Goal: Task Accomplishment & Management: Use online tool/utility

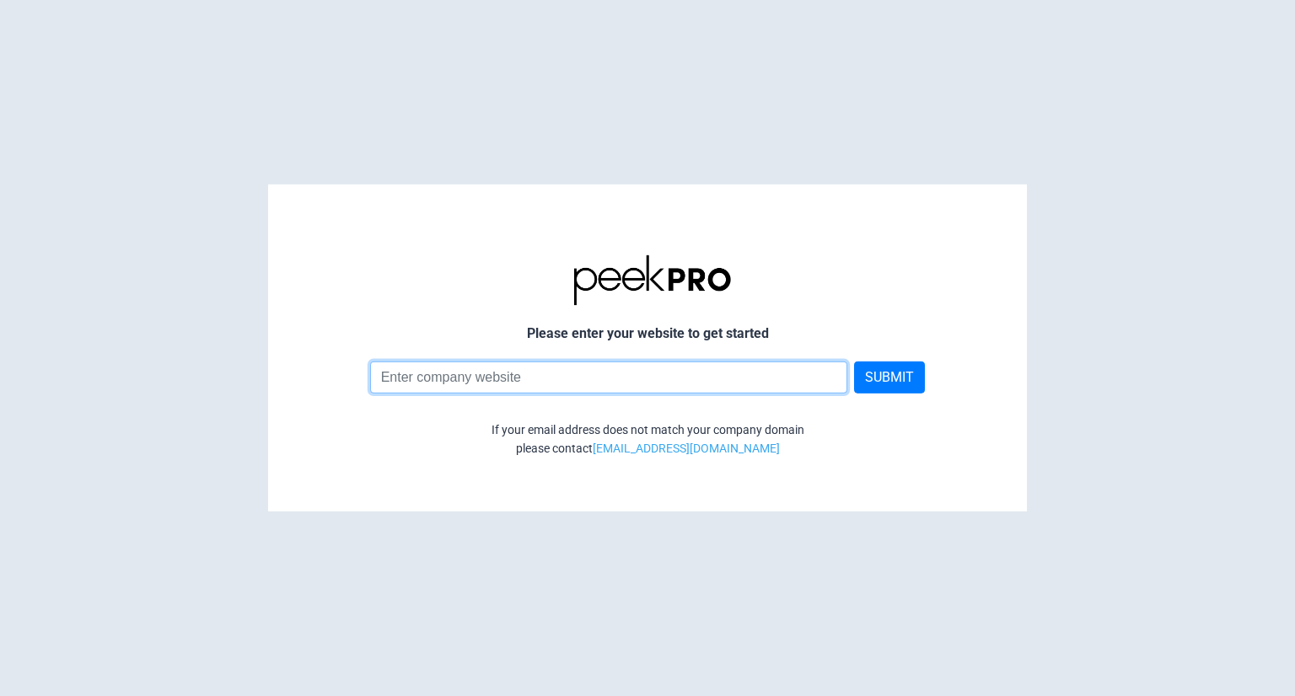
click at [497, 373] on input at bounding box center [609, 377] width 478 height 32
type input "sanantoniomuralride.com"
click at [854, 361] on button "SUBMIT" at bounding box center [889, 377] width 71 height 32
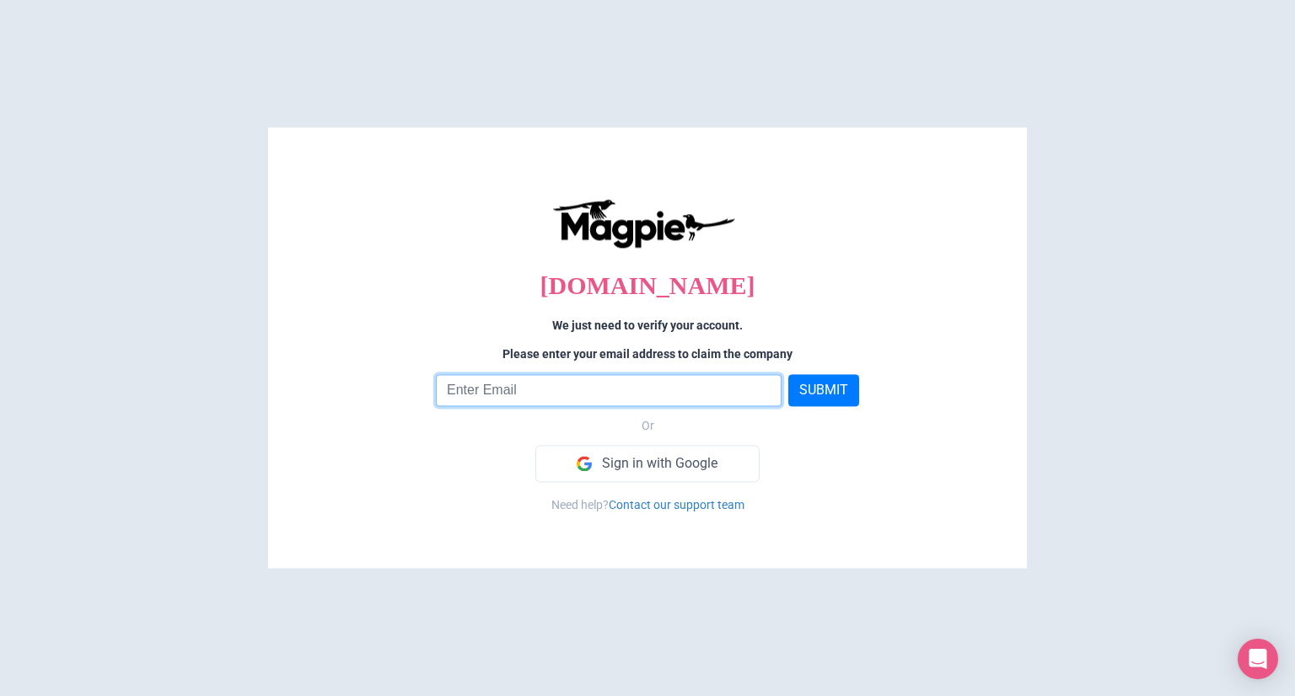
click at [567, 392] on input "email" at bounding box center [609, 390] width 346 height 32
type input "[EMAIL_ADDRESS][DOMAIN_NAME]"
click at [788, 374] on button "SUBMIT" at bounding box center [823, 390] width 71 height 32
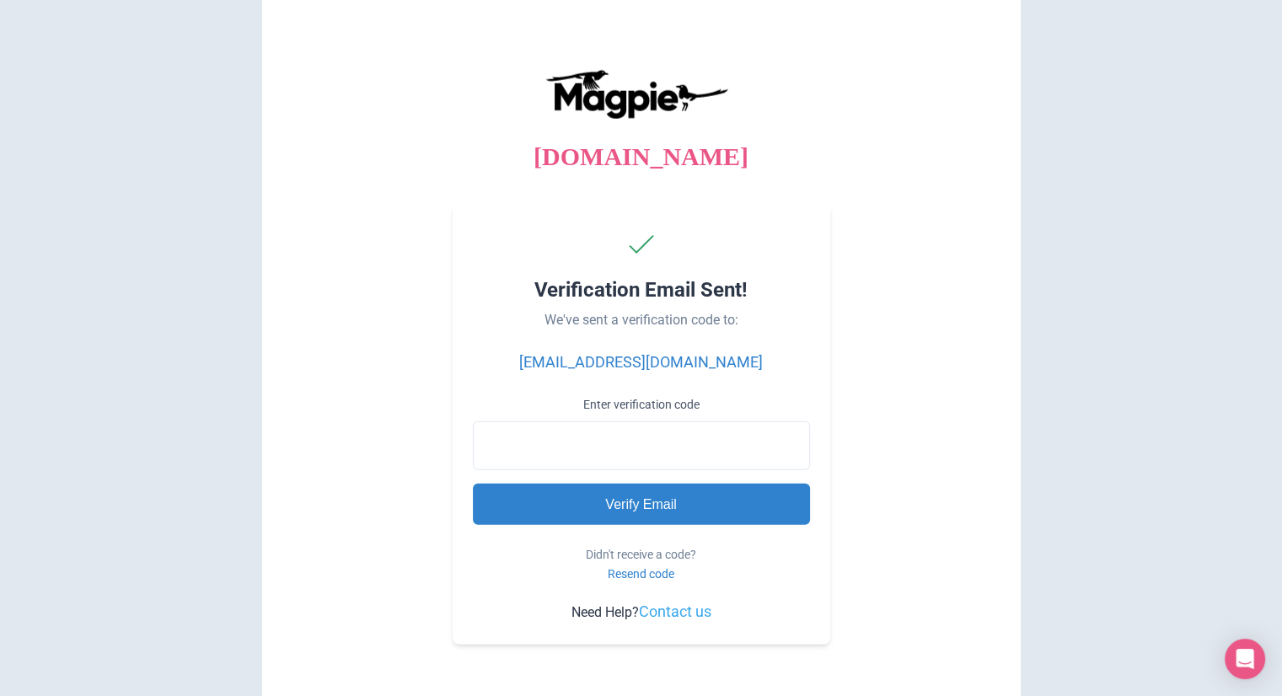
click at [574, 439] on input "Enter verification code" at bounding box center [641, 445] width 337 height 49
type input "441996"
type input "Processing..."
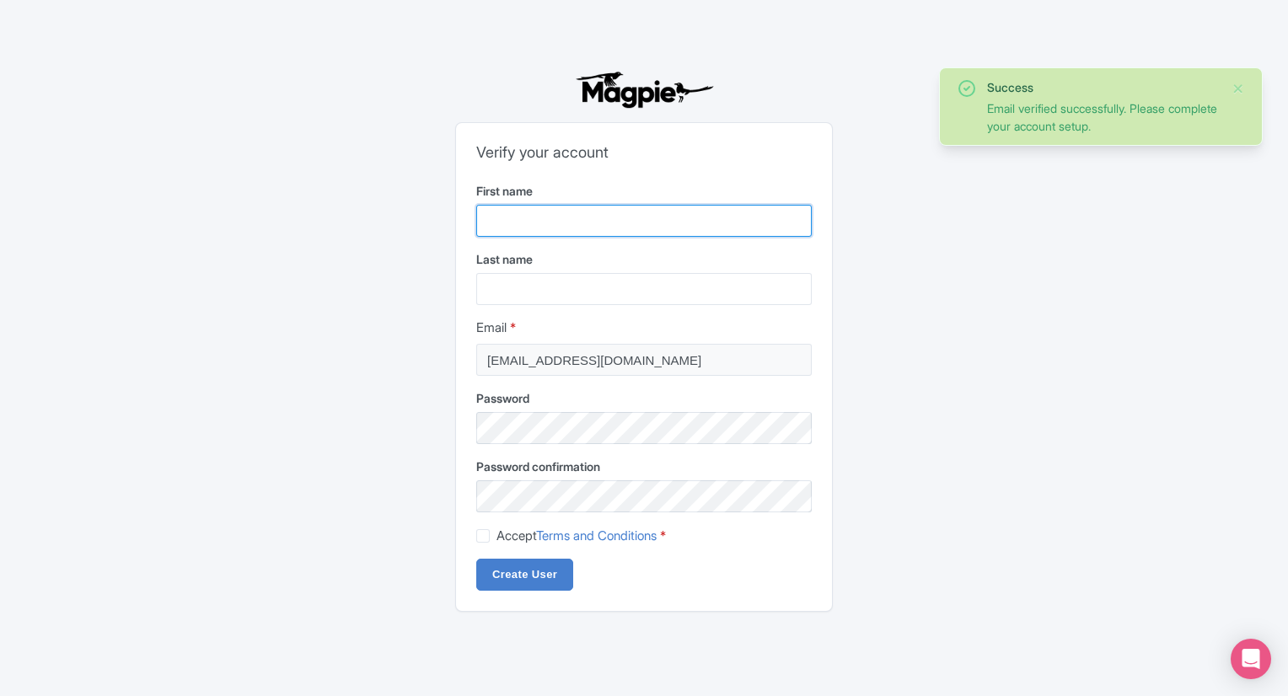
click at [562, 217] on input "First name" at bounding box center [644, 221] width 336 height 32
type input "[PERSON_NAME]"
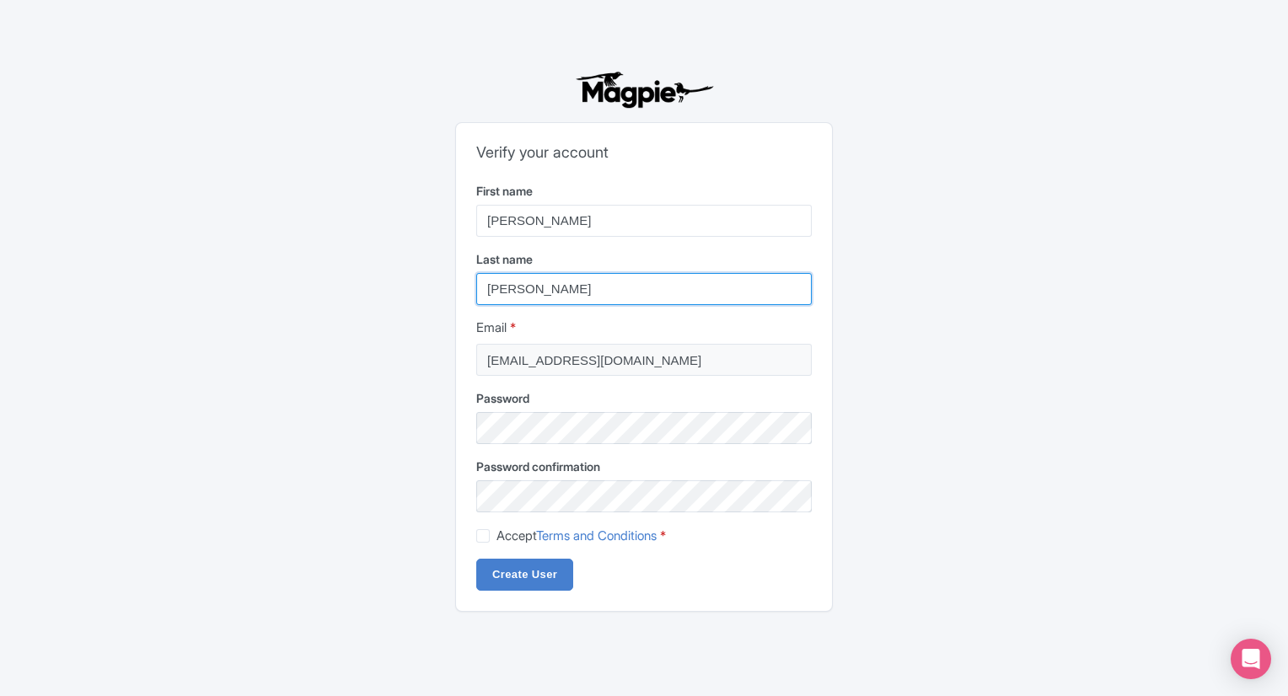
type input "[PERSON_NAME]"
click at [497, 537] on label "Accept Terms and Conditions *" at bounding box center [581, 536] width 169 height 19
click at [497, 537] on input "Accept Terms and Conditions *" at bounding box center [502, 531] width 11 height 11
checkbox input "true"
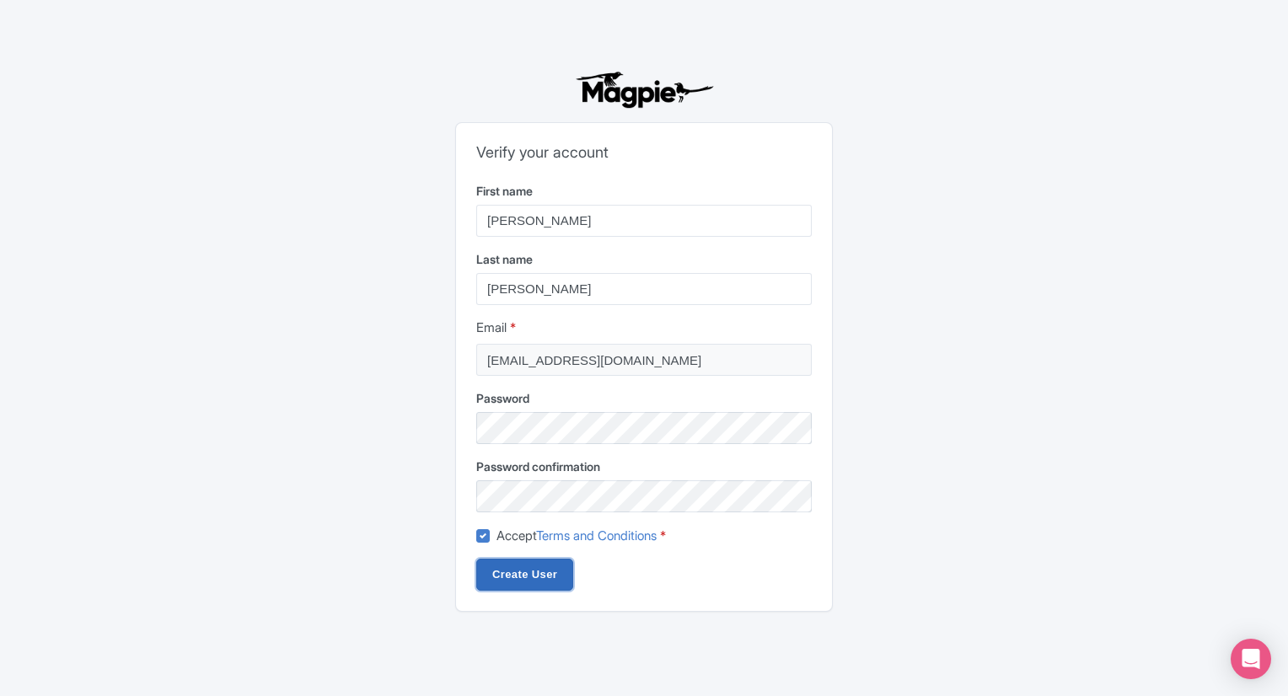
click at [556, 571] on input "Create User" at bounding box center [524, 575] width 97 height 32
type input "Creating..."
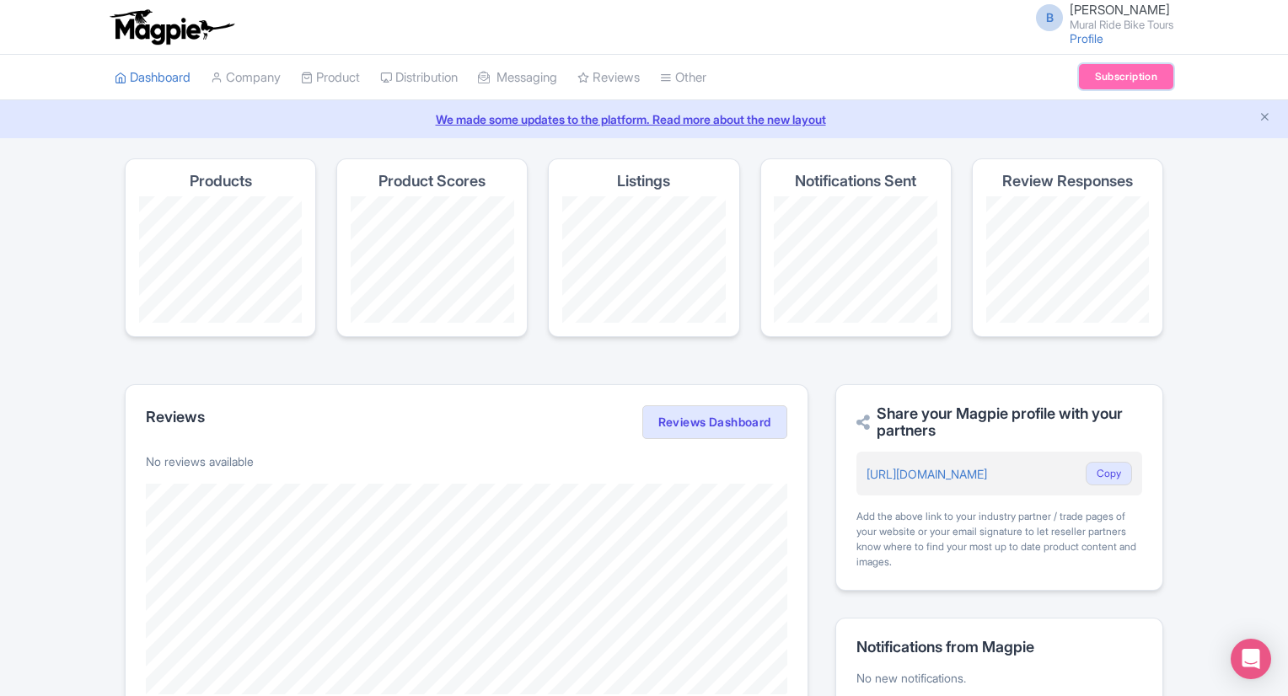
click at [1114, 73] on link "Subscription" at bounding box center [1126, 76] width 94 height 25
click at [336, 68] on link "Product" at bounding box center [330, 78] width 59 height 46
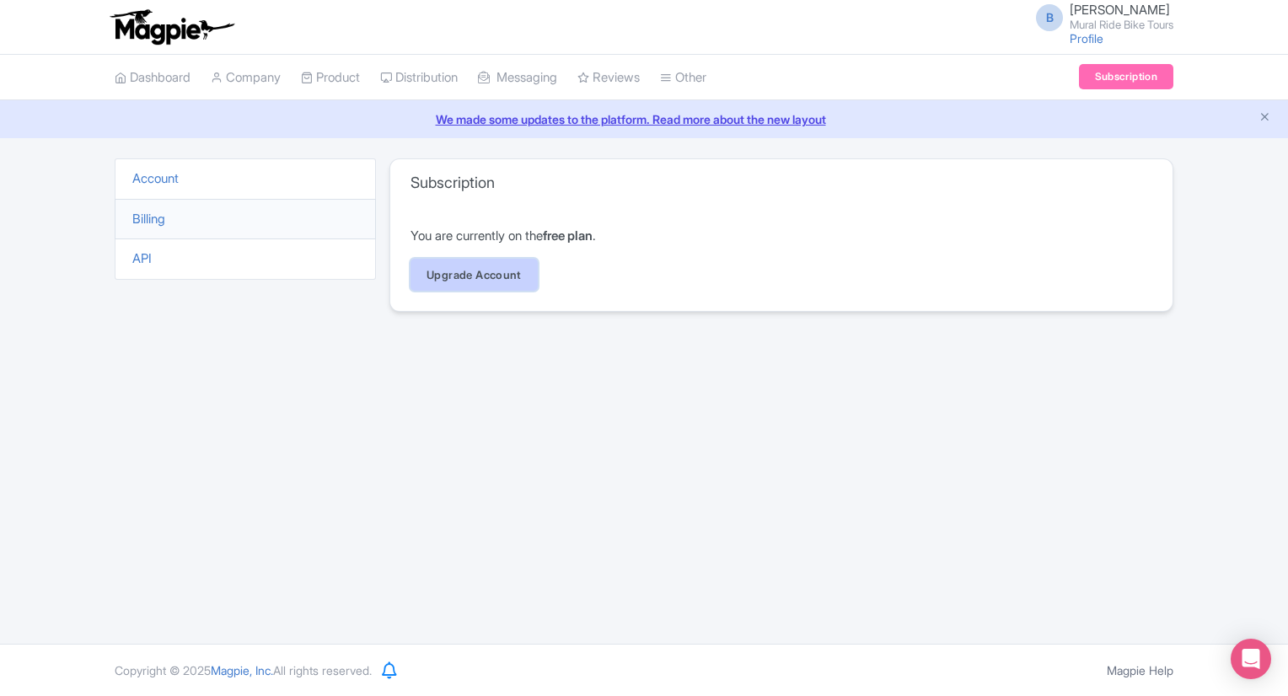
click at [513, 266] on link "Upgrade Account" at bounding box center [474, 275] width 127 height 32
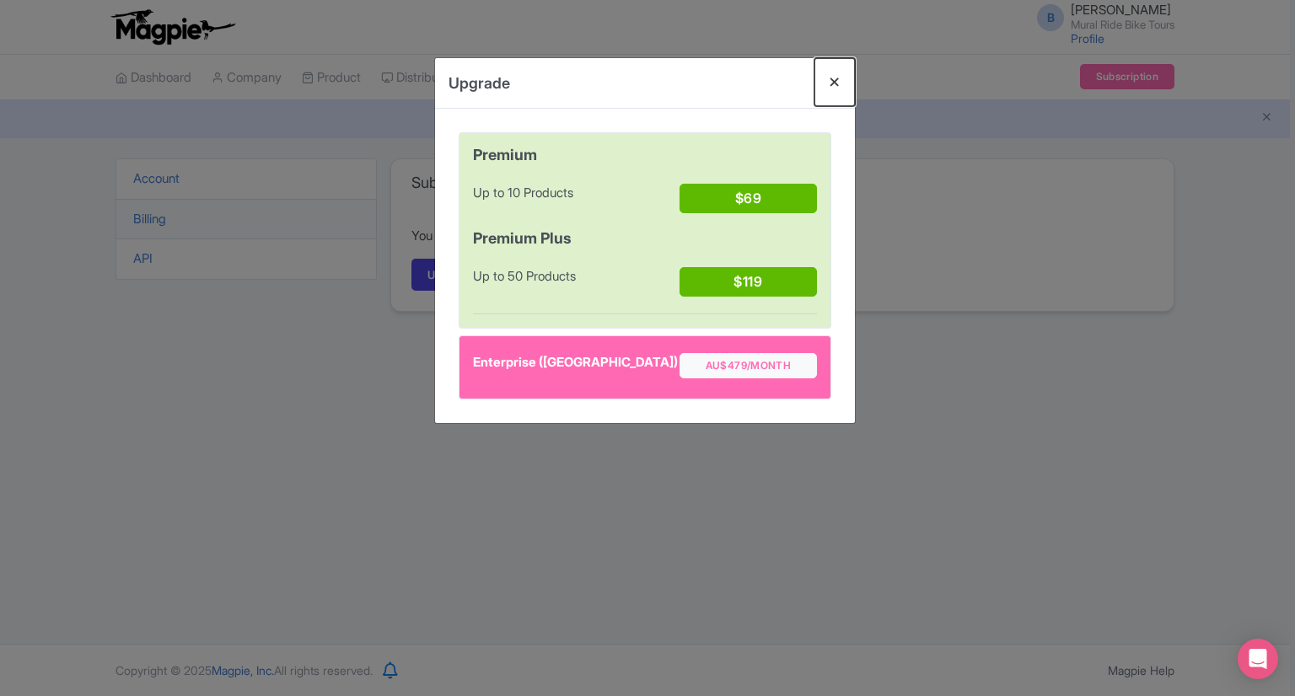
click at [830, 85] on button "Close" at bounding box center [834, 82] width 40 height 48
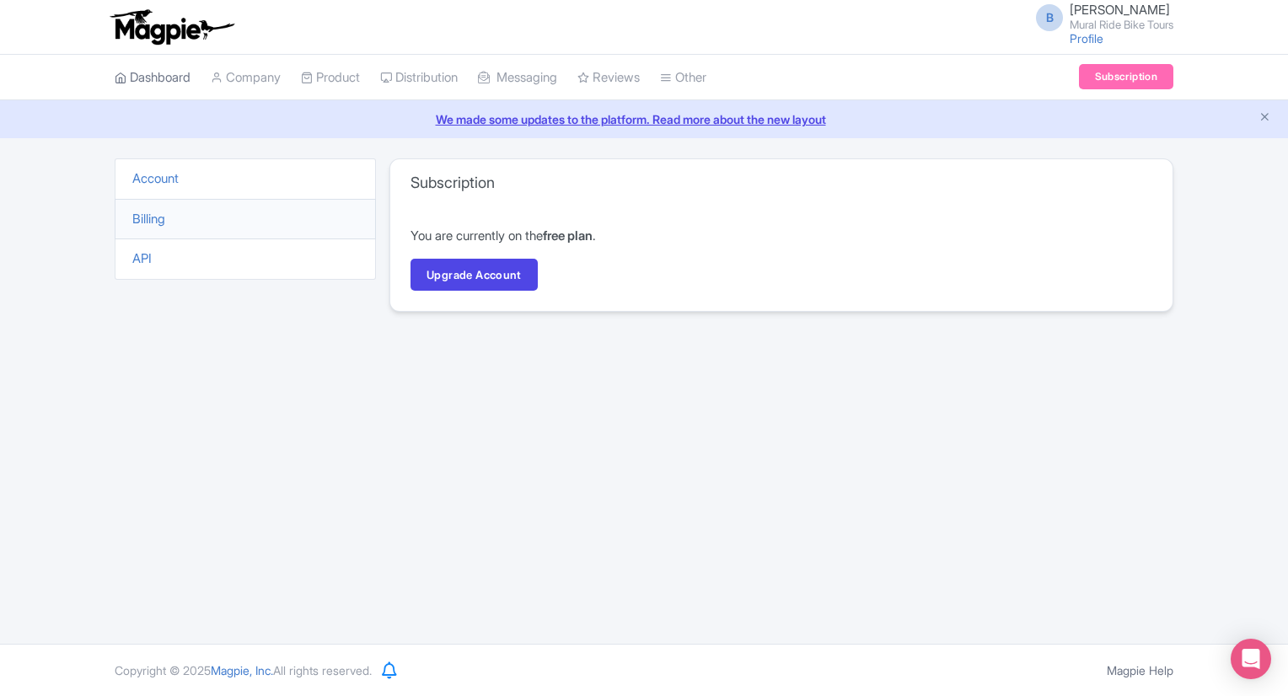
click at [169, 82] on link "Dashboard" at bounding box center [153, 78] width 76 height 46
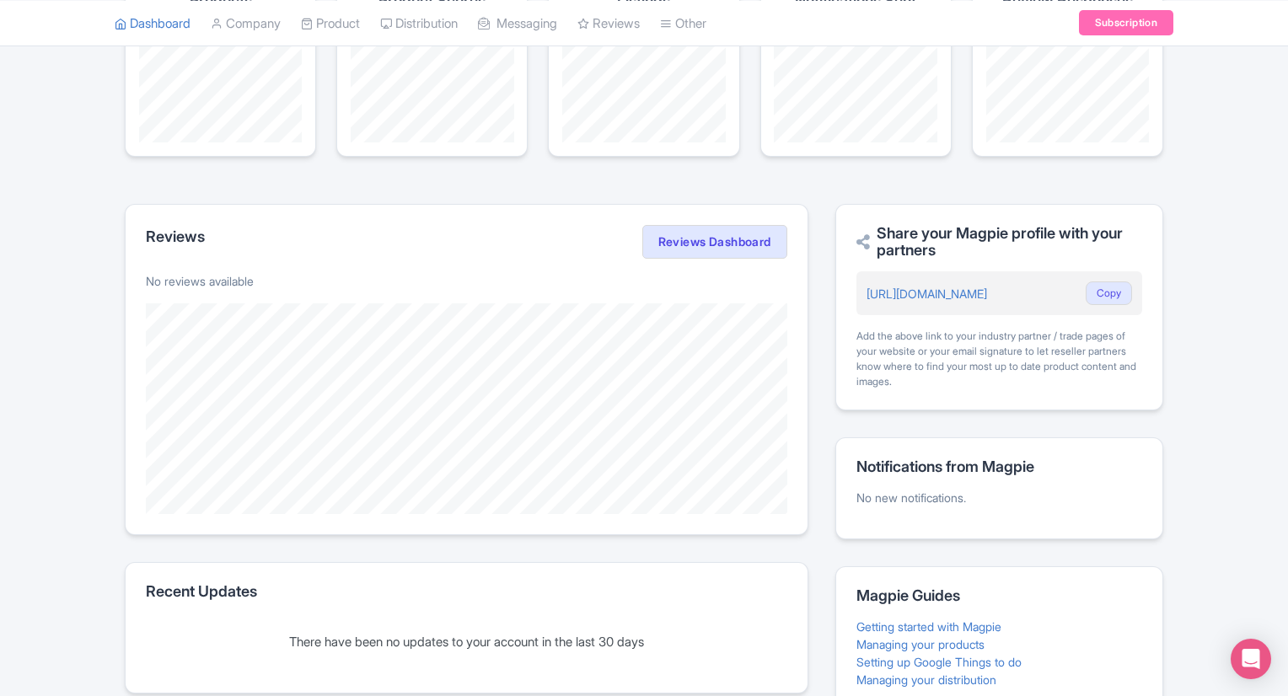
scroll to position [277, 0]
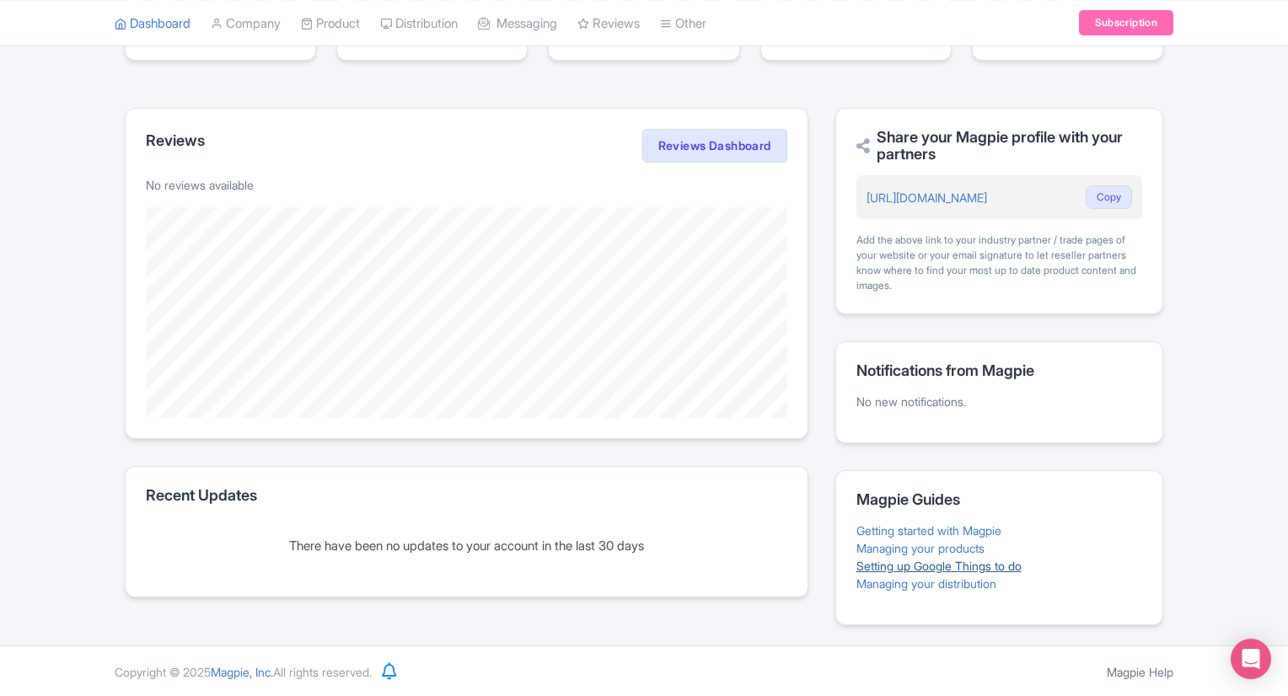
click at [880, 564] on link "Setting up Google Things to do" at bounding box center [939, 566] width 165 height 14
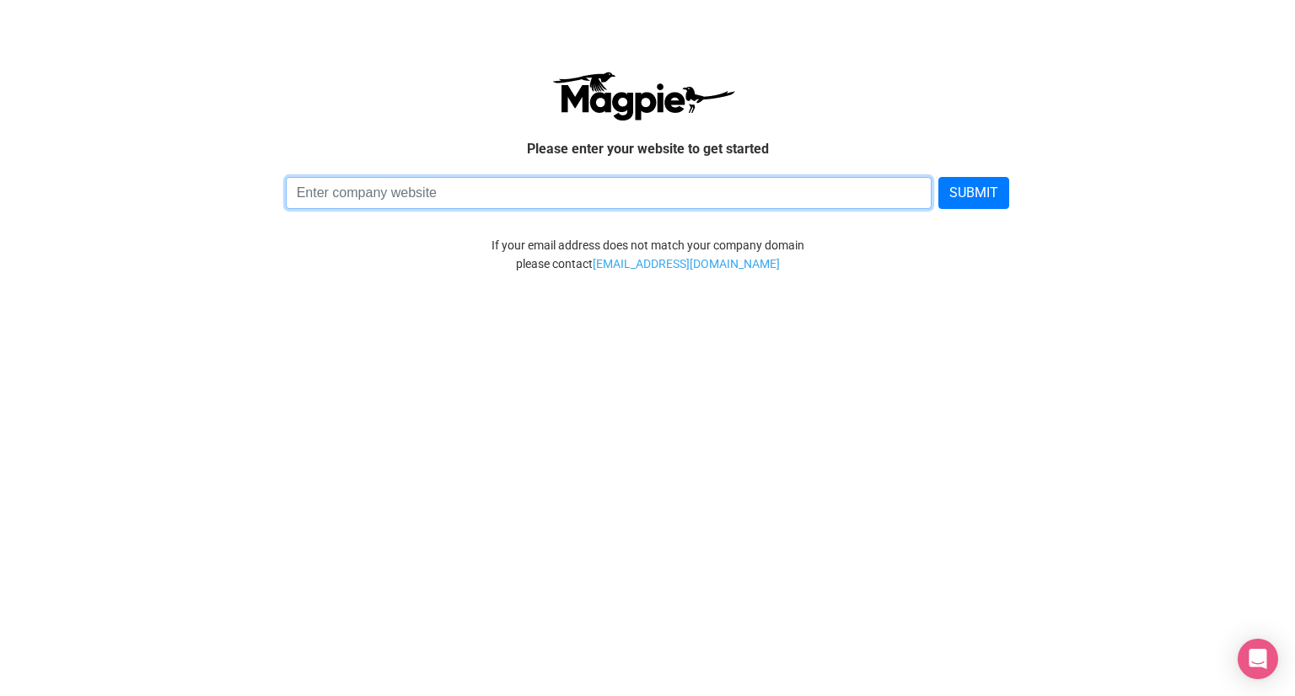
click at [481, 185] on input at bounding box center [609, 193] width 647 height 32
type input "[DOMAIN_NAME]"
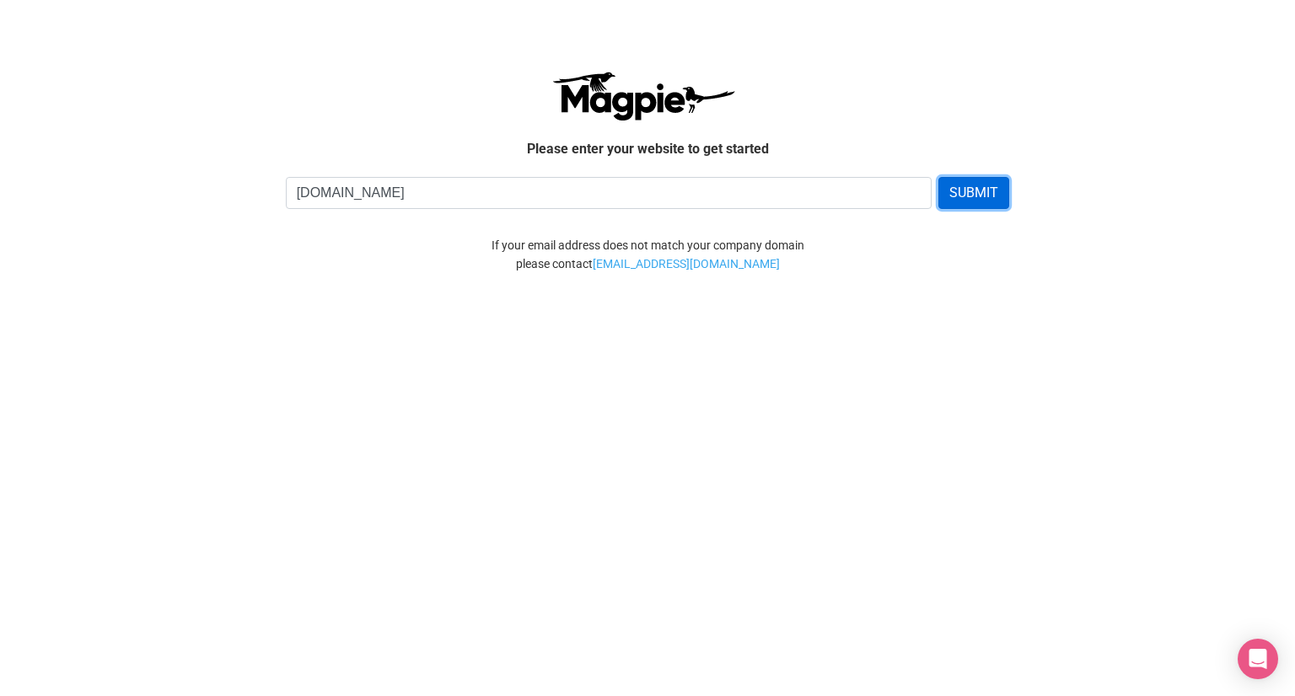
click at [948, 193] on button "SUBMIT" at bounding box center [973, 193] width 71 height 32
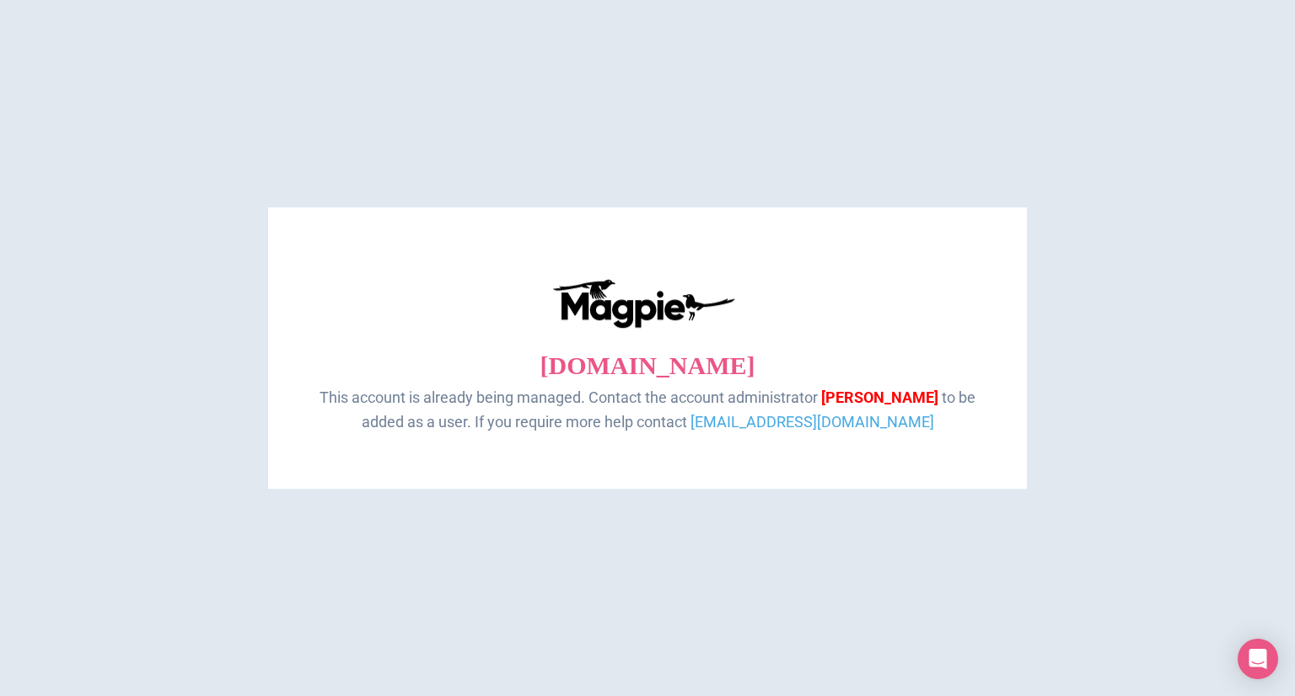
click at [756, 0] on html "[DOMAIN_NAME] This account is already being managed. Contact the account admini…" at bounding box center [647, 0] width 1295 height 0
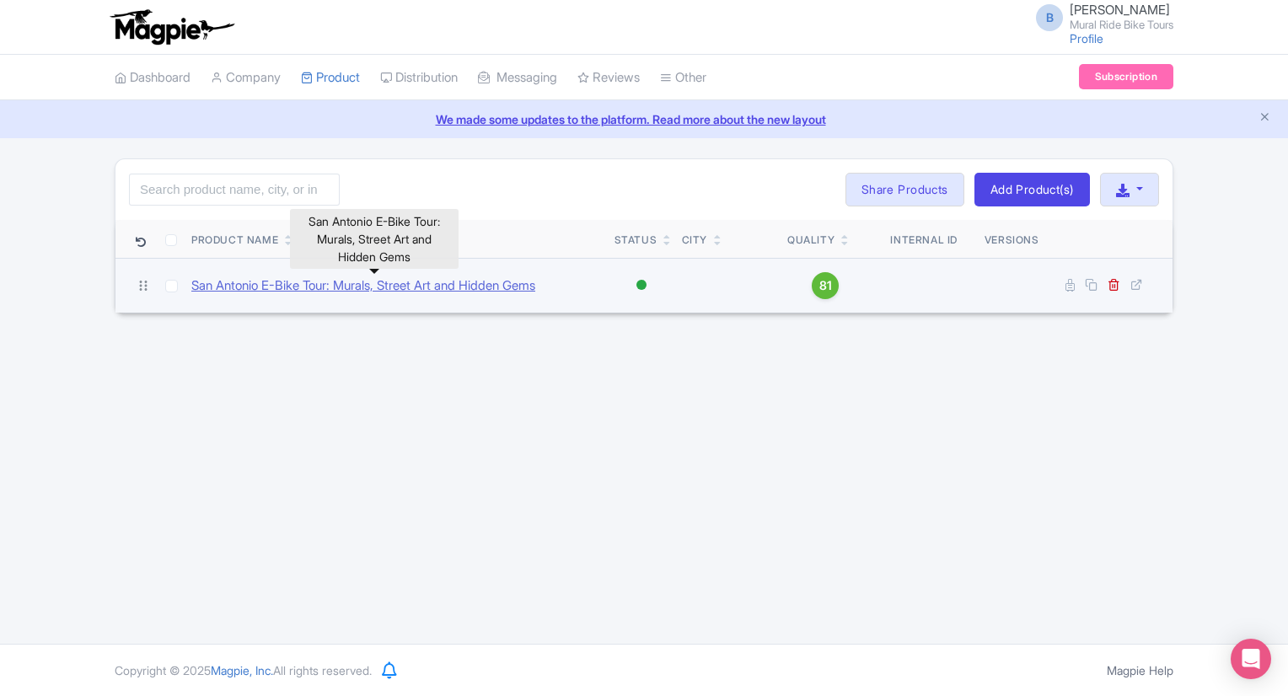
click at [313, 287] on link "San Antonio E-Bike Tour: Murals, Street Art and Hidden Gems" at bounding box center [363, 286] width 344 height 19
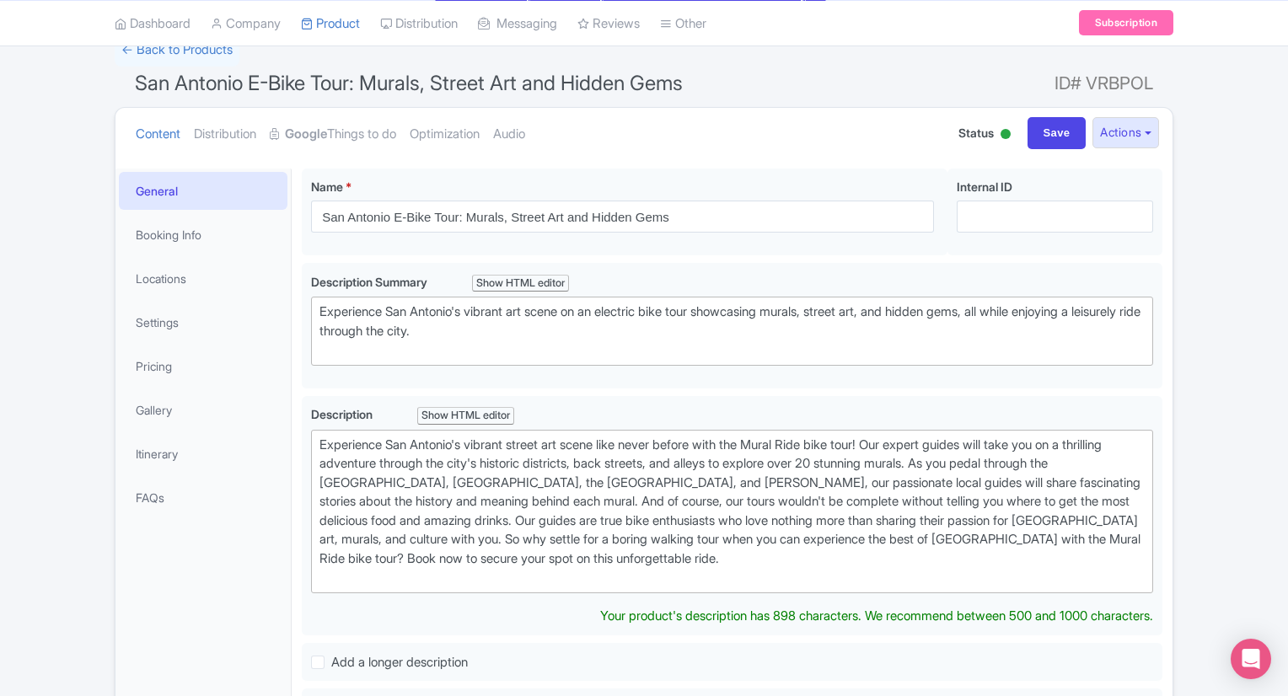
scroll to position [126, 0]
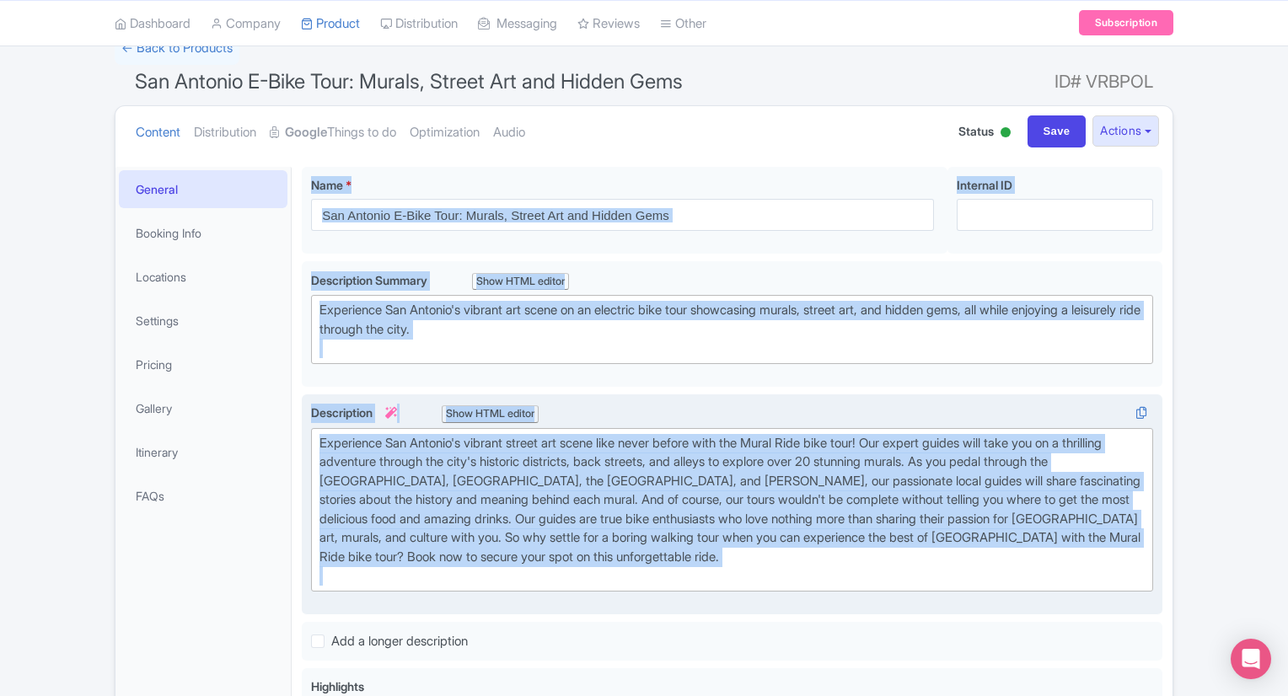
drag, startPoint x: 312, startPoint y: 185, endPoint x: 767, endPoint y: 608, distance: 621.0
click at [767, 608] on div "San Antonio E-Bike Tour: Murals, Street Art and Hidden Gems Name * i San Antoni…" at bounding box center [732, 694] width 861 height 1054
copy div "Name * i Your product's name has 59 characters. We recommend between 10 and 60 …"
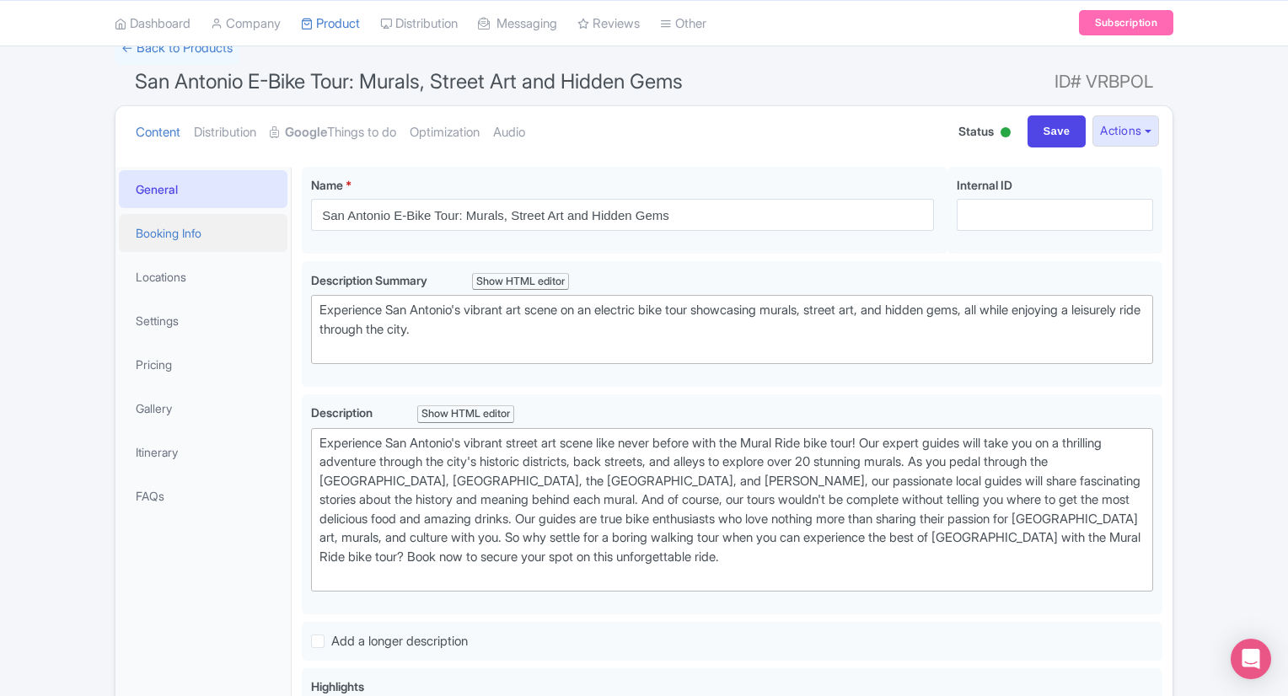
click at [220, 240] on link "Booking Info" at bounding box center [203, 233] width 169 height 38
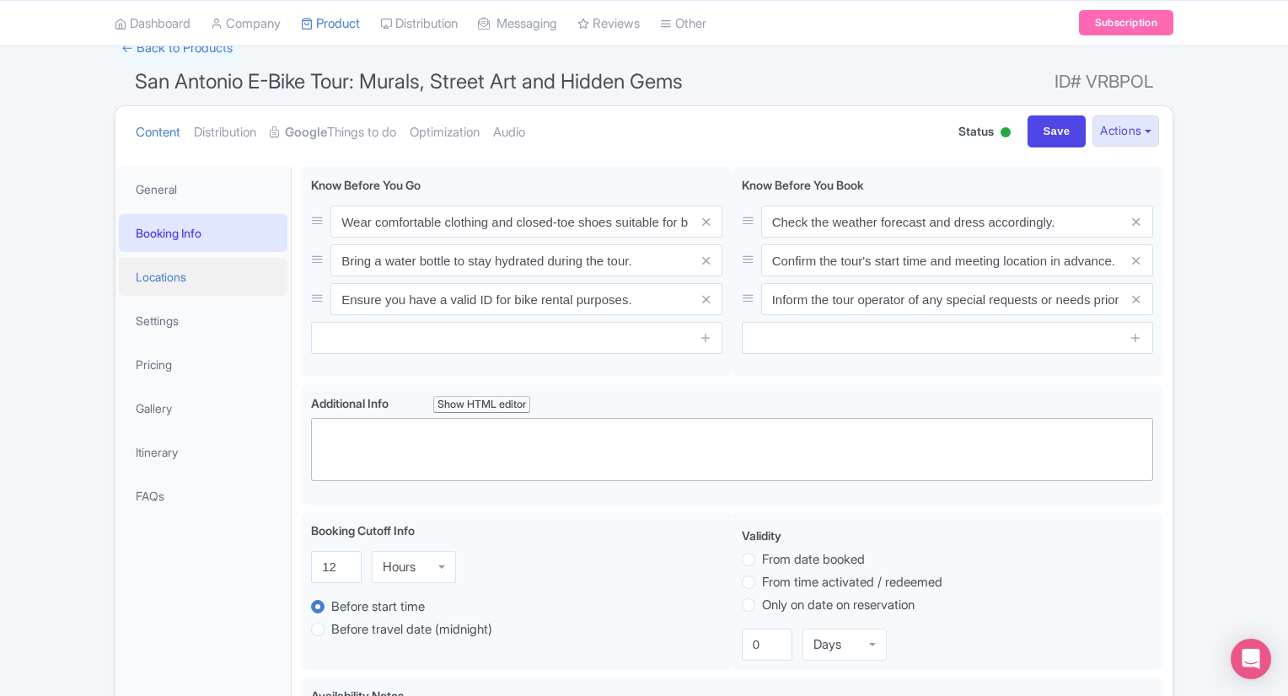
click at [195, 275] on link "Locations" at bounding box center [203, 277] width 169 height 38
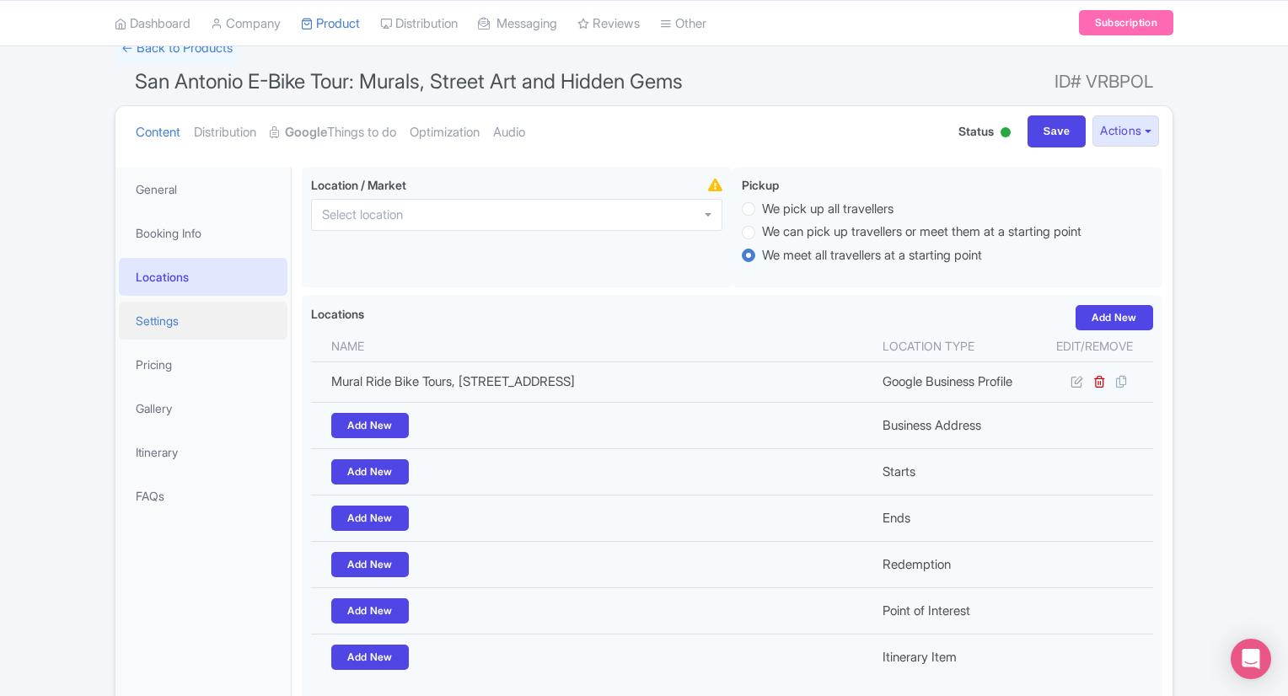
click at [171, 320] on link "Settings" at bounding box center [203, 321] width 169 height 38
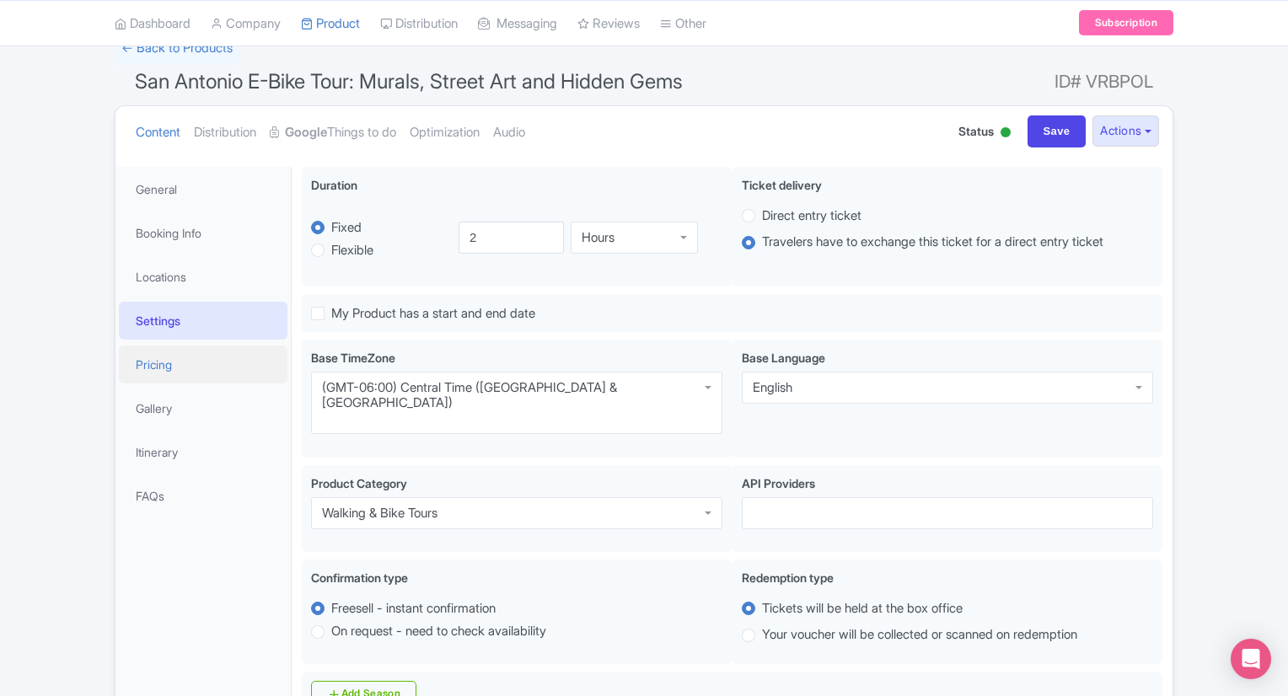
click at [163, 362] on link "Pricing" at bounding box center [203, 365] width 169 height 38
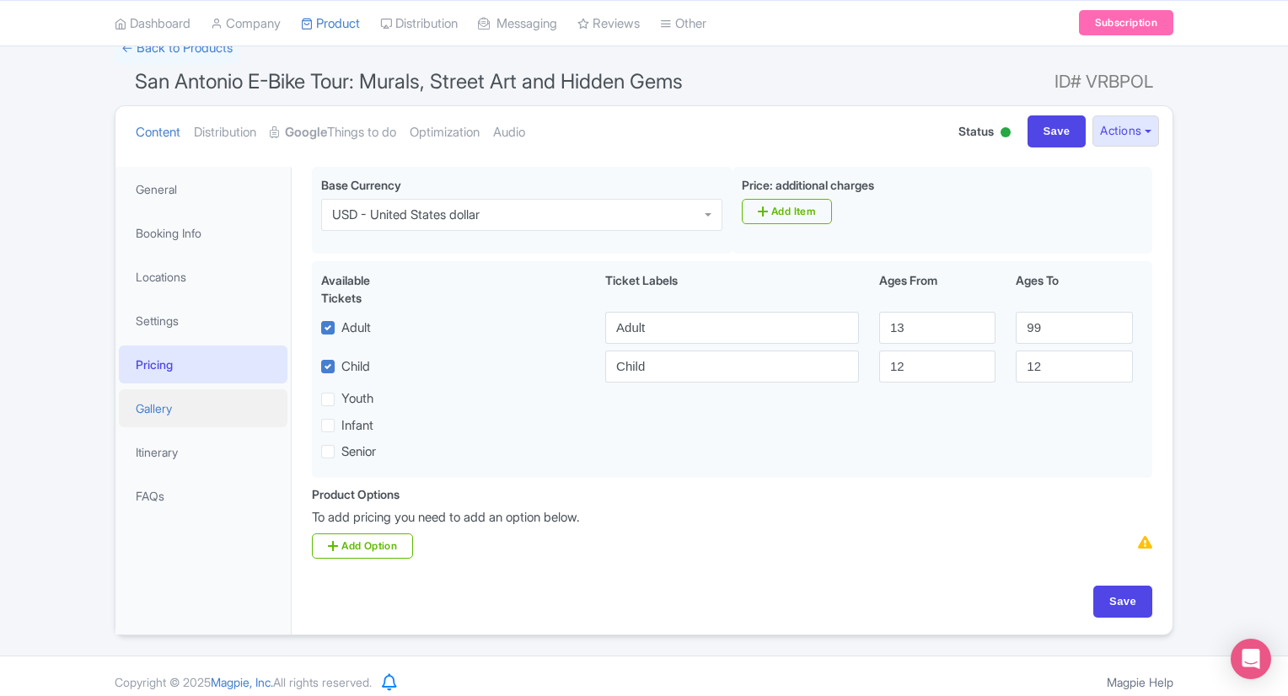
click at [156, 405] on link "Gallery" at bounding box center [203, 408] width 169 height 38
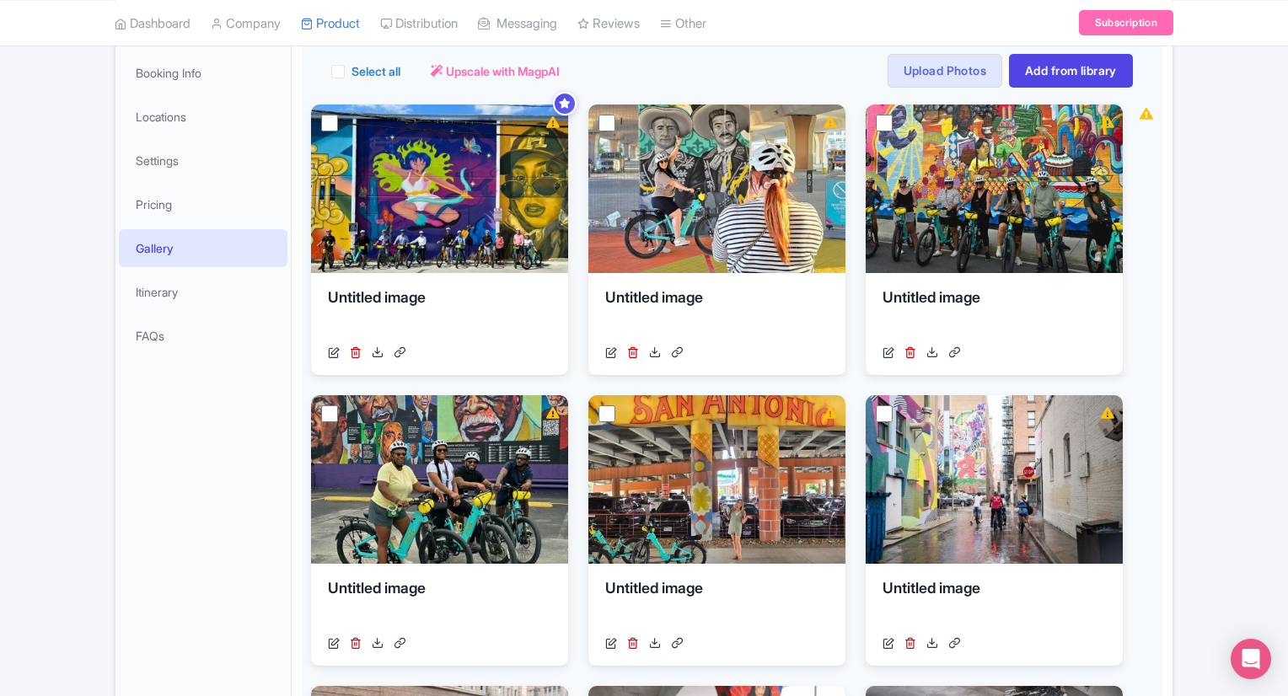
scroll to position [284, 0]
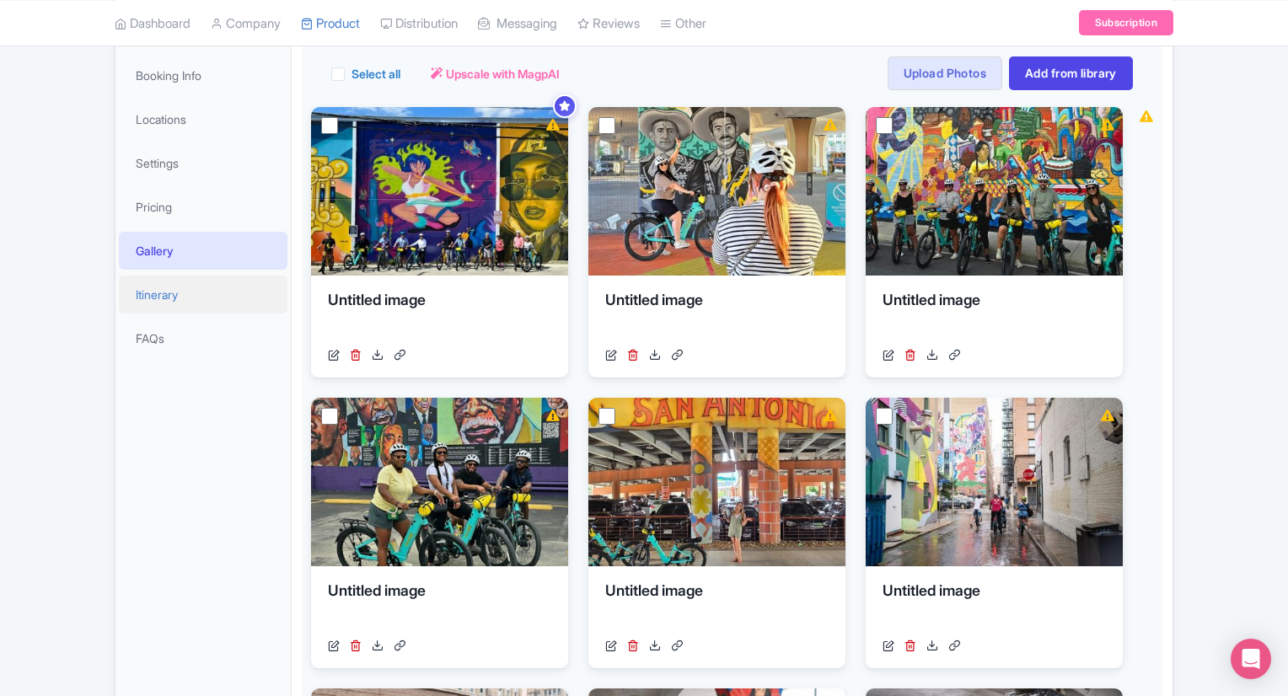
click at [194, 308] on link "Itinerary" at bounding box center [203, 295] width 169 height 38
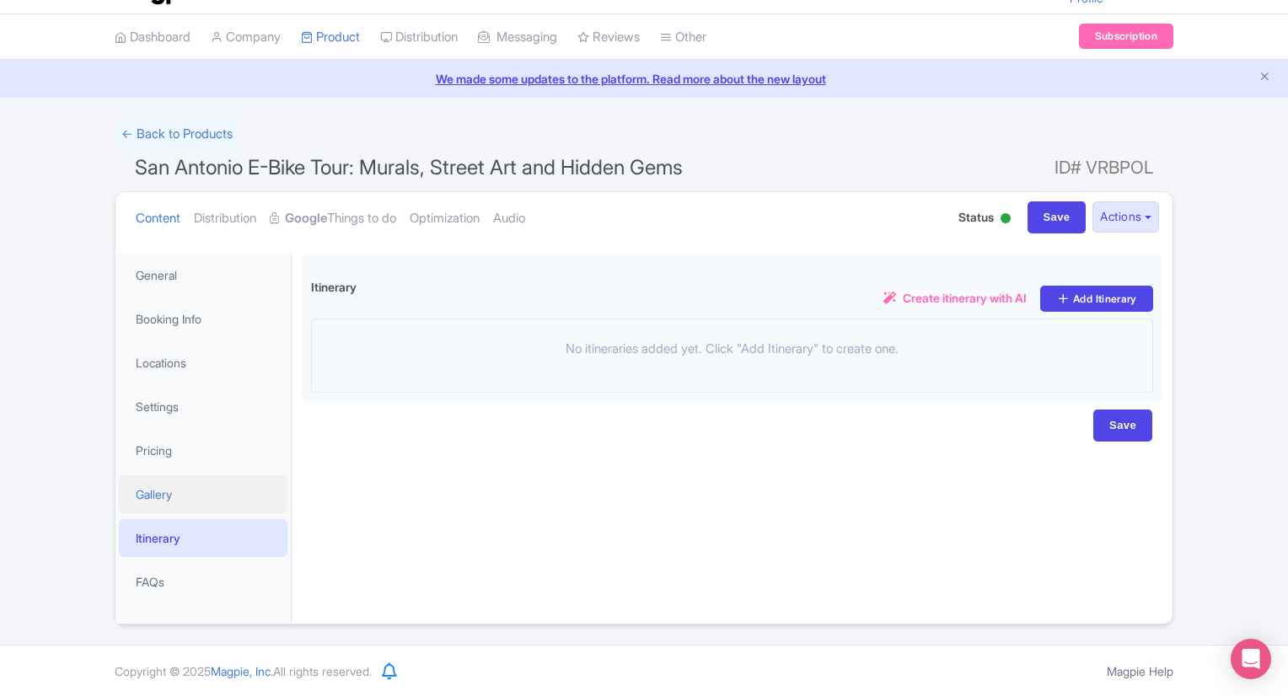
click at [169, 482] on link "Gallery" at bounding box center [203, 494] width 169 height 38
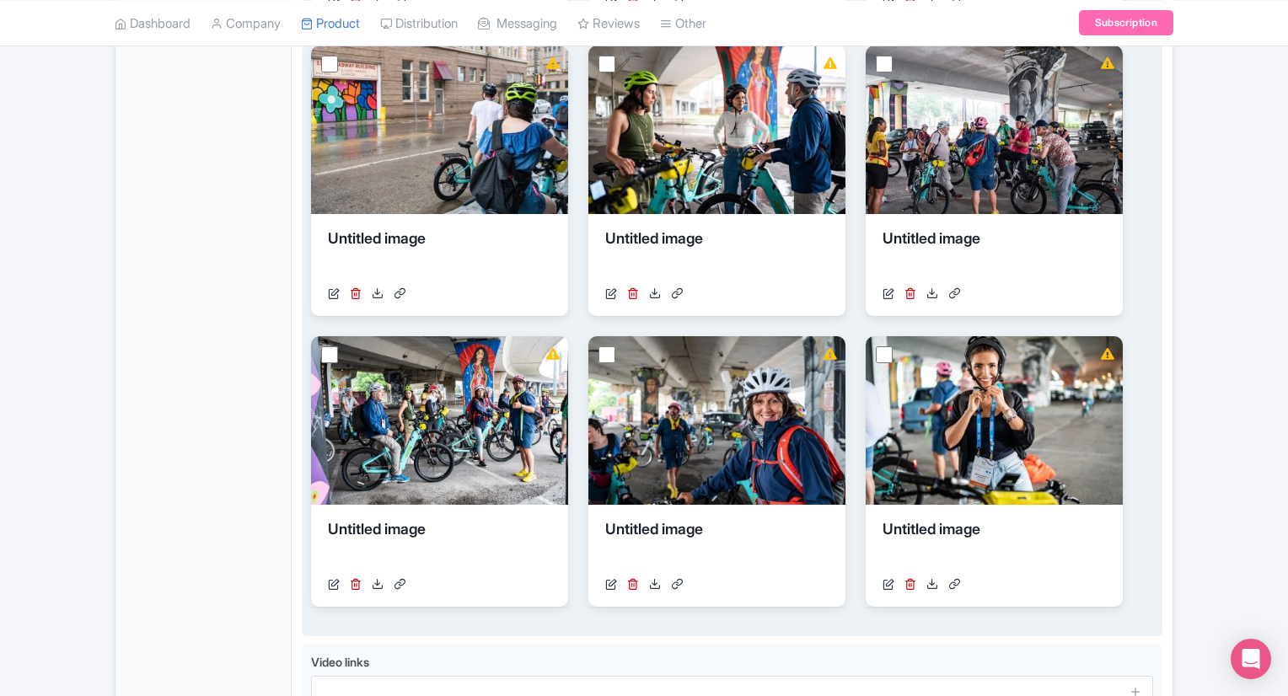
scroll to position [928, 0]
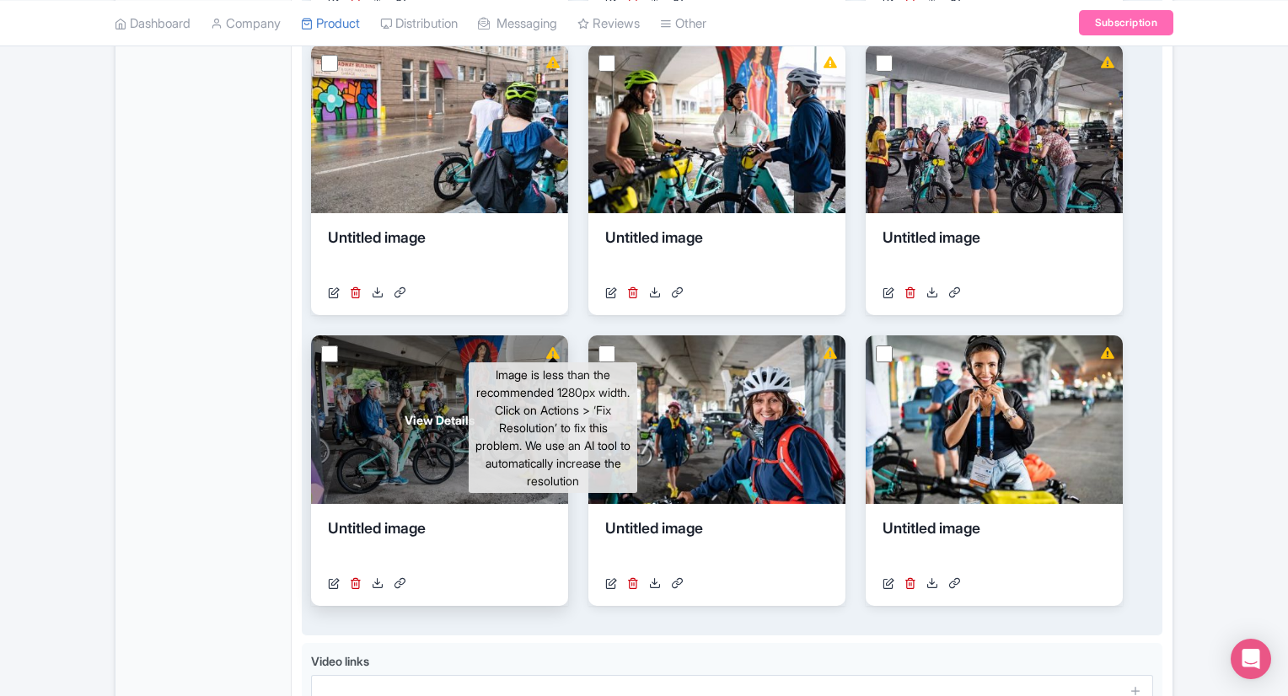
click at [557, 353] on icon at bounding box center [552, 353] width 13 height 12
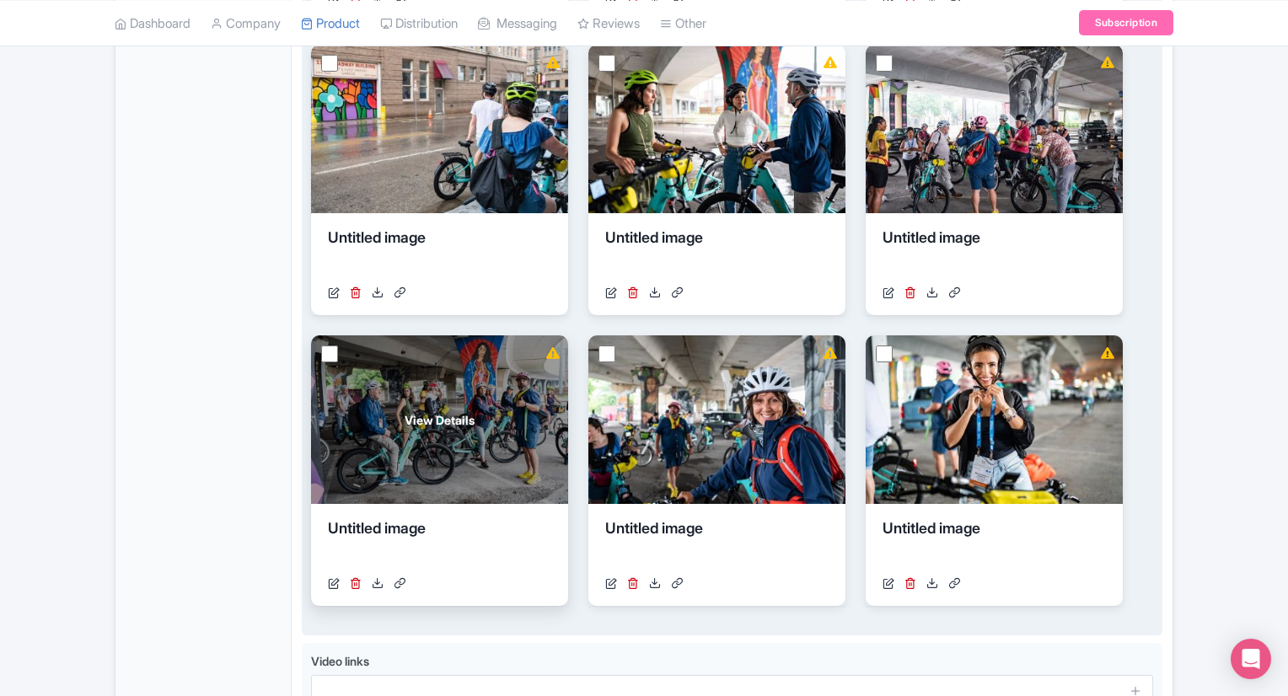
click at [550, 354] on icon at bounding box center [552, 353] width 13 height 12
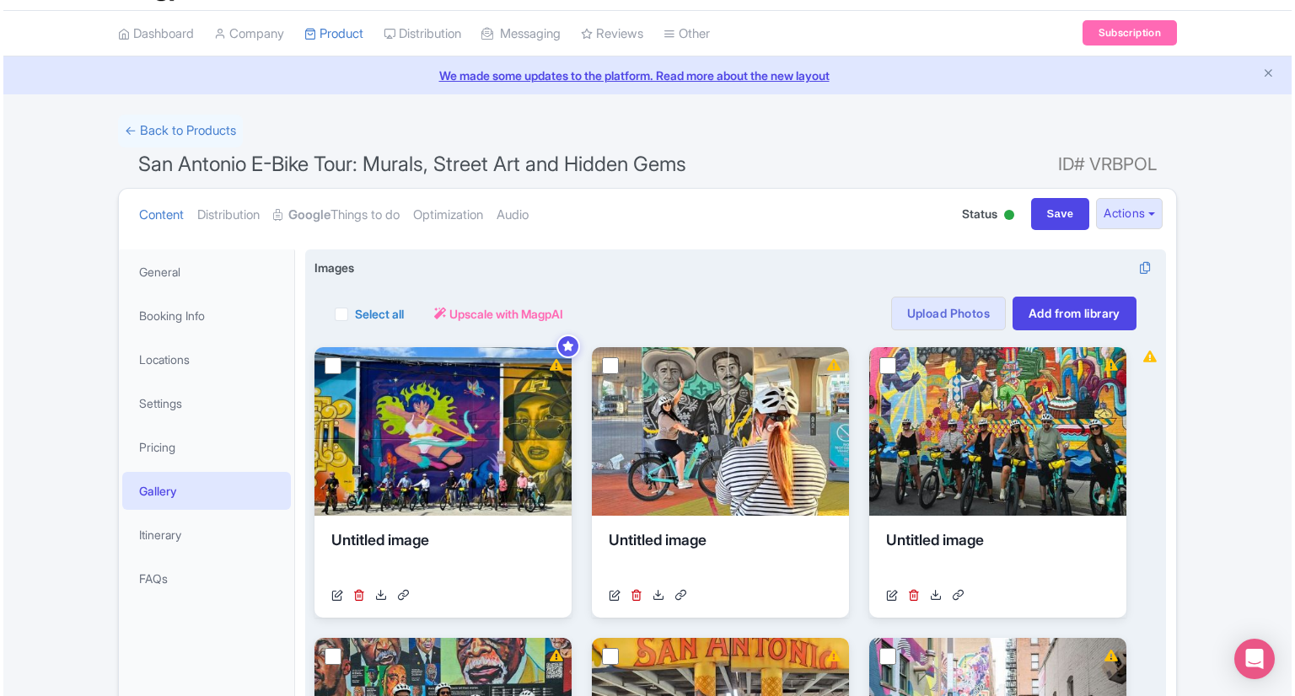
scroll to position [0, 0]
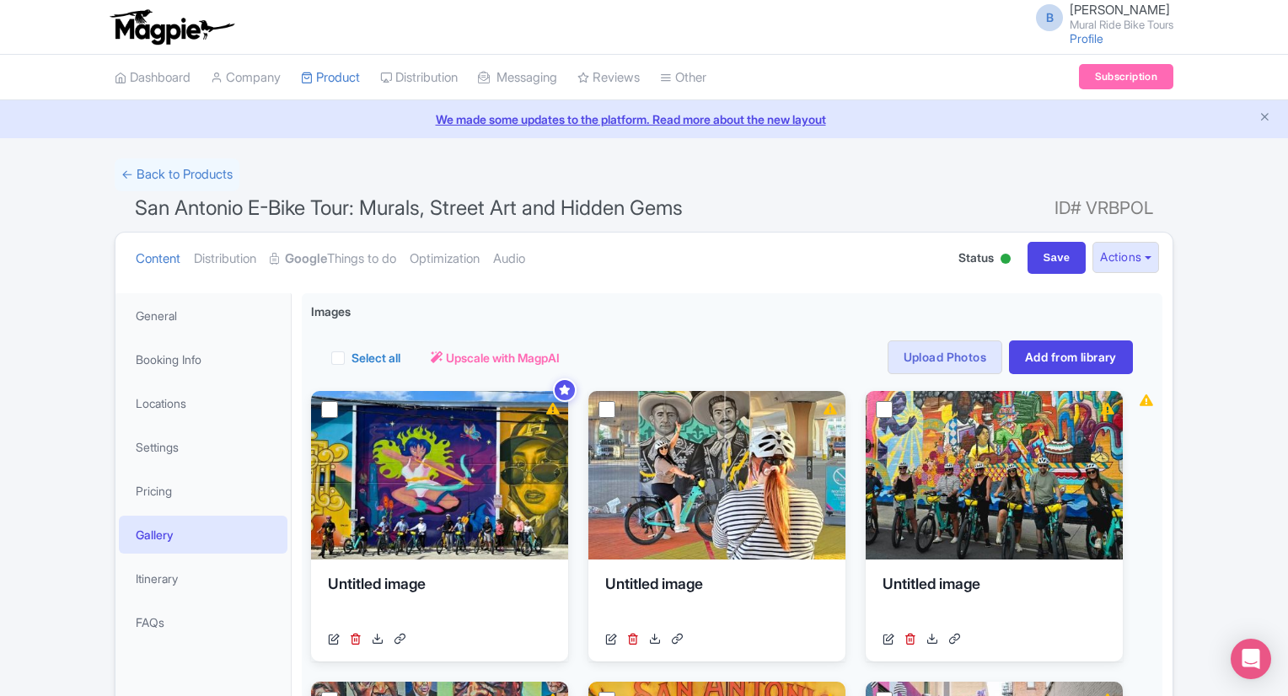
click at [384, 180] on div "← Back to Products" at bounding box center [644, 174] width 1059 height 33
click at [466, 258] on link "Optimization" at bounding box center [445, 259] width 70 height 53
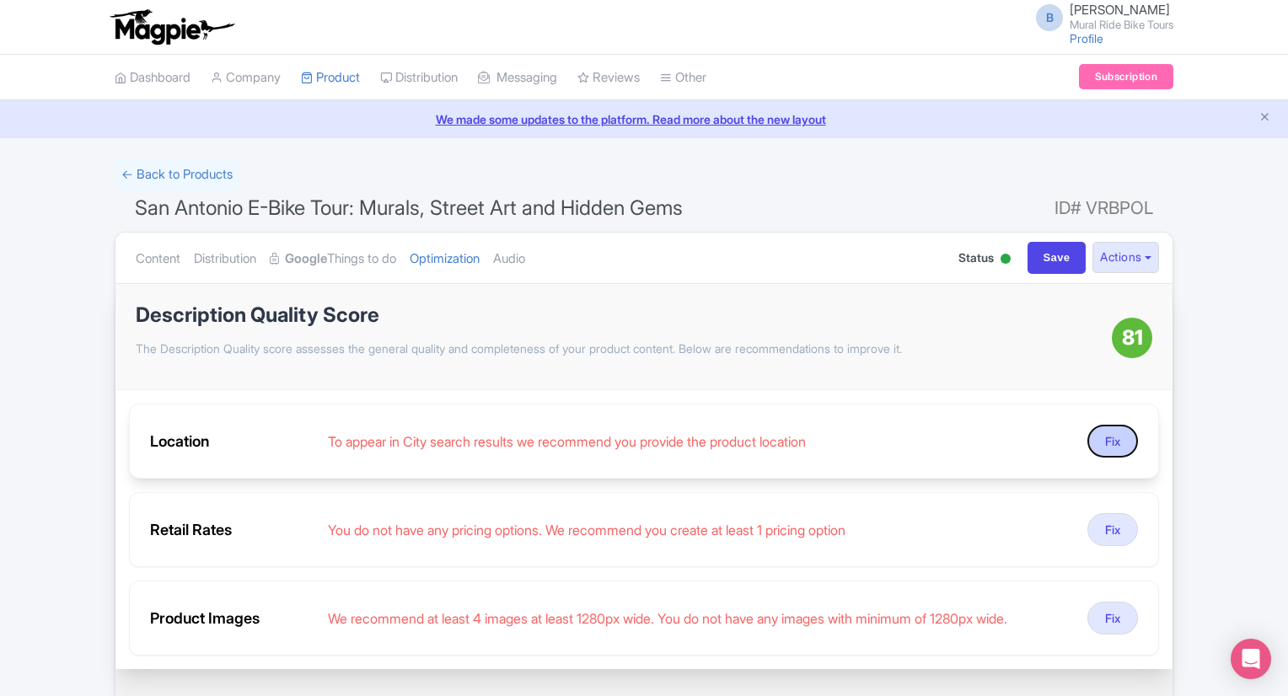
click at [1102, 438] on button "Fix" at bounding box center [1113, 441] width 51 height 33
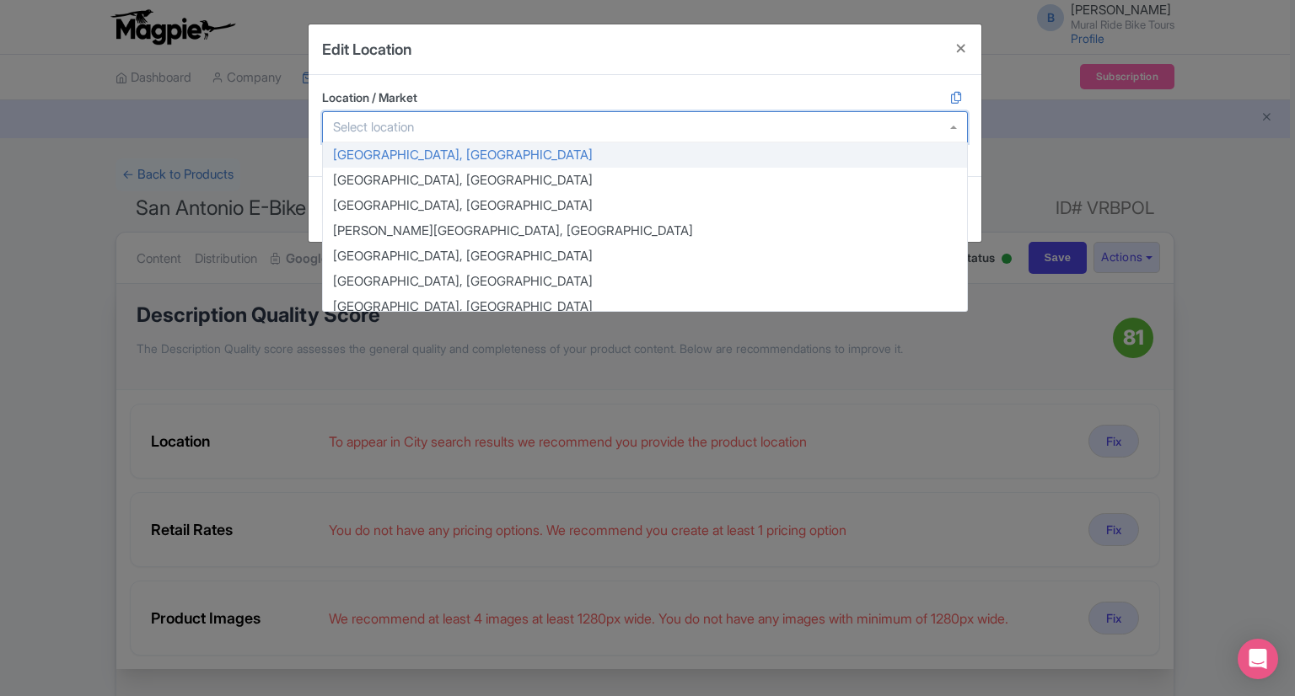
click at [678, 122] on div at bounding box center [645, 127] width 646 height 32
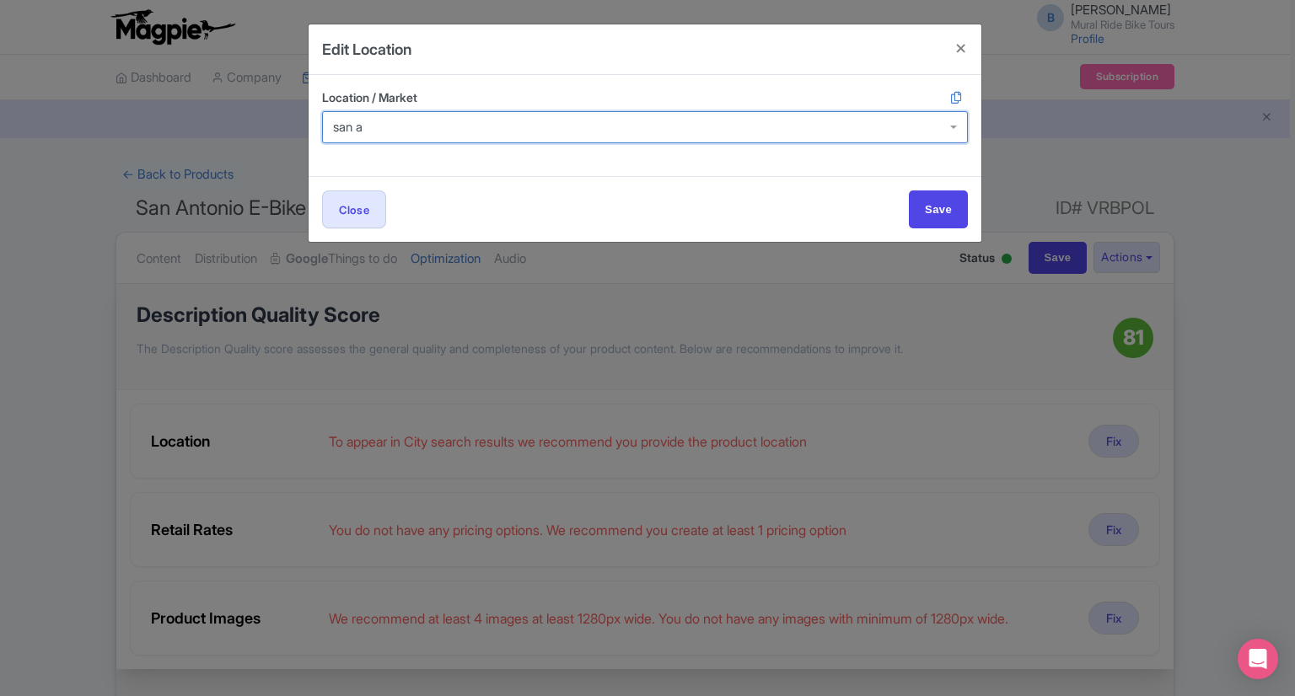
type input "san an"
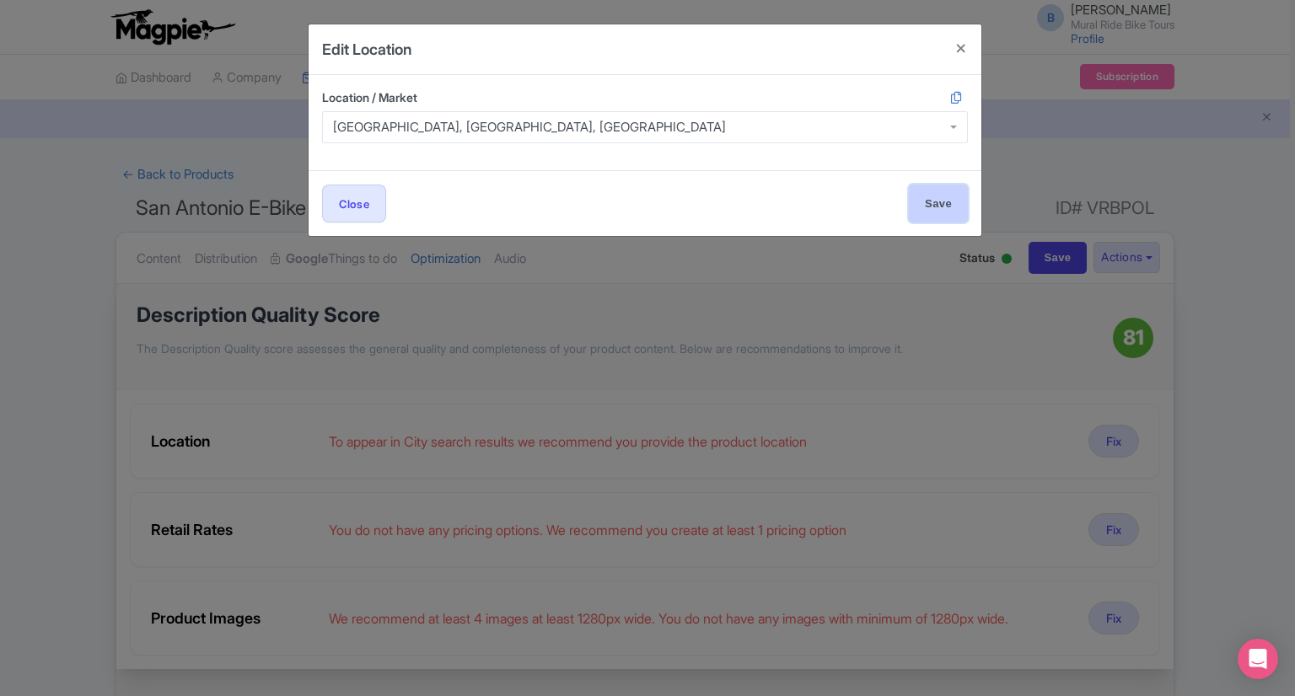
click at [942, 217] on input "Save" at bounding box center [938, 204] width 59 height 38
type input "Save"
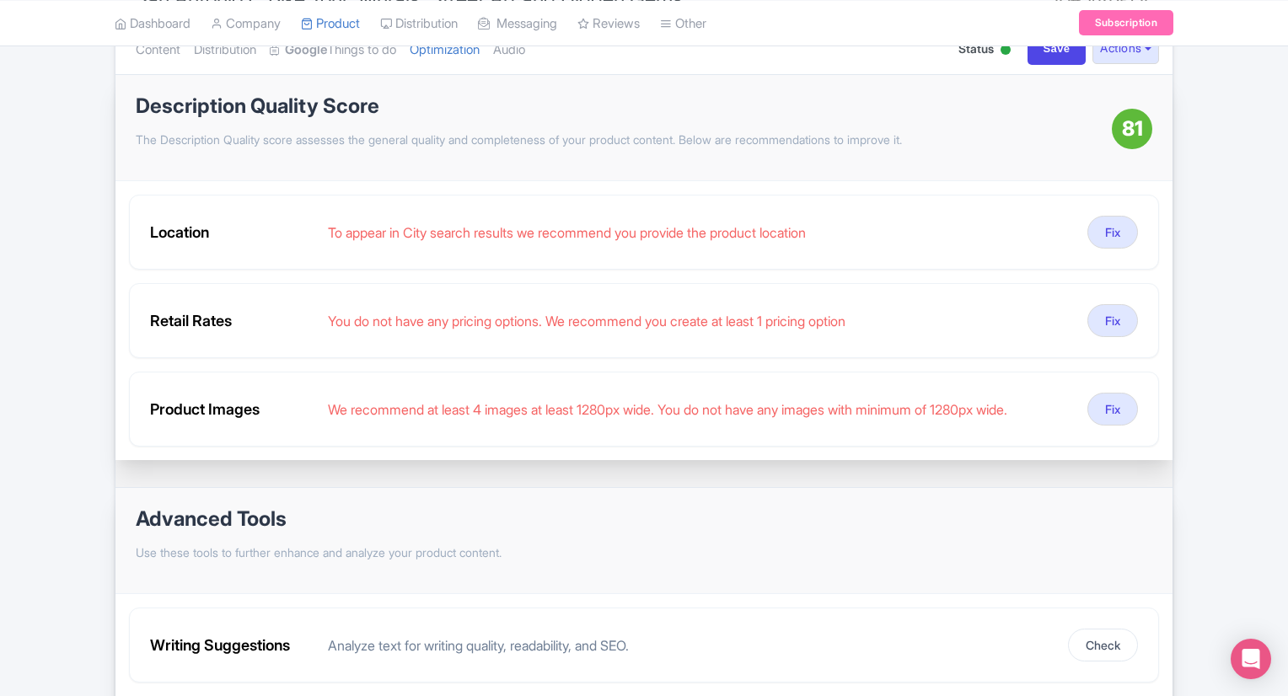
scroll to position [206, 0]
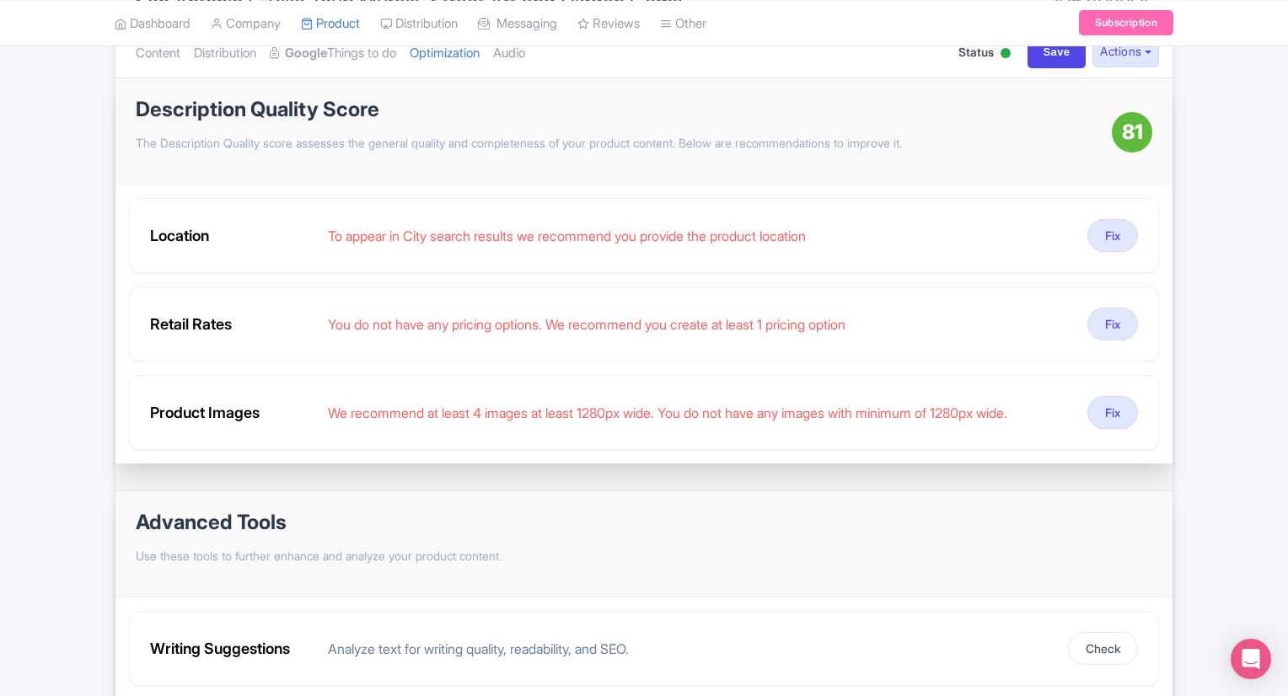
click at [215, 176] on div "Description Quality Score The Description Quality score assesses the general qu…" at bounding box center [643, 131] width 1057 height 106
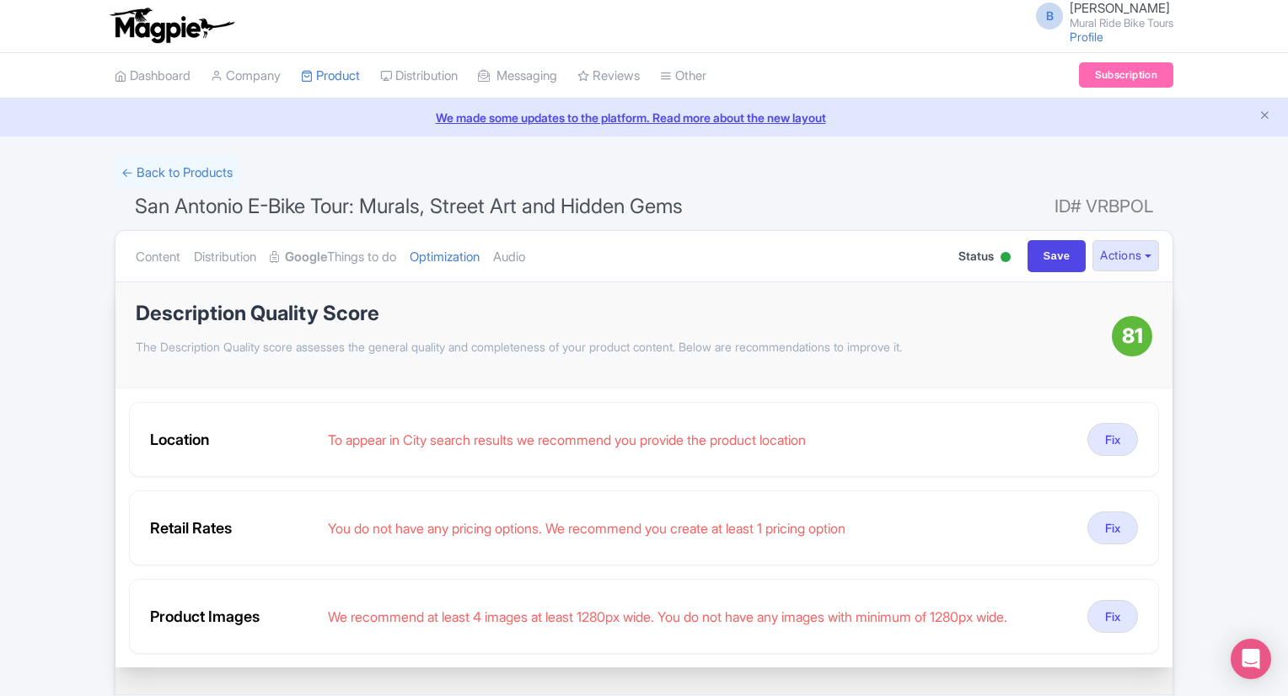
scroll to position [0, 0]
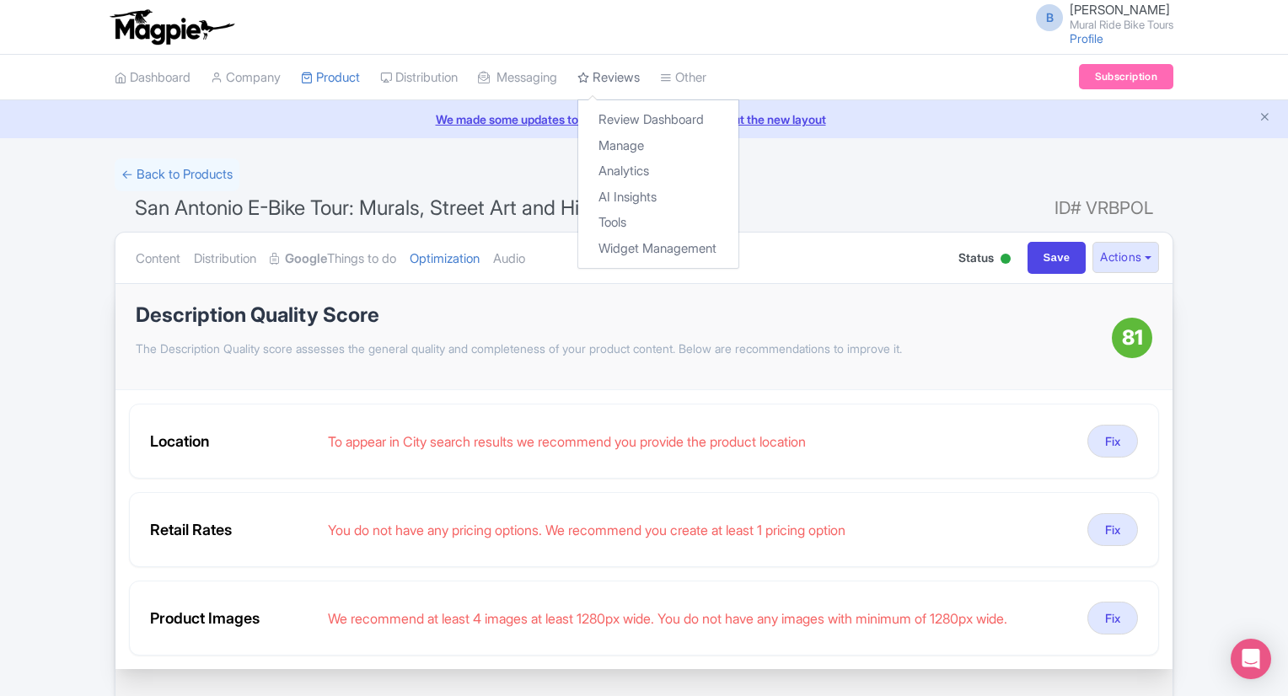
click at [640, 81] on link "Reviews" at bounding box center [608, 78] width 62 height 46
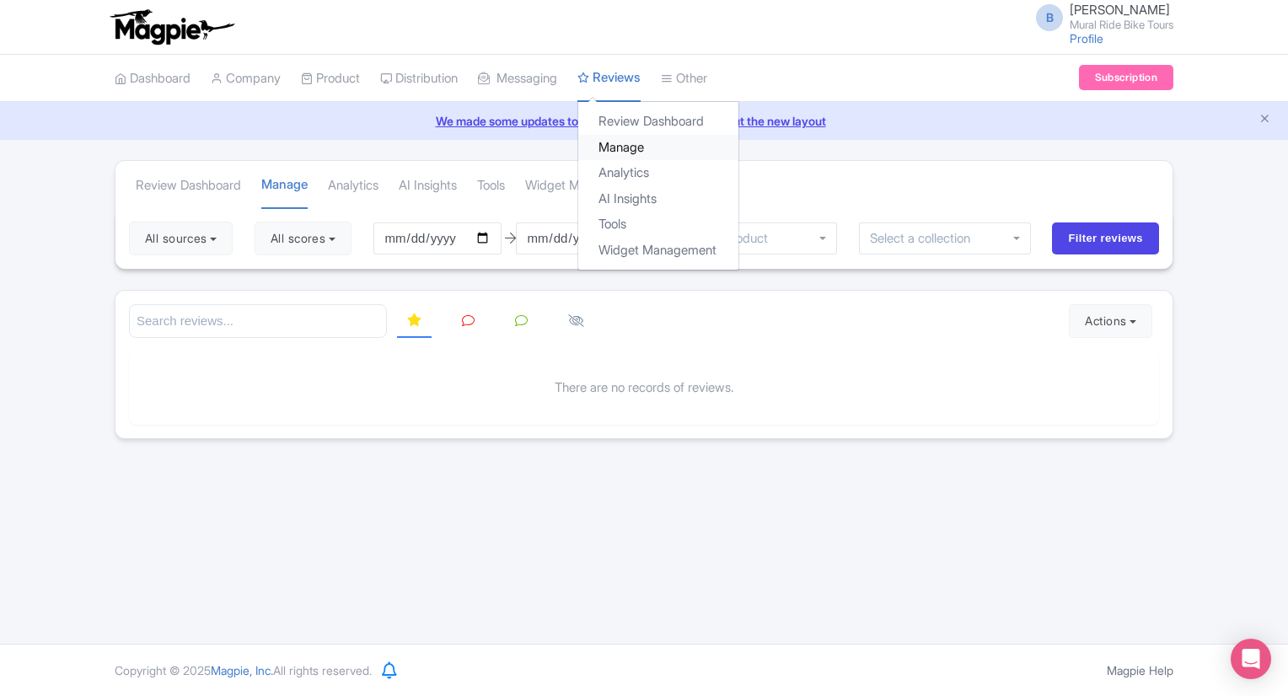
click at [653, 142] on link "Manage" at bounding box center [658, 148] width 160 height 26
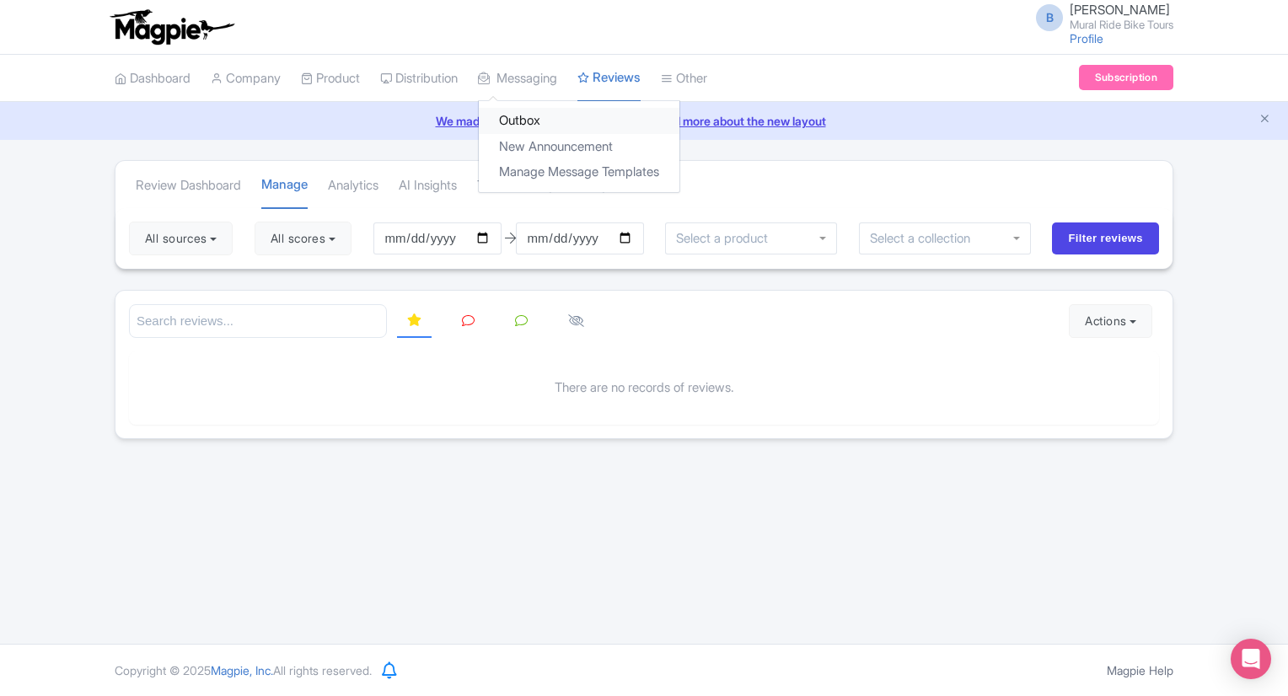
click at [560, 112] on link "Outbox" at bounding box center [579, 121] width 201 height 26
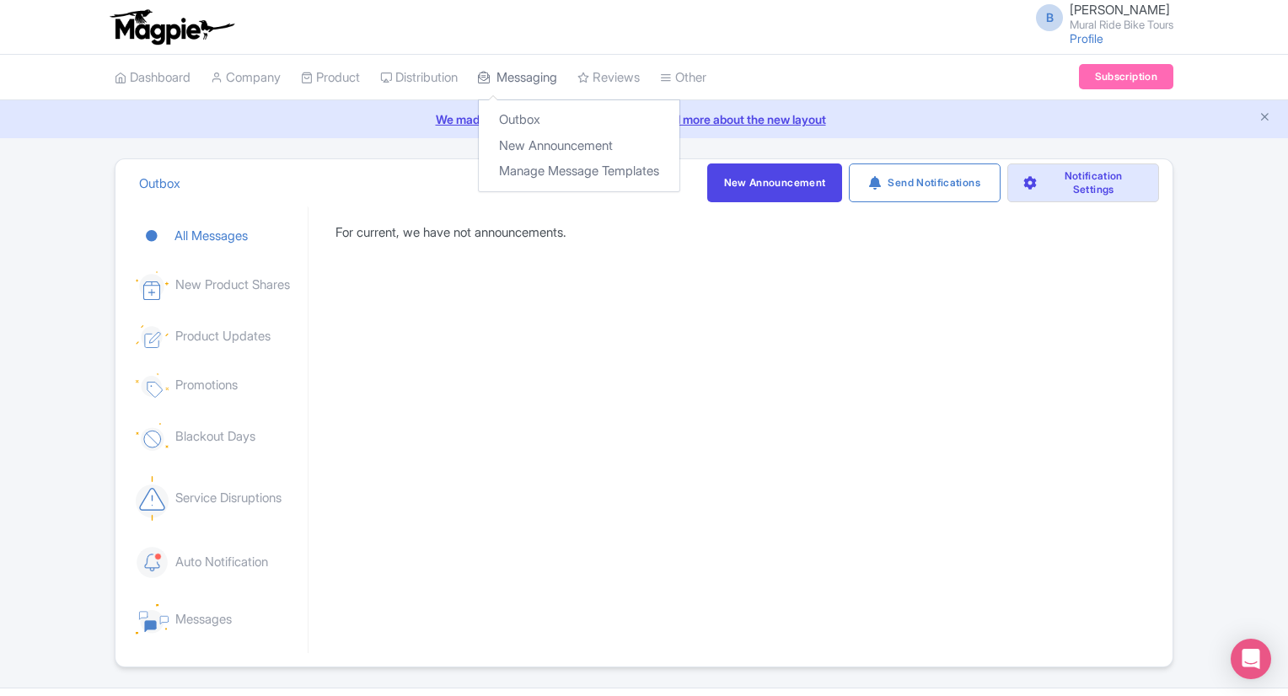
click at [550, 78] on link "Messaging" at bounding box center [517, 78] width 79 height 46
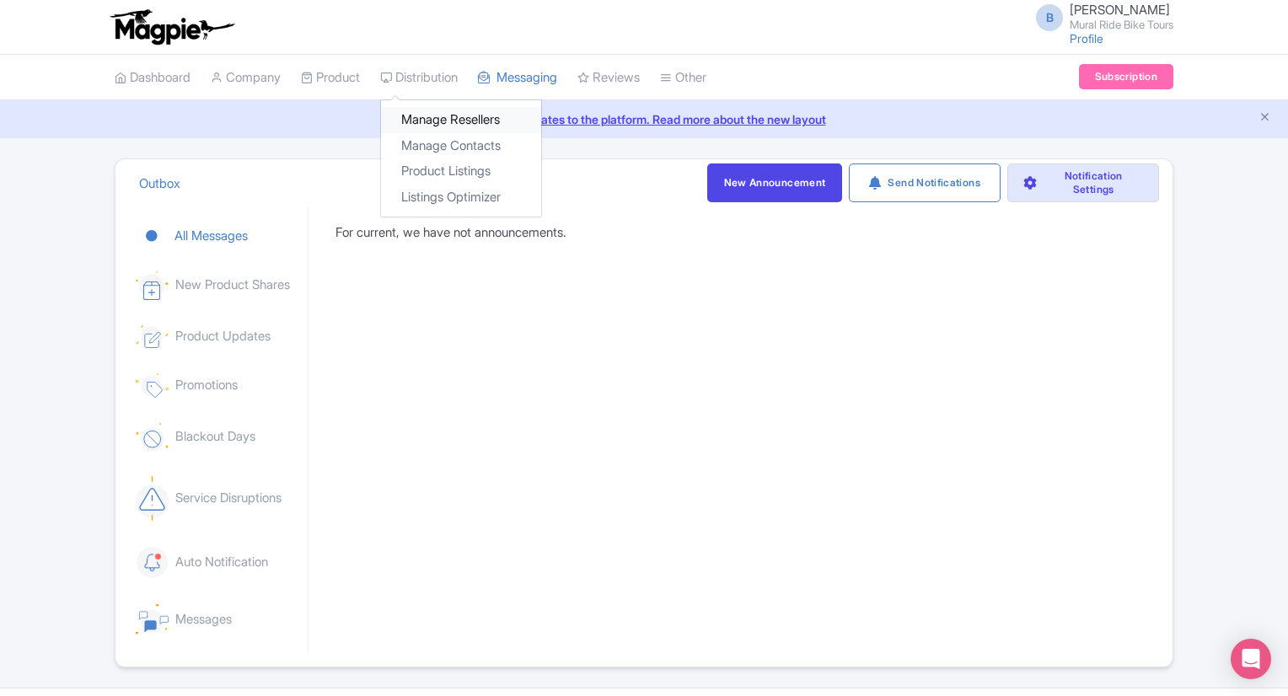
click at [447, 118] on link "Manage Resellers" at bounding box center [461, 120] width 160 height 26
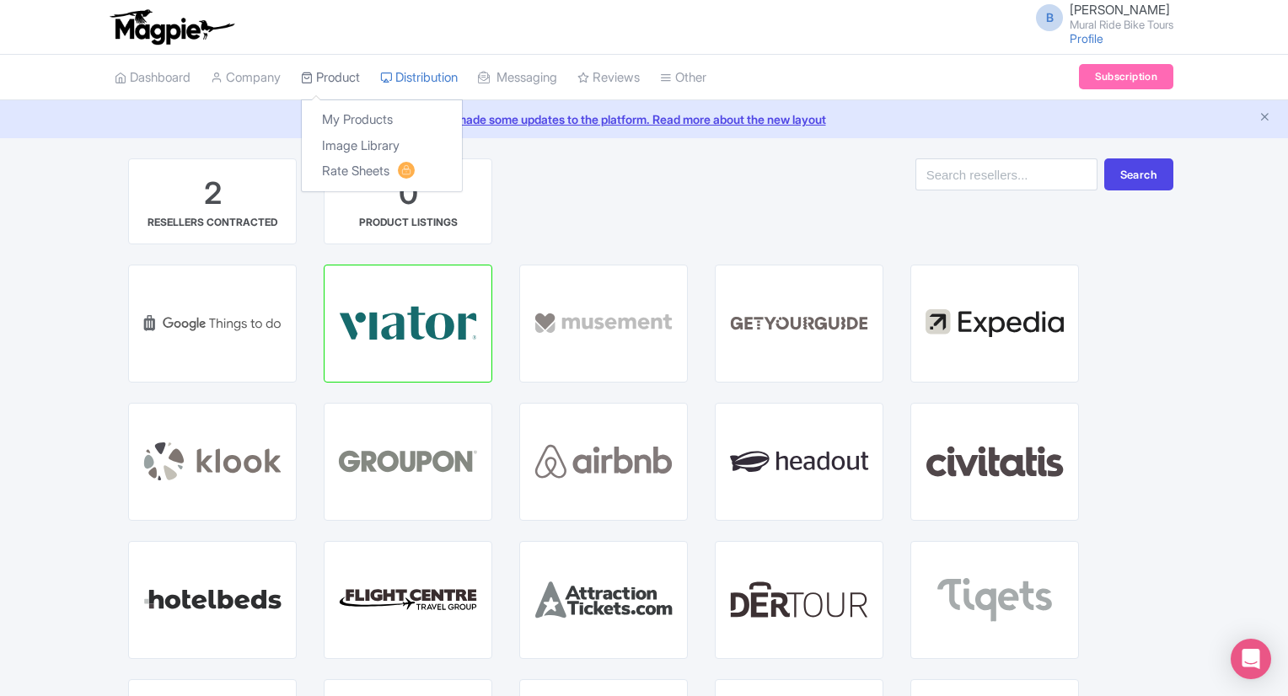
click at [340, 73] on link "Product" at bounding box center [330, 78] width 59 height 46
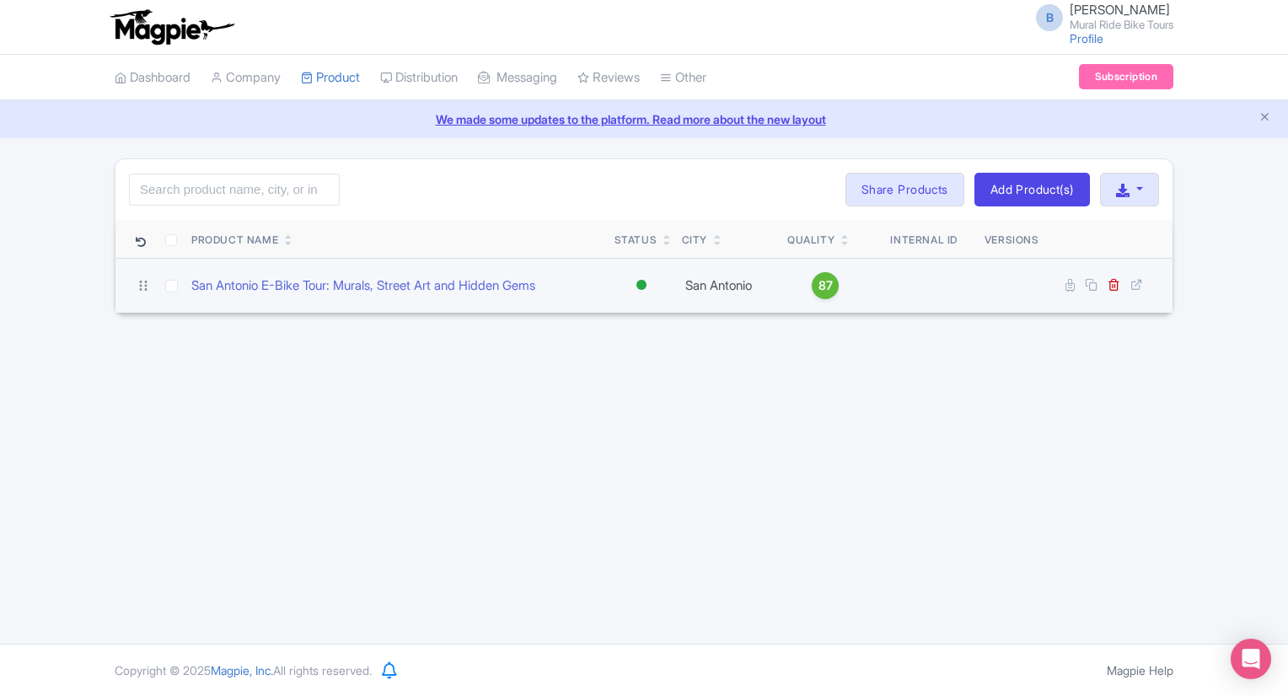
click at [823, 281] on span "87" at bounding box center [826, 286] width 14 height 19
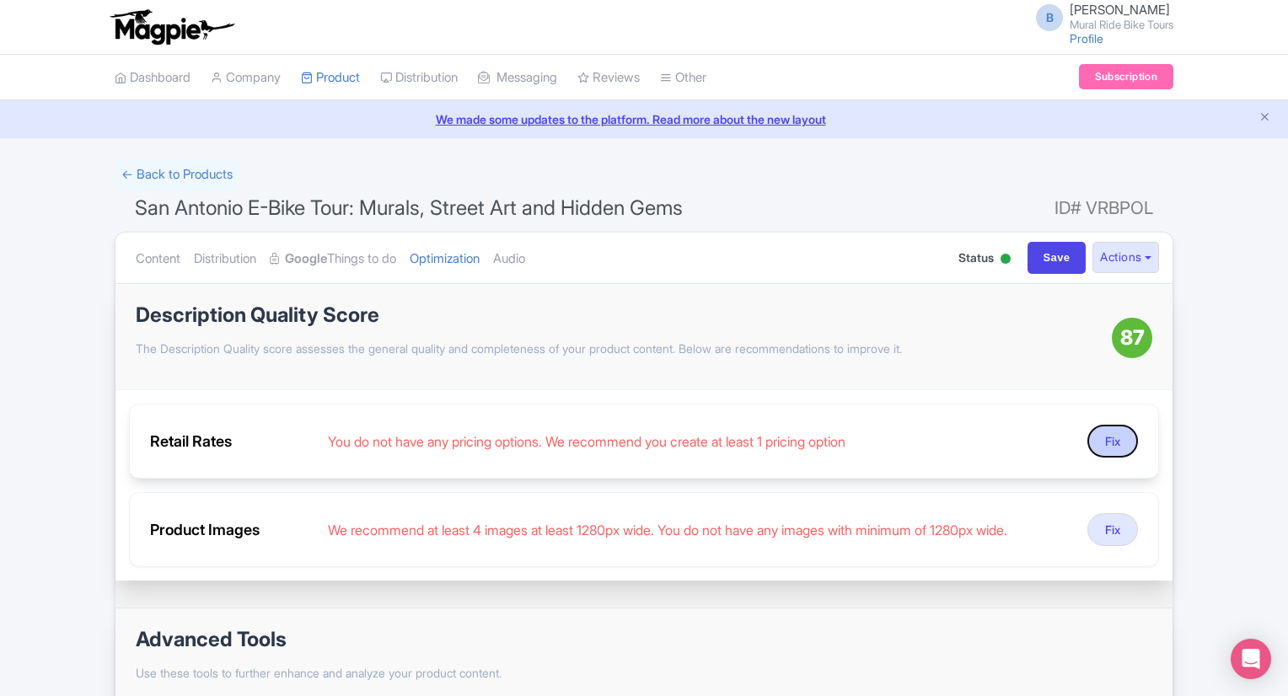
click at [1119, 439] on button "Fix" at bounding box center [1113, 441] width 51 height 33
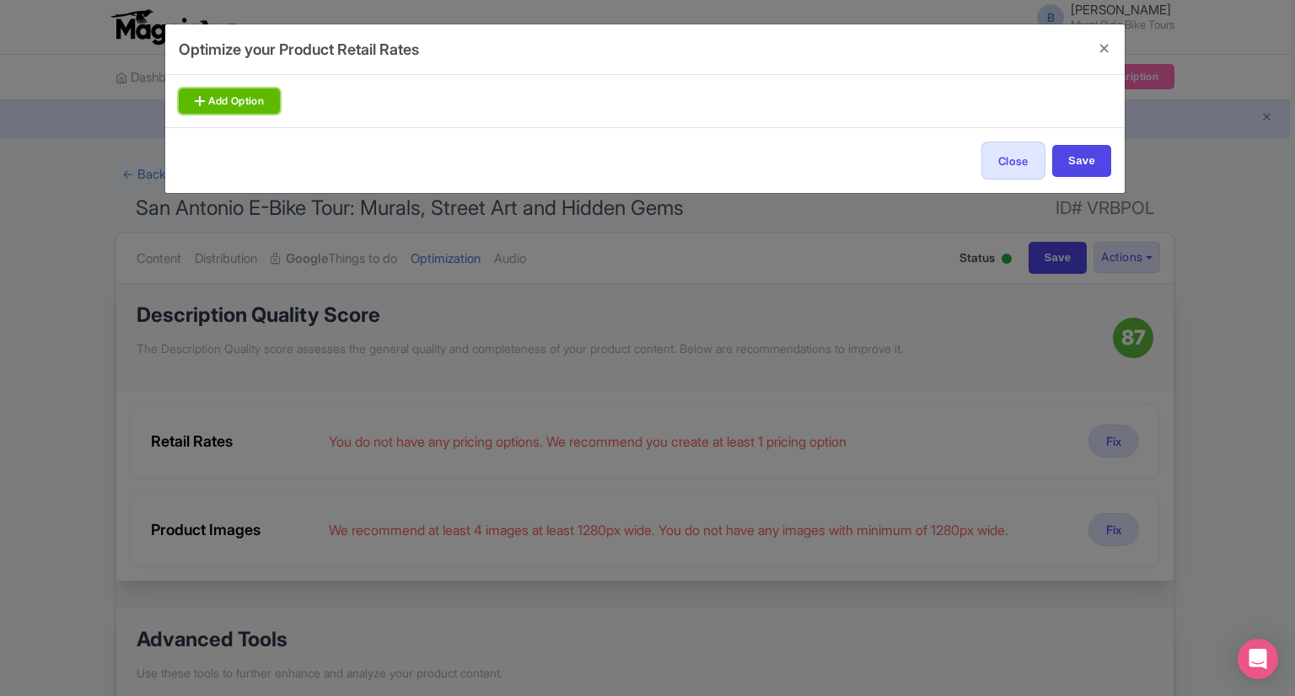
click at [261, 109] on link "Add Option" at bounding box center [229, 101] width 101 height 25
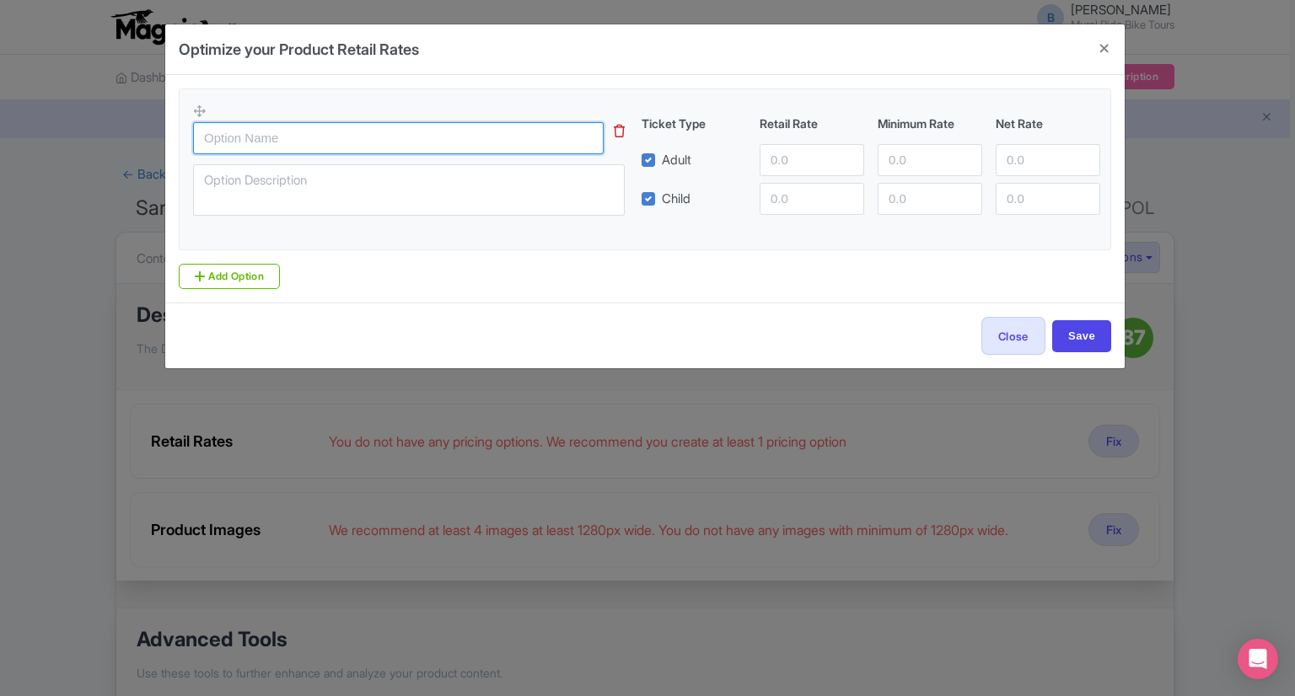
click at [213, 152] on input "text" at bounding box center [398, 138] width 411 height 32
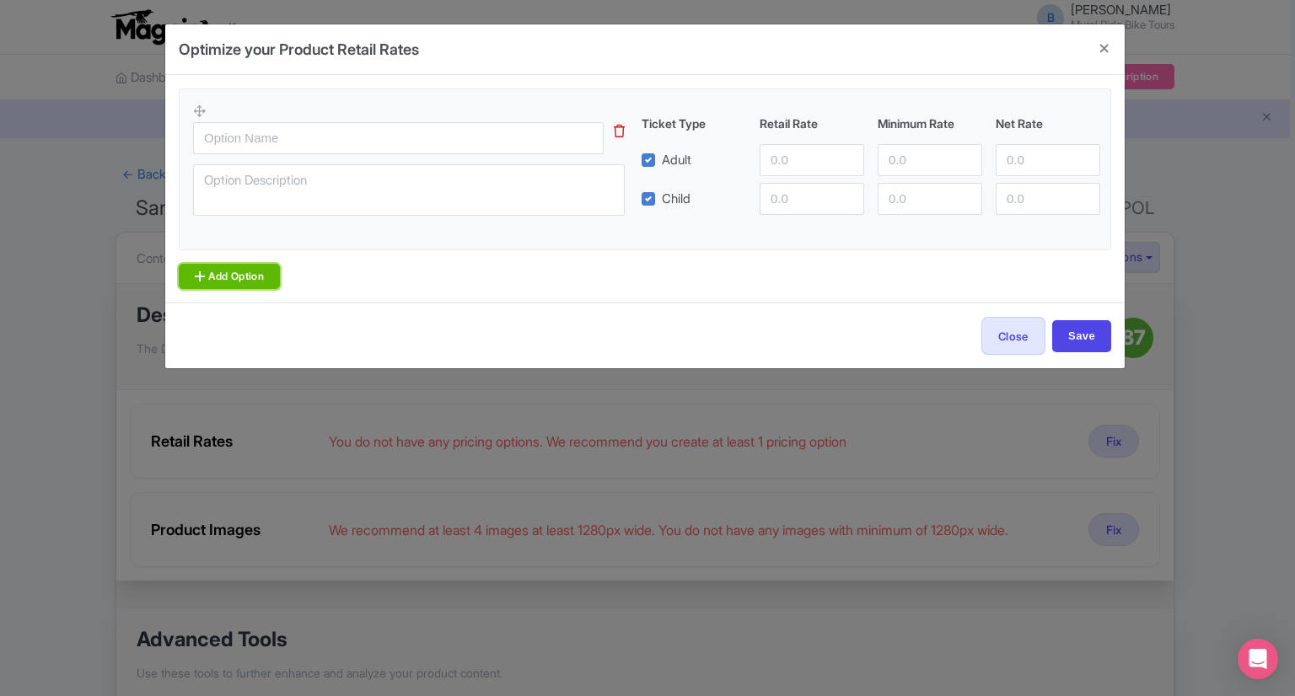
click at [220, 271] on link "Add Option" at bounding box center [229, 276] width 101 height 25
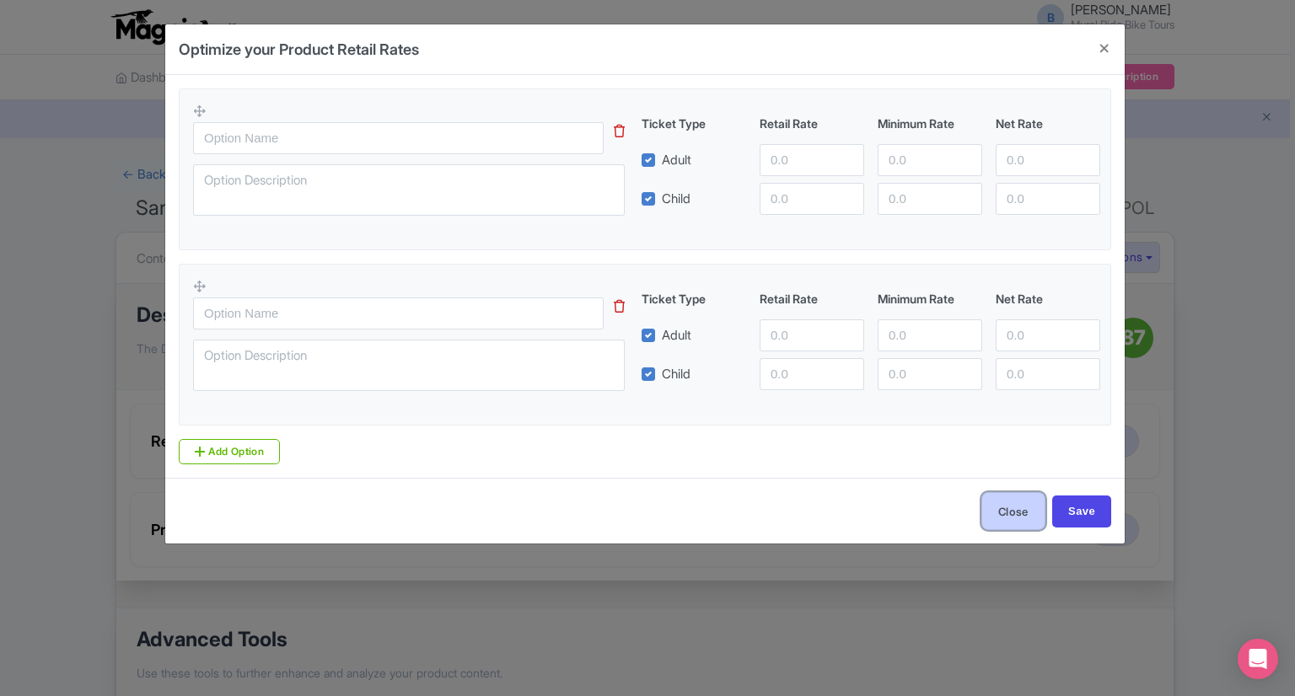
click at [1018, 520] on button "Close" at bounding box center [1013, 511] width 64 height 38
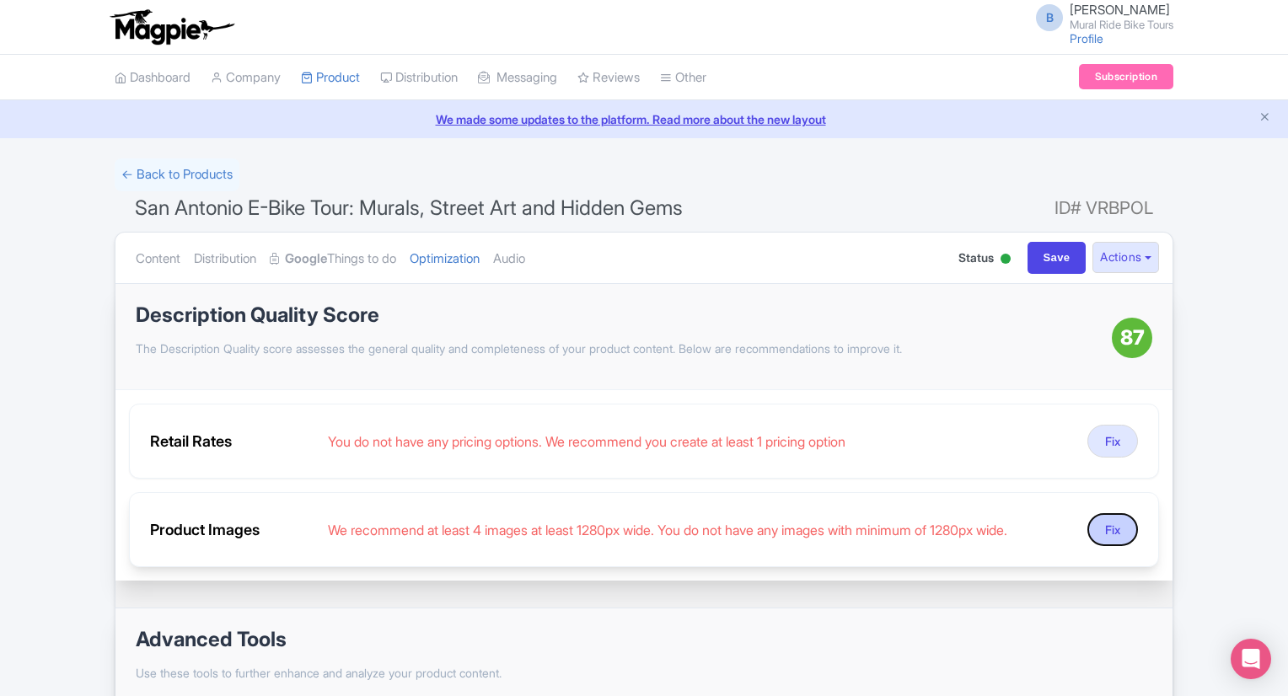
click at [1105, 541] on button "Fix" at bounding box center [1113, 529] width 51 height 33
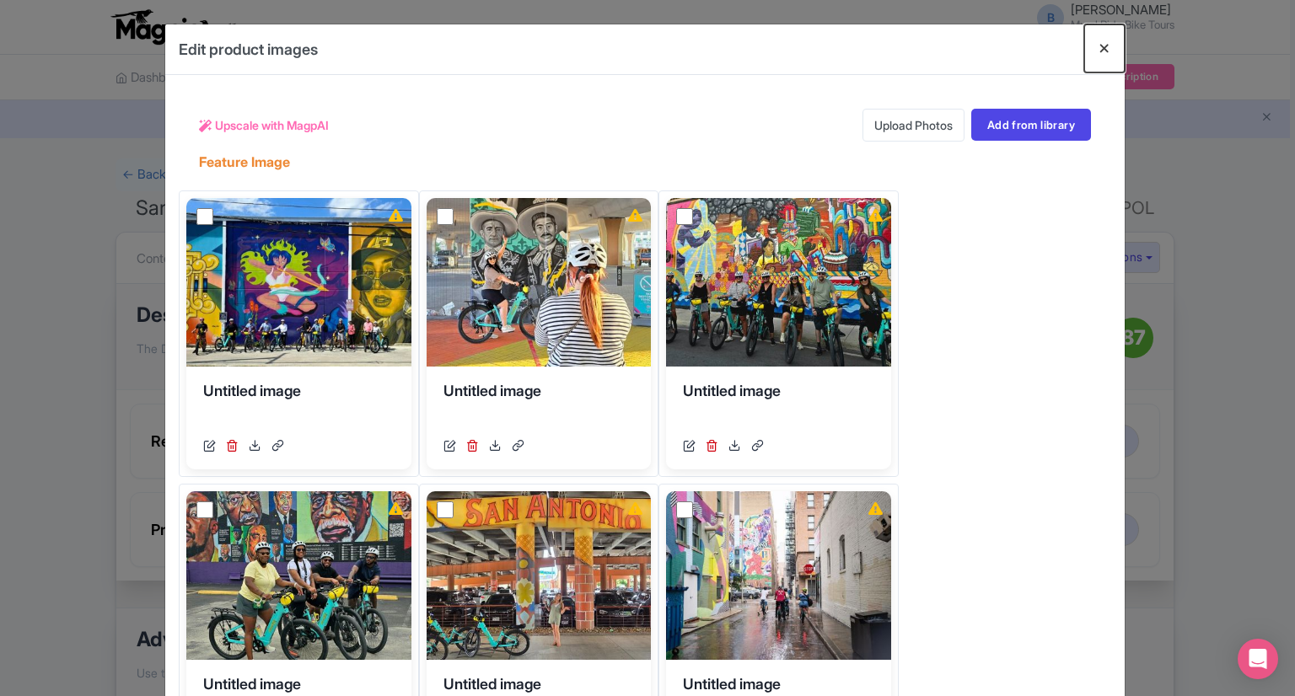
click at [1099, 45] on button "Close" at bounding box center [1104, 48] width 40 height 48
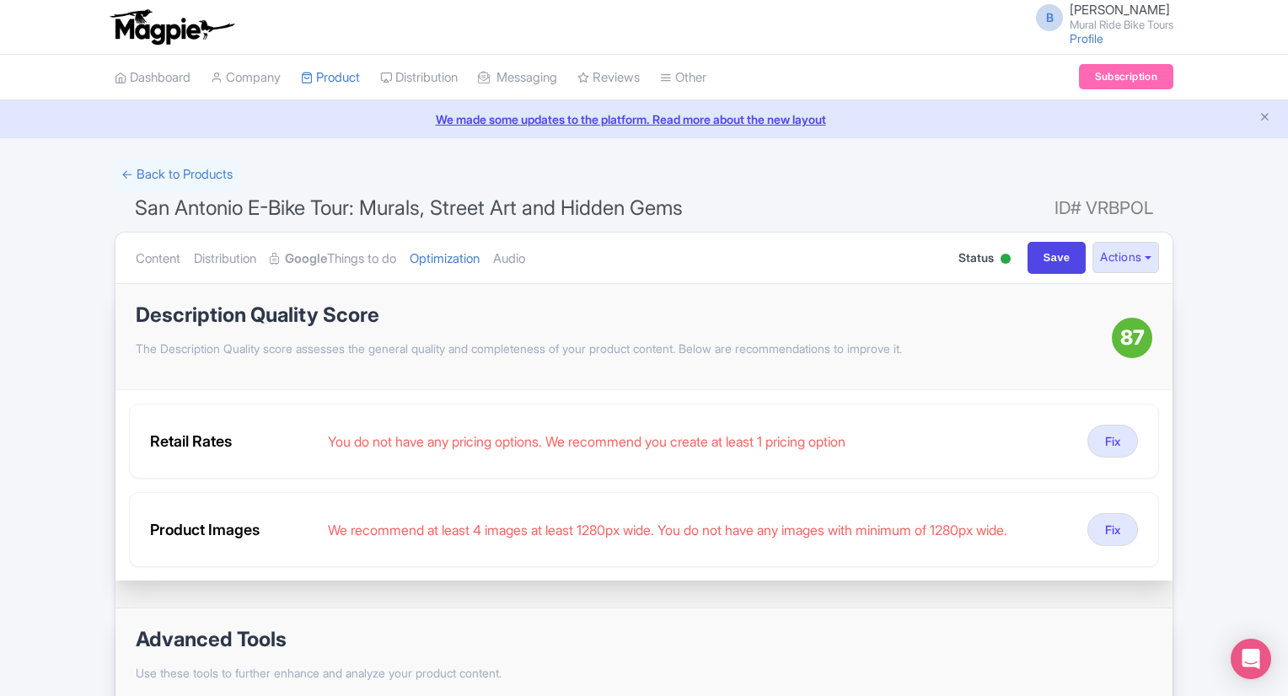
click at [217, 126] on link "We made some updates to the platform. Read more about the new layout" at bounding box center [644, 119] width 1268 height 18
click at [353, 79] on link "Product" at bounding box center [330, 78] width 59 height 46
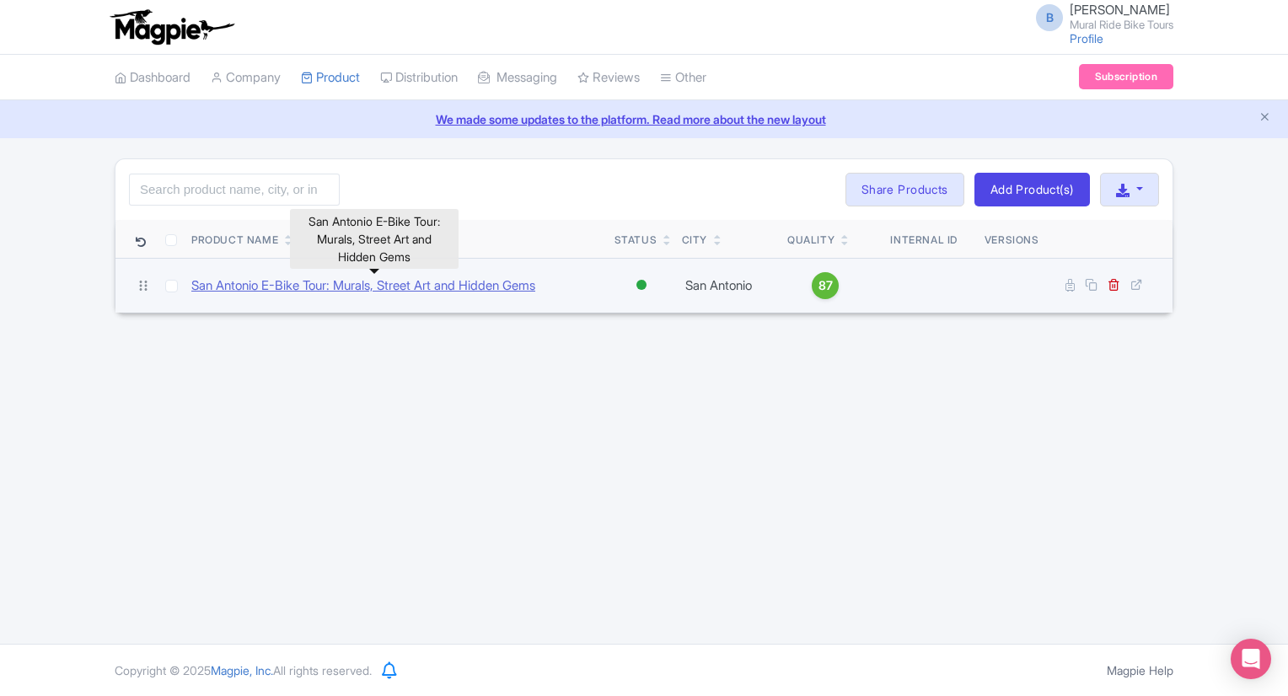
click at [344, 291] on link "San Antonio E-Bike Tour: Murals, Street Art and Hidden Gems" at bounding box center [363, 286] width 344 height 19
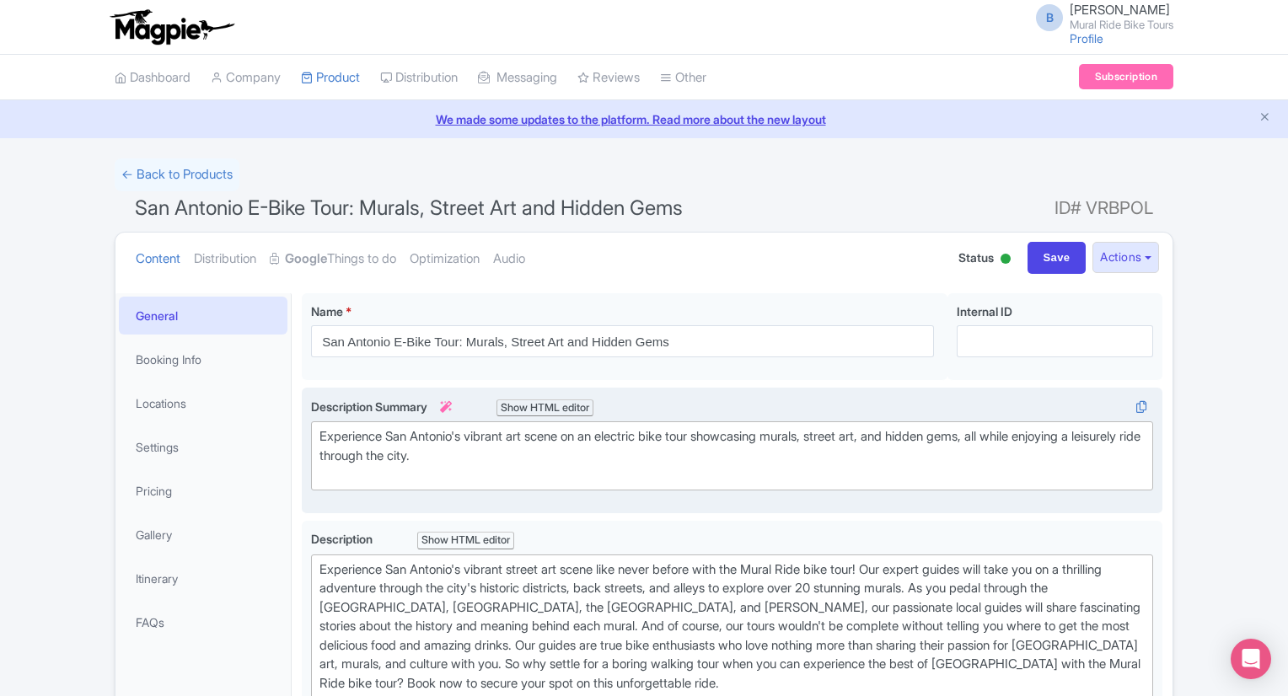
type trix-editor "<div>Experience San Antonio's vibrant street art scene like never before with t…"
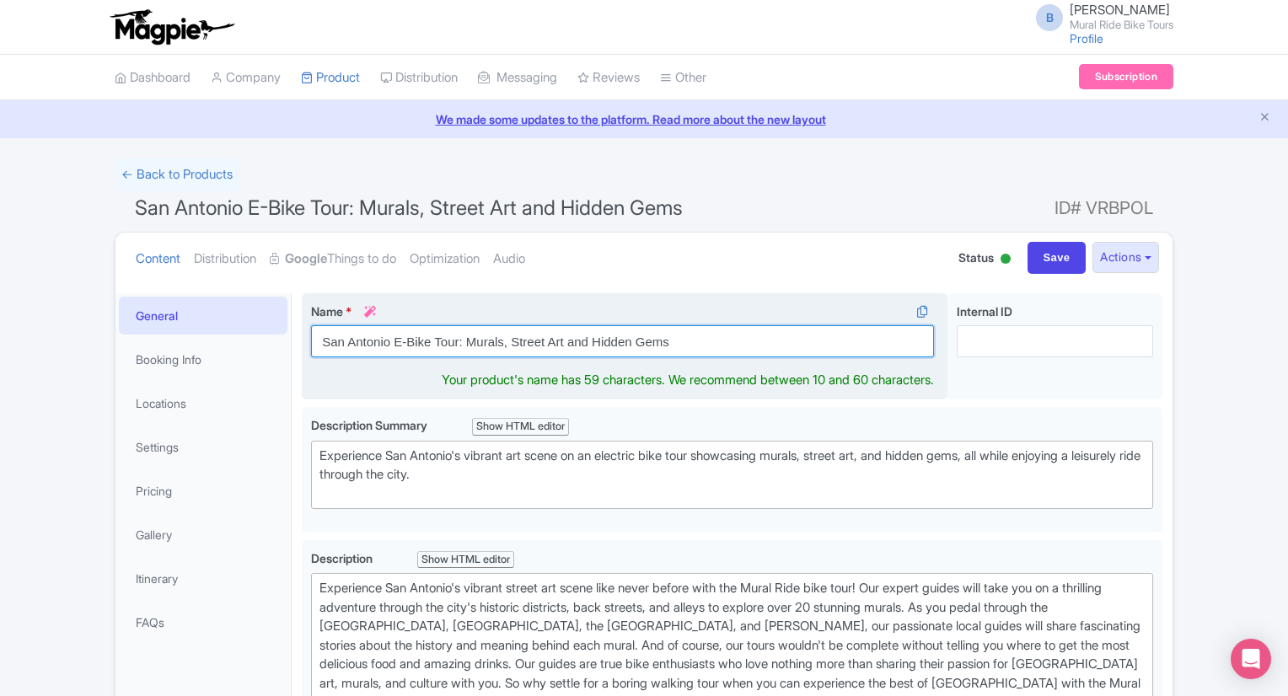
click at [587, 338] on input "San Antonio E-Bike Tour: Murals, Street Art and Hidden Gems" at bounding box center [622, 341] width 623 height 32
click at [651, 340] on input "San Antonio E-Bike Tour: Murals, Street Art & Hidden Gems" at bounding box center [622, 341] width 623 height 32
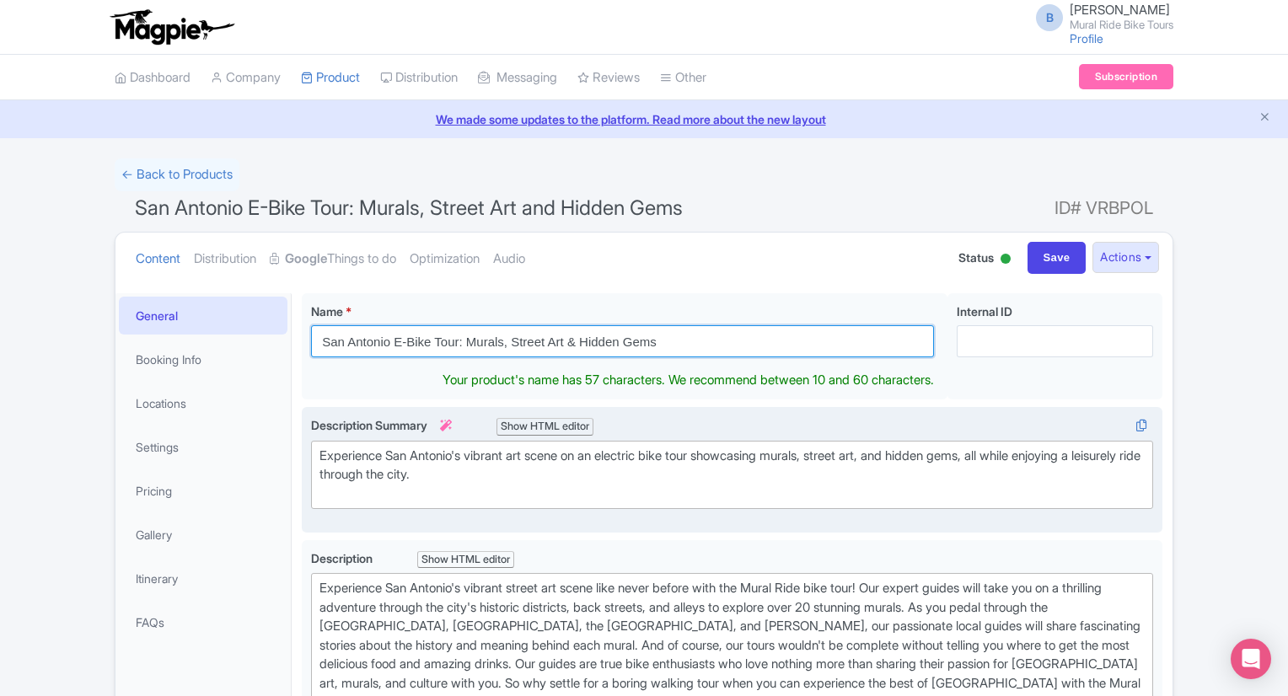
type input "San Antonio E-Bike Tour: Murals, Street Art & Hidden Gems"
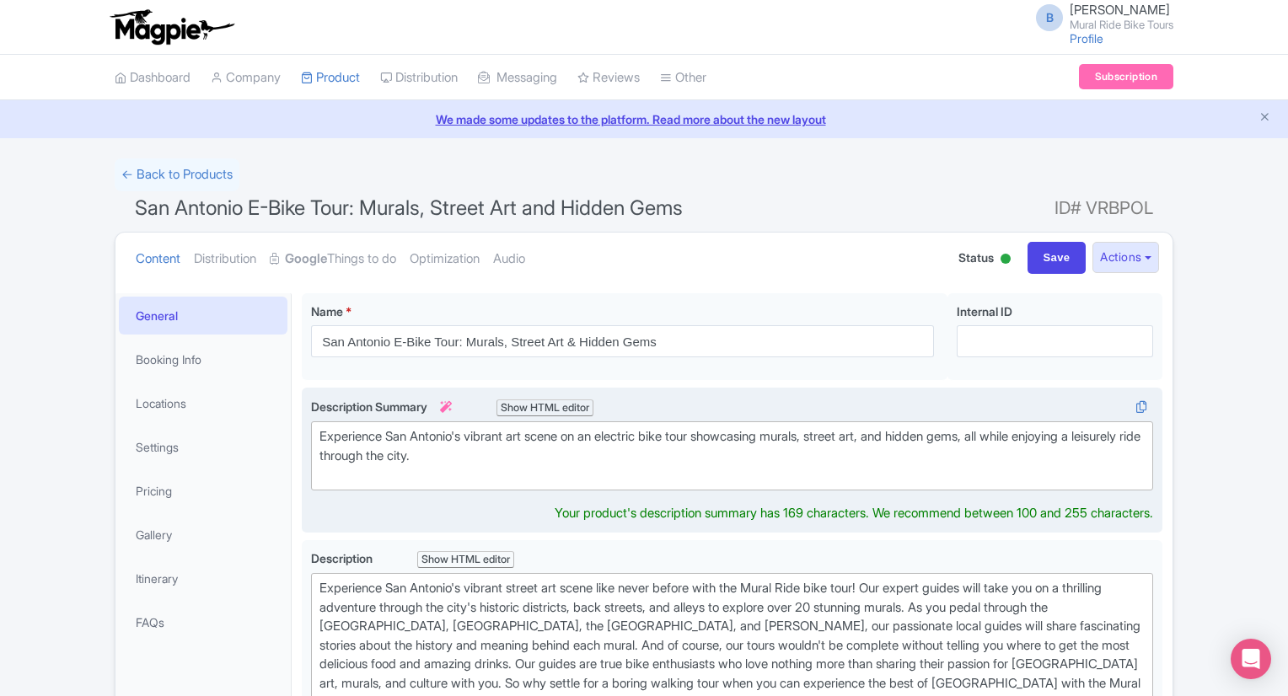
click at [542, 486] on trix-editor "Experience San Antonio's vibrant art scene on an electric bike tour showcasing …" at bounding box center [732, 456] width 842 height 69
click at [395, 475] on div "Experience San Antonio's vibrant art scene on an electric bike tour showcasing …" at bounding box center [732, 455] width 825 height 57
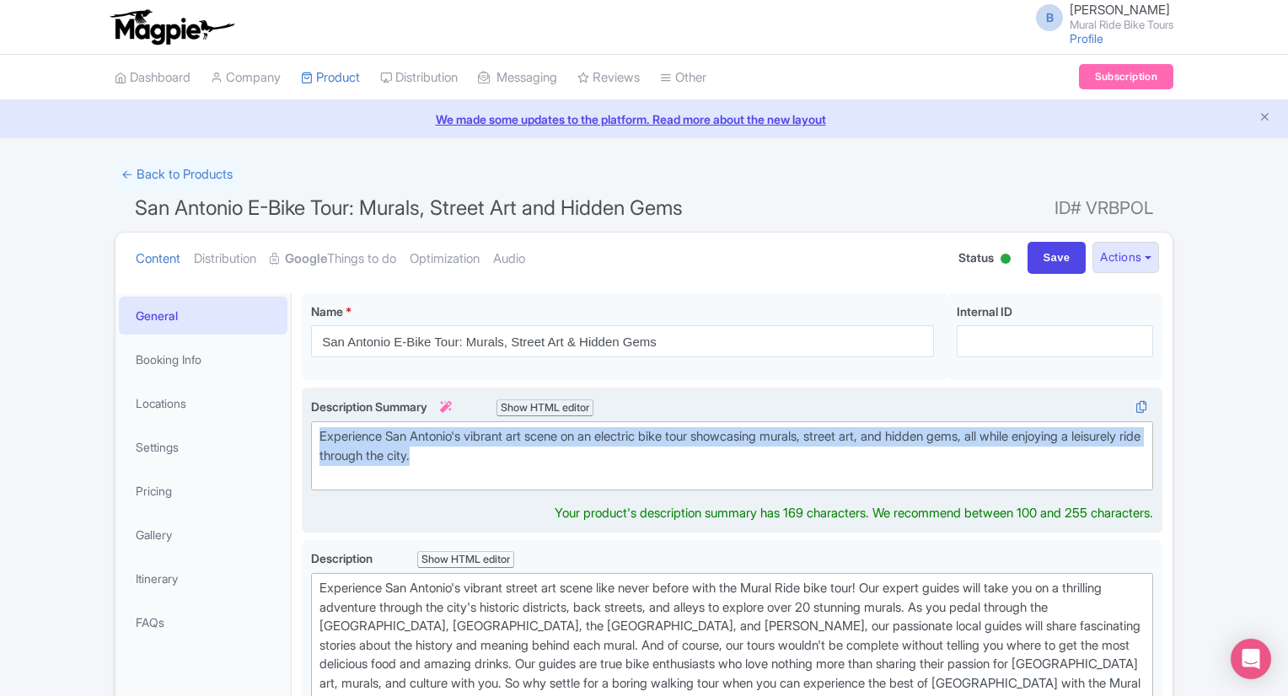
drag, startPoint x: 513, startPoint y: 445, endPoint x: 318, endPoint y: 437, distance: 195.8
click at [318, 437] on trix-editor "Experience San Antonio's vibrant art scene on an electric bike tour showcasing …" at bounding box center [732, 456] width 842 height 69
paste trix-editor "<div>&nbsp;Explore San Antonio’s vibrant murals and hidden gems on a guided ele…"
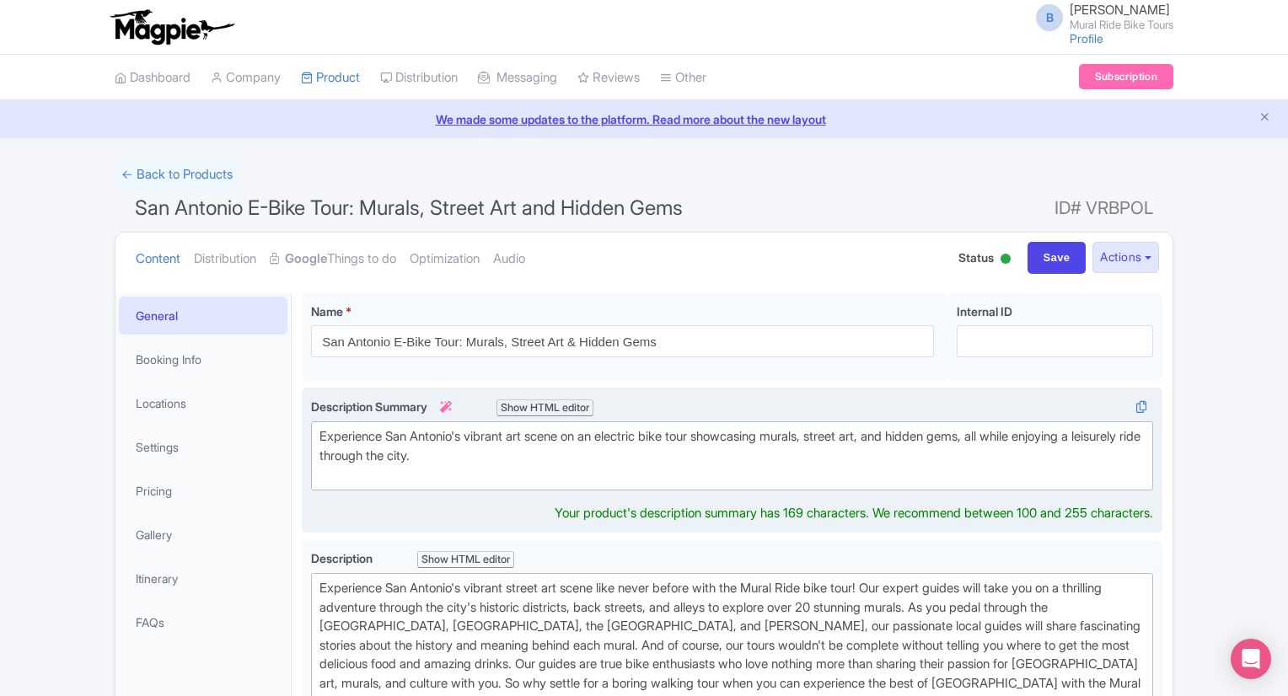
type trix-editor "<div>&nbsp;Explore San Antonio’s vibrant murals and hidden gems on a guided ele…"
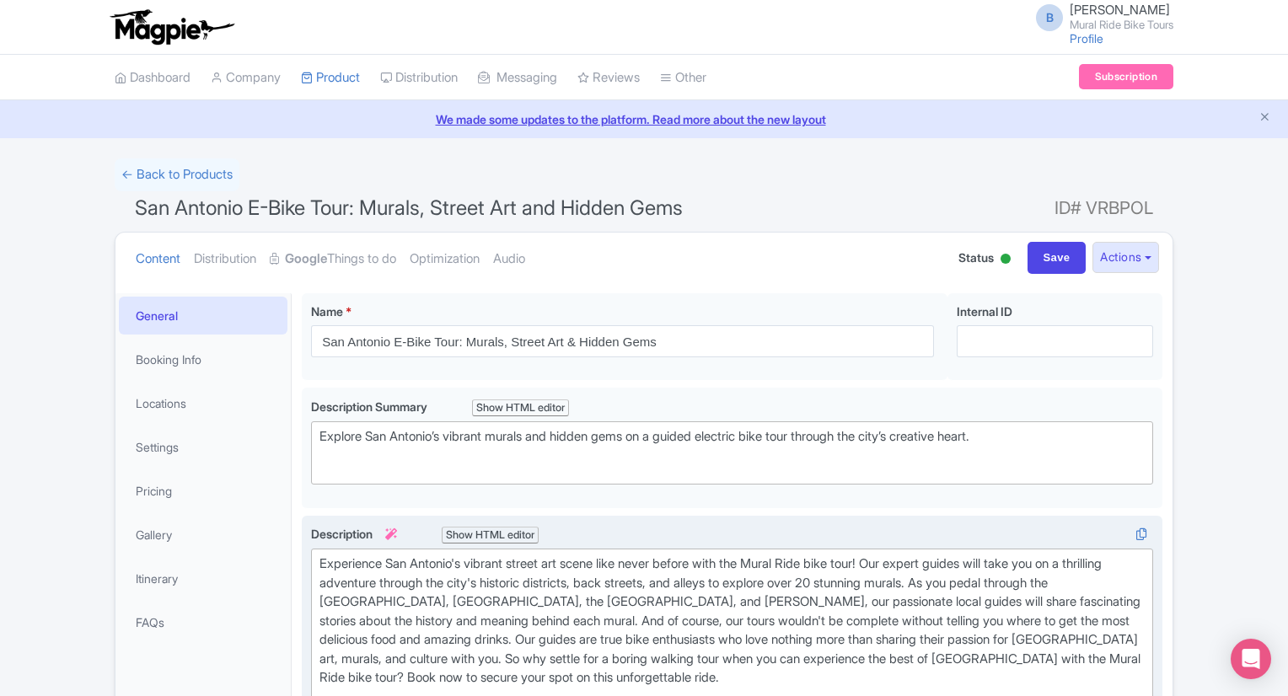
click at [411, 611] on div "Experience San Antonio's vibrant street art scene like never before with the Mu…" at bounding box center [732, 631] width 825 height 152
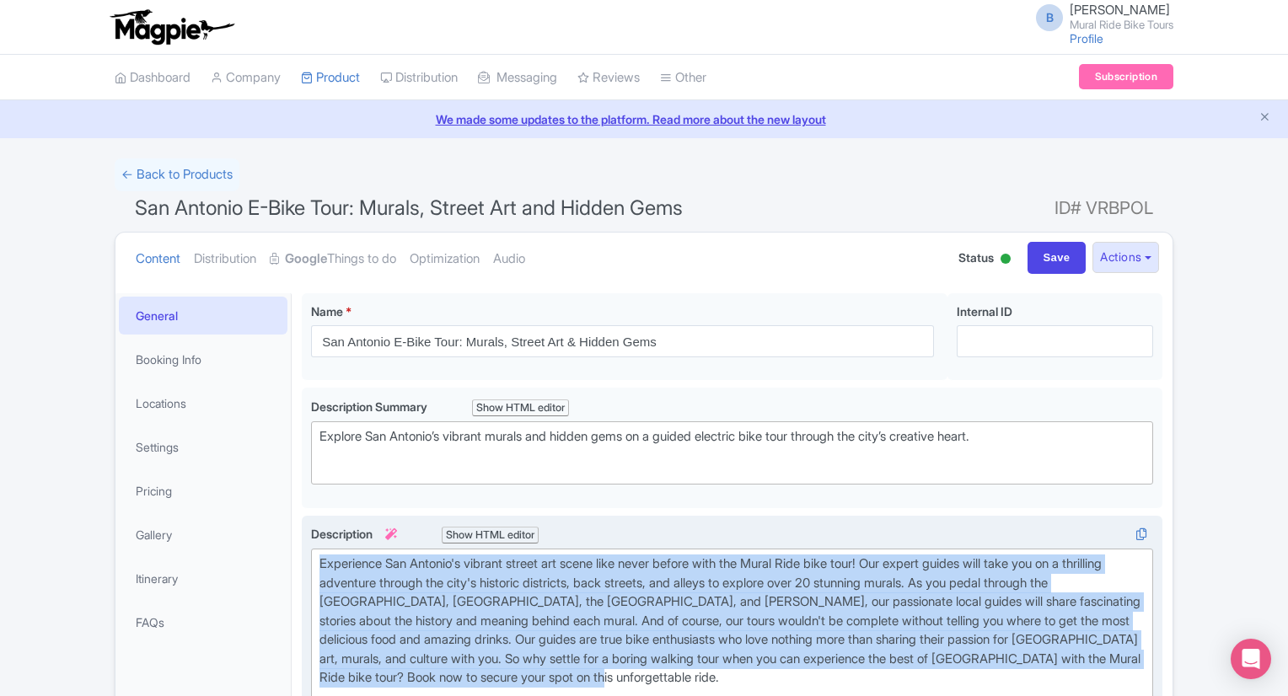
drag, startPoint x: 728, startPoint y: 674, endPoint x: 315, endPoint y: 564, distance: 426.8
click at [315, 564] on trix-editor "Experience San Antonio's vibrant street art scene like never before with the Mu…" at bounding box center [732, 631] width 842 height 164
paste trix-editor "<div>&nbsp;Discover San Antonio’s colorful street art and hidden corners on a g…"
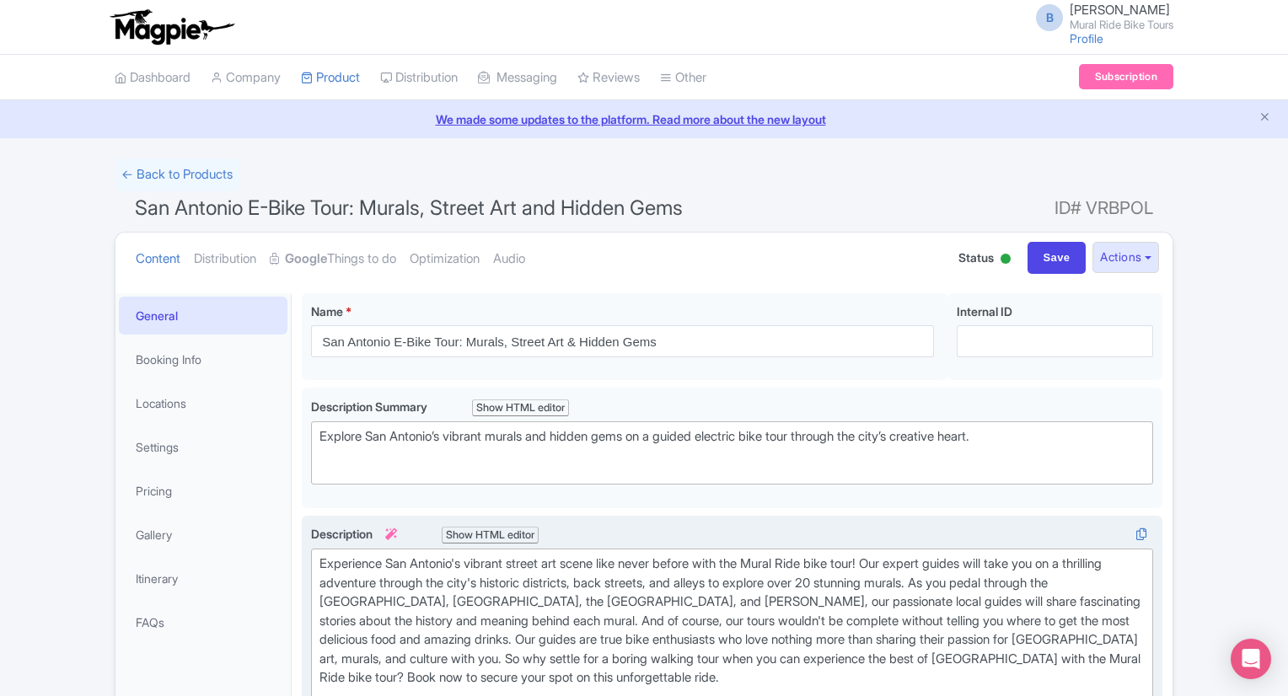
type trix-editor "<div>&nbsp;Discover San Antonio’s colorful street art and hidden corners on a g…"
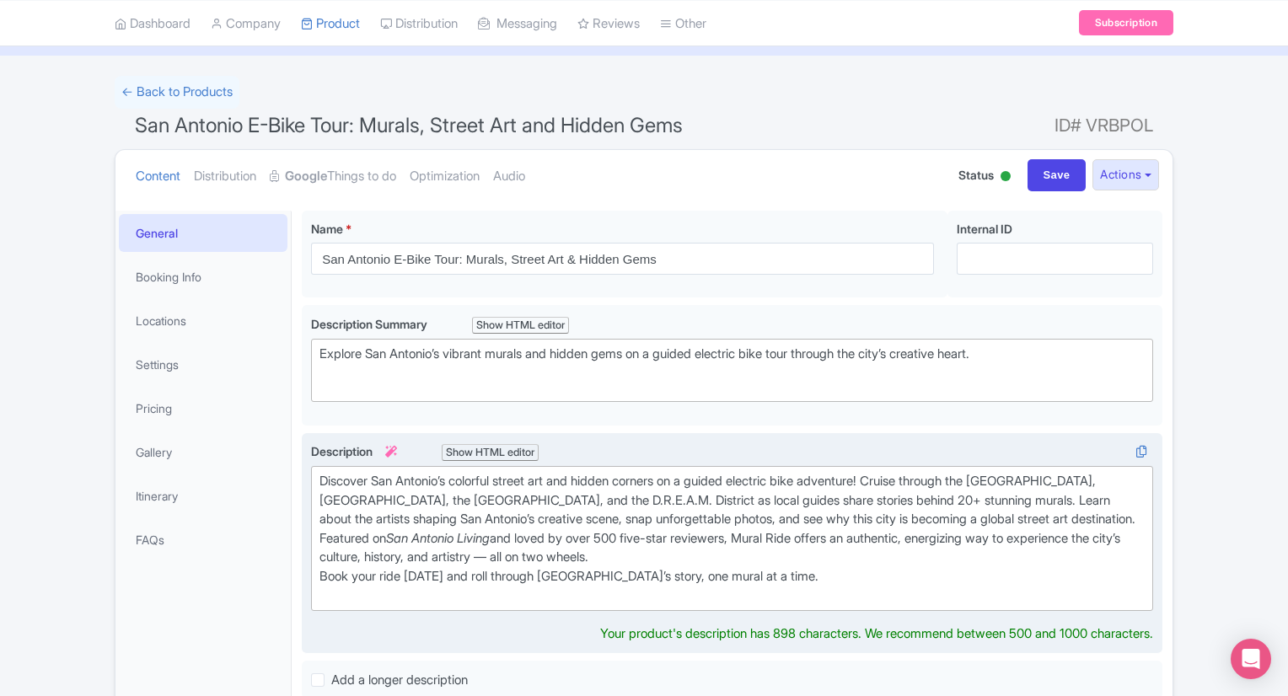
scroll to position [86, 0]
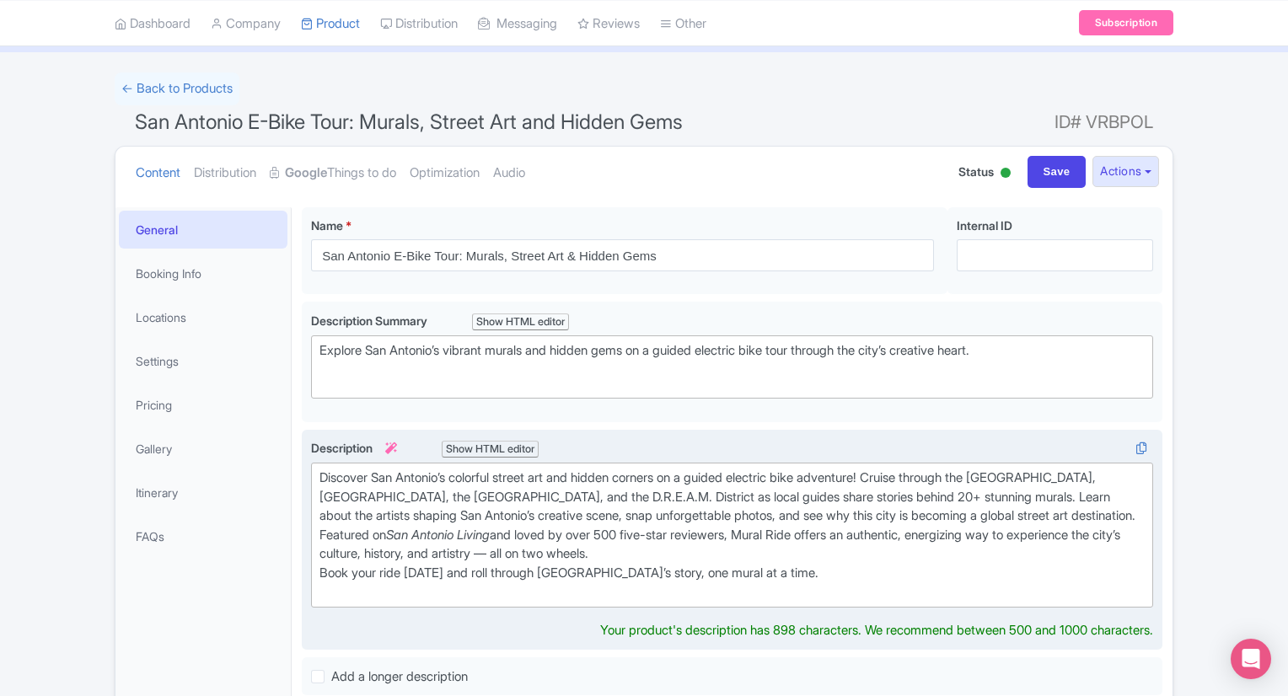
click at [803, 571] on div "Discover San Antonio’s colorful street art and hidden corners on a guided elect…" at bounding box center [732, 535] width 825 height 133
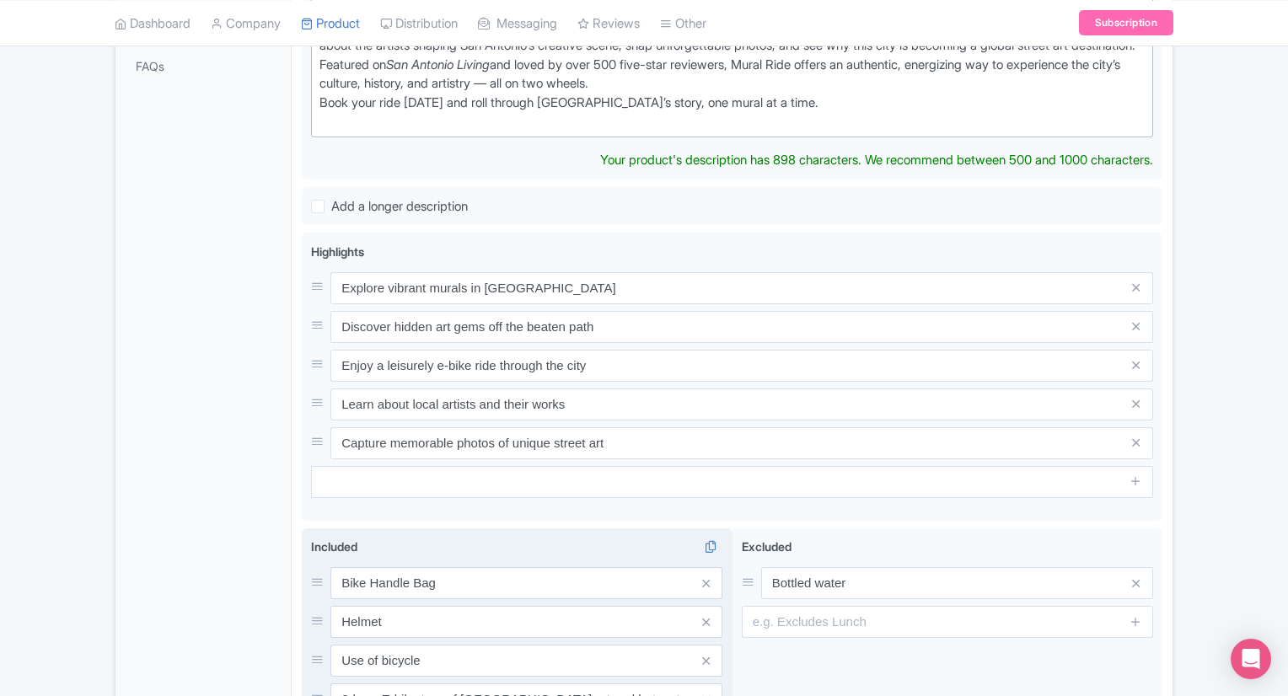
scroll to position [555, 0]
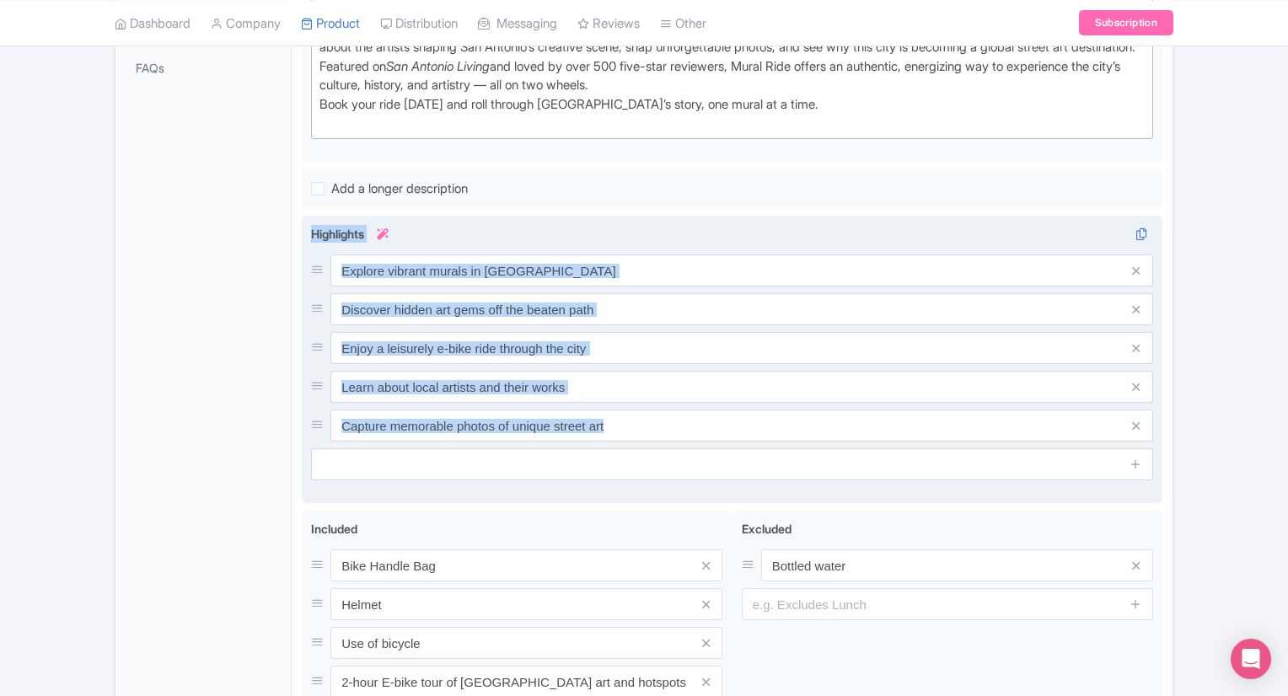
drag, startPoint x: 310, startPoint y: 244, endPoint x: 746, endPoint y: 462, distance: 487.5
click at [746, 462] on div "Explore vibrant murals in San Antonio Discover hidden art gems off the beaten p…" at bounding box center [732, 360] width 861 height 288
click at [671, 225] on div "Highlights i Explore vibrant murals in San Antonio Discover hidden art gems off…" at bounding box center [732, 352] width 842 height 255
drag, startPoint x: 314, startPoint y: 231, endPoint x: 620, endPoint y: 458, distance: 381.6
click at [620, 458] on div "Highlights i Explore vibrant murals in San Antonio Discover hidden art gems off…" at bounding box center [732, 352] width 842 height 255
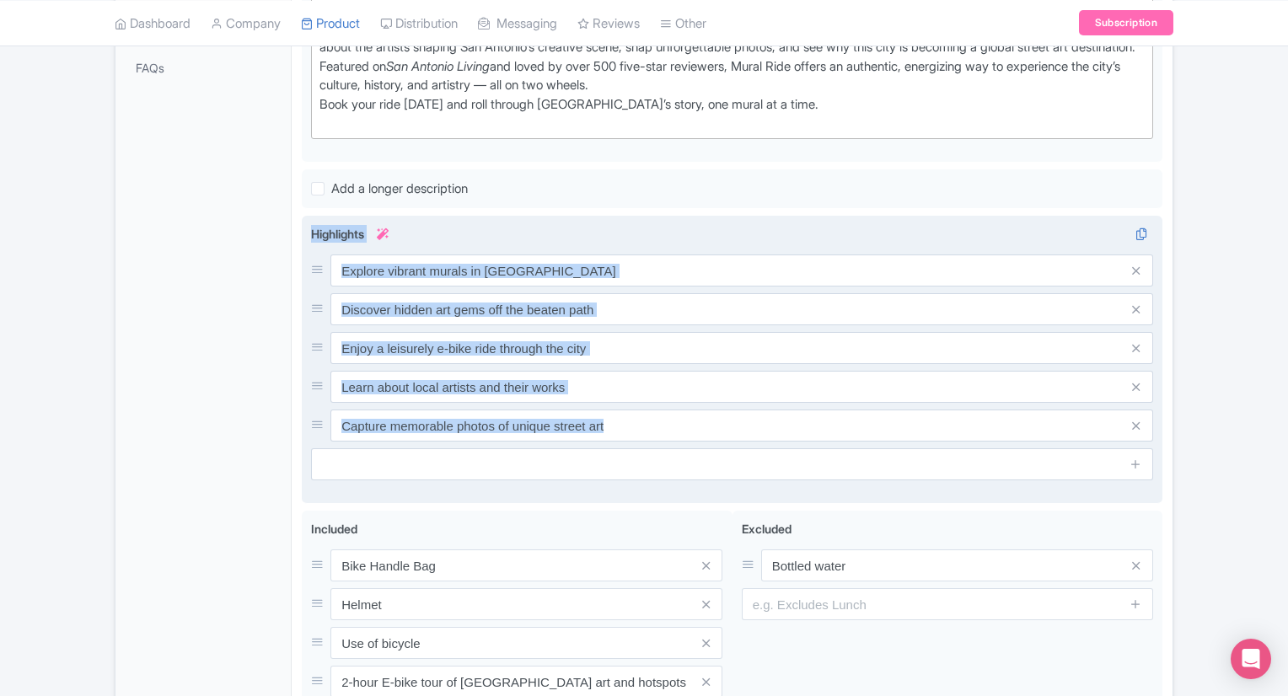
copy div "Highlights i"
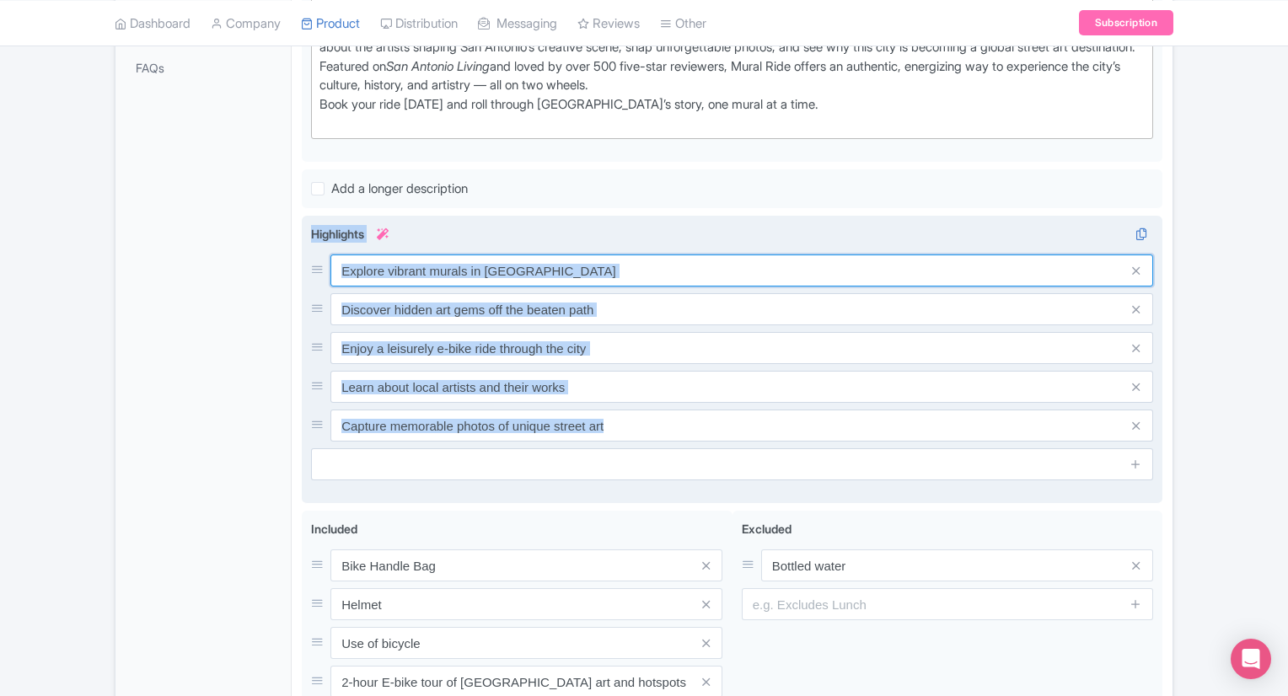
click at [595, 274] on input "Explore vibrant murals in San Antonio" at bounding box center [741, 271] width 823 height 32
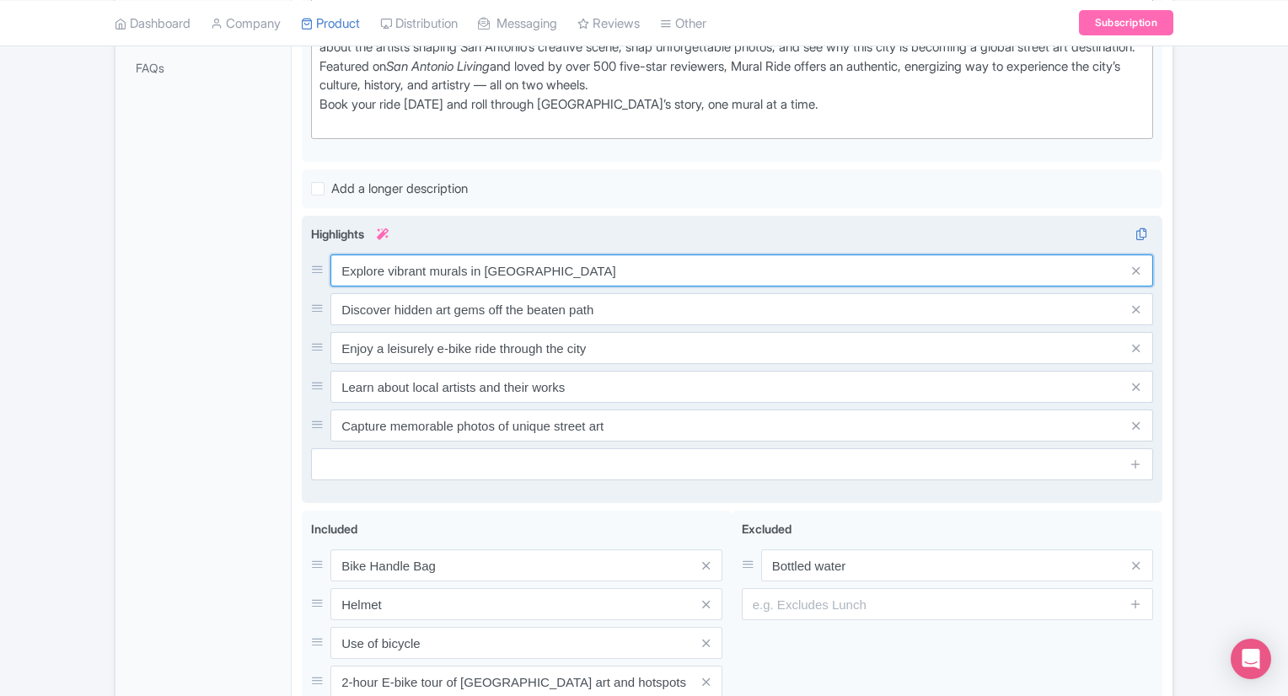
click at [595, 274] on input "Explore vibrant murals in San Antonio" at bounding box center [741, 271] width 823 height 32
drag, startPoint x: 550, startPoint y: 269, endPoint x: 341, endPoint y: 264, distance: 209.1
click at [341, 264] on input "Explore vibrant murals in SaAntonion" at bounding box center [741, 271] width 823 height 32
paste input "San Antonio’s most vibrant murals and street art"
type input "Explore San Antonio’s most vibrant murals and street art"
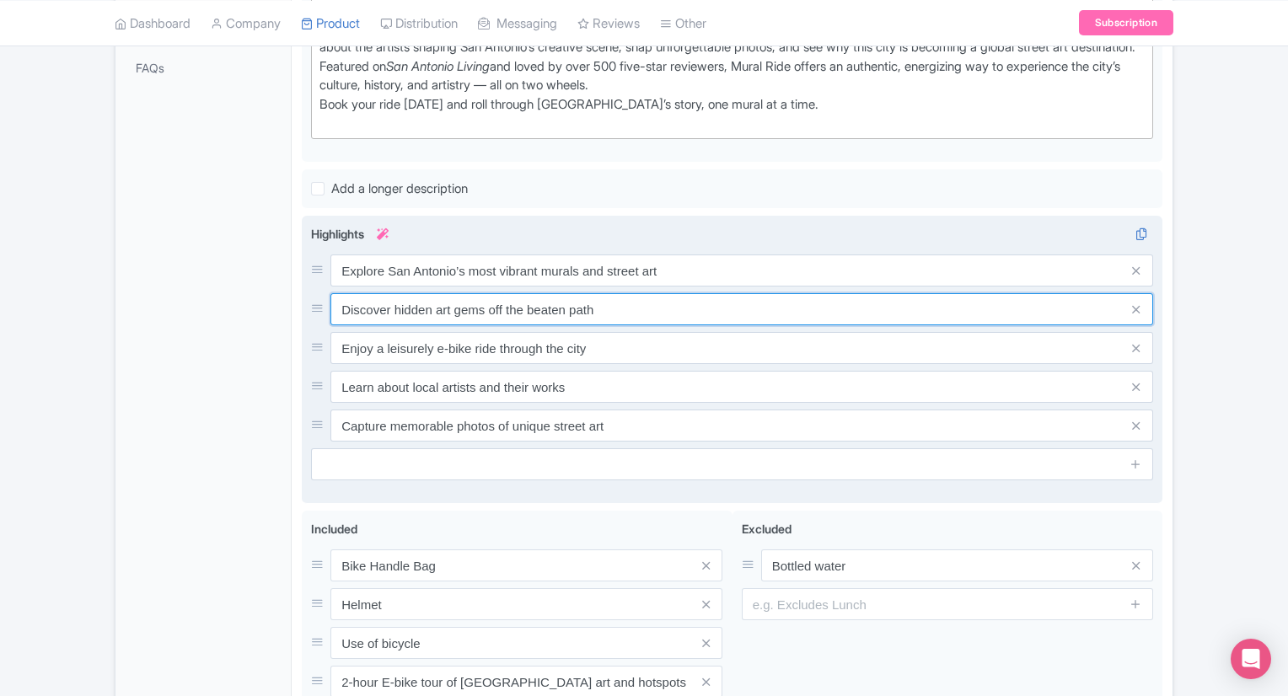
click at [623, 308] on input "Discover hidden art gems off the beaten path" at bounding box center [741, 309] width 823 height 32
click at [609, 308] on input "Discover hidden art gems off the beaten path" at bounding box center [741, 309] width 823 height 32
paste input "creative gems beyond the tourist"
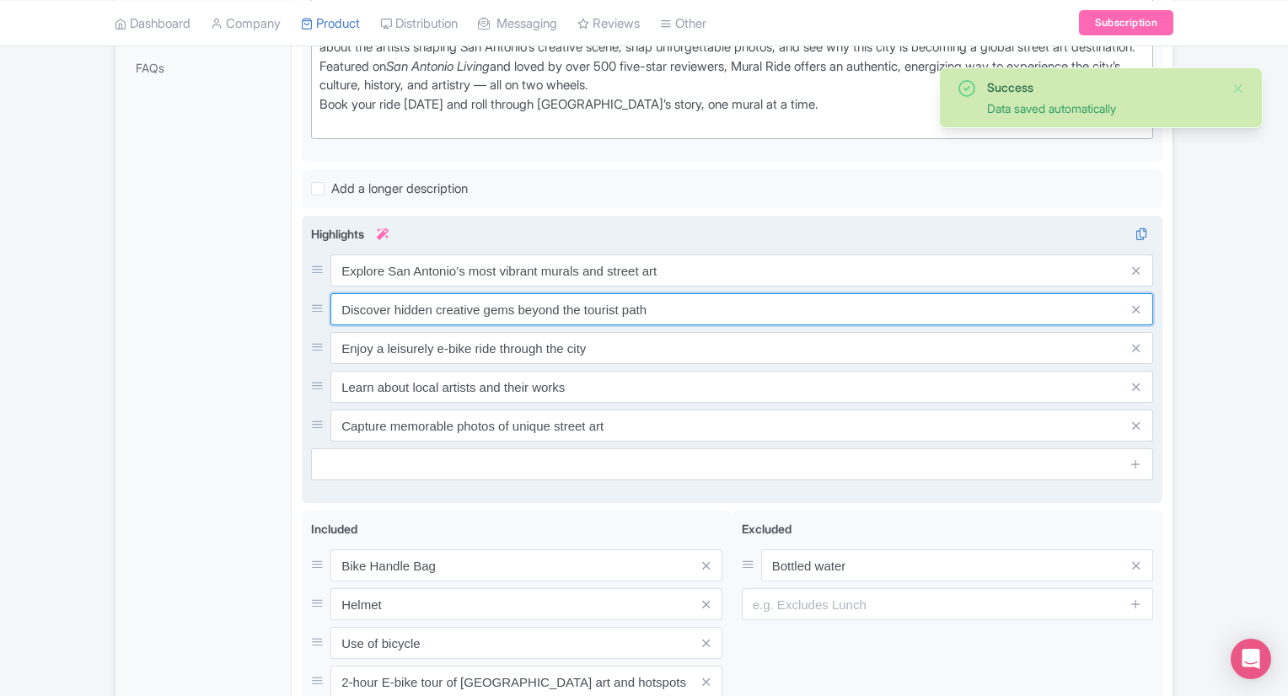
type input "Discover hidden creative gems beyond the tourist path"
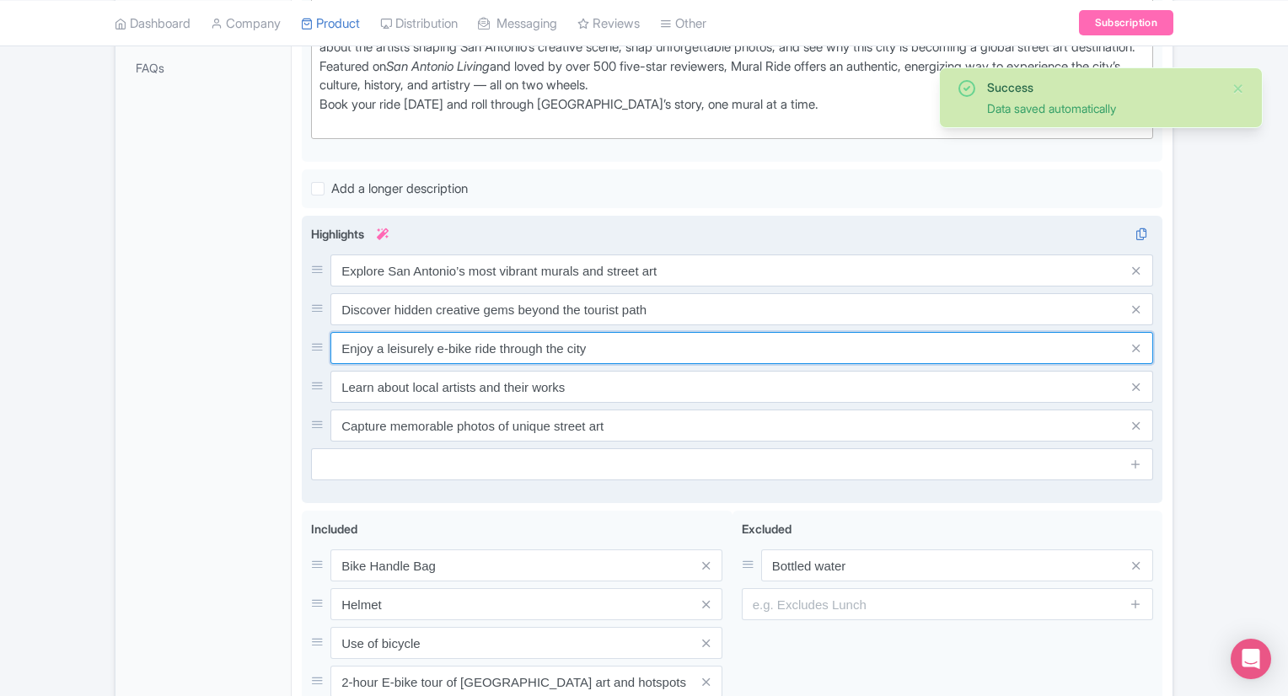
click at [602, 340] on input "Enjoy a leisurely e-bike ride through the city" at bounding box center [741, 348] width 823 height 32
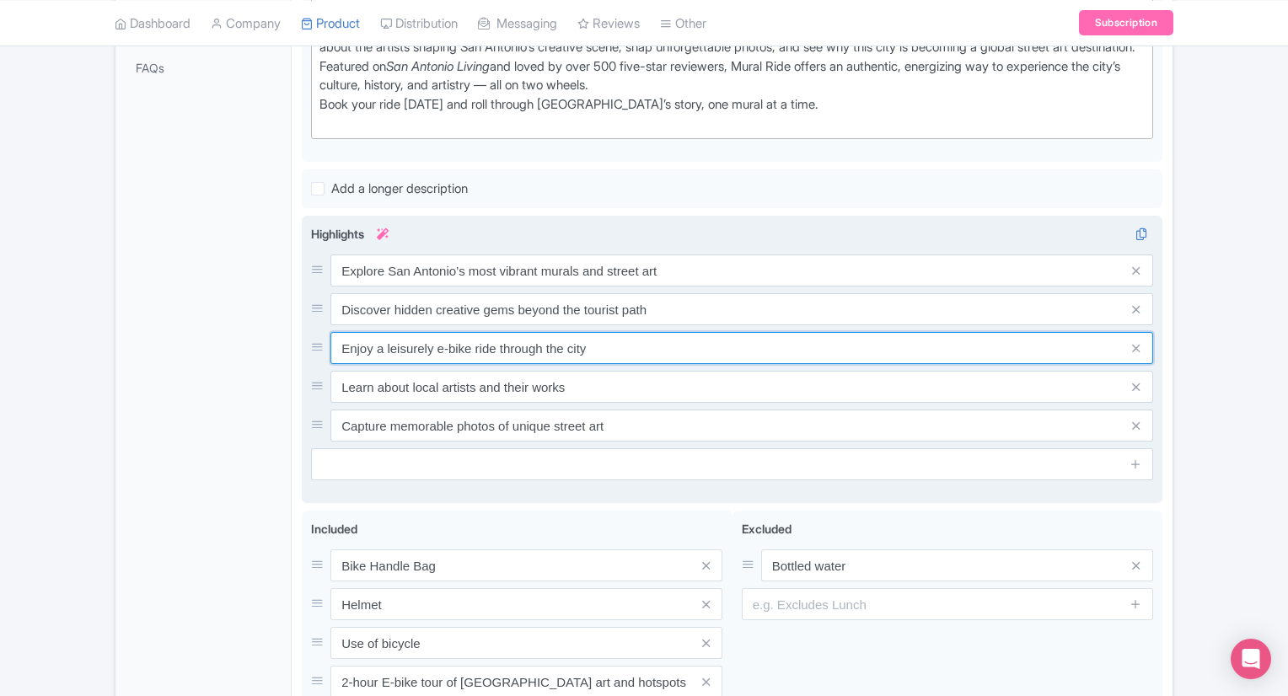
click at [608, 343] on input "Enjoy a leisurely e-bike ride through the city" at bounding box center [741, 348] width 823 height 32
drag, startPoint x: 608, startPoint y: 343, endPoint x: 354, endPoint y: 336, distance: 253.8
click at [354, 336] on input "Enjoy a leisurely e-bike ride through the city" at bounding box center [741, 348] width 823 height 32
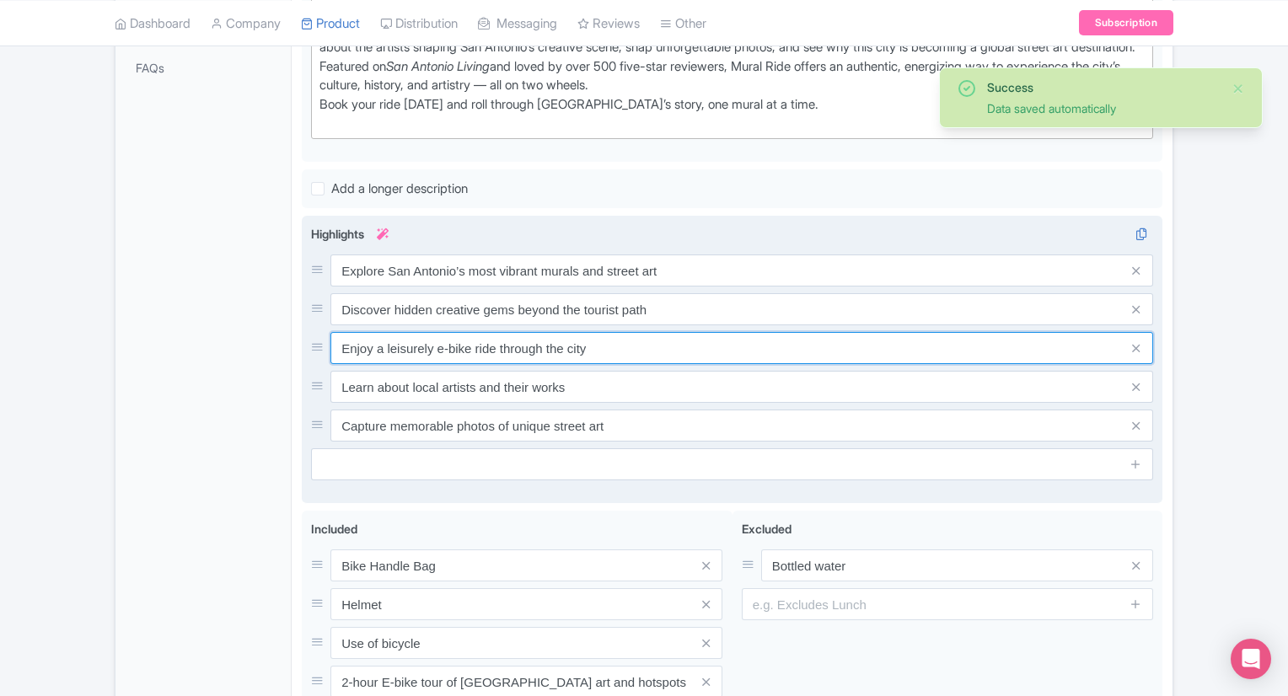
paste input "Cruise effortlessly on an electric bike through historic districts"
type input "Cruise effortlessly on an electric bike through historic districts"
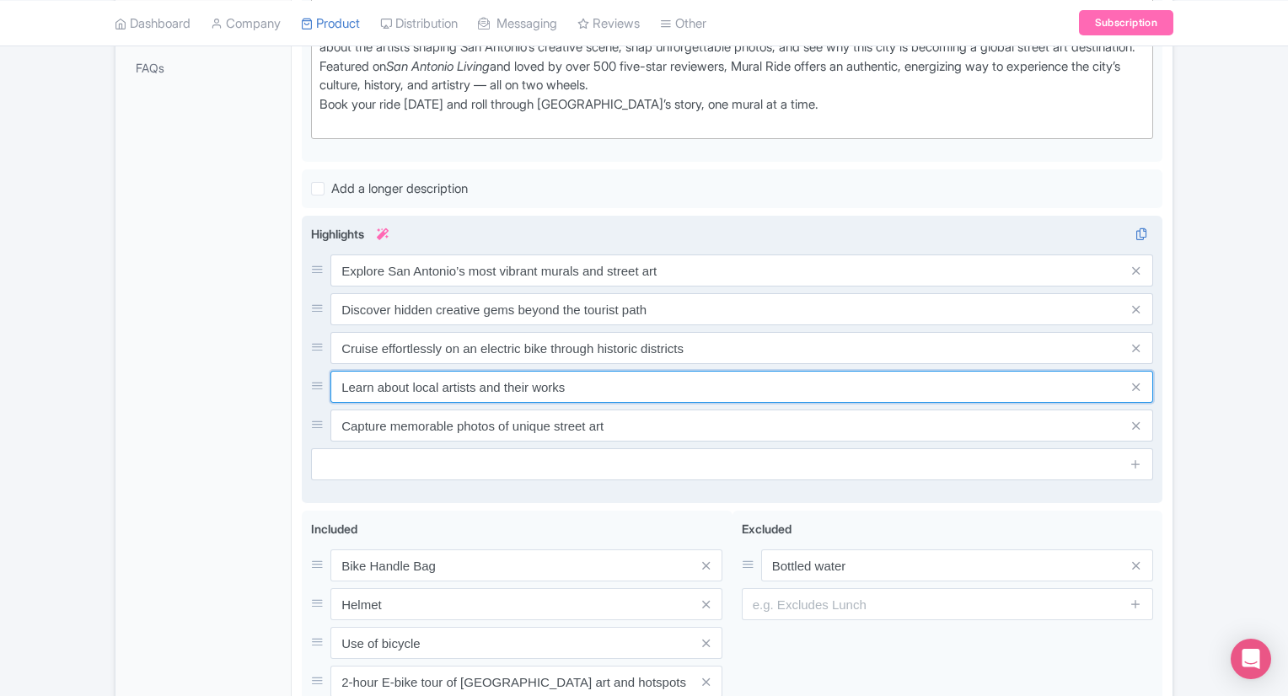
click at [580, 384] on input "Learn about local artists and their works" at bounding box center [741, 387] width 823 height 32
drag, startPoint x: 580, startPoint y: 384, endPoint x: 352, endPoint y: 392, distance: 228.6
click at [352, 392] on input "Learn about local artists and their works" at bounding box center [741, 387] width 823 height 32
paste input "Meet and learn about the local artists behind the mural"
type input "Meet and learn about the local artists behind the murals"
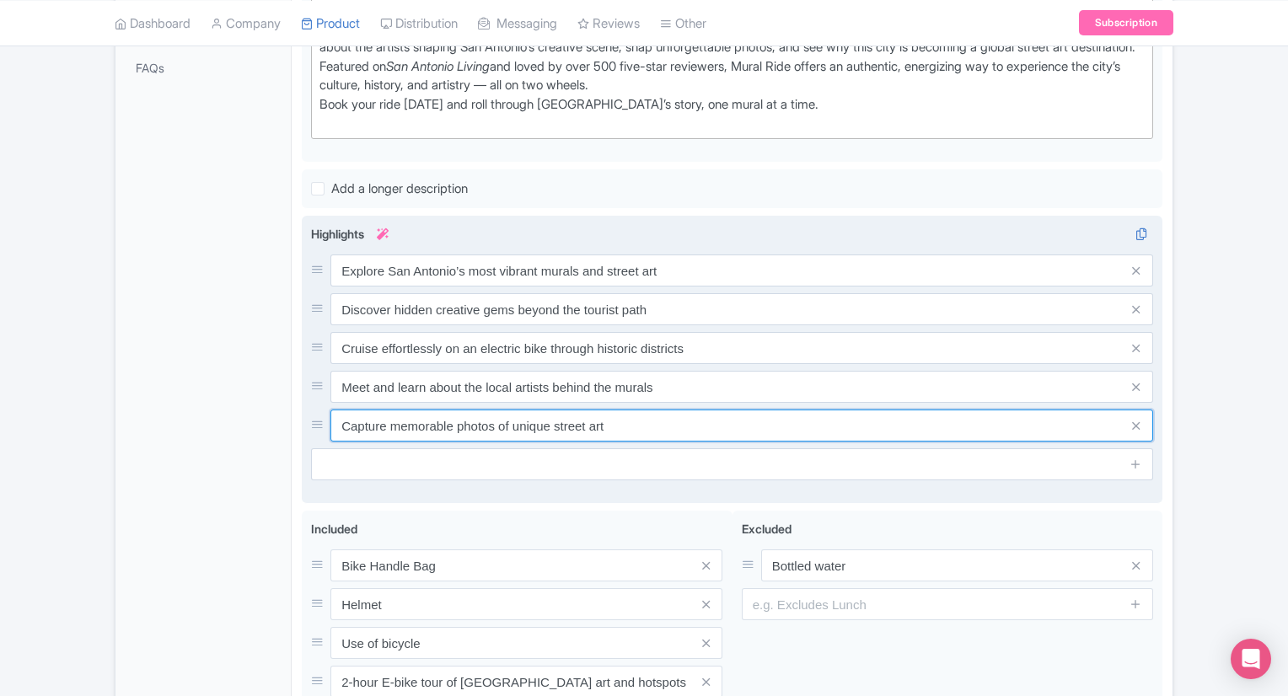
click at [603, 422] on input "Capture memorable photos of unique street art" at bounding box center [741, 426] width 823 height 32
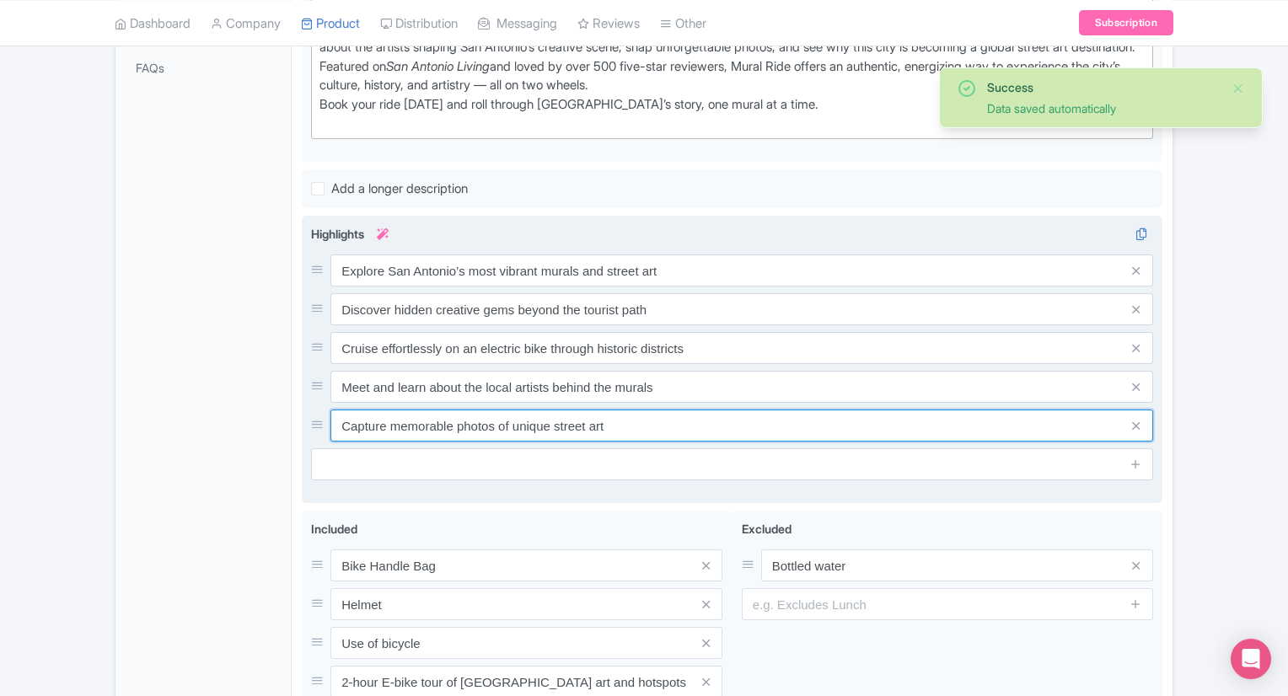
drag, startPoint x: 610, startPoint y: 421, endPoint x: 344, endPoint y: 423, distance: 266.4
click at [344, 423] on input "Capture memorable photos of unique street art" at bounding box center [741, 426] width 823 height 32
paste input "Snap unforgettable photos of the city’s colorful culture"
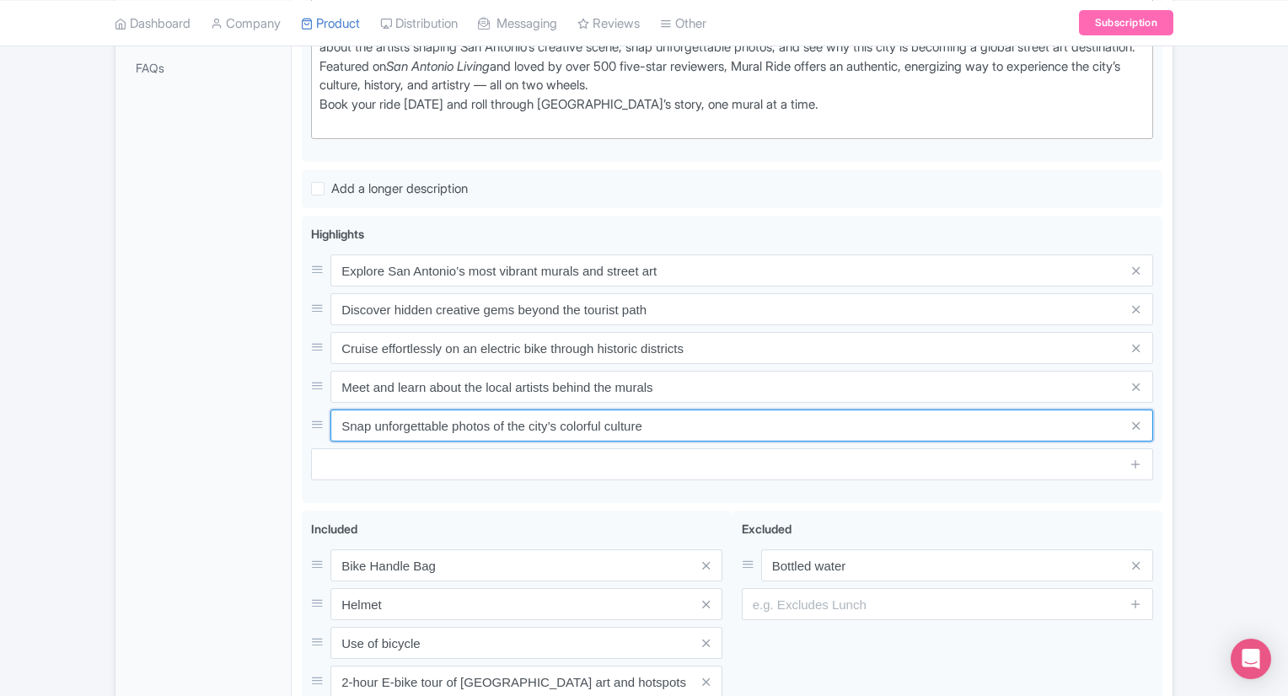
type input "Snap unforgettable photos of the city’s colorful culture"
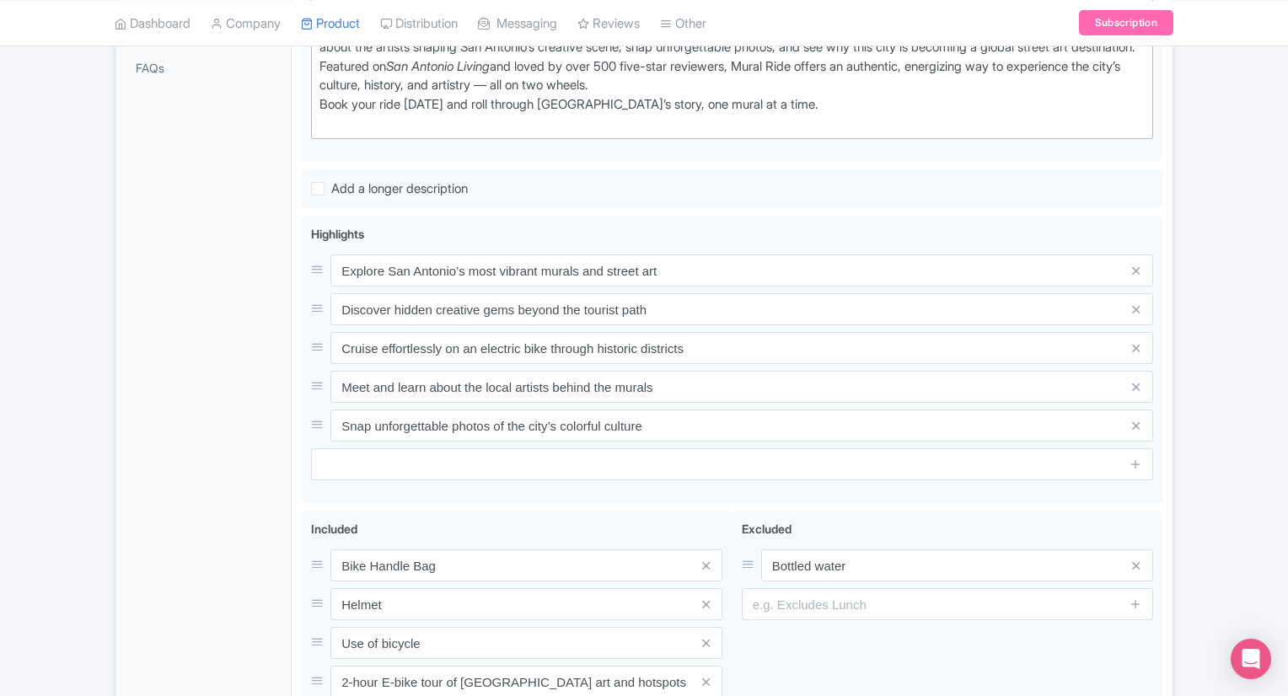
click at [1201, 342] on div "Success Data saved automatically ← Back to Products San Antonio E-Bike Tour: Mu…" at bounding box center [644, 217] width 1288 height 1227
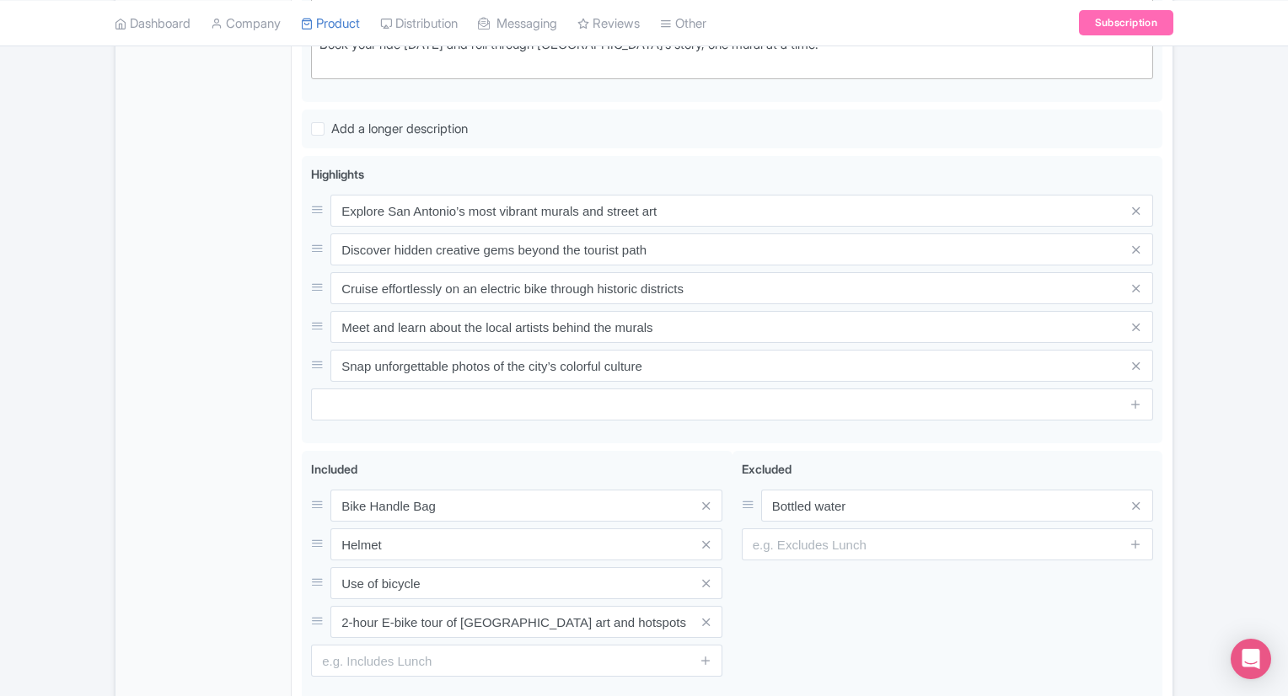
scroll to position [758, 0]
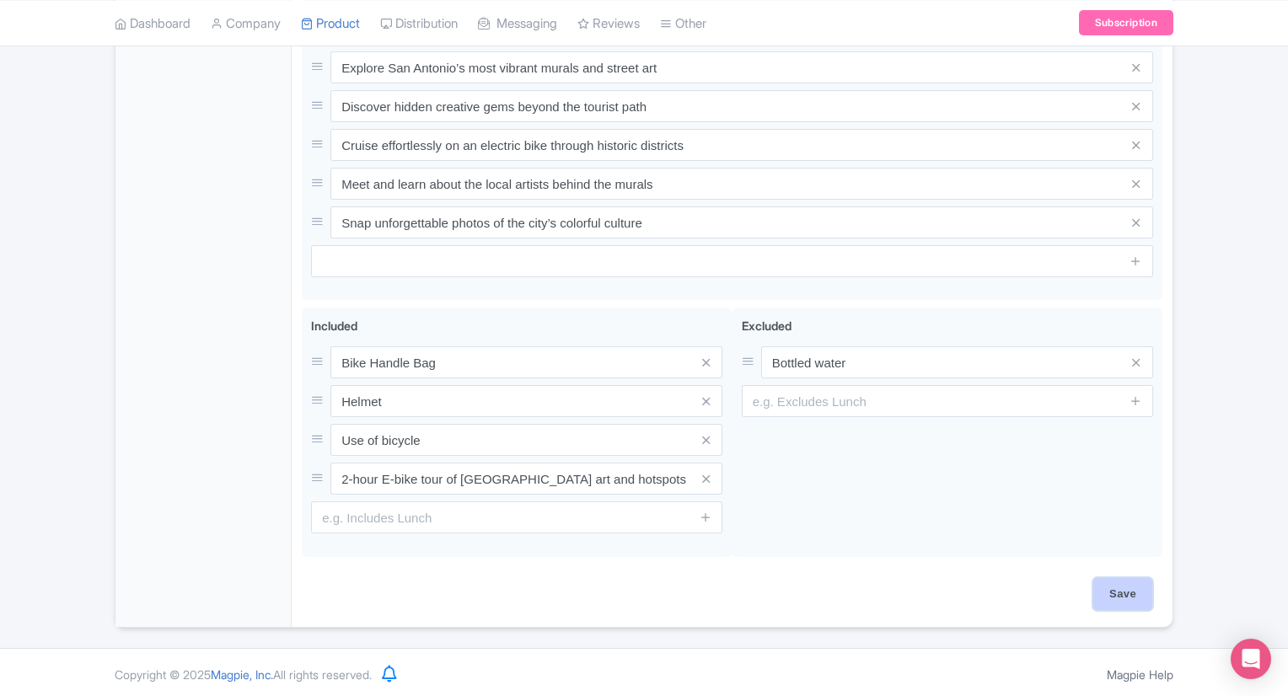
click at [1126, 582] on input "Save" at bounding box center [1122, 594] width 59 height 32
type input "Saving..."
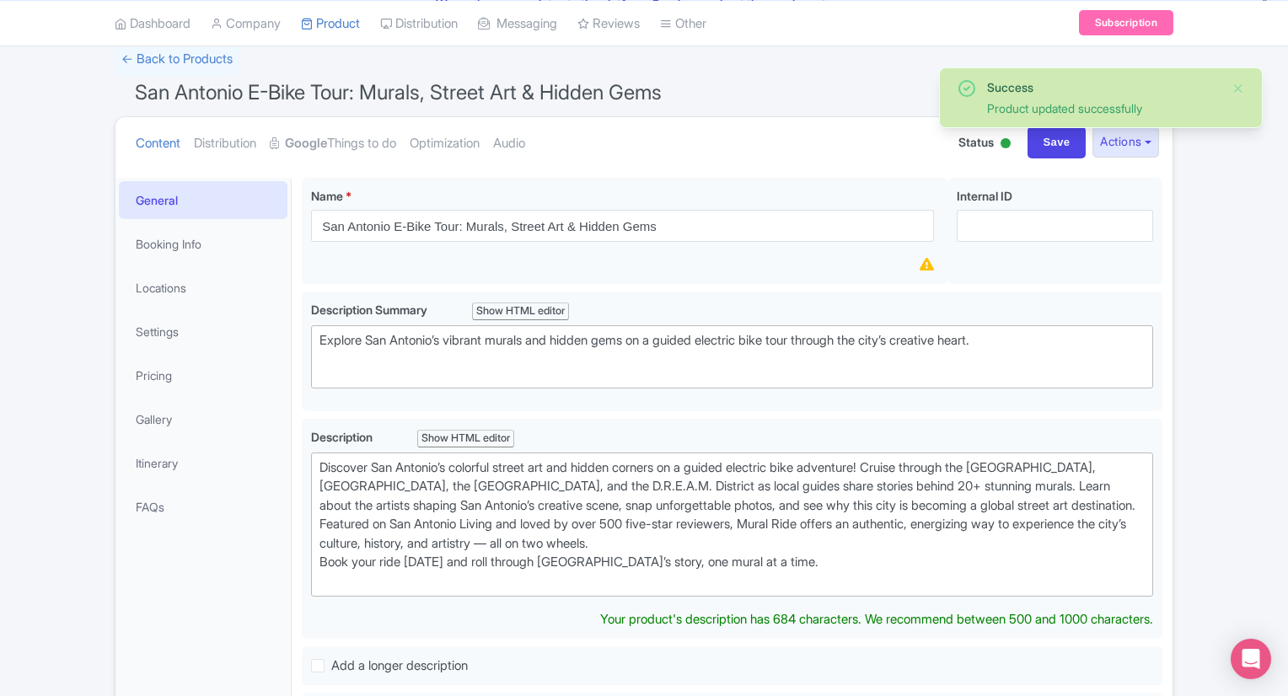
scroll to position [114, 0]
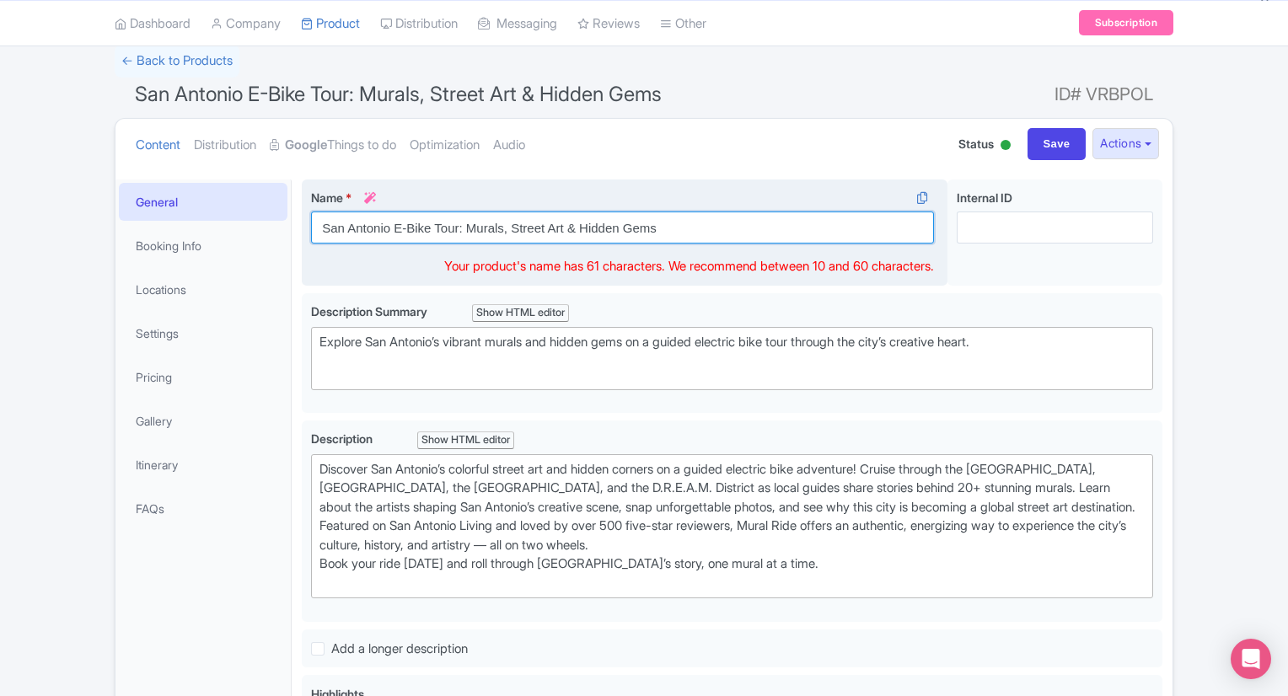
click at [735, 228] on input "San Antonio E-Bike Tour: Murals, Street Art & Hidden Gems" at bounding box center [622, 228] width 623 height 32
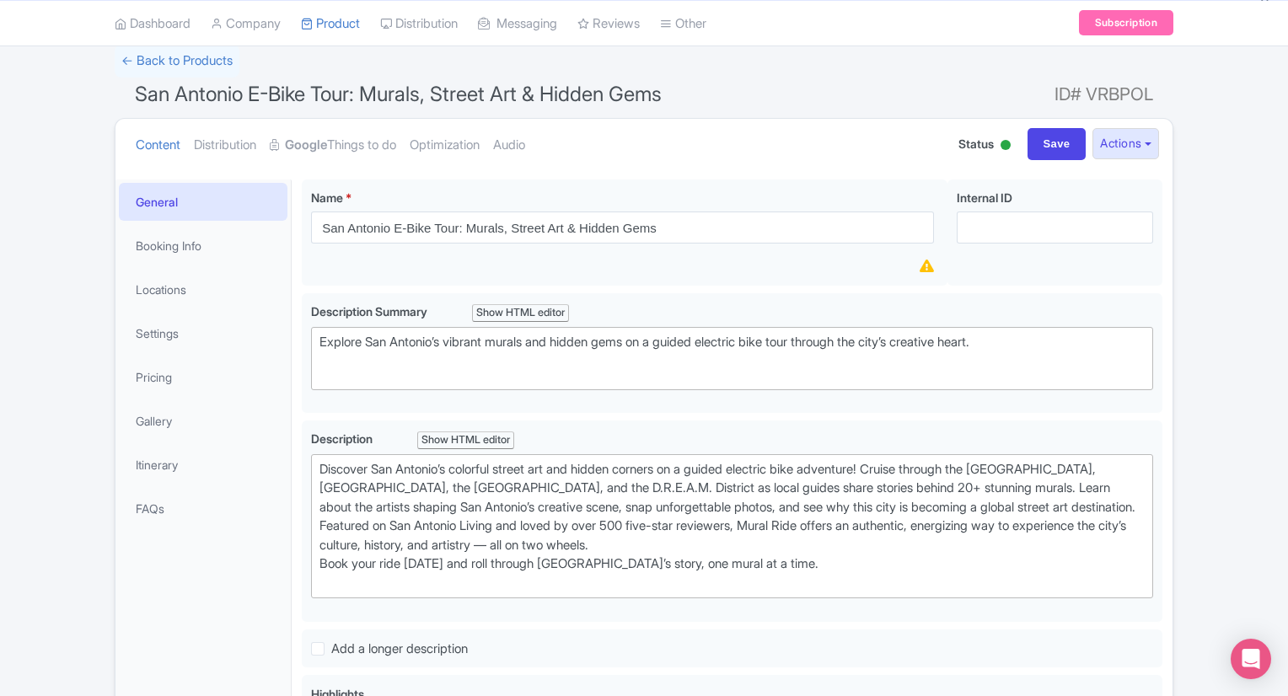
click at [1177, 443] on div "Success Product updated successfully ← Back to Products [GEOGRAPHIC_DATA] E-Bik…" at bounding box center [644, 661] width 1079 height 1233
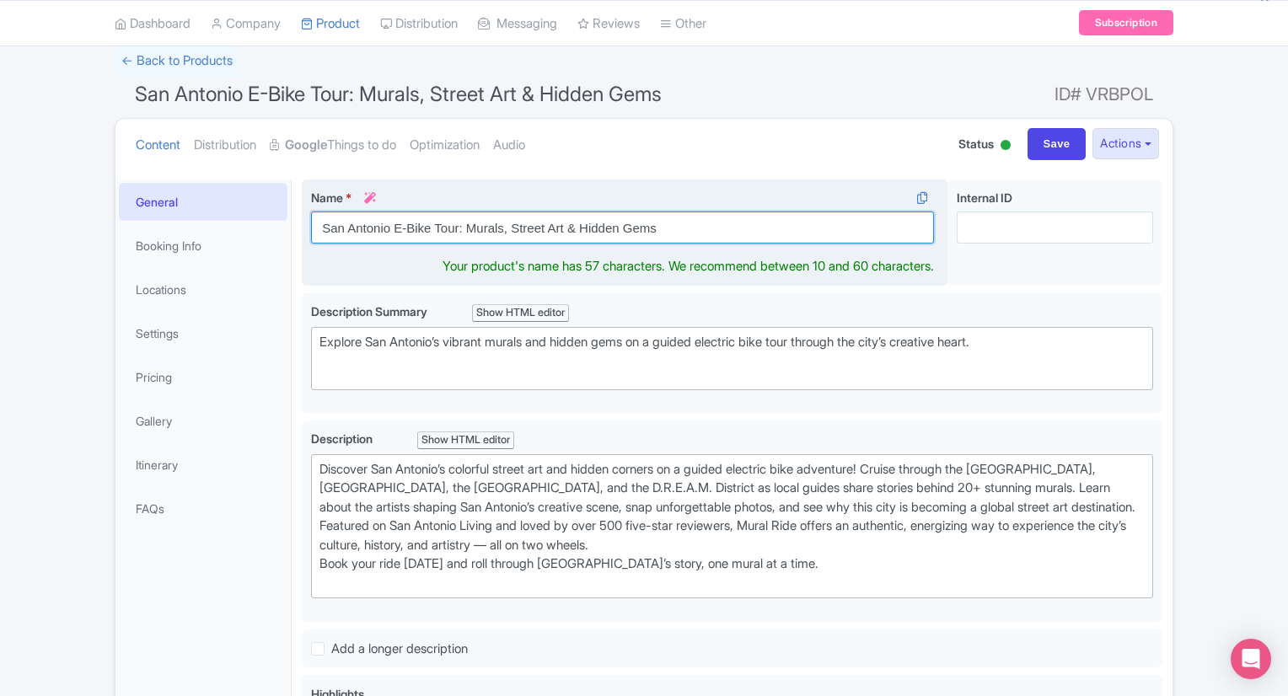
click at [703, 226] on input "San Antonio E-Bike Tour: Murals, Street Art & Hidden Gems" at bounding box center [622, 228] width 623 height 32
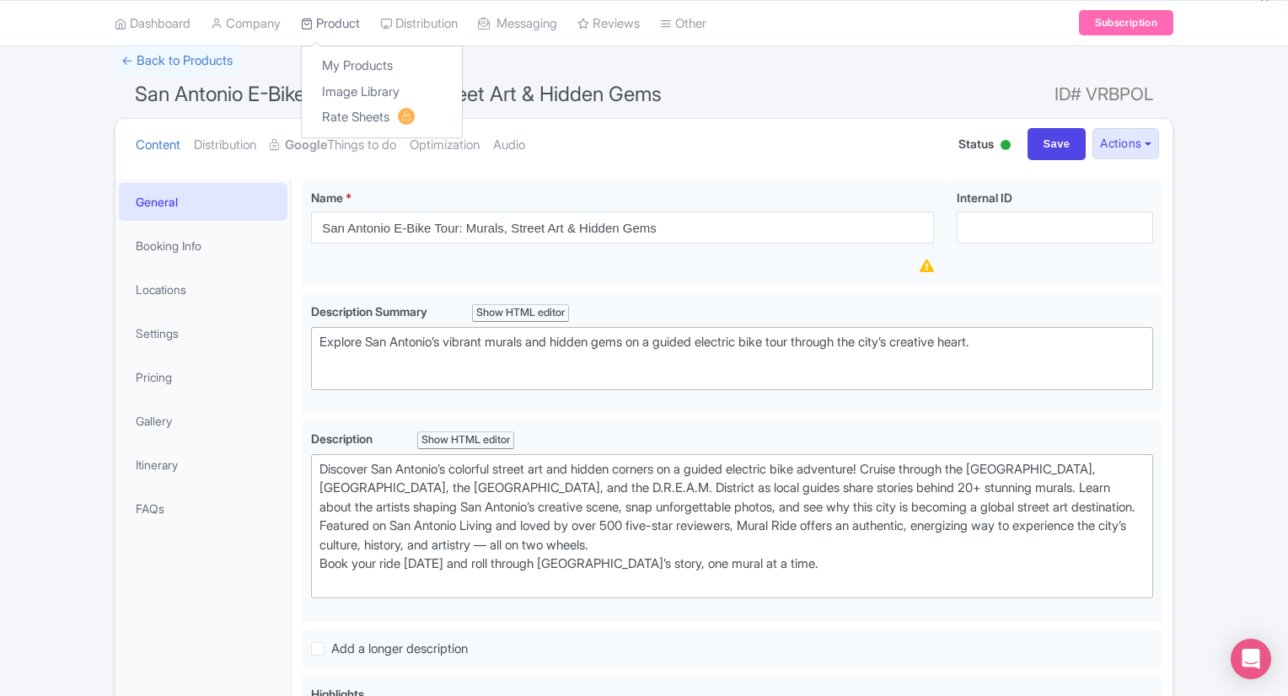
click at [349, 20] on link "Product" at bounding box center [330, 23] width 59 height 46
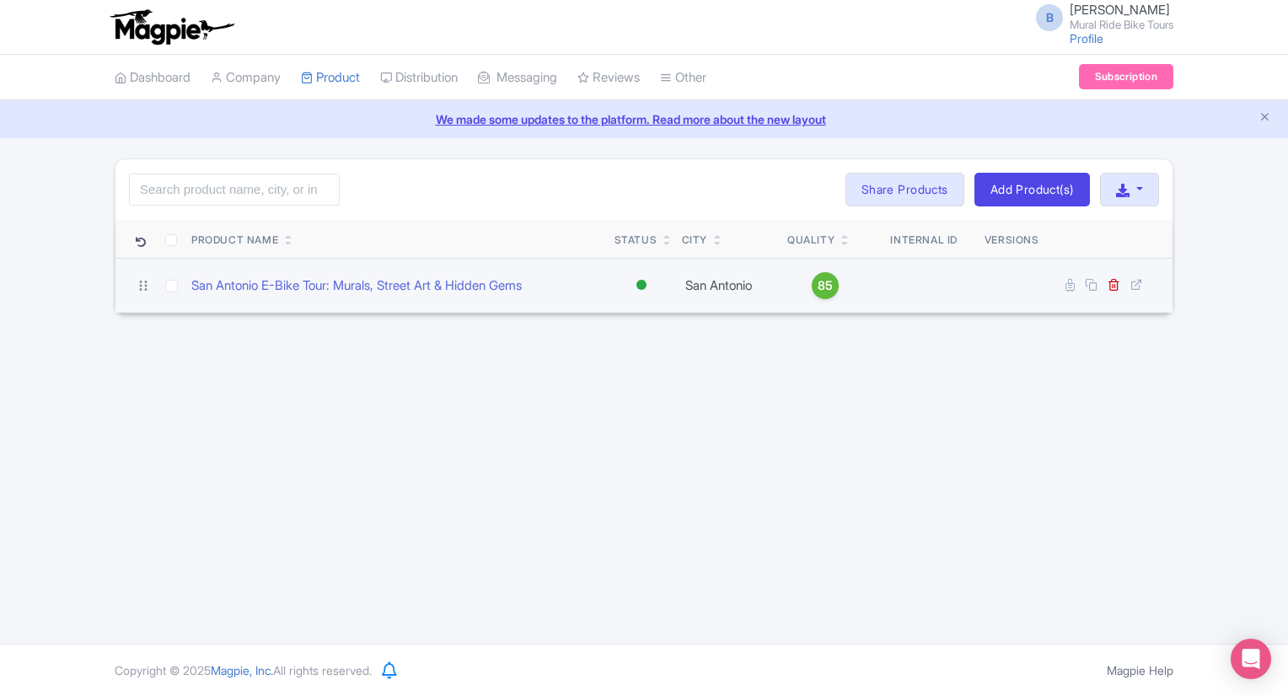
click at [828, 293] on span "85" at bounding box center [825, 286] width 15 height 19
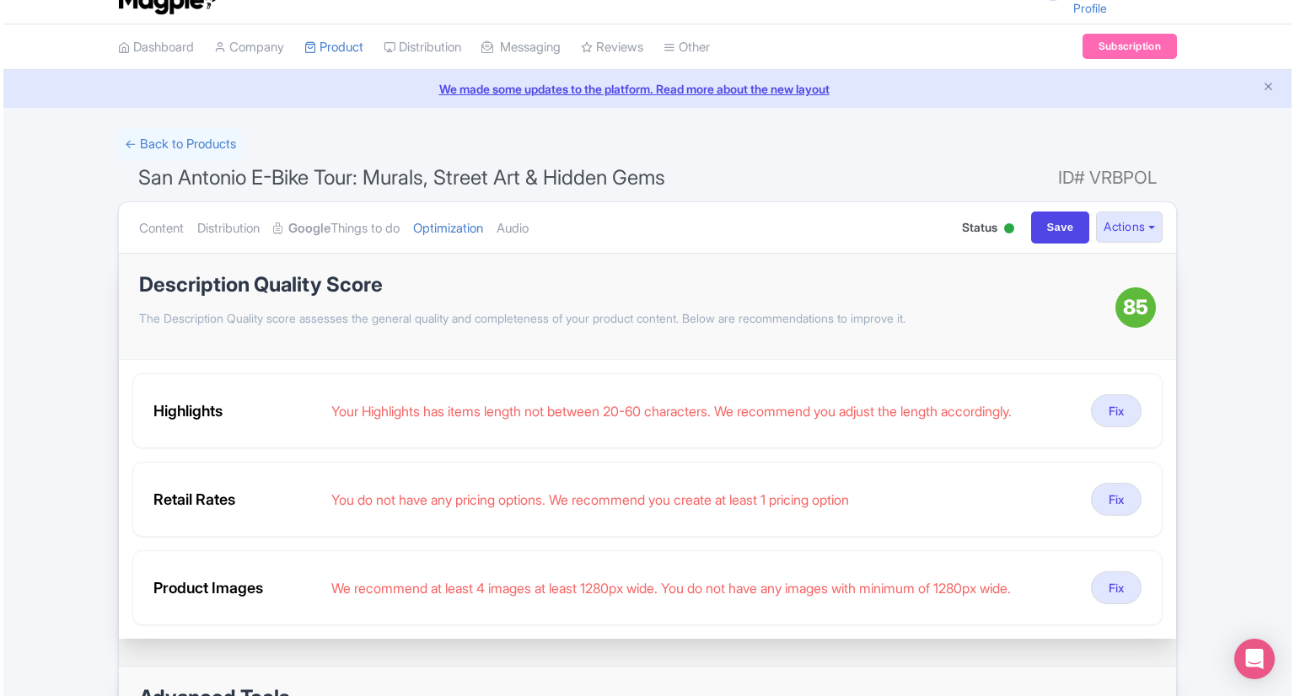
scroll to position [32, 0]
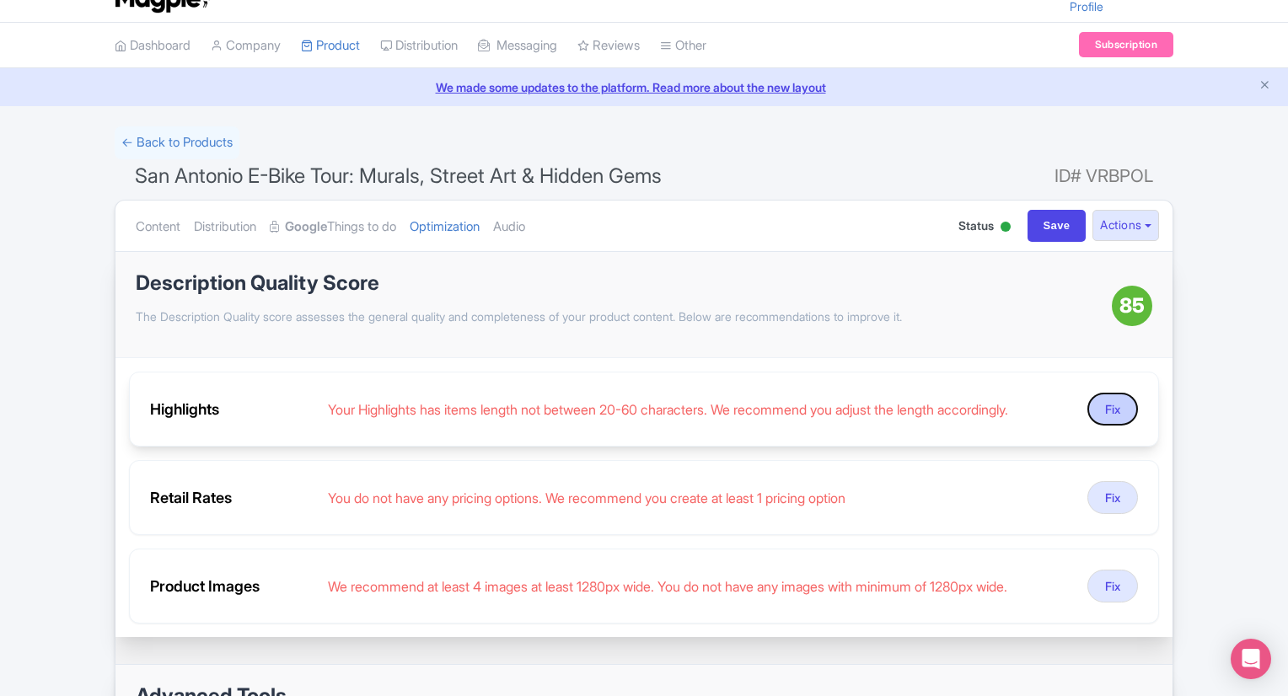
click at [1103, 411] on button "Fix" at bounding box center [1113, 409] width 51 height 33
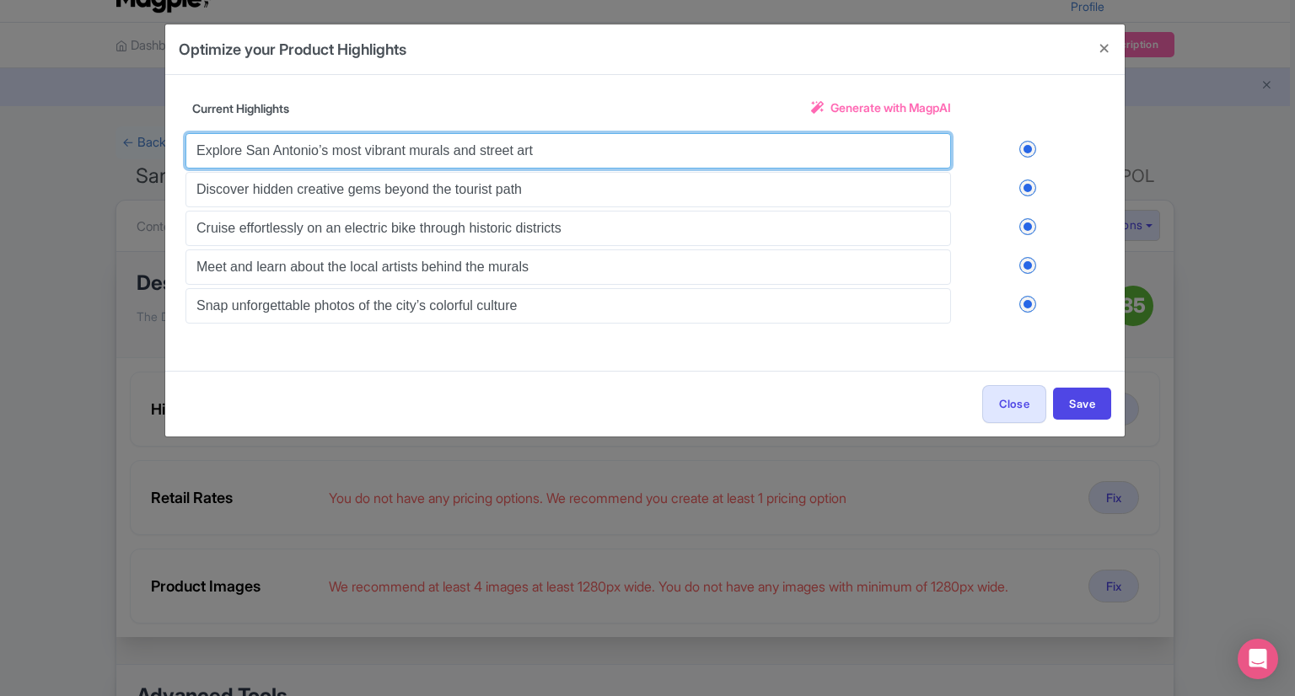
click at [593, 153] on input "Explore San Antonio’s most vibrant murals and street art" at bounding box center [567, 150] width 765 height 35
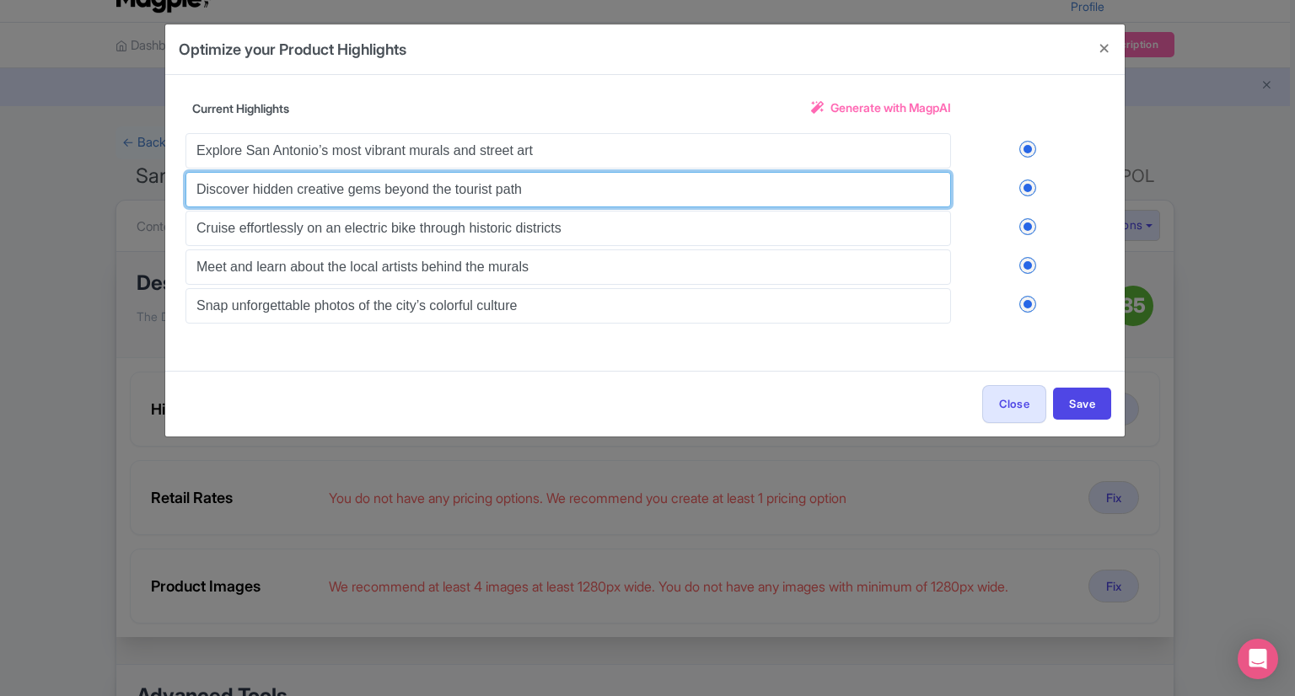
click at [577, 186] on input "Discover hidden creative gems beyond the tourist path" at bounding box center [567, 189] width 765 height 35
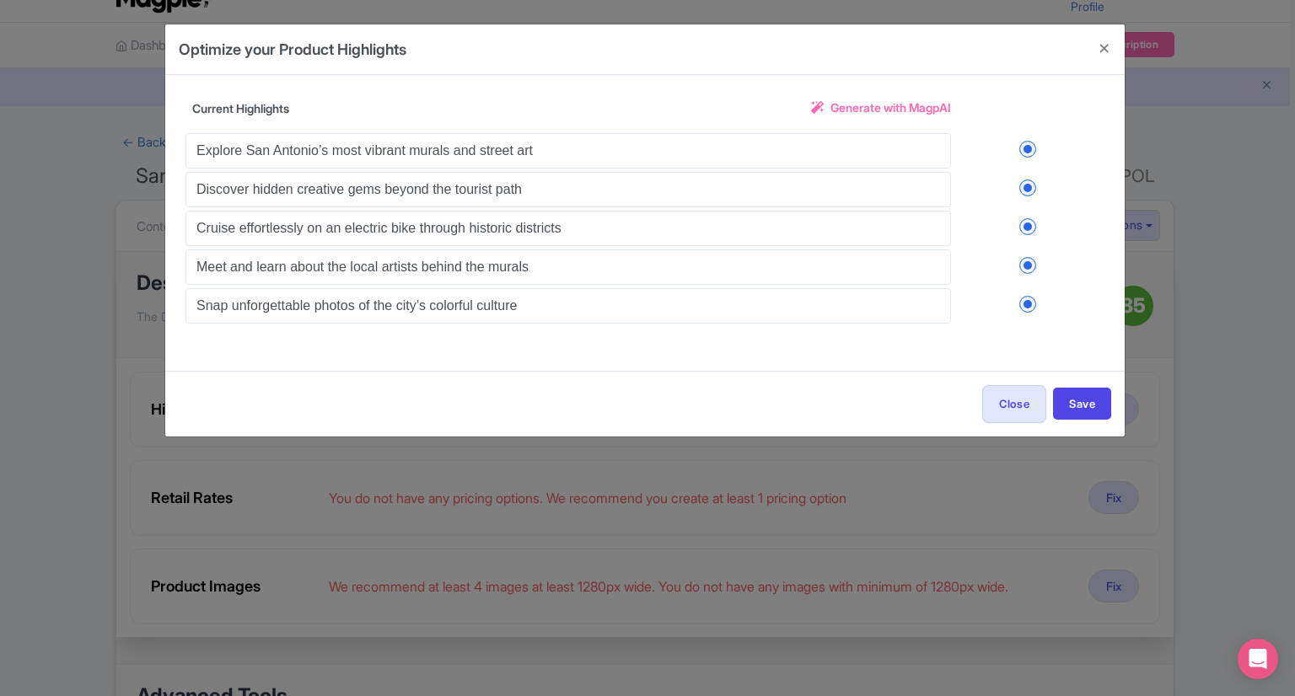
click at [878, 111] on span "Generate with MagpAI" at bounding box center [890, 108] width 121 height 18
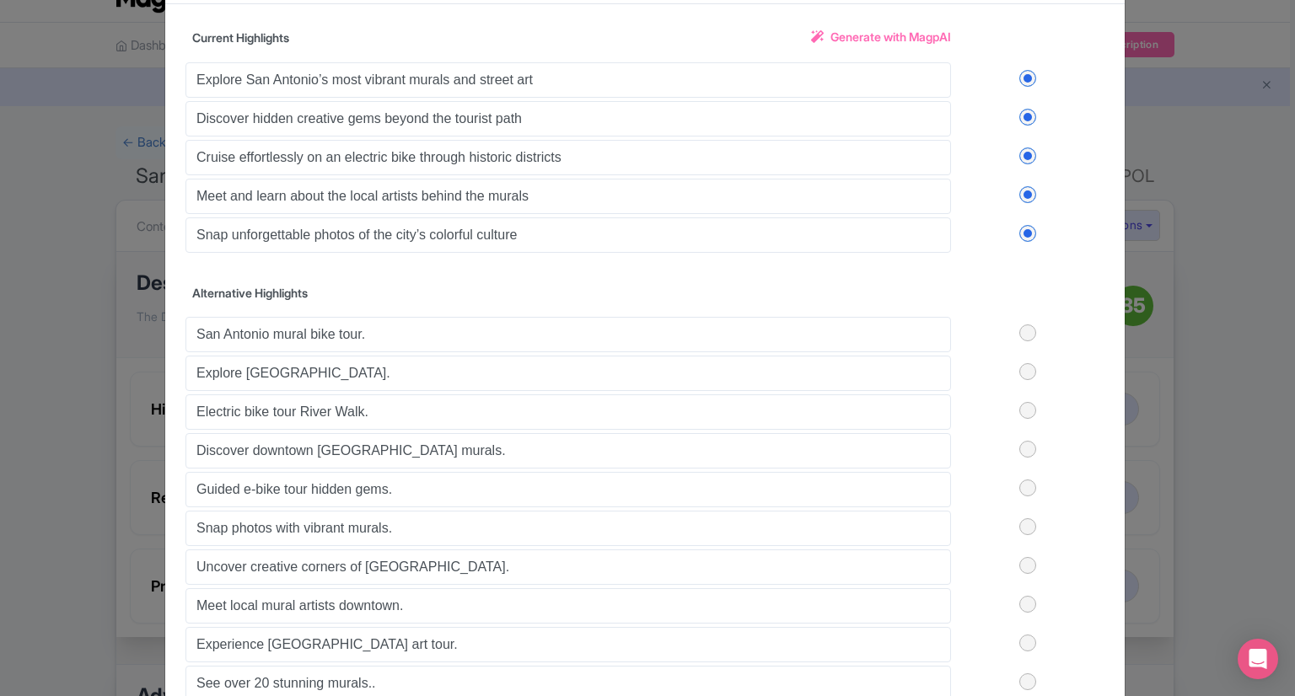
scroll to position [84, 0]
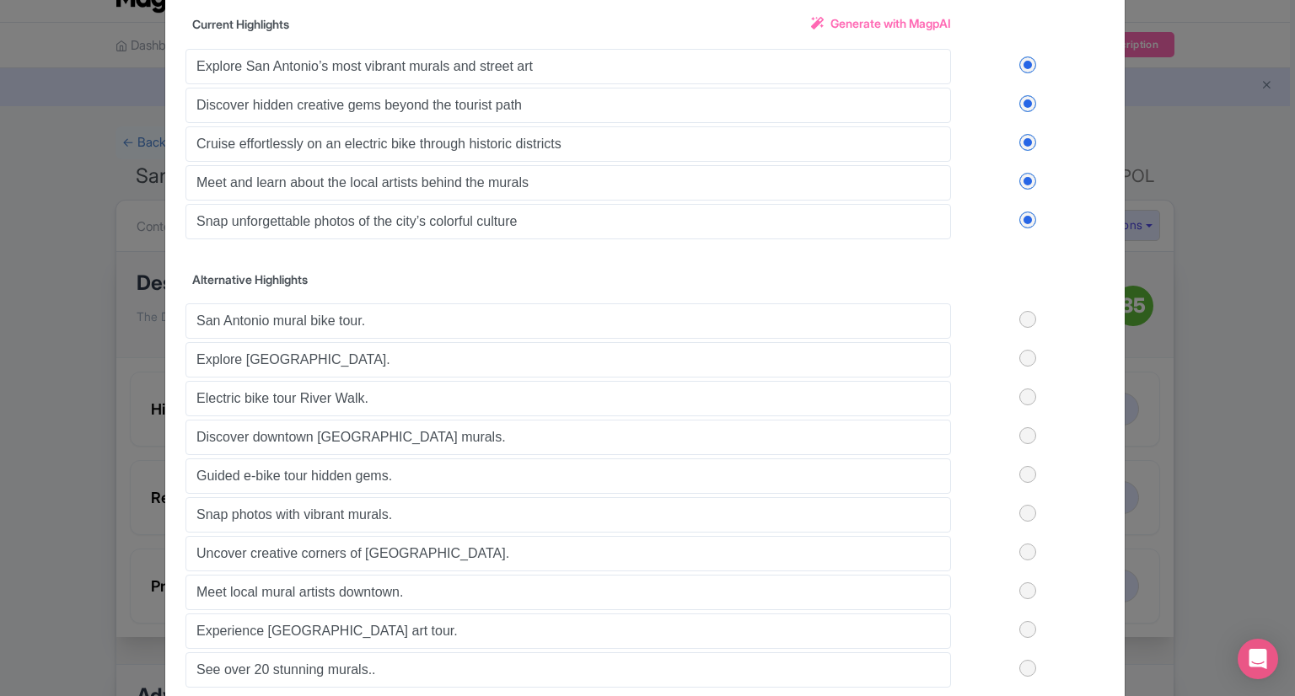
click at [1025, 320] on label at bounding box center [1027, 319] width 153 height 17
click at [0, 0] on input "checkbox" at bounding box center [0, 0] width 0 height 0
click at [1020, 429] on label at bounding box center [1027, 435] width 153 height 17
click at [0, 0] on input "checkbox" at bounding box center [0, 0] width 0 height 0
click at [1028, 470] on label at bounding box center [1027, 474] width 153 height 17
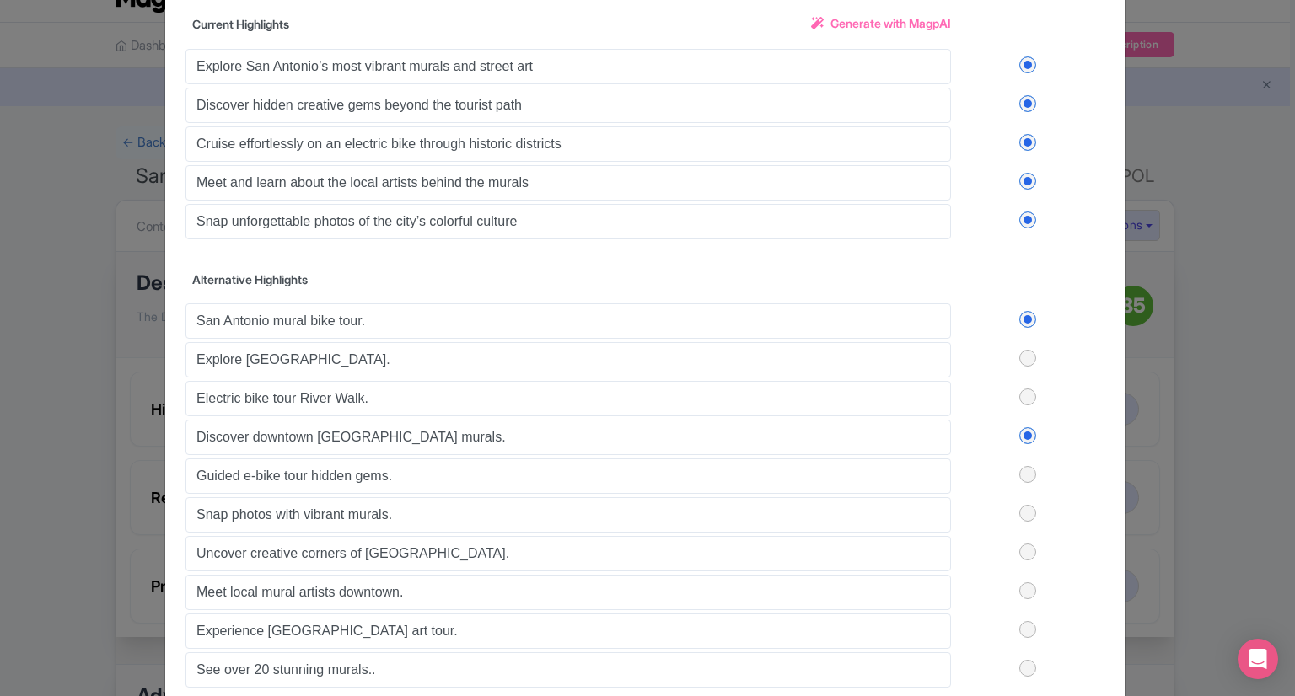
click at [0, 0] on input "checkbox" at bounding box center [0, 0] width 0 height 0
click at [1023, 508] on label at bounding box center [1027, 513] width 153 height 17
click at [0, 0] on input "checkbox" at bounding box center [0, 0] width 0 height 0
click at [1025, 545] on label at bounding box center [1027, 552] width 153 height 17
click at [0, 0] on input "checkbox" at bounding box center [0, 0] width 0 height 0
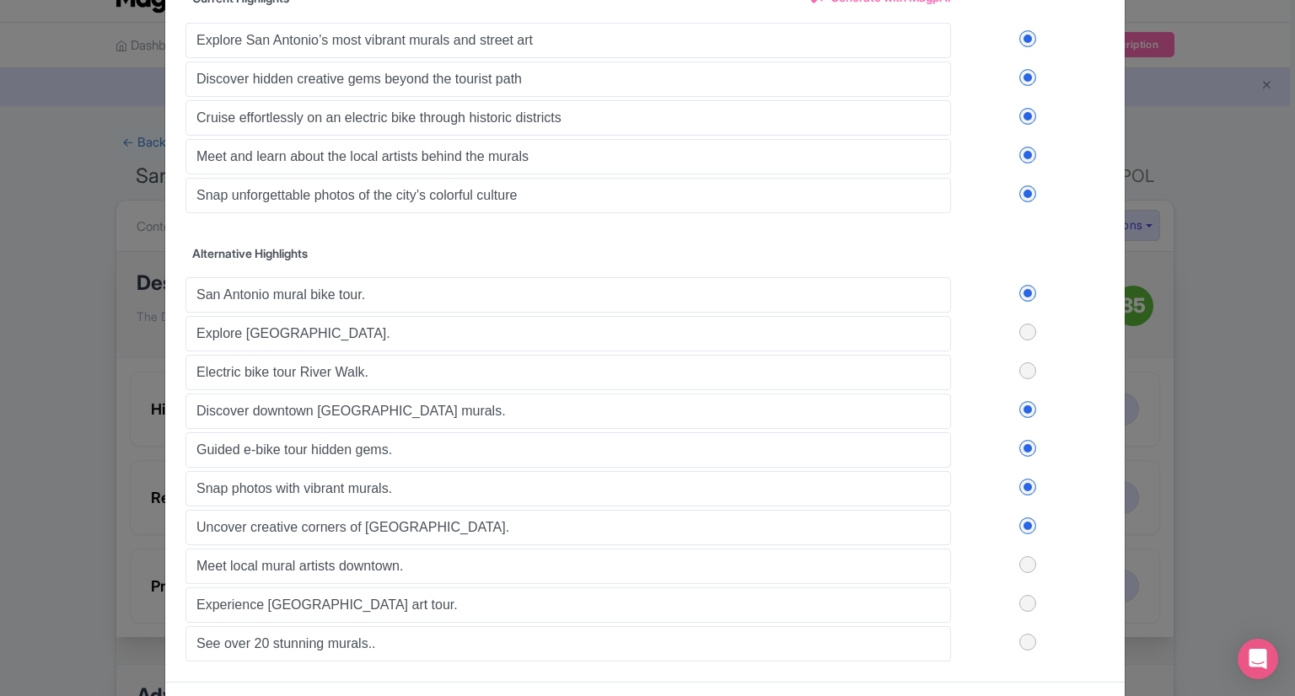
scroll to position [123, 0]
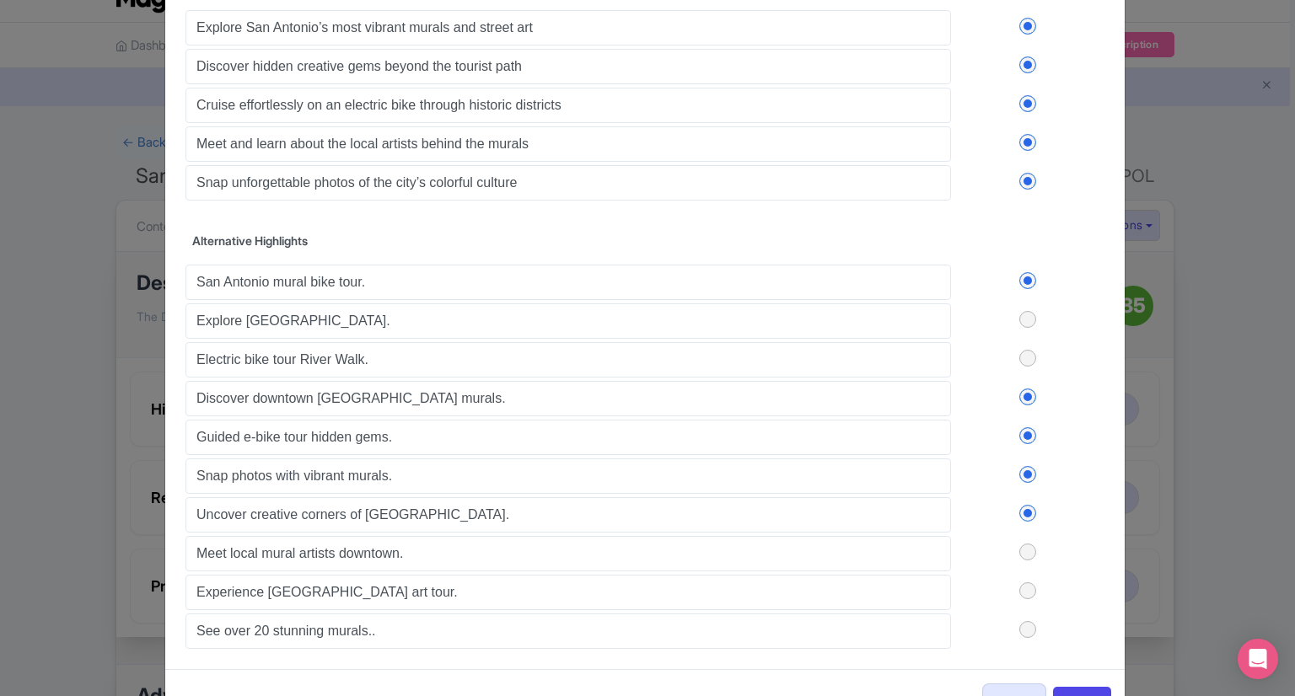
click at [1025, 545] on label at bounding box center [1027, 552] width 153 height 17
click at [0, 0] on input "checkbox" at bounding box center [0, 0] width 0 height 0
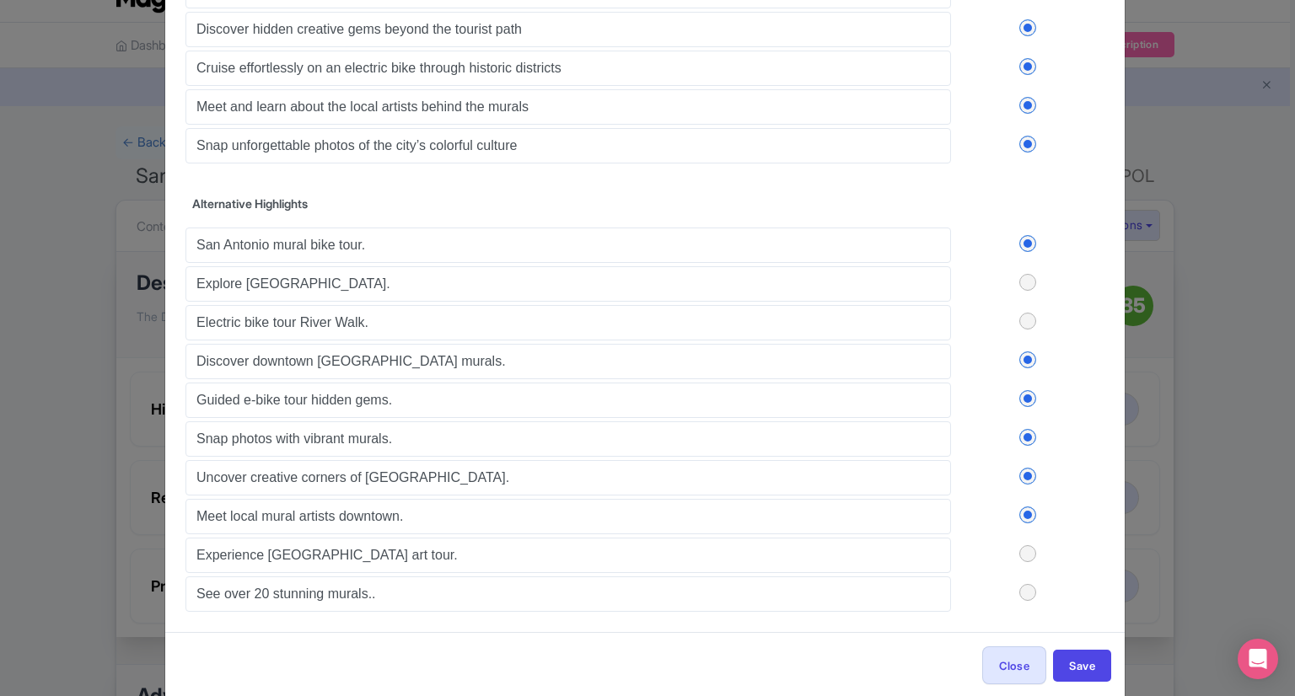
scroll to position [162, 0]
click at [1027, 583] on label at bounding box center [1027, 591] width 153 height 17
click at [0, 0] on input "checkbox" at bounding box center [0, 0] width 0 height 0
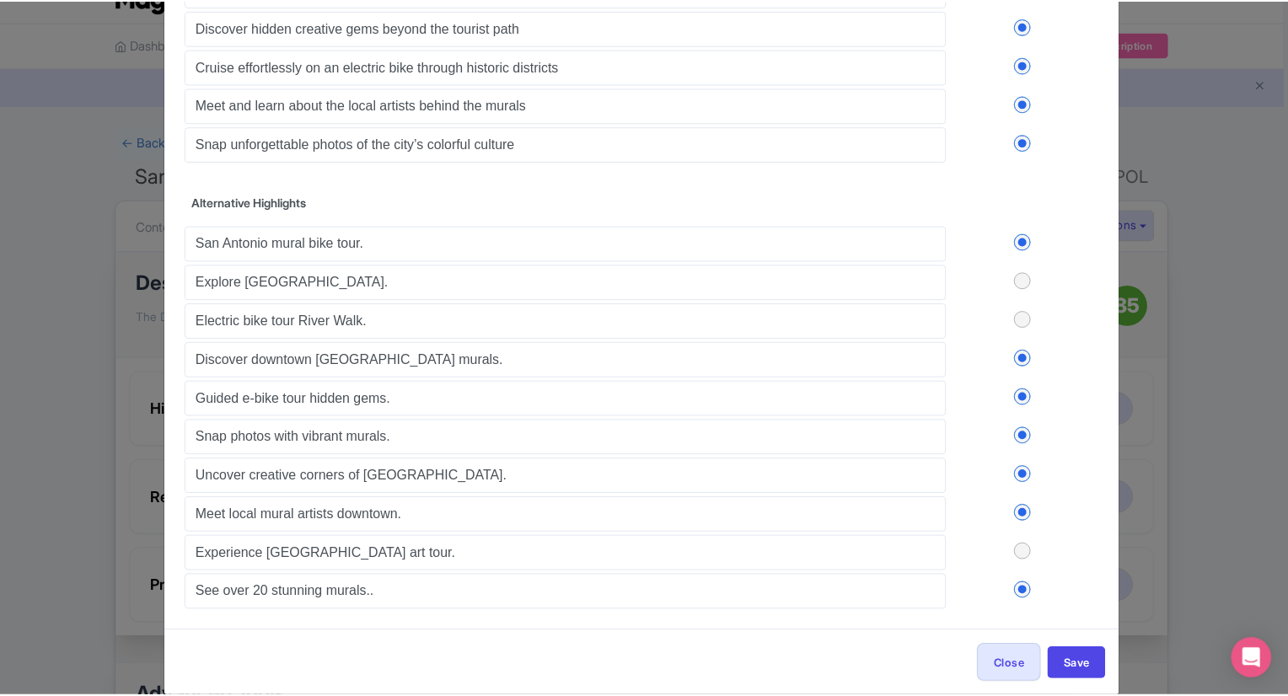
scroll to position [180, 0]
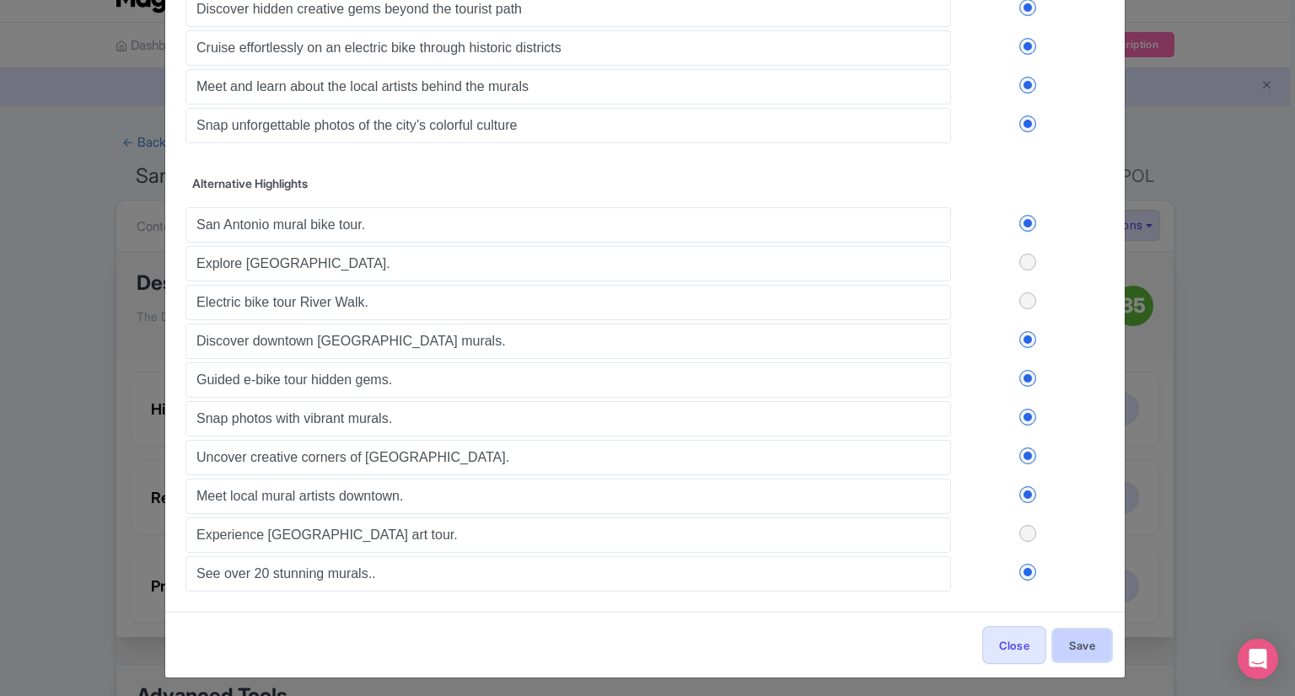
click at [1076, 630] on button "Save" at bounding box center [1082, 646] width 58 height 32
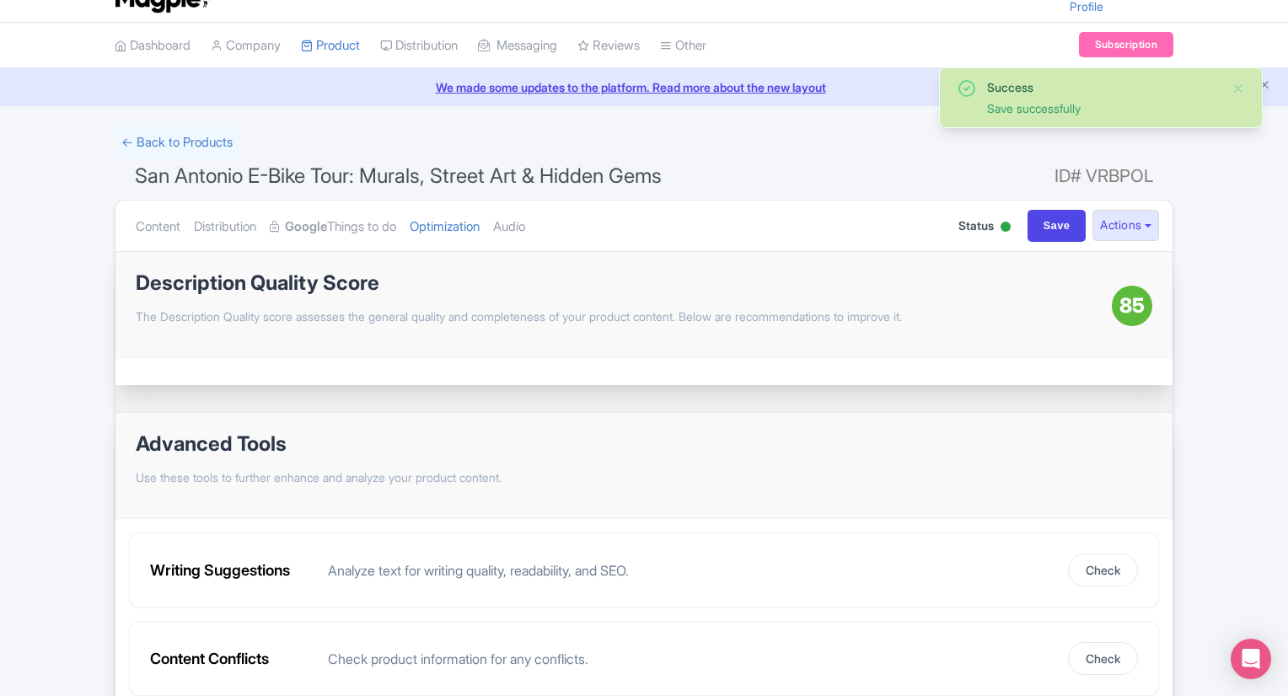
click at [1131, 308] on span "85" at bounding box center [1132, 306] width 25 height 30
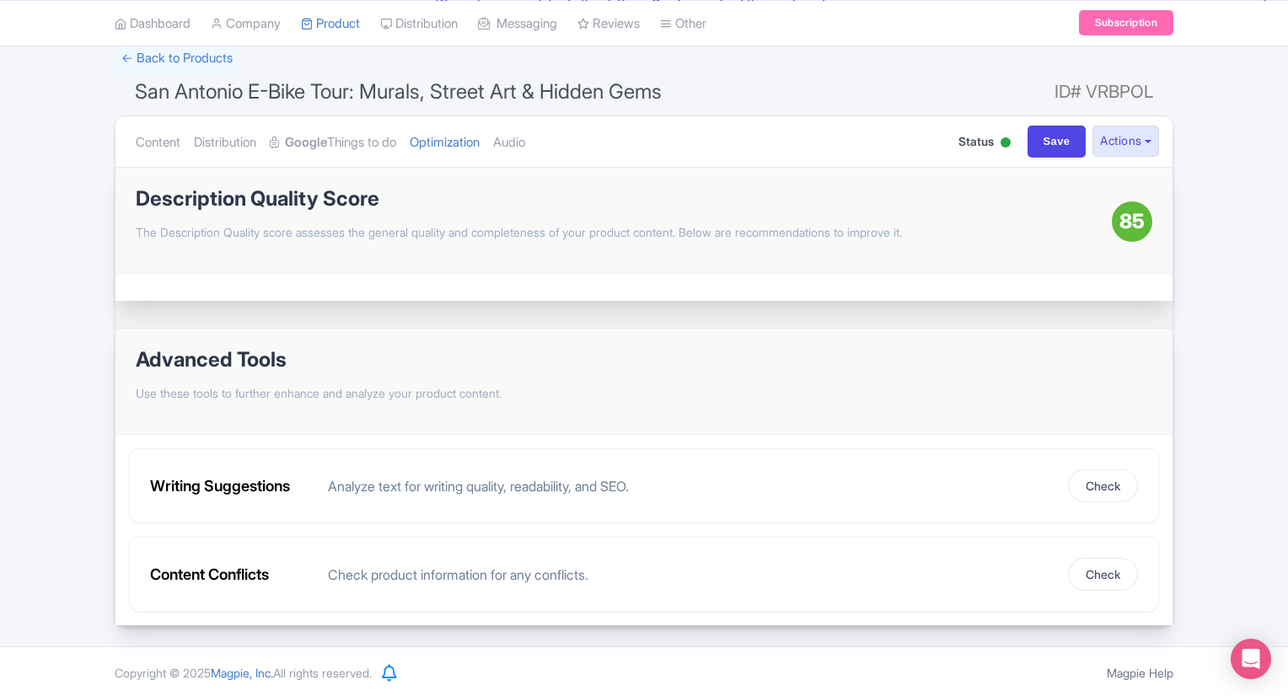
scroll to position [0, 0]
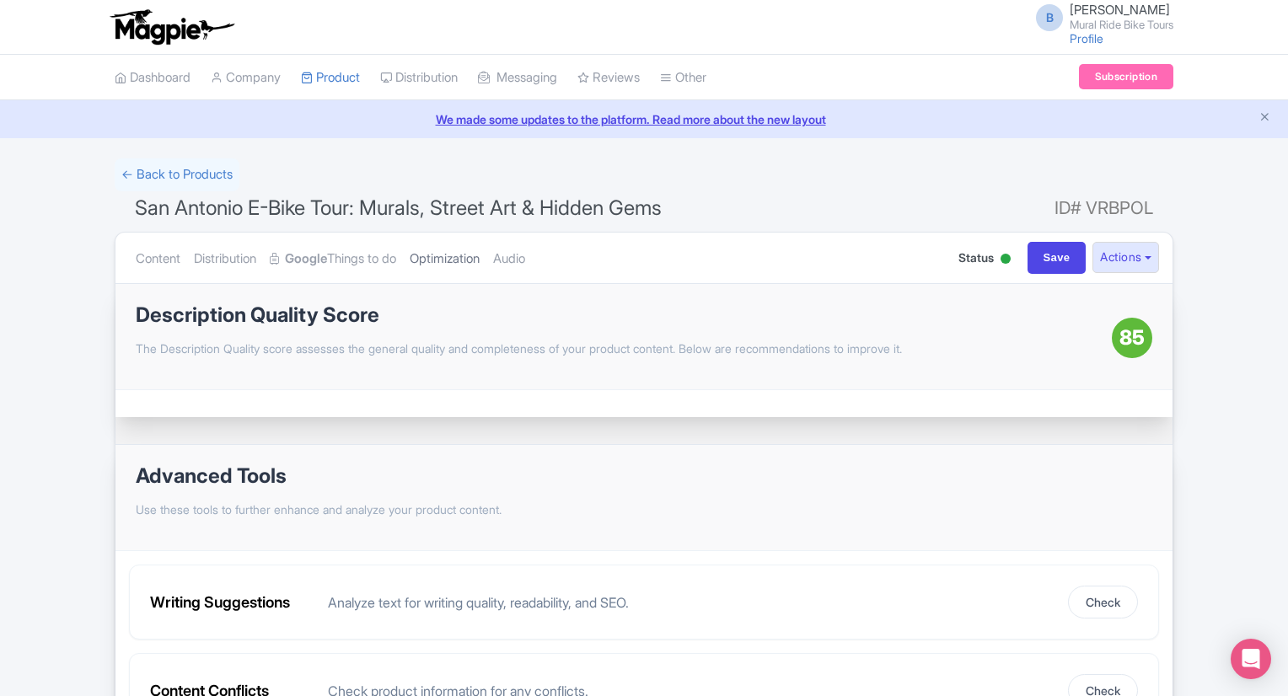
click at [464, 265] on link "Optimization" at bounding box center [445, 259] width 70 height 53
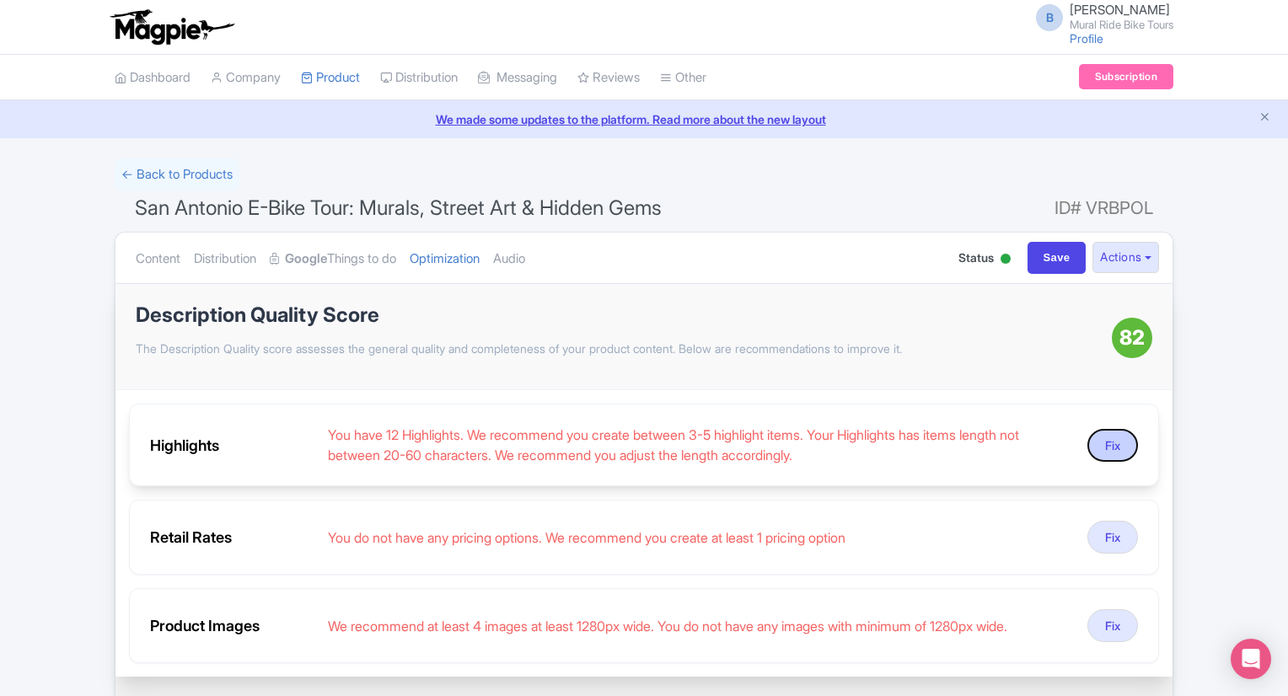
click at [1106, 450] on button "Fix" at bounding box center [1113, 445] width 51 height 33
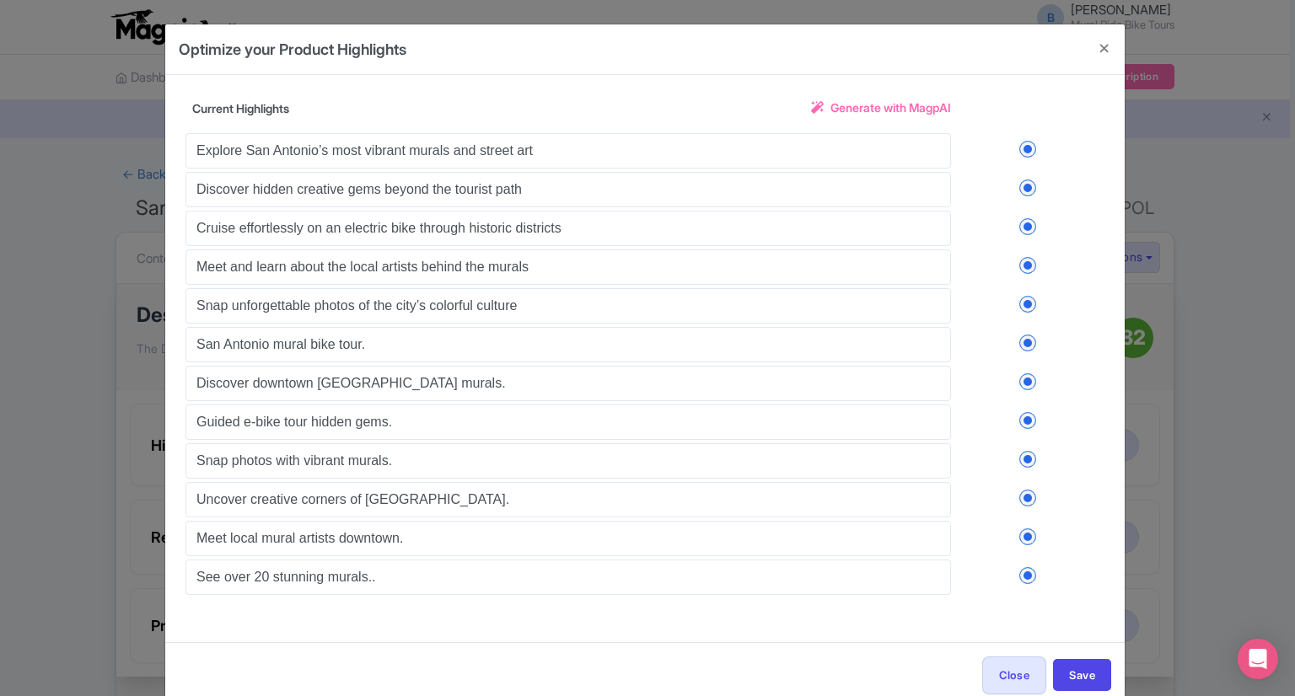
click at [1026, 149] on label at bounding box center [1027, 149] width 153 height 17
click at [0, 0] on input "checkbox" at bounding box center [0, 0] width 0 height 0
click at [1024, 186] on label at bounding box center [1027, 188] width 153 height 17
click at [0, 0] on input "checkbox" at bounding box center [0, 0] width 0 height 0
click at [1025, 218] on label at bounding box center [1027, 226] width 153 height 17
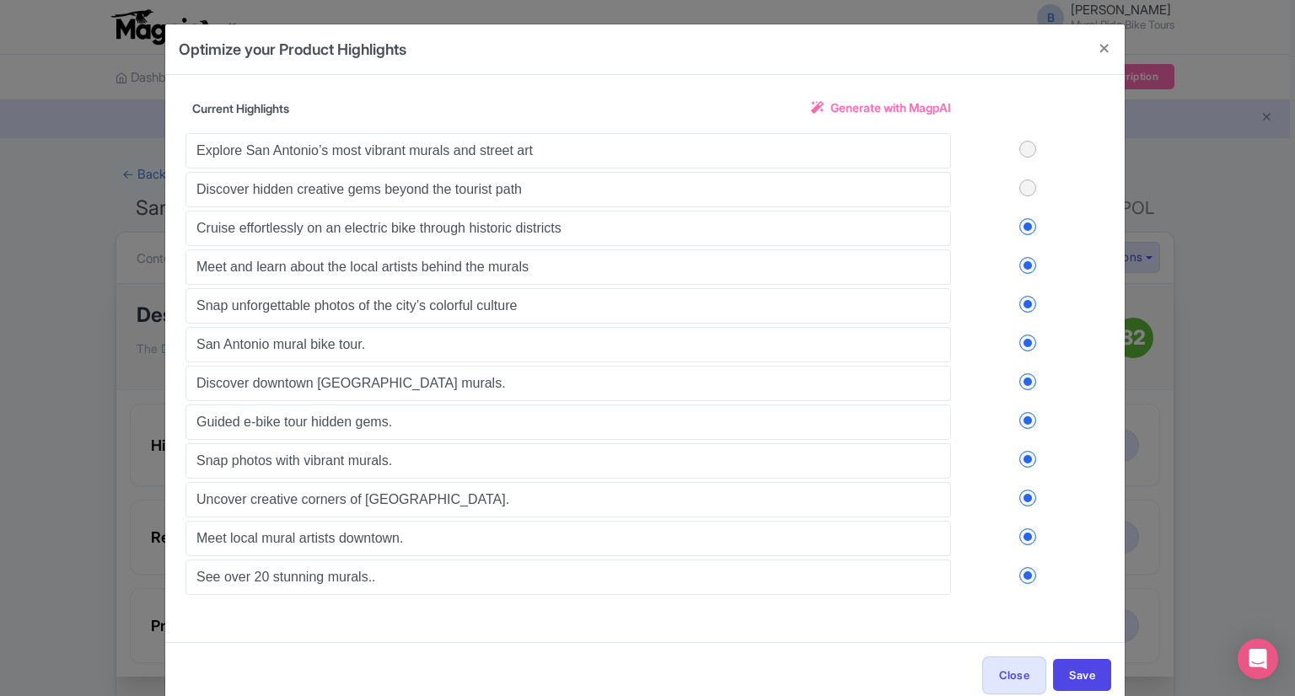
click at [0, 0] on input "checkbox" at bounding box center [0, 0] width 0 height 0
click at [1023, 260] on label at bounding box center [1027, 265] width 153 height 17
click at [0, 0] on input "checkbox" at bounding box center [0, 0] width 0 height 0
click at [1020, 302] on label at bounding box center [1027, 304] width 153 height 17
click at [0, 0] on input "checkbox" at bounding box center [0, 0] width 0 height 0
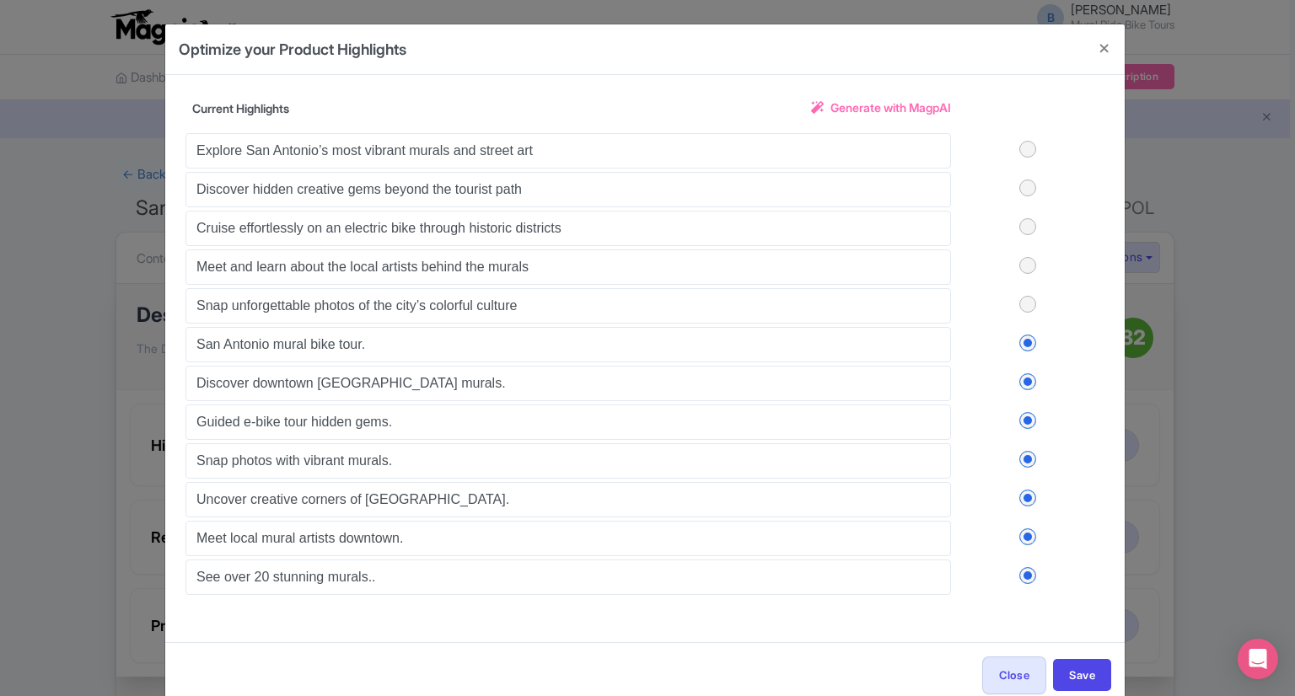
click at [1023, 490] on label at bounding box center [1027, 498] width 153 height 17
click at [0, 0] on input "checkbox" at bounding box center [0, 0] width 0 height 0
click at [1025, 537] on label at bounding box center [1027, 537] width 153 height 17
click at [0, 0] on input "checkbox" at bounding box center [0, 0] width 0 height 0
click at [1076, 665] on button "Save" at bounding box center [1082, 675] width 58 height 32
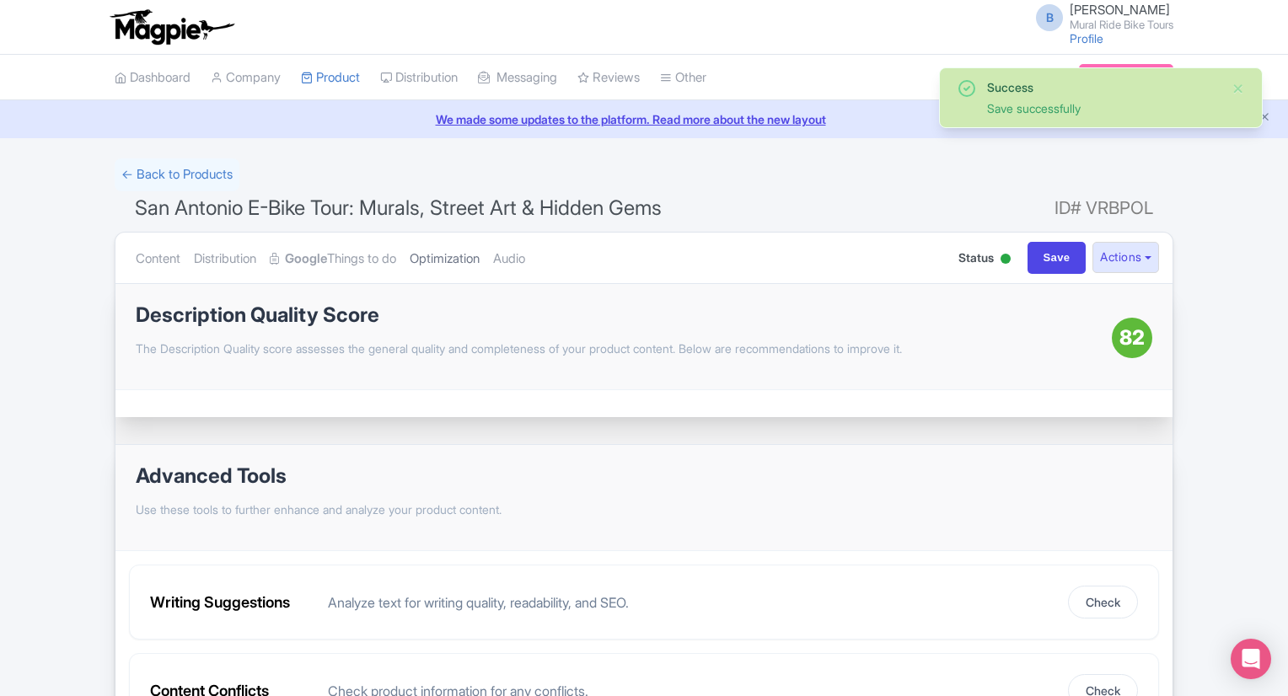
click at [475, 257] on link "Optimization" at bounding box center [445, 259] width 70 height 53
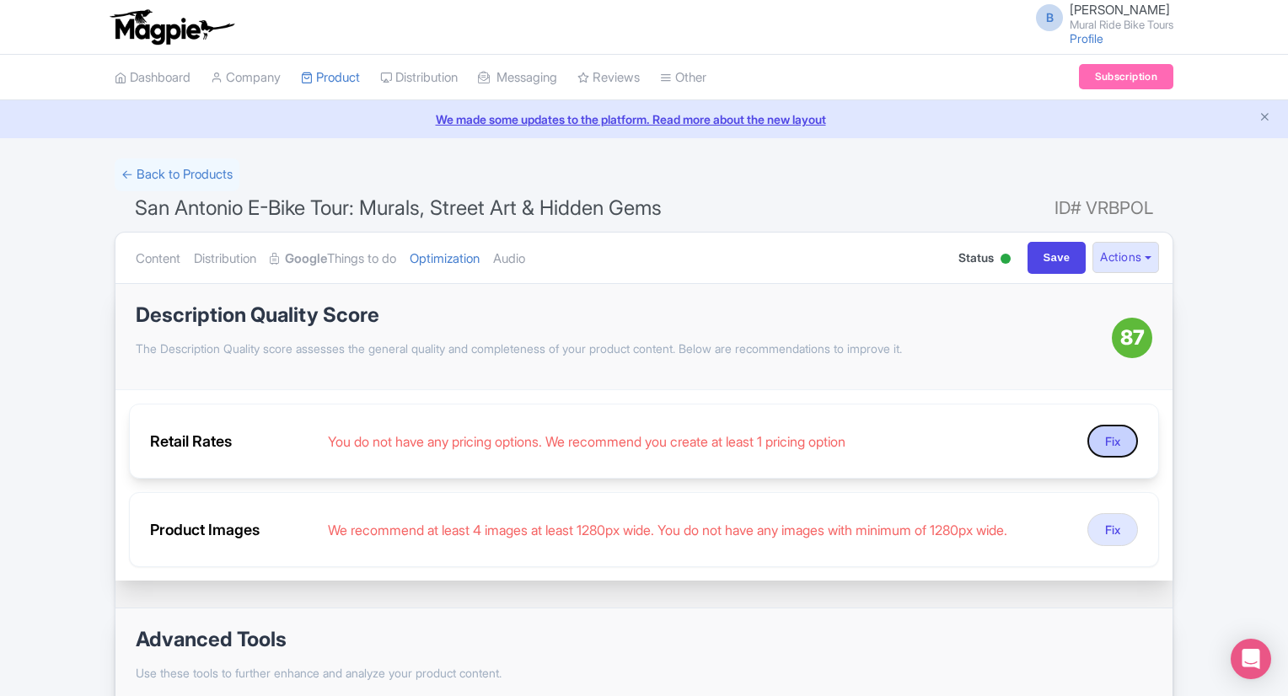
click at [1117, 443] on button "Fix" at bounding box center [1113, 441] width 51 height 33
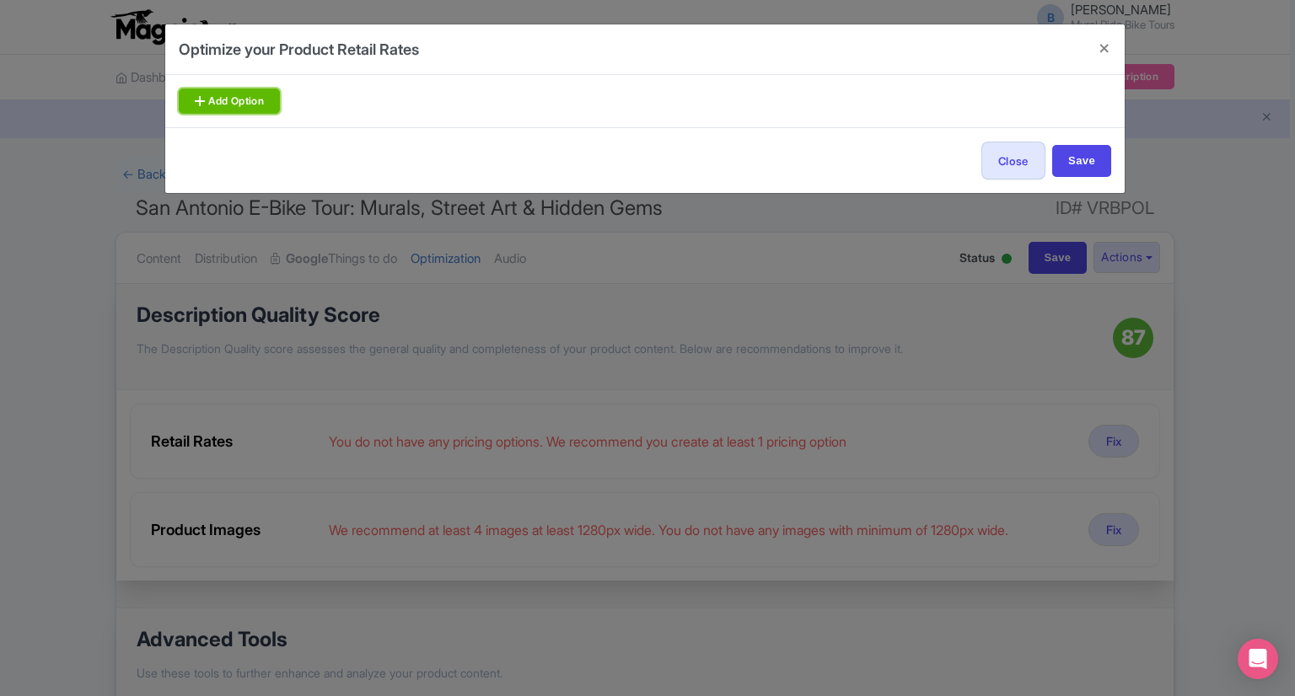
click at [280, 105] on link "Add Option" at bounding box center [229, 101] width 101 height 25
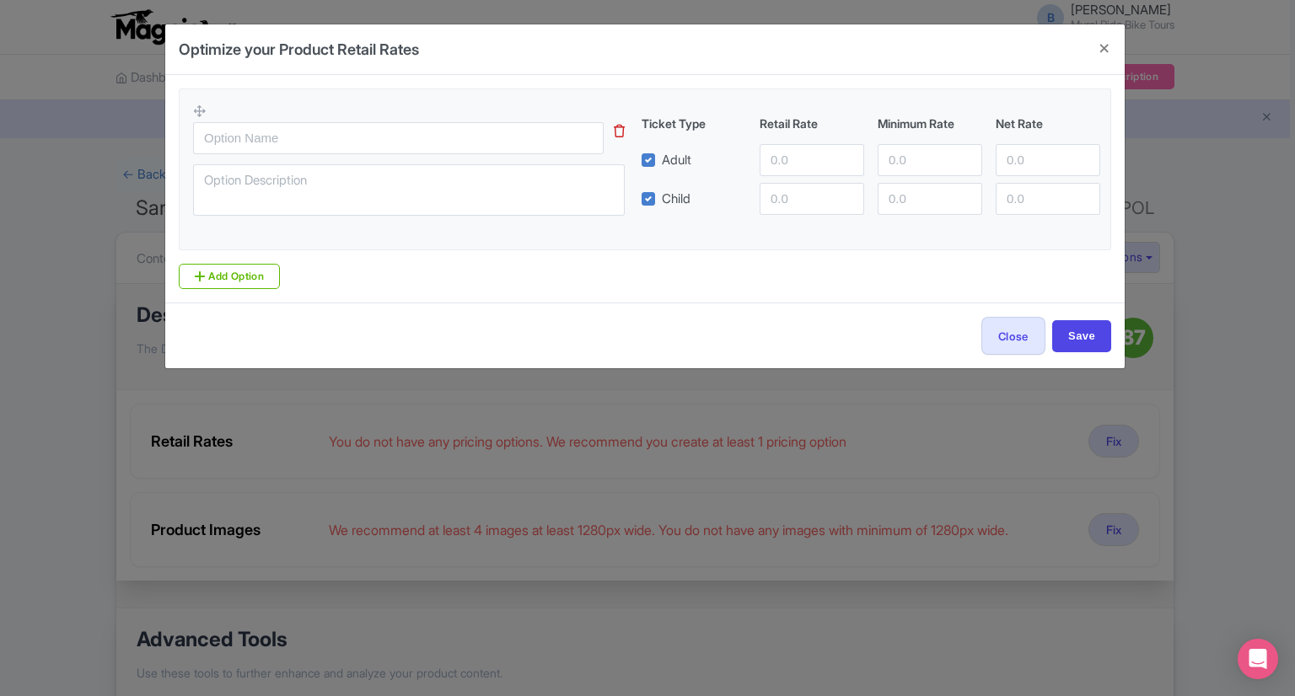
click at [662, 201] on label "Child" at bounding box center [676, 199] width 29 height 19
click at [662, 200] on input "Child" at bounding box center [667, 194] width 11 height 11
checkbox input "false"
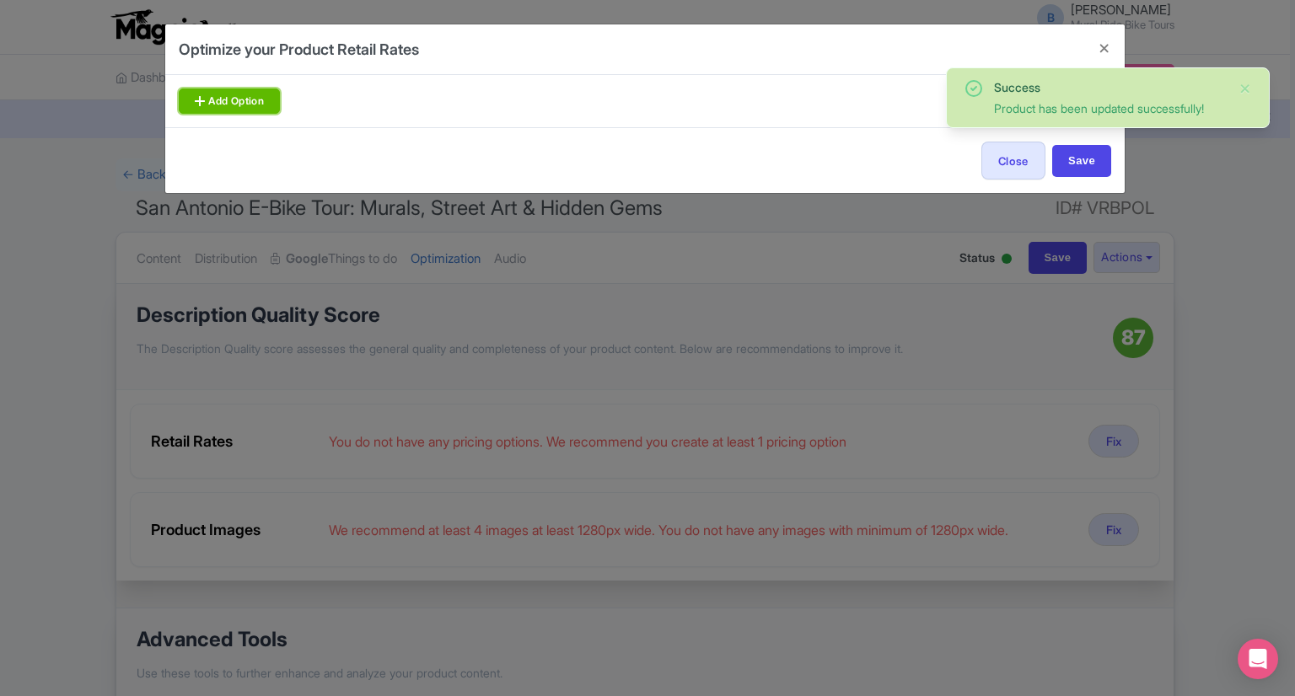
click at [255, 106] on link "Add Option" at bounding box center [229, 101] width 101 height 25
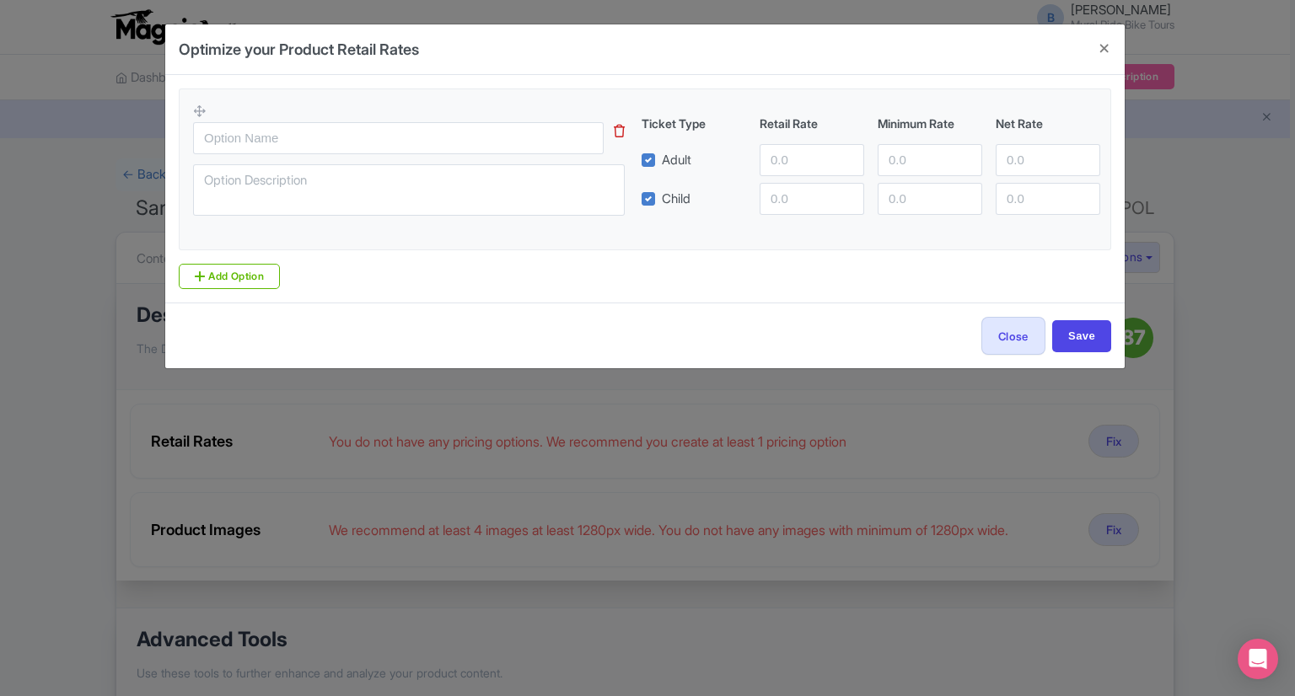
click at [662, 200] on label "Child" at bounding box center [676, 199] width 29 height 19
click at [662, 200] on input "Child" at bounding box center [667, 194] width 11 height 11
checkbox input "false"
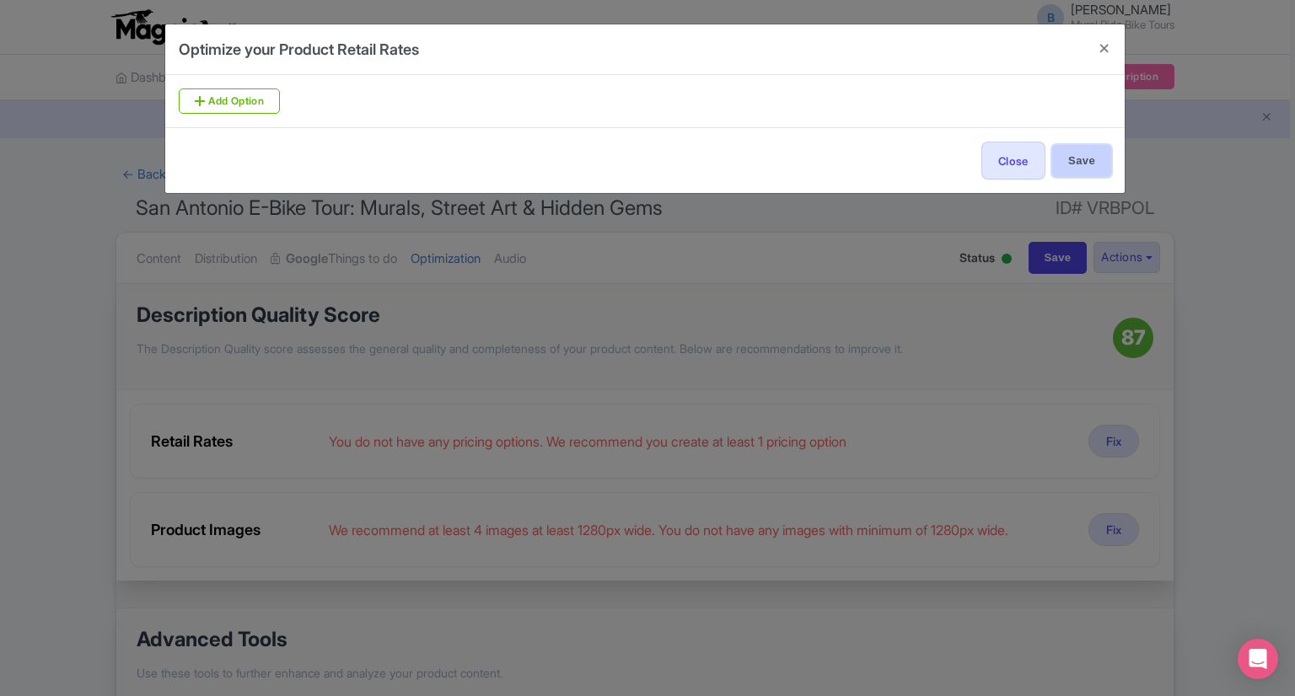
click at [1064, 169] on input "Save" at bounding box center [1081, 161] width 59 height 32
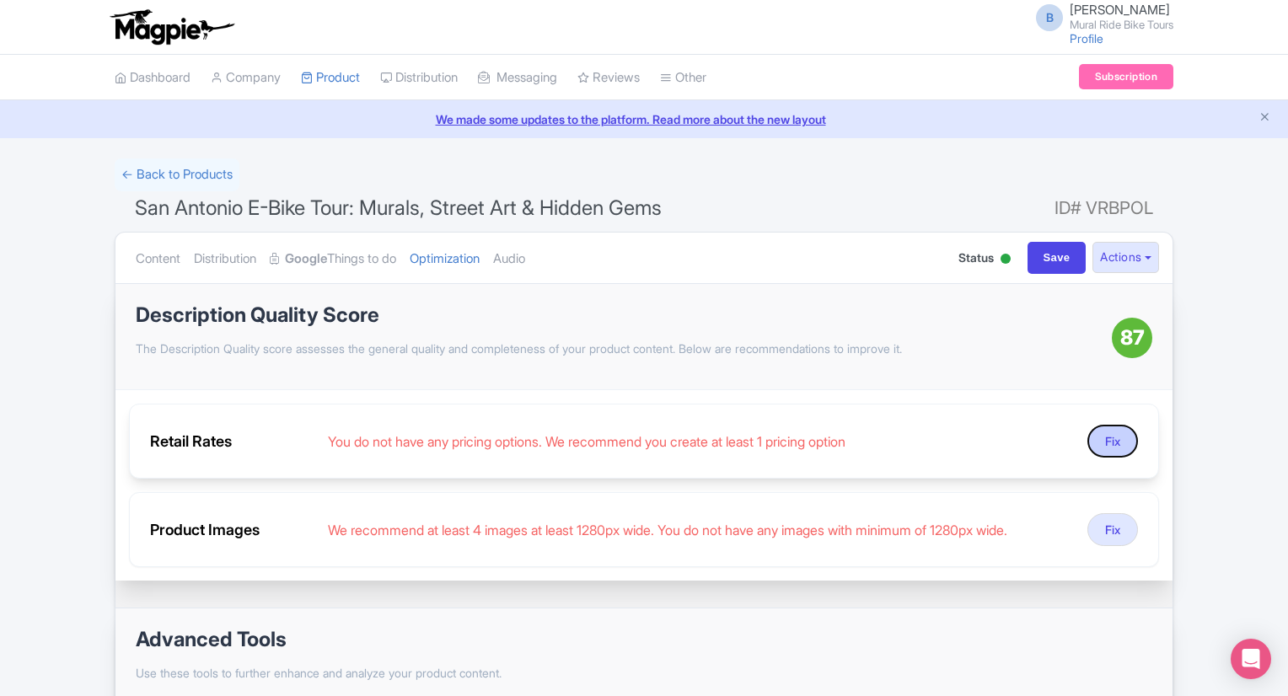
click at [1096, 444] on button "Fix" at bounding box center [1113, 441] width 51 height 33
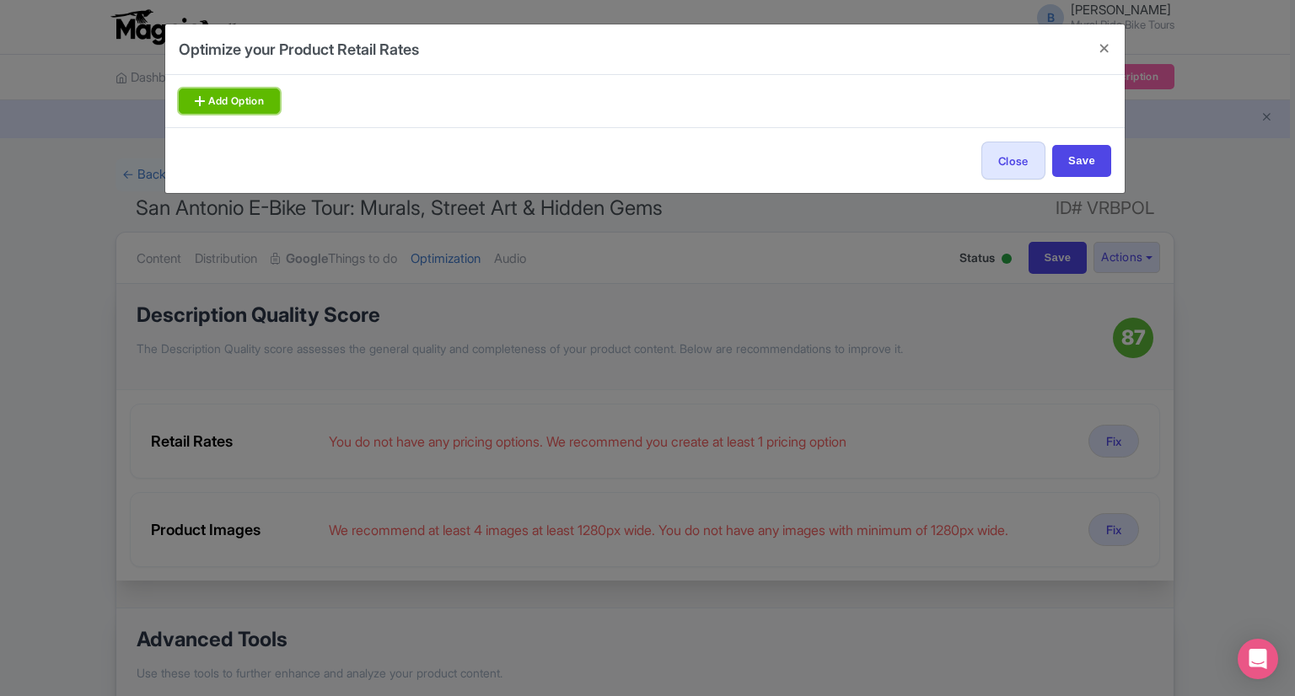
click at [230, 99] on link "Add Option" at bounding box center [229, 101] width 101 height 25
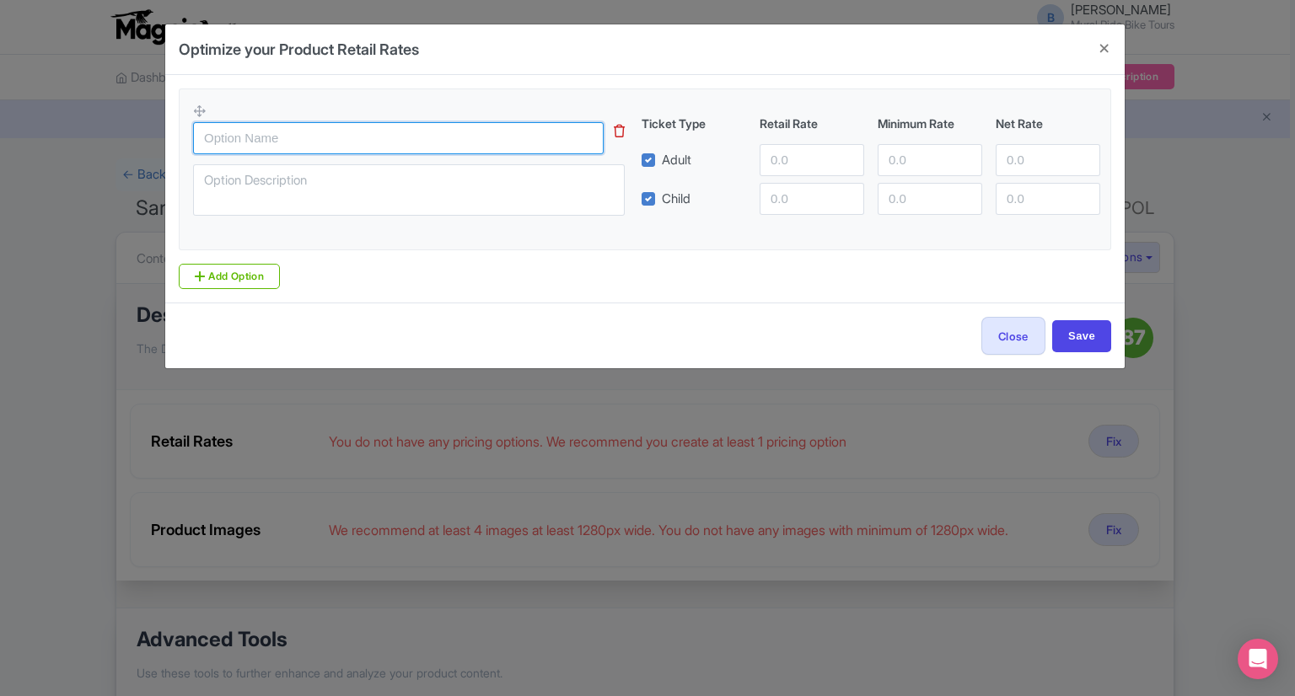
click at [228, 141] on input "text" at bounding box center [398, 138] width 411 height 32
click at [1107, 55] on button "Close" at bounding box center [1104, 48] width 40 height 48
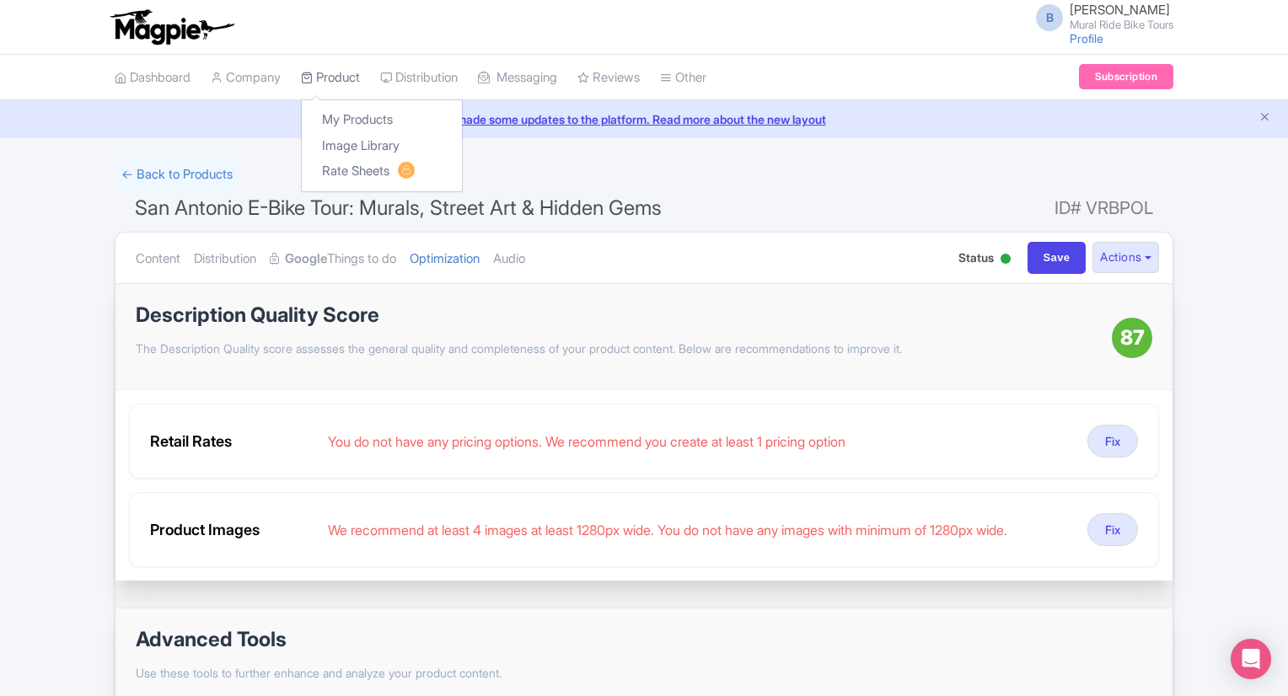
click at [332, 83] on link "Product" at bounding box center [330, 78] width 59 height 46
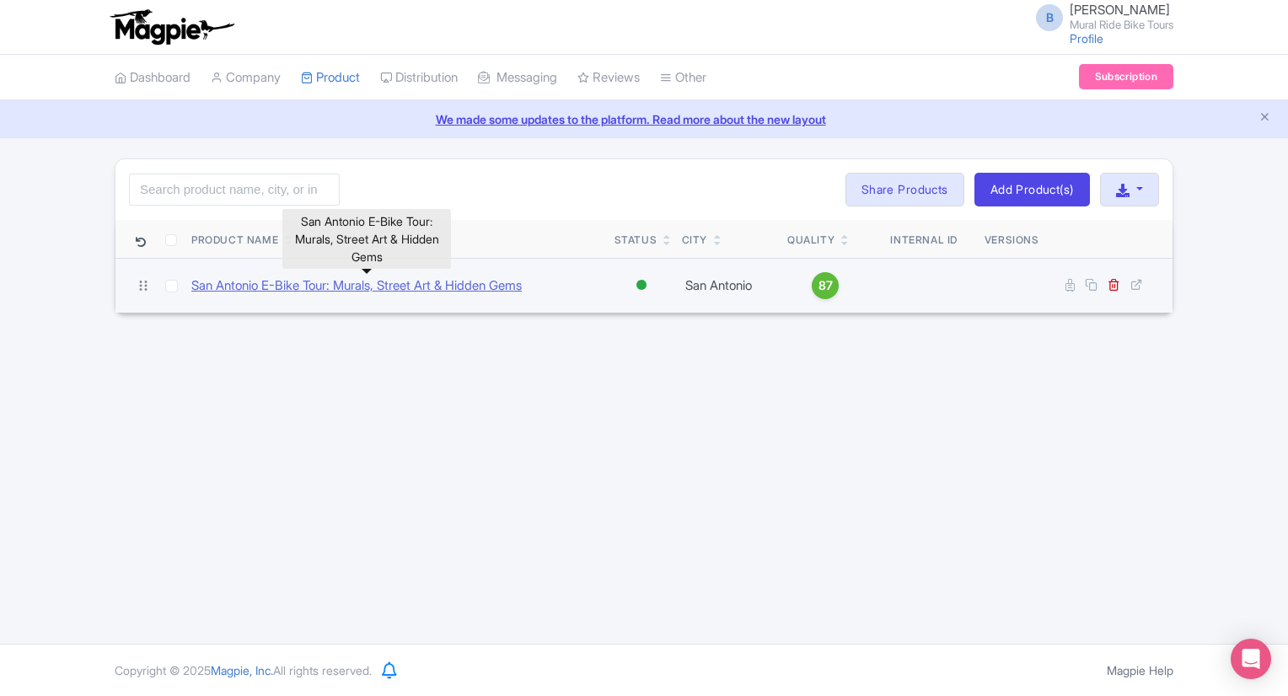
click at [427, 290] on link "San Antonio E-Bike Tour: Murals, Street Art & Hidden Gems" at bounding box center [356, 286] width 330 height 19
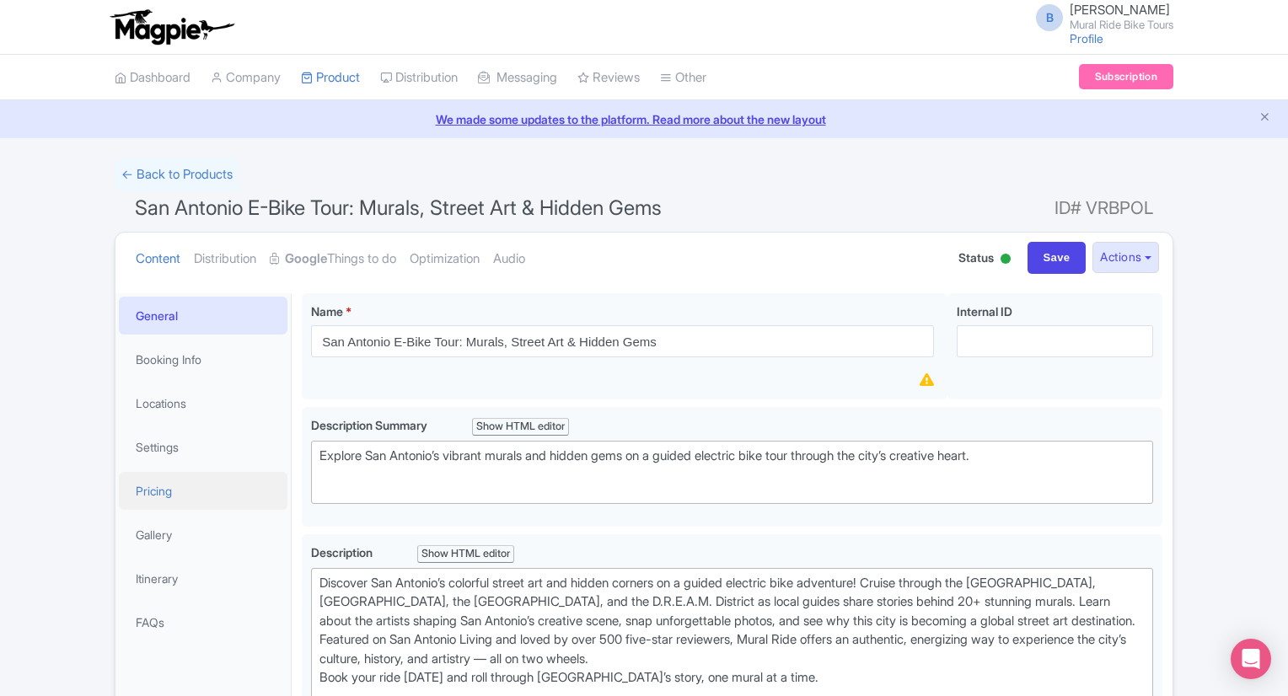
click at [169, 500] on link "Pricing" at bounding box center [203, 491] width 169 height 38
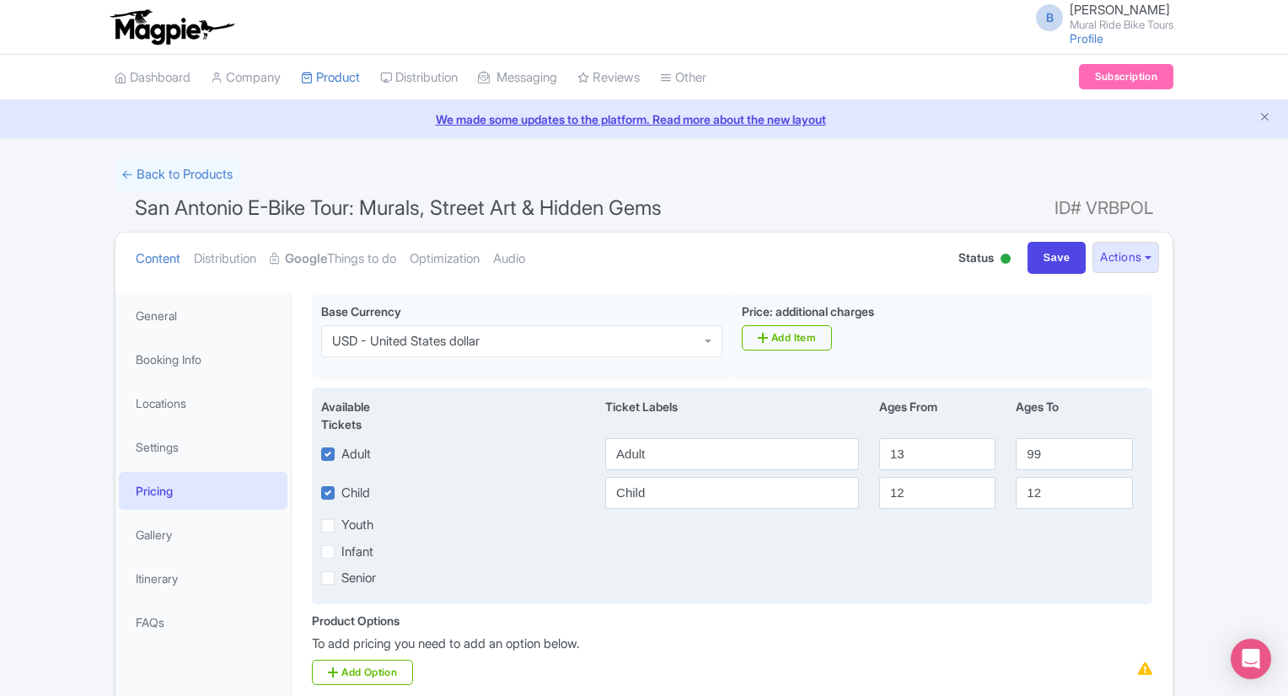
click at [341, 491] on label "Child" at bounding box center [355, 493] width 29 height 19
click at [341, 491] on input "Child" at bounding box center [346, 488] width 11 height 11
checkbox input "false"
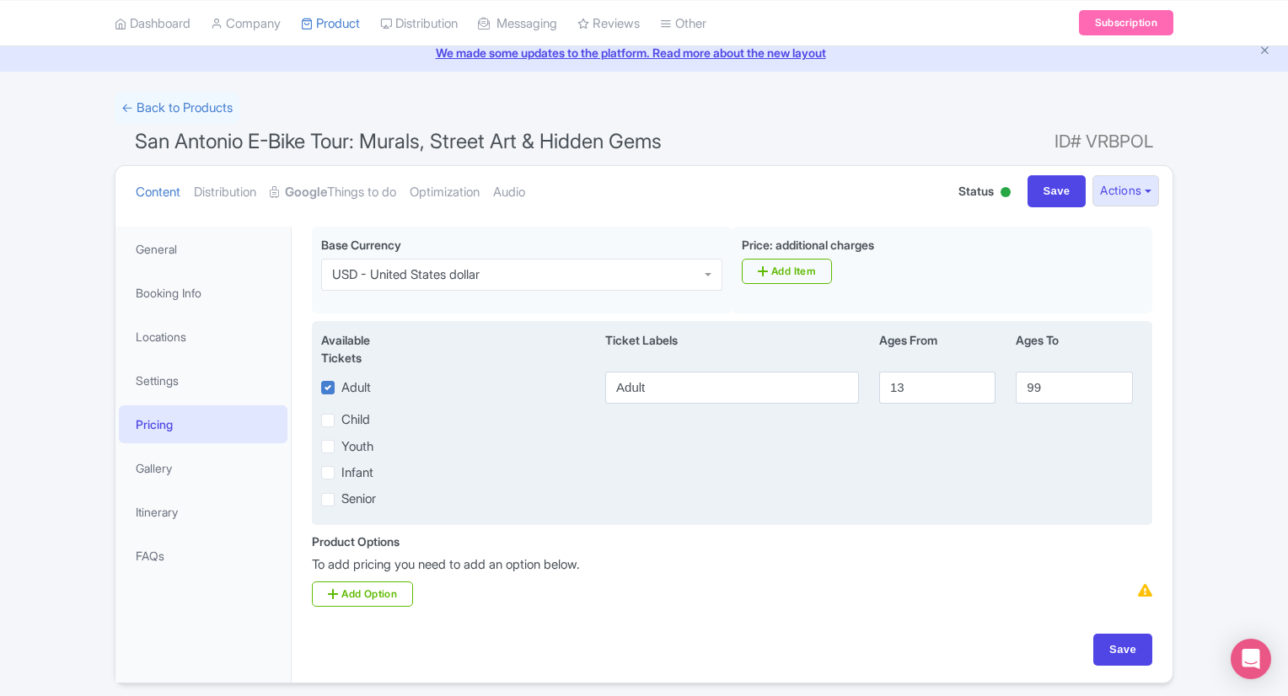
scroll to position [94, 0]
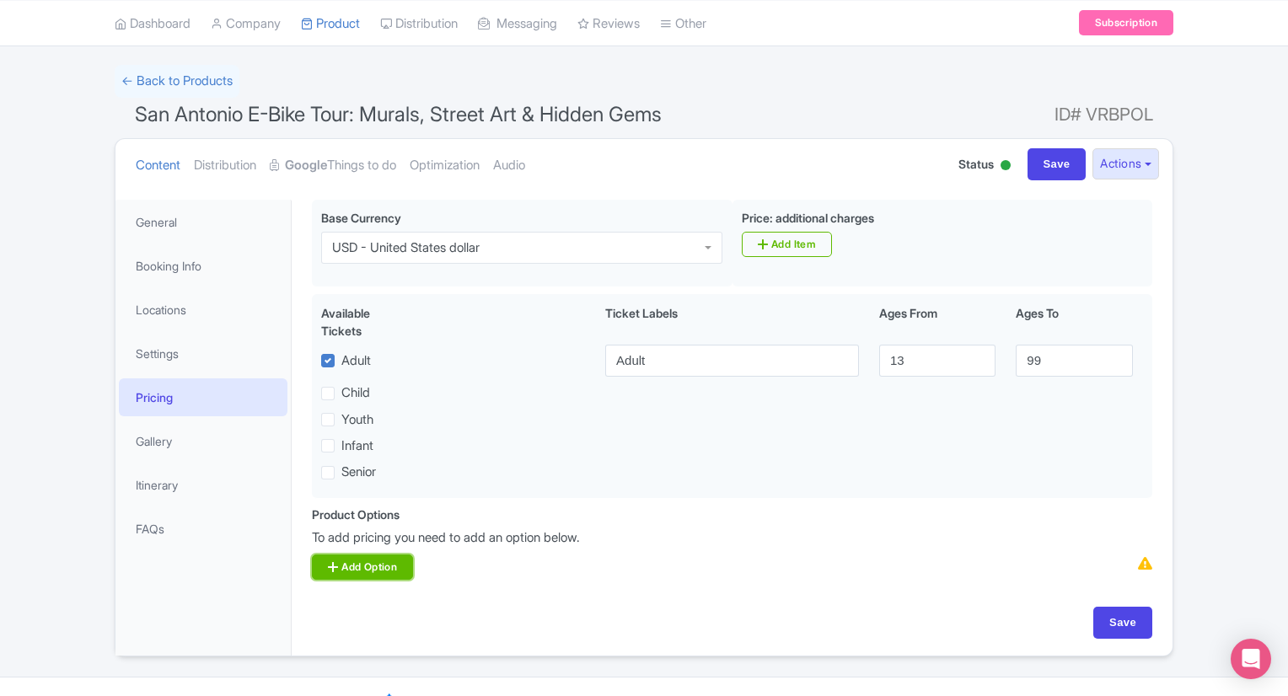
click at [384, 561] on link "Add Option" at bounding box center [362, 567] width 101 height 25
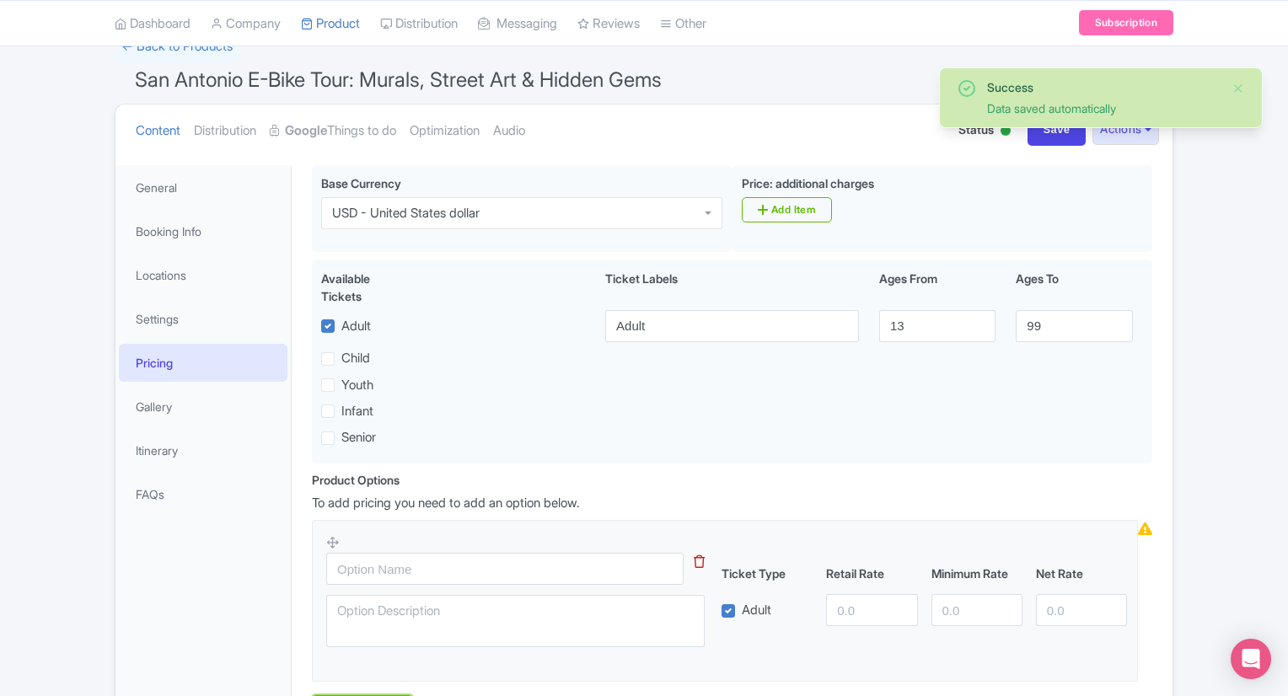
scroll to position [128, 0]
click at [460, 567] on input "text" at bounding box center [504, 569] width 357 height 32
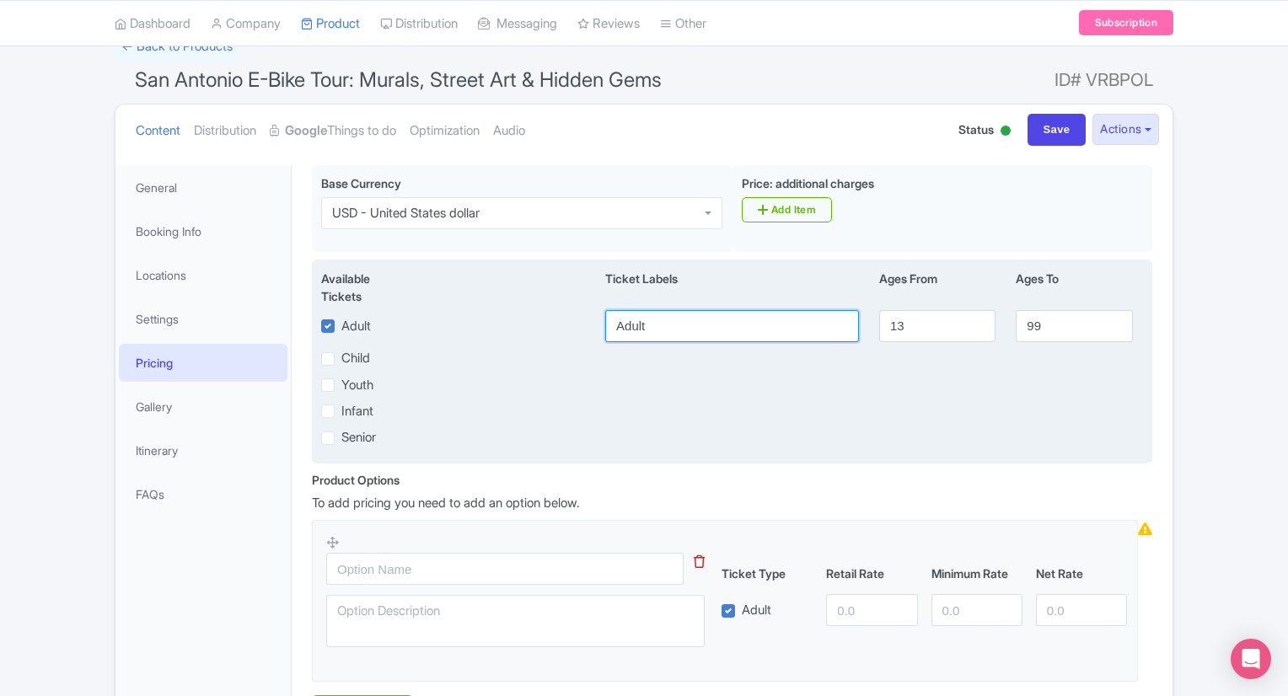
click at [645, 325] on input "Adult" at bounding box center [732, 326] width 254 height 32
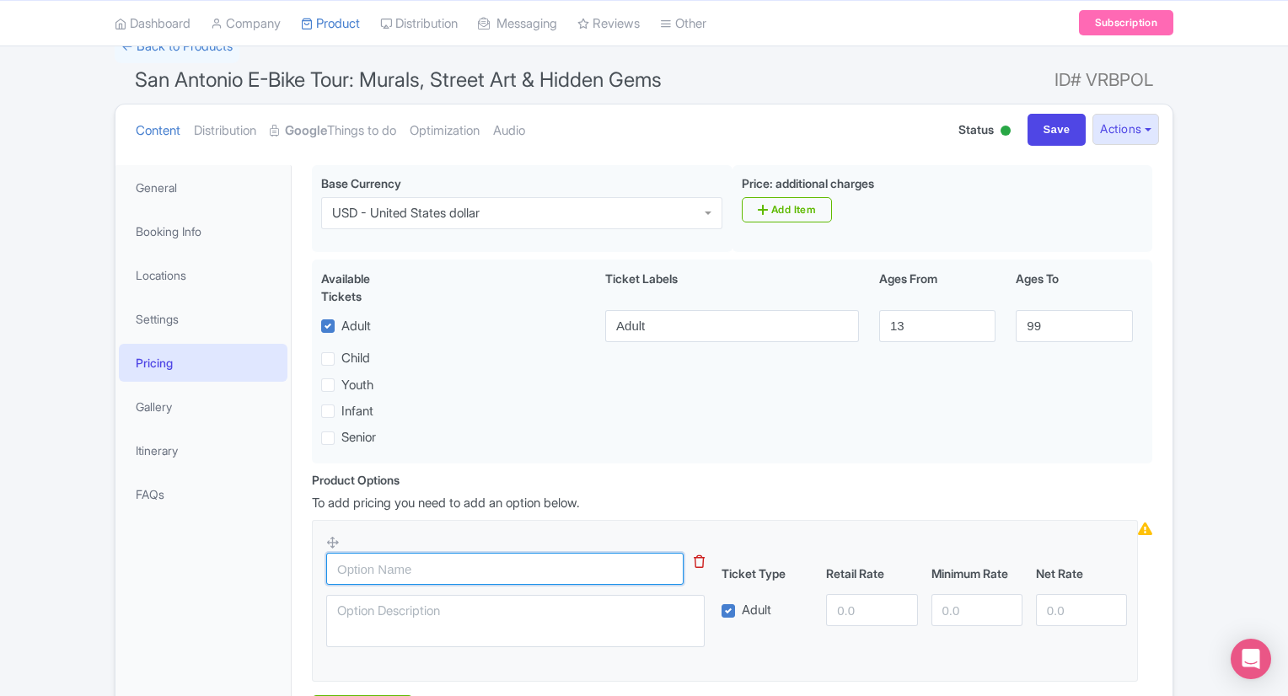
click at [443, 562] on input "text" at bounding box center [504, 569] width 357 height 32
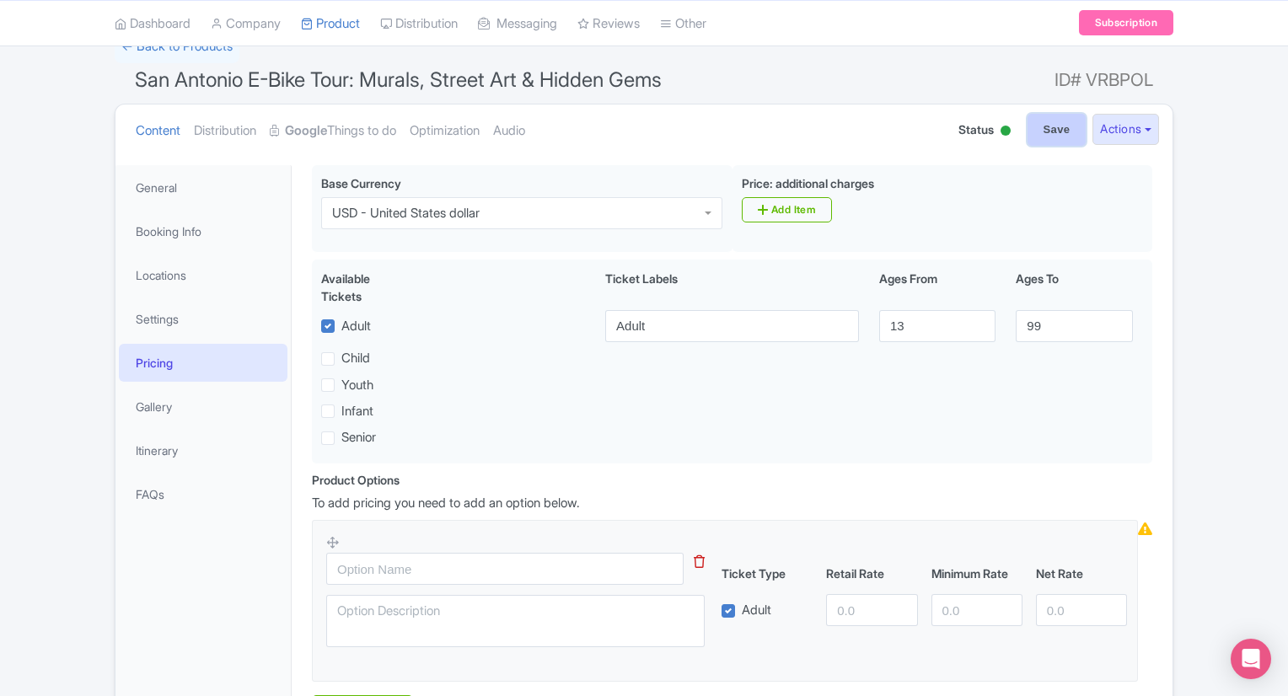
click at [1034, 135] on input "Save" at bounding box center [1057, 130] width 59 height 32
type input "Update Product"
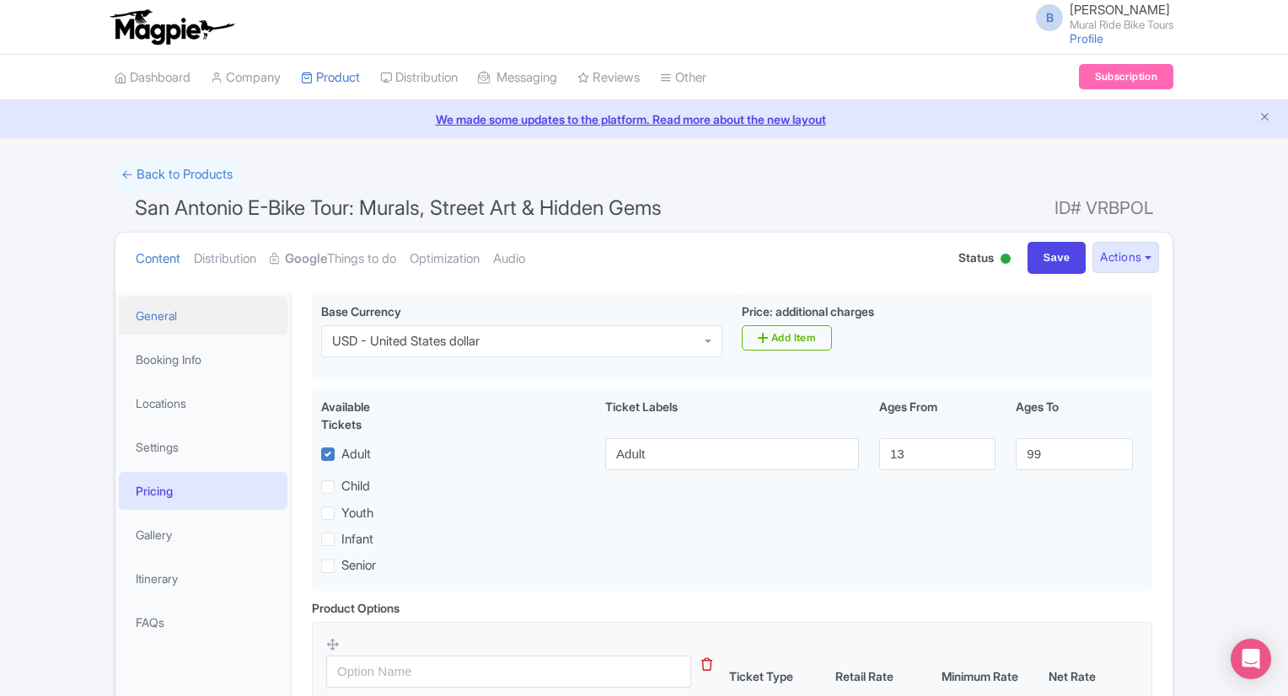
click at [212, 320] on link "General" at bounding box center [203, 316] width 169 height 38
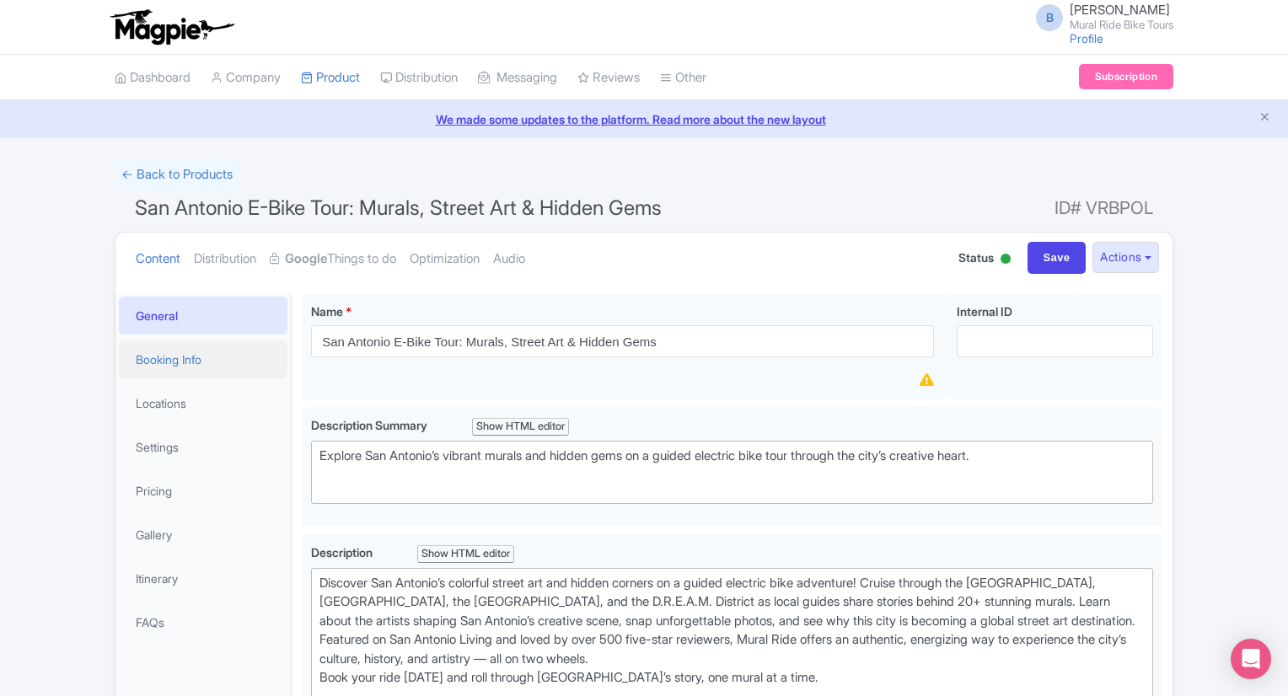
click at [201, 348] on link "Booking Info" at bounding box center [203, 360] width 169 height 38
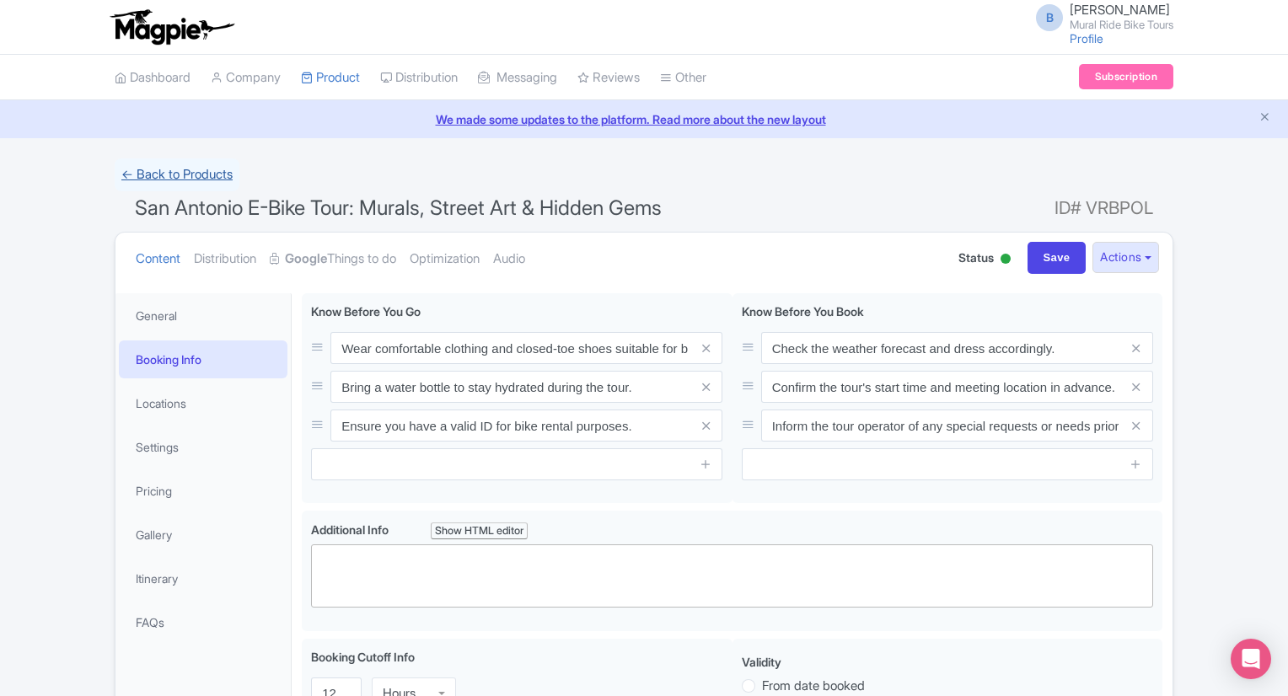
click at [199, 180] on link "← Back to Products" at bounding box center [177, 174] width 125 height 33
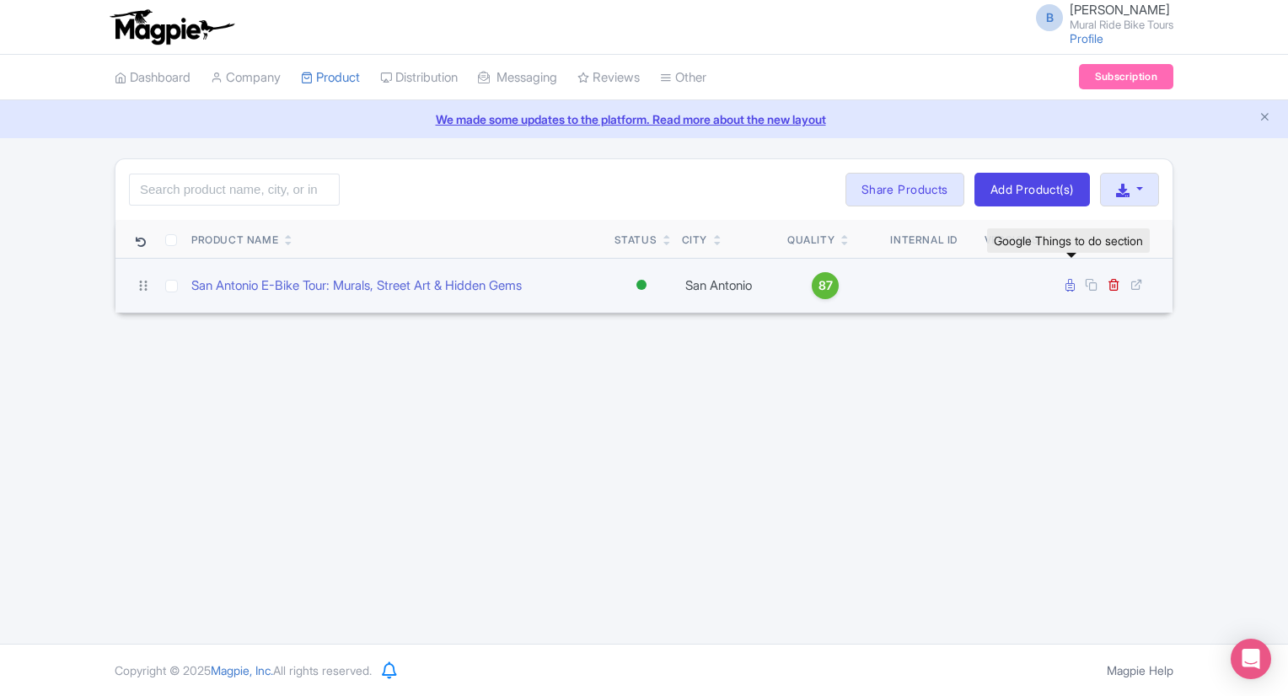
click at [1072, 288] on icon at bounding box center [1070, 285] width 9 height 13
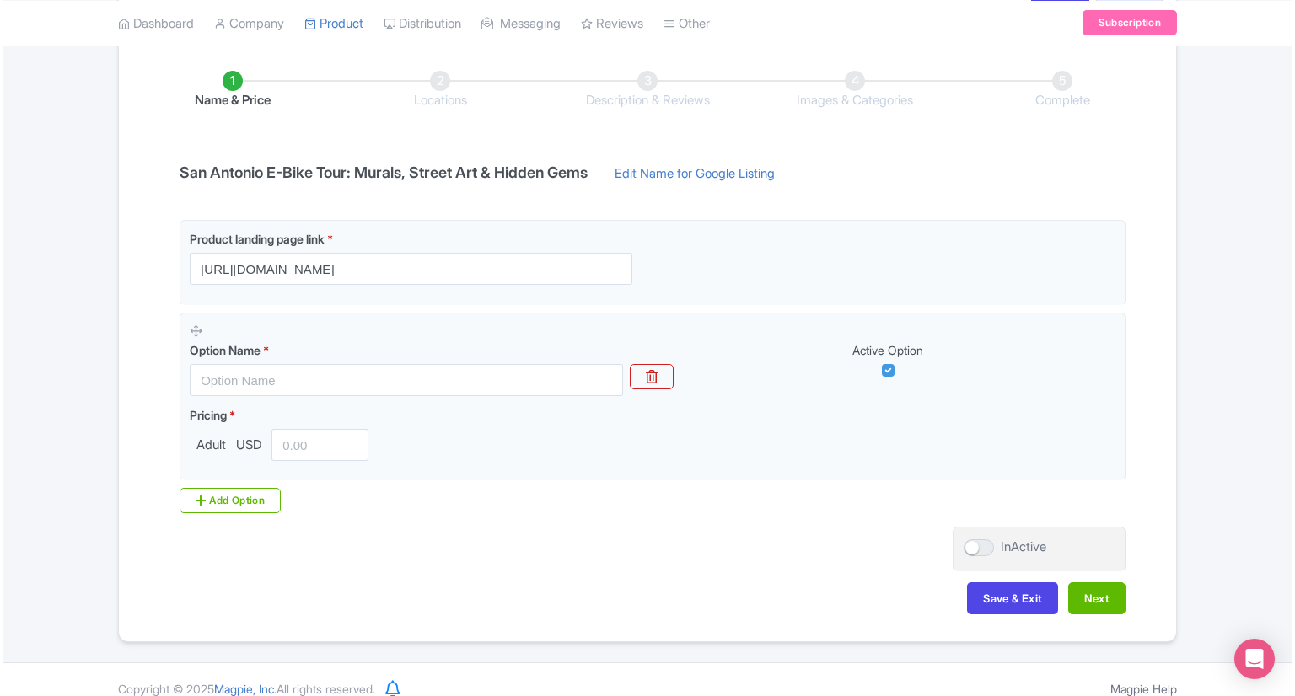
scroll to position [266, 0]
click at [1103, 591] on button "Next" at bounding box center [1093, 599] width 57 height 32
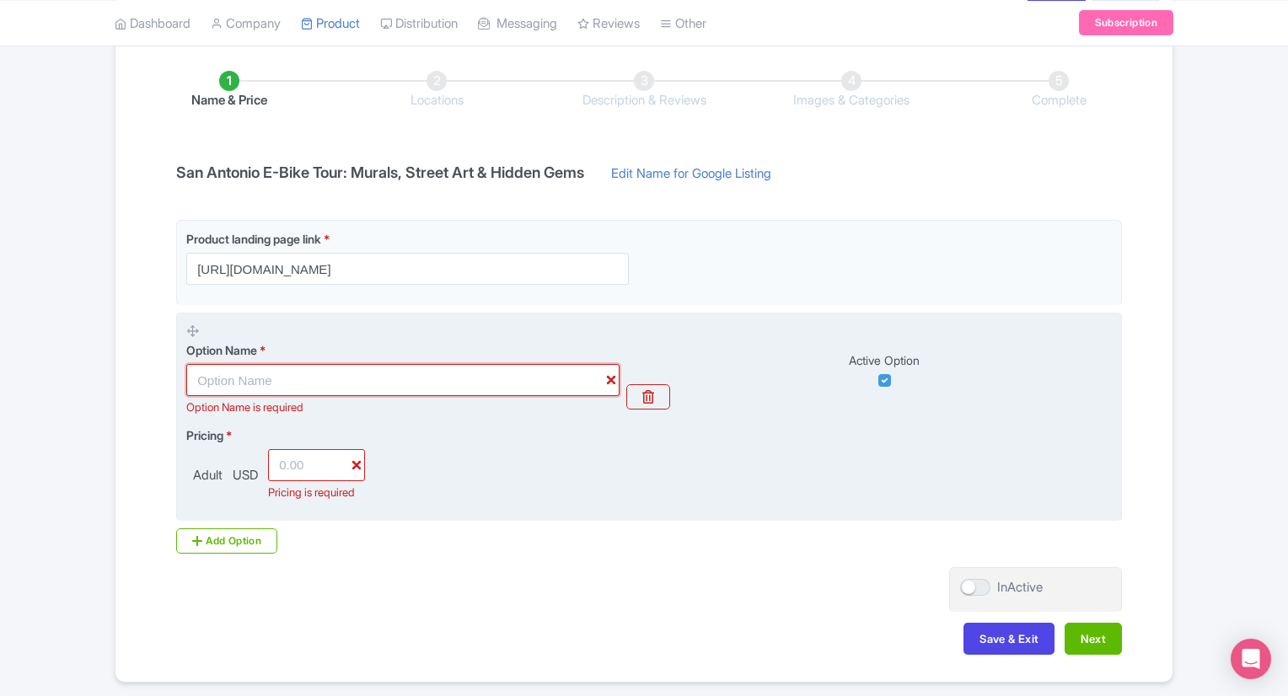
click at [391, 381] on input "text" at bounding box center [402, 380] width 433 height 32
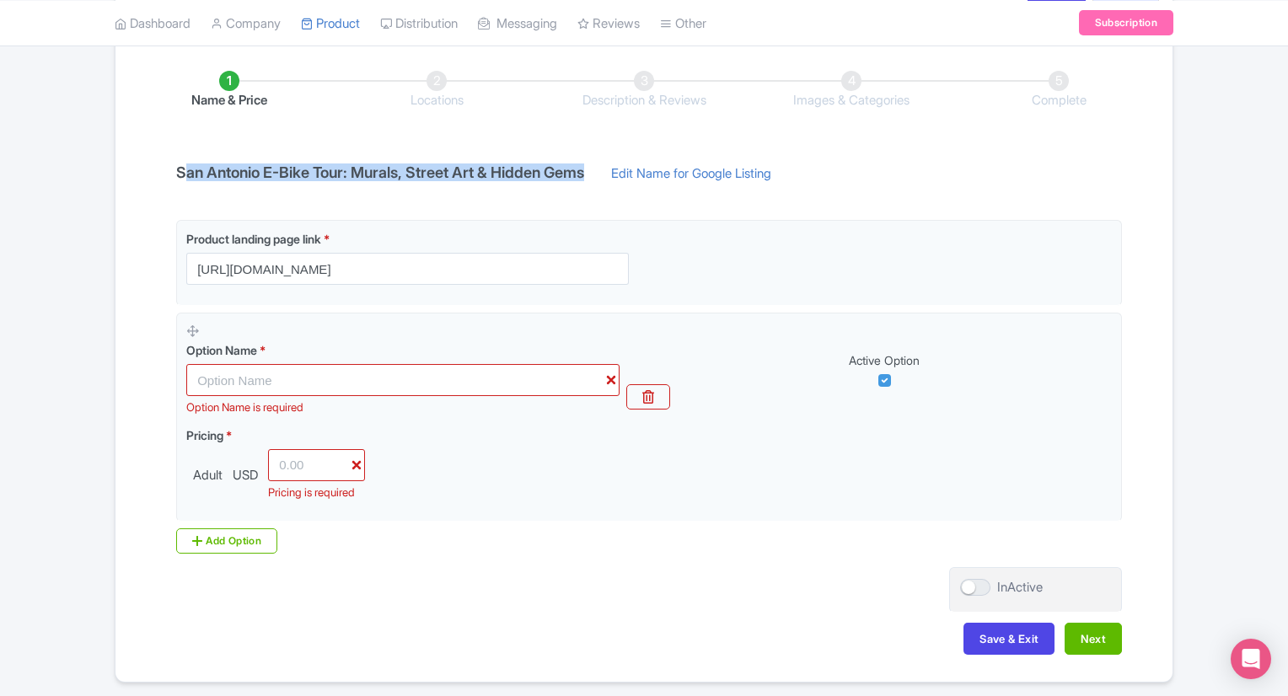
drag, startPoint x: 181, startPoint y: 169, endPoint x: 600, endPoint y: 178, distance: 419.1
click at [594, 178] on h4 "San Antonio E-Bike Tour: Murals, Street Art & Hidden Gems" at bounding box center [380, 172] width 428 height 17
copy h4 "an [PERSON_NAME] Tour: Murals, Street Art & Hidden Gems"
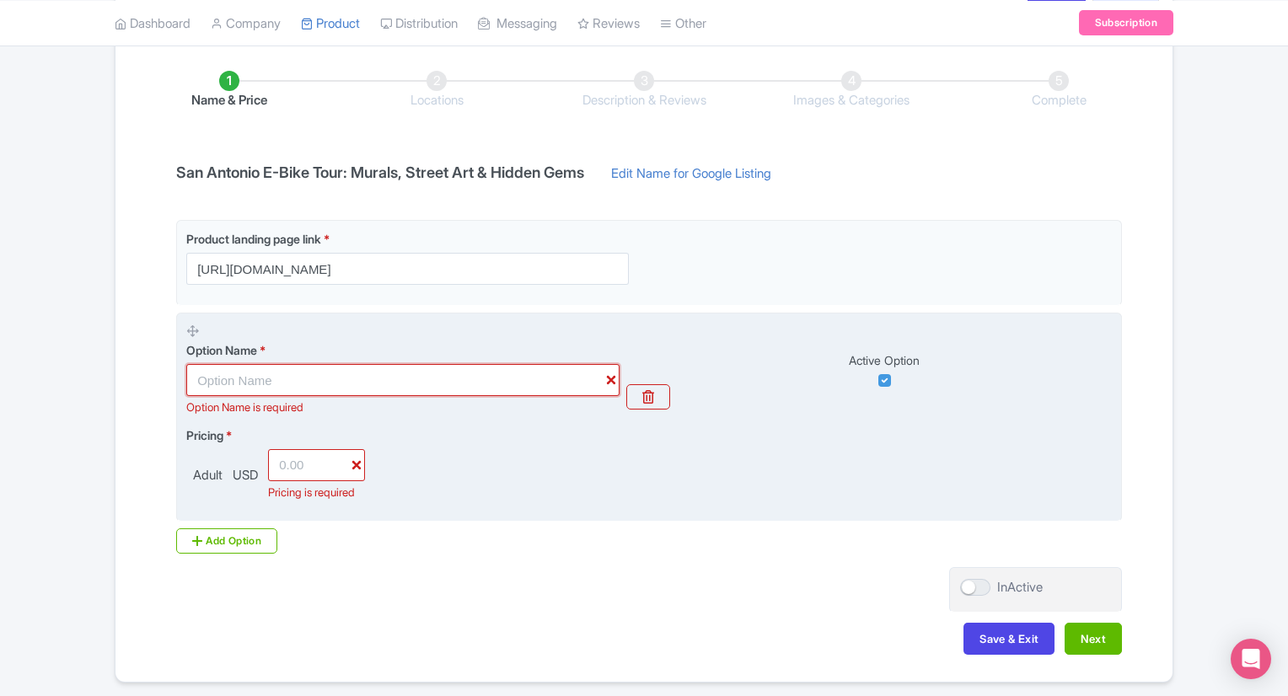
click at [303, 382] on input "text" at bounding box center [402, 380] width 433 height 32
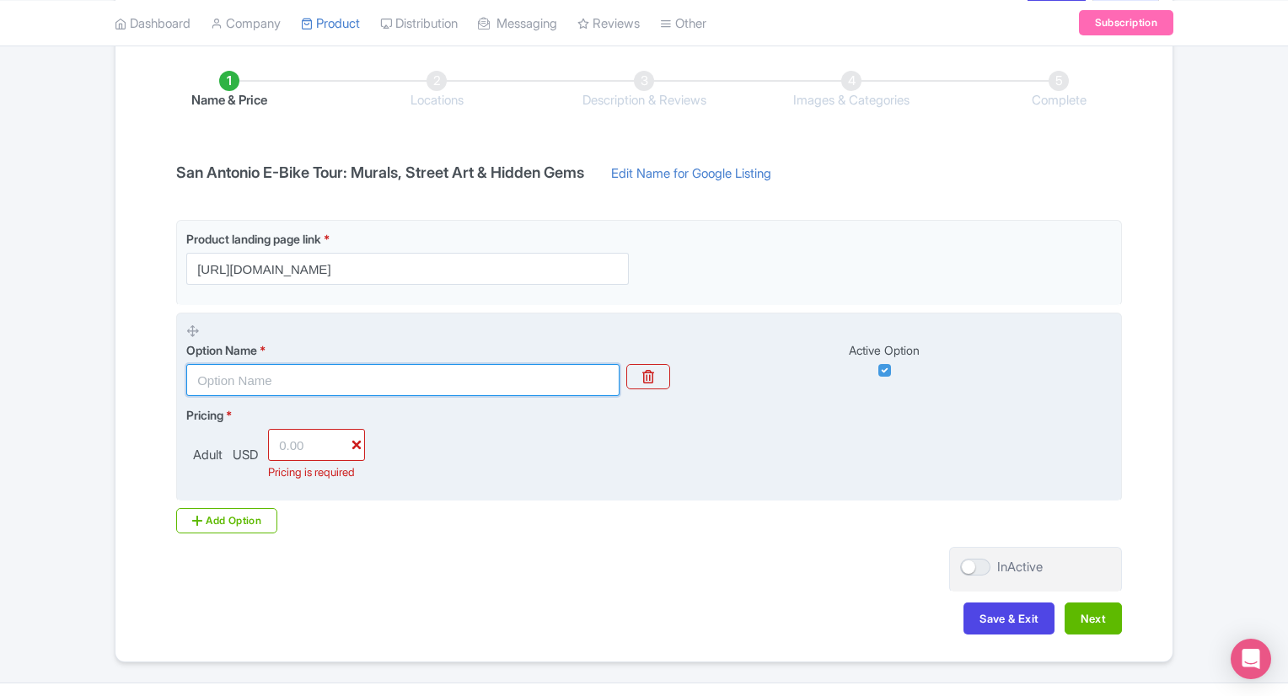
paste input "an [PERSON_NAME] Tour: Murals, Street Art & Hidden Gems"
click at [303, 382] on input "an [PERSON_NAME] Tour: Murals, Street Art & Hidden Gems" at bounding box center [402, 380] width 433 height 32
type input "an [PERSON_NAME] Tour: Murals, Street Art & Hidden Gems"
click at [297, 446] on input "number" at bounding box center [316, 445] width 97 height 32
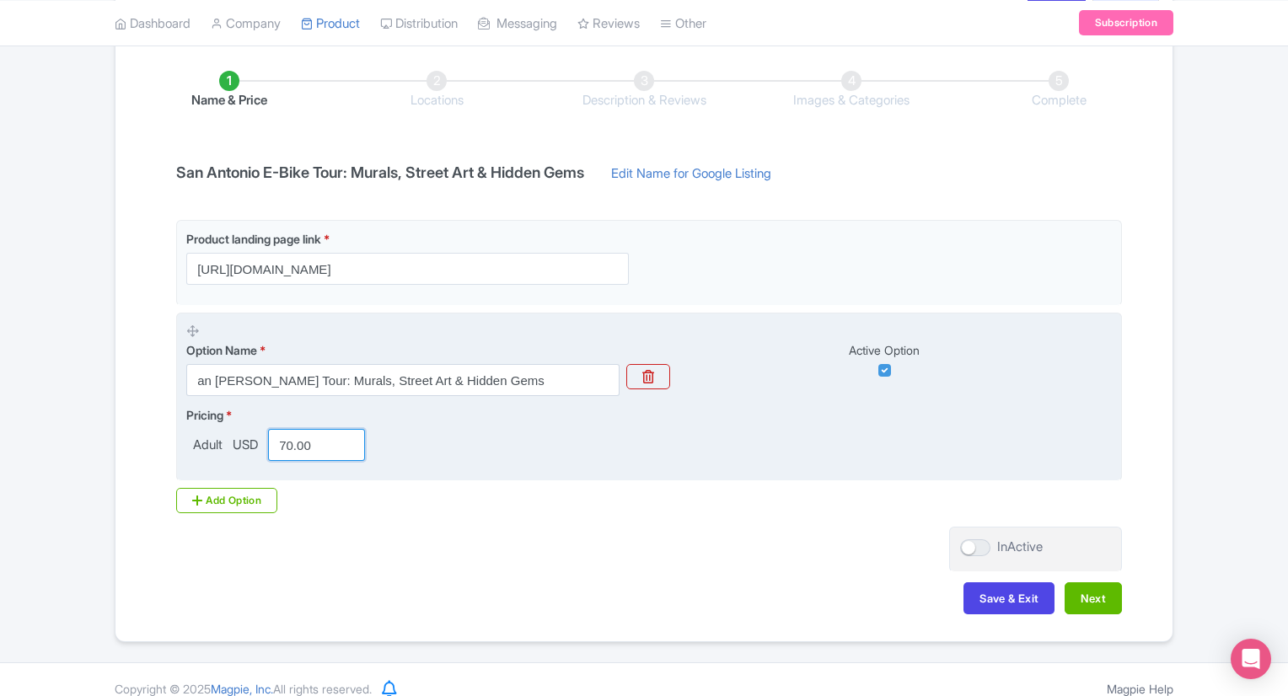
type input "70.00"
click at [408, 446] on div "Pricing * Adult USD 70.00" at bounding box center [649, 433] width 926 height 55
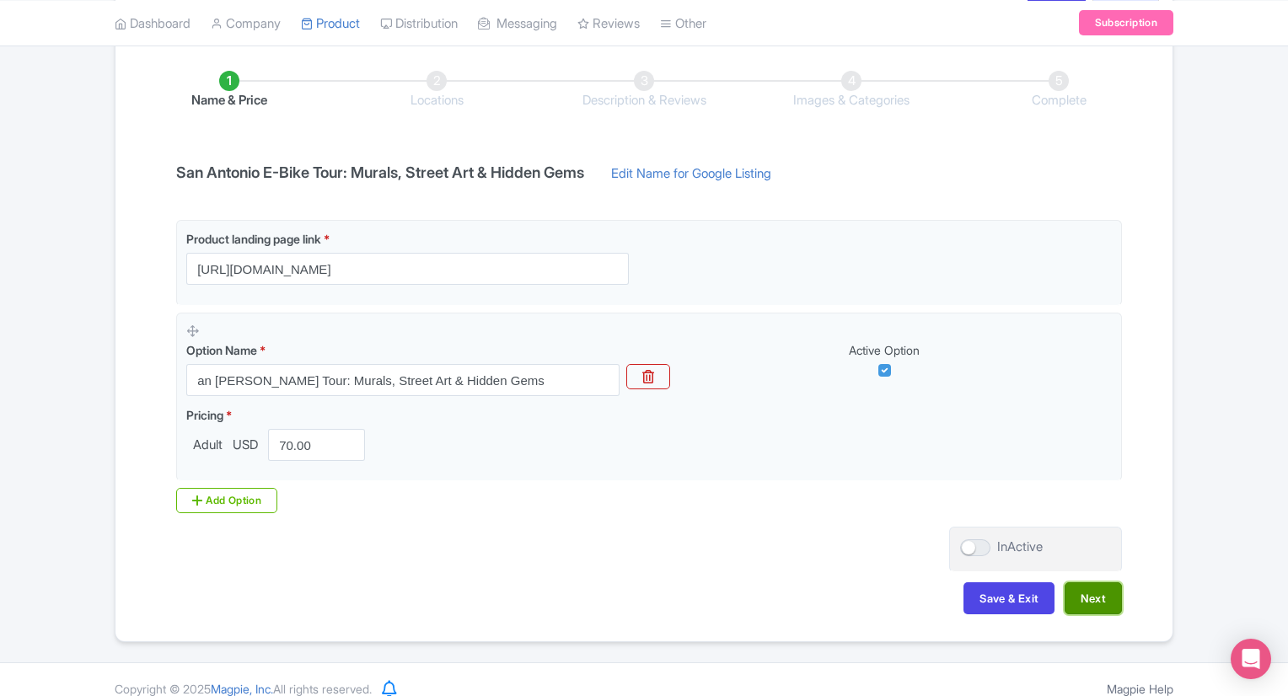
click at [1093, 595] on button "Next" at bounding box center [1093, 599] width 57 height 32
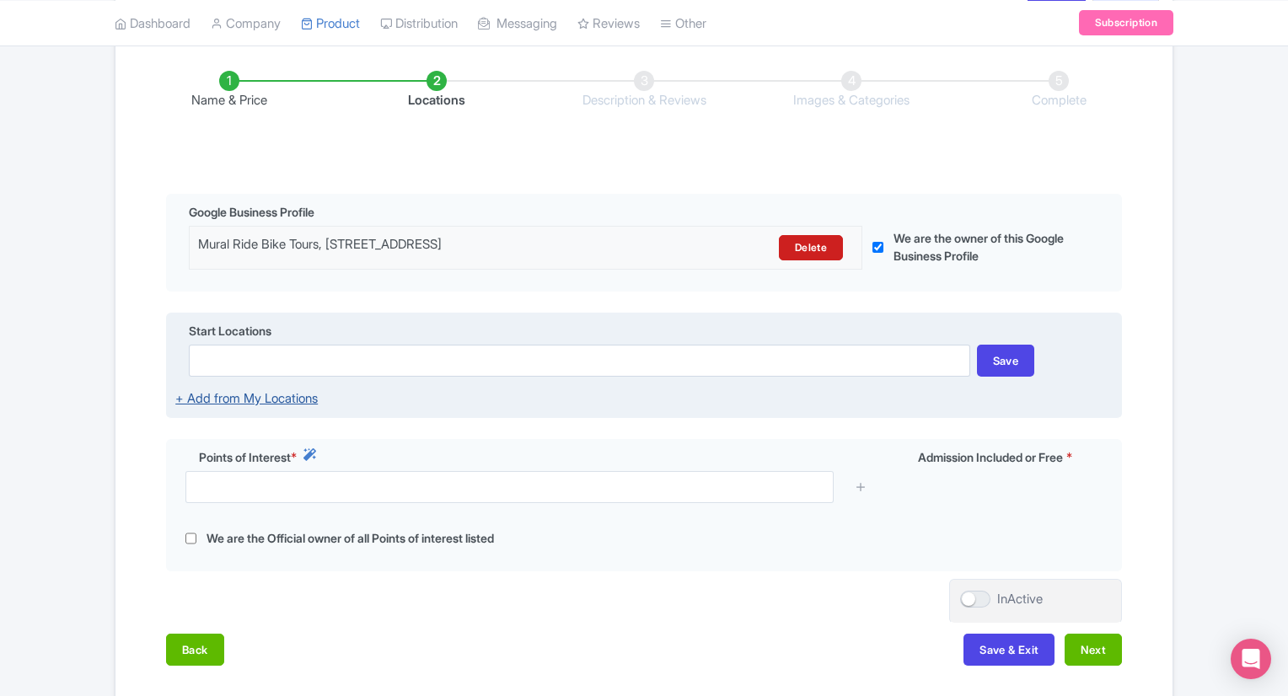
click at [295, 392] on link "+ Add from My Locations" at bounding box center [246, 398] width 142 height 16
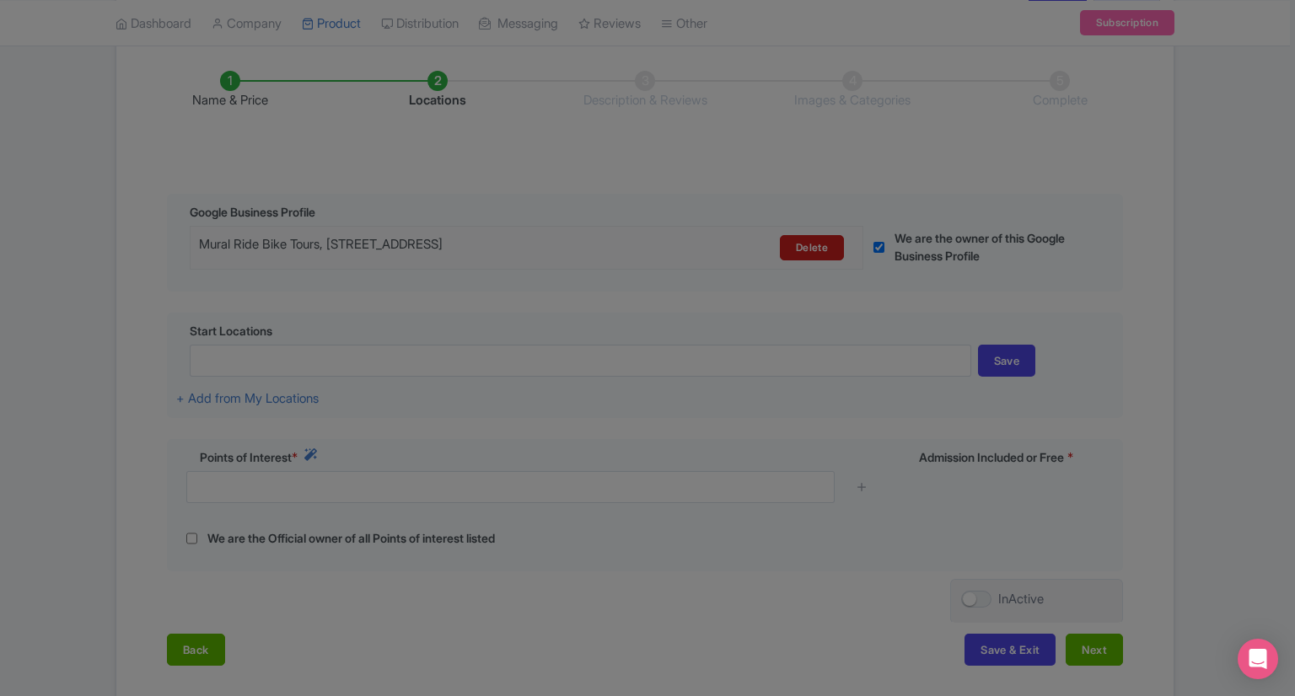
click at [303, 90] on div at bounding box center [647, 348] width 1295 height 696
click at [273, 312] on div at bounding box center [647, 348] width 1295 height 696
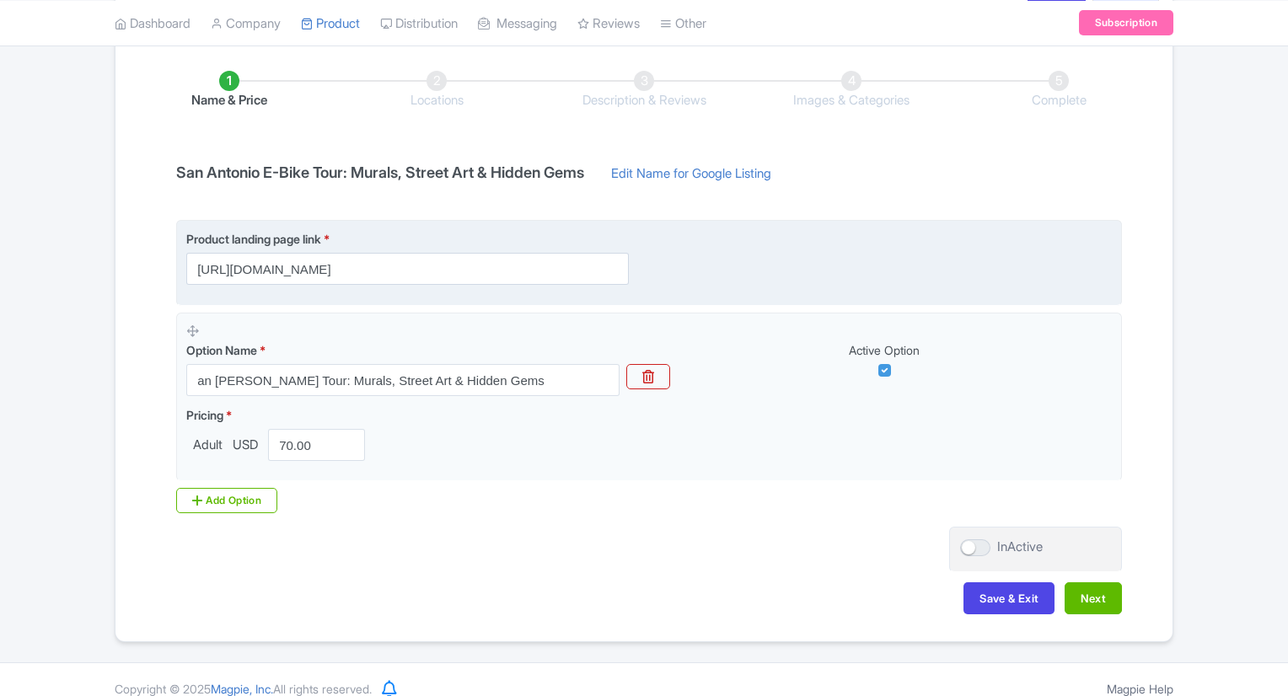
scroll to position [266, 0]
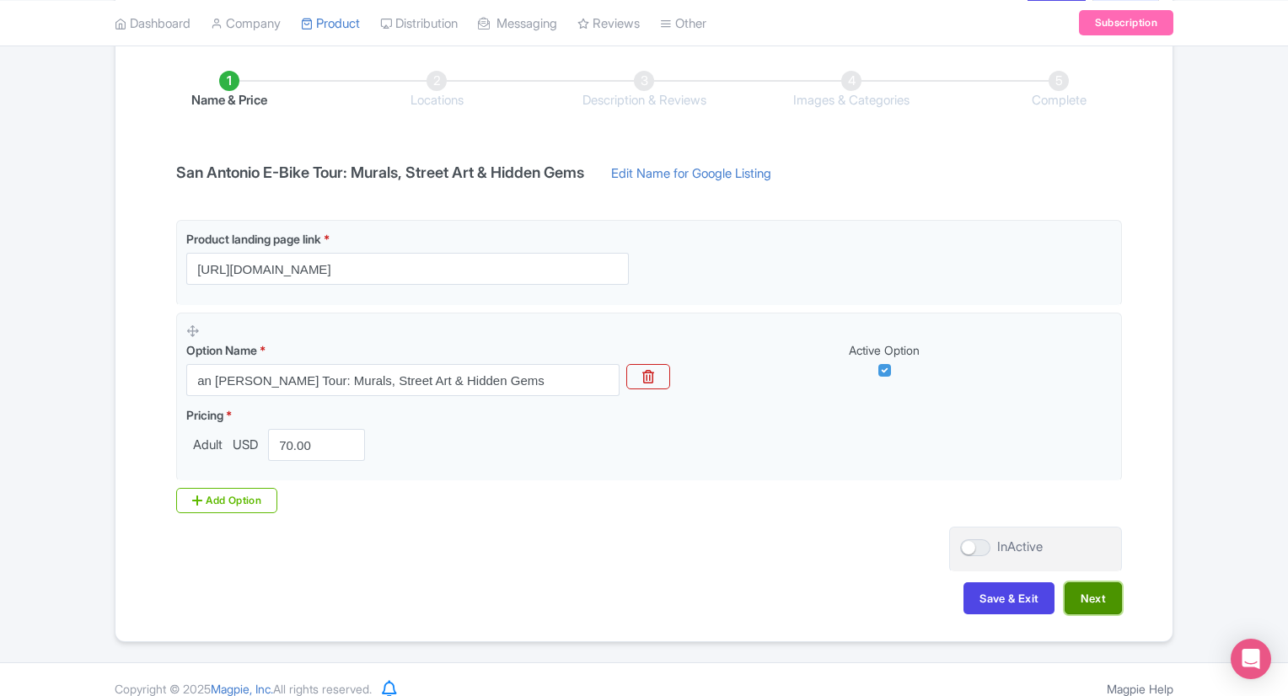
click at [1103, 603] on button "Next" at bounding box center [1093, 599] width 57 height 32
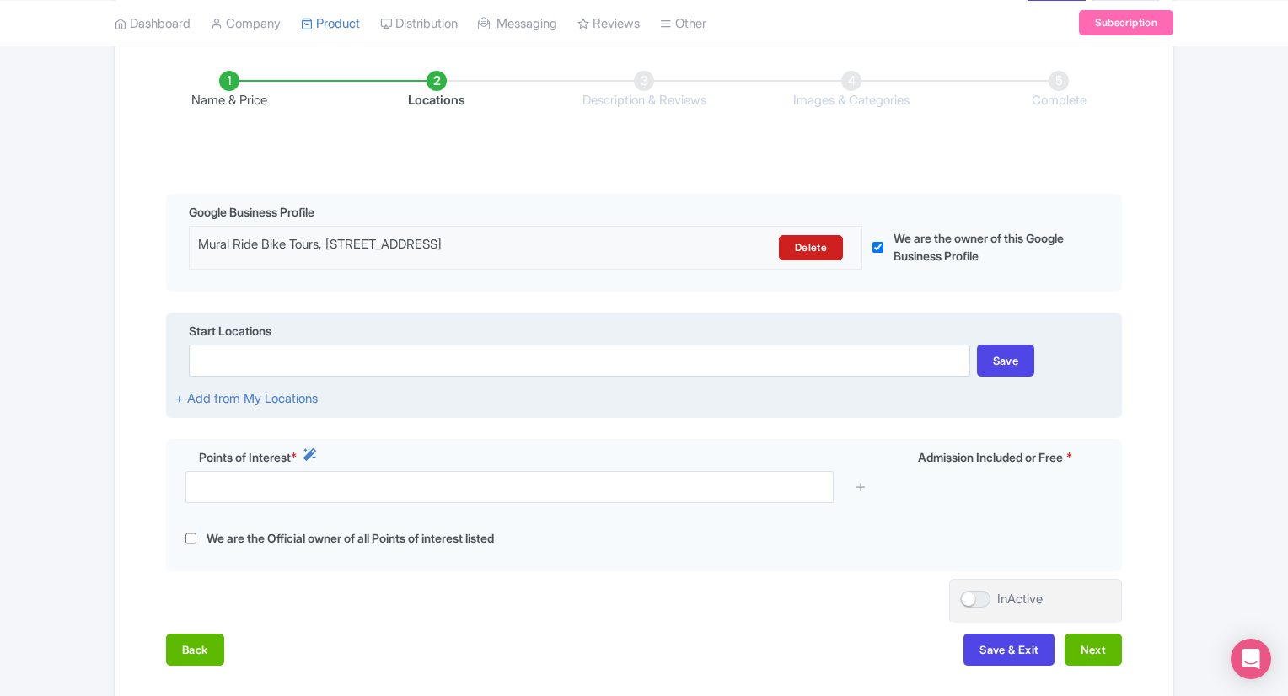
click at [410, 342] on div "Start Locations" at bounding box center [643, 333] width 937 height 23
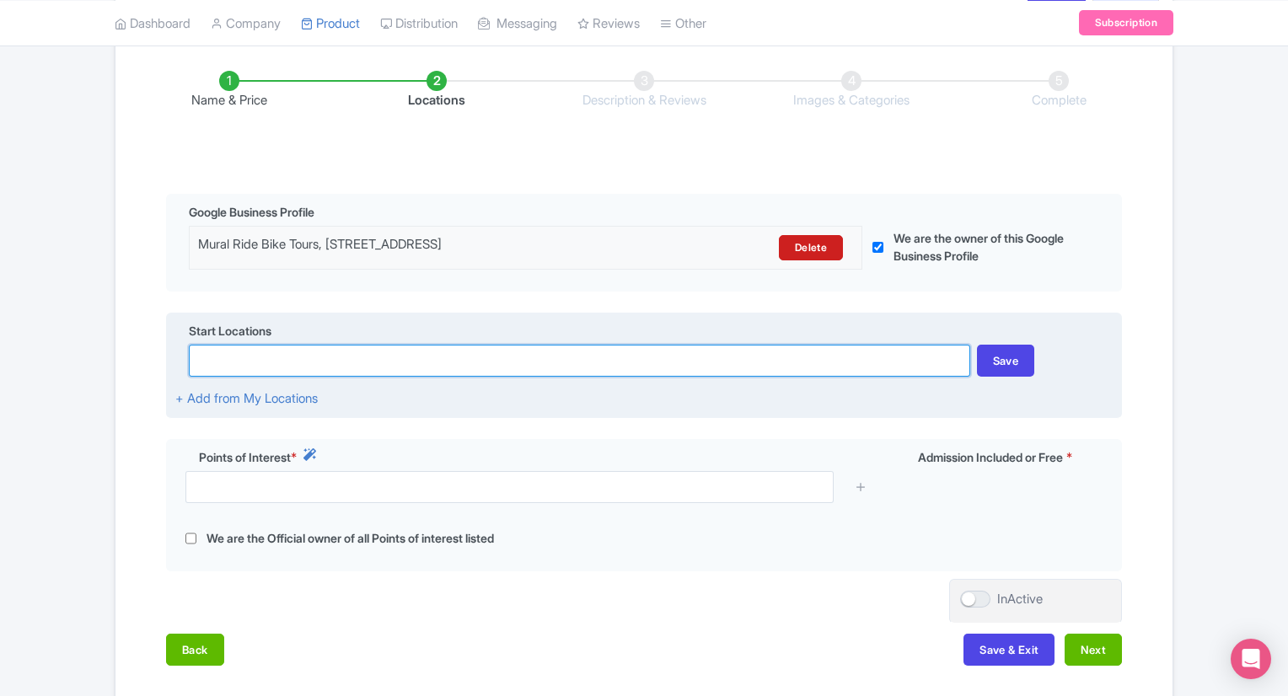
click at [408, 347] on input at bounding box center [579, 361] width 781 height 32
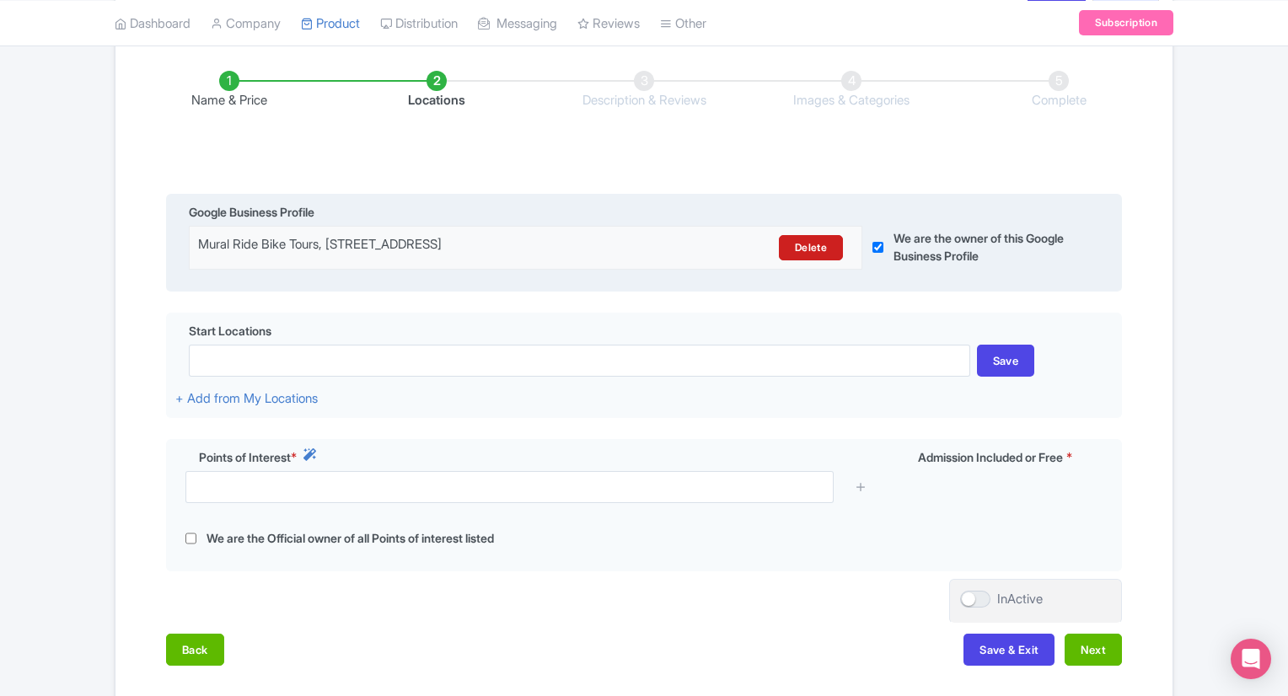
drag, startPoint x: 624, startPoint y: 237, endPoint x: 196, endPoint y: 257, distance: 427.9
click at [196, 257] on div "Mural Ride Bike Tours, 503 Chestnut St, San Antonio, TX 78202, USA Delete" at bounding box center [525, 247] width 675 height 25
copy div "Mural Ride Bike Tours, [STREET_ADDRESS]"
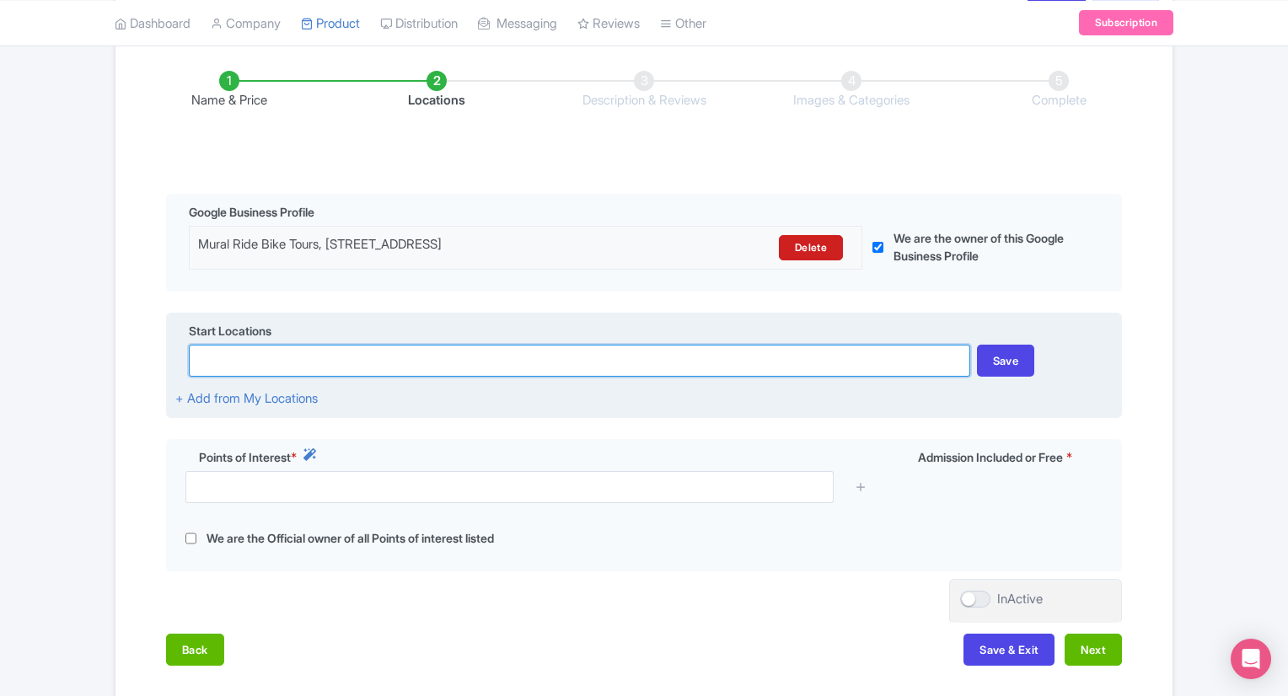
click at [229, 353] on input at bounding box center [579, 361] width 781 height 32
paste input "Mural Ride Bike Tours, 503 Chestnut St, San Antonio, TX 78202, USA"
click at [330, 362] on input "Mural Ride Bike Tours, 503 Chestnut St, San Antonio, TX 78202, USA" at bounding box center [579, 361] width 781 height 32
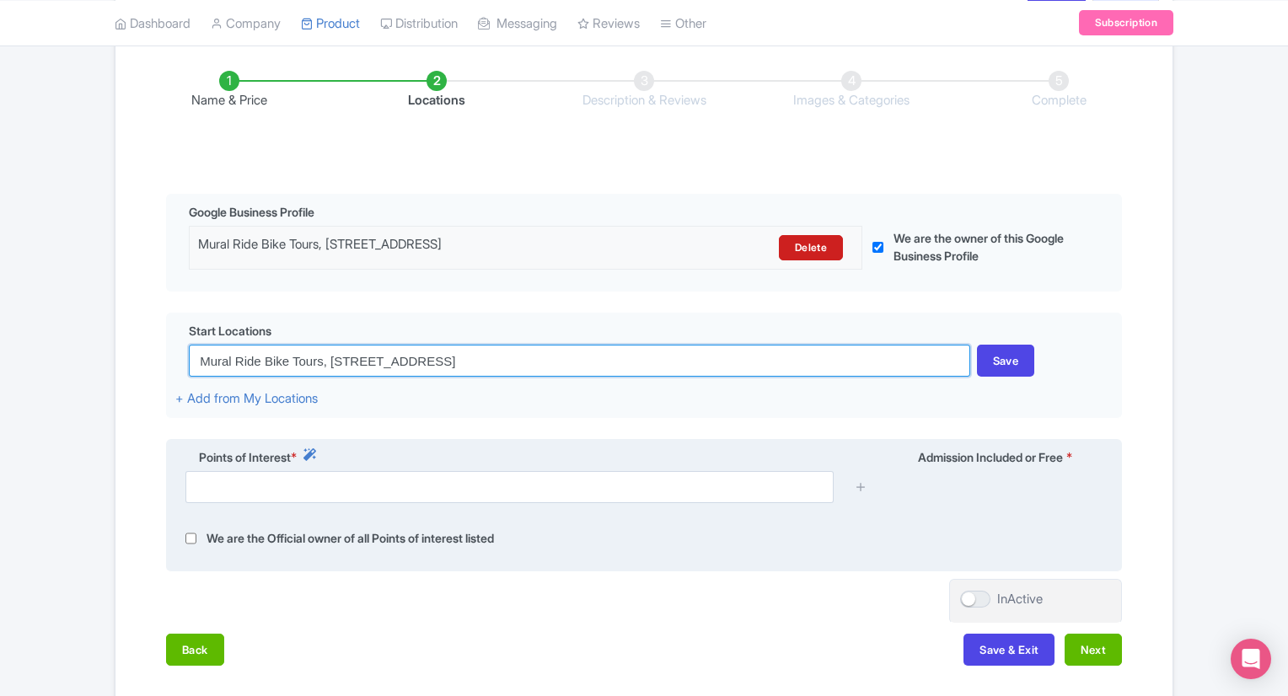
type input "Mural Ride Bike Tours, 503 Chestnut St, San Antonio, TX 78202, USA"
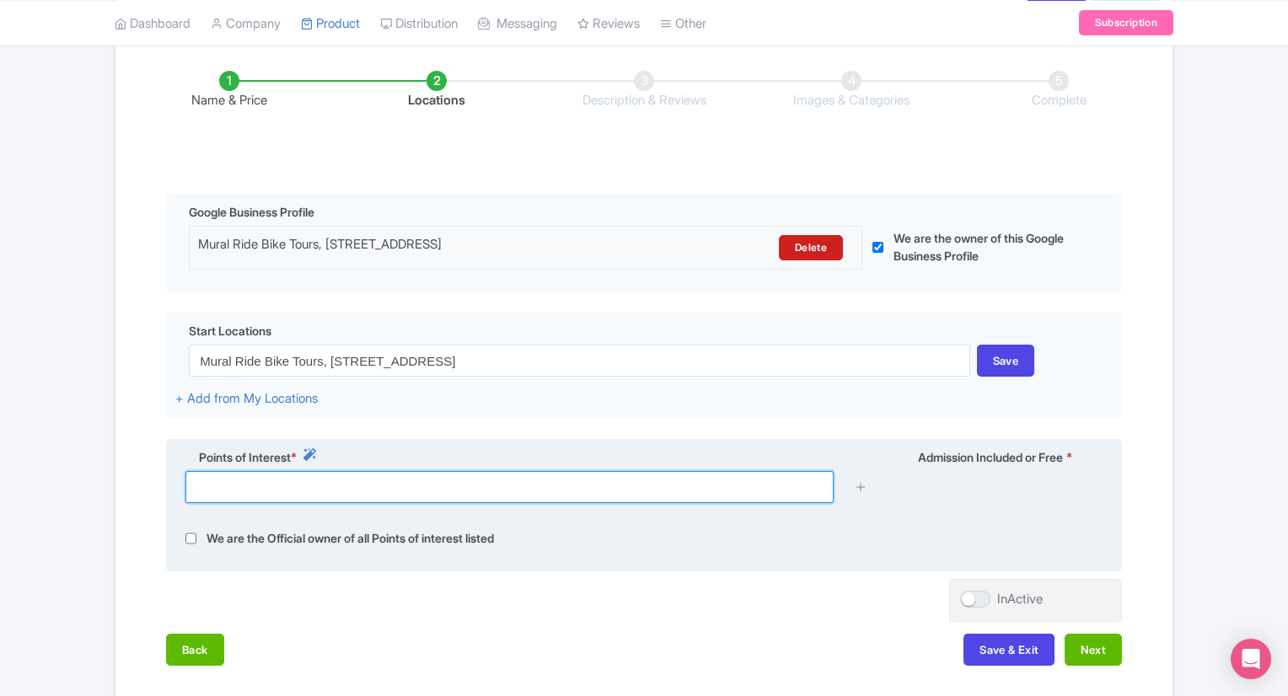
click at [321, 488] on input "text" at bounding box center [509, 487] width 648 height 32
click at [383, 498] on input "text" at bounding box center [509, 487] width 648 height 32
click at [314, 454] on icon at bounding box center [309, 454] width 13 height 13
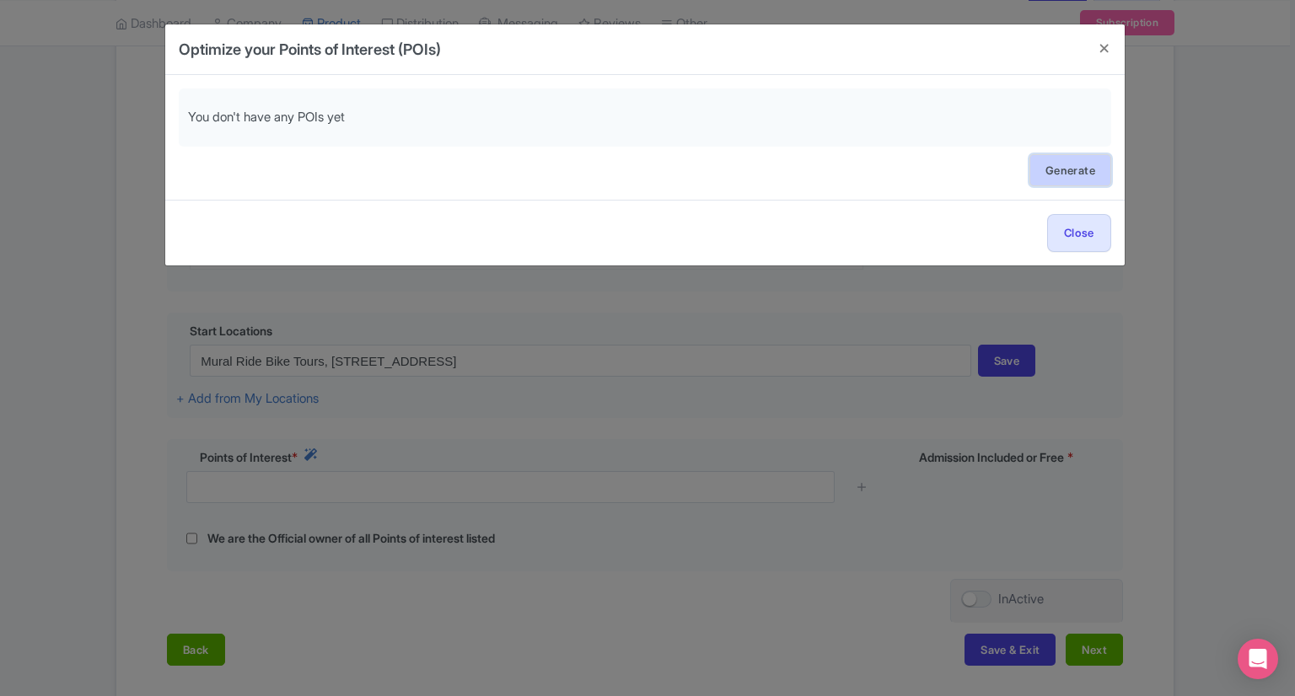
click at [1059, 180] on link "Generate" at bounding box center [1070, 170] width 82 height 32
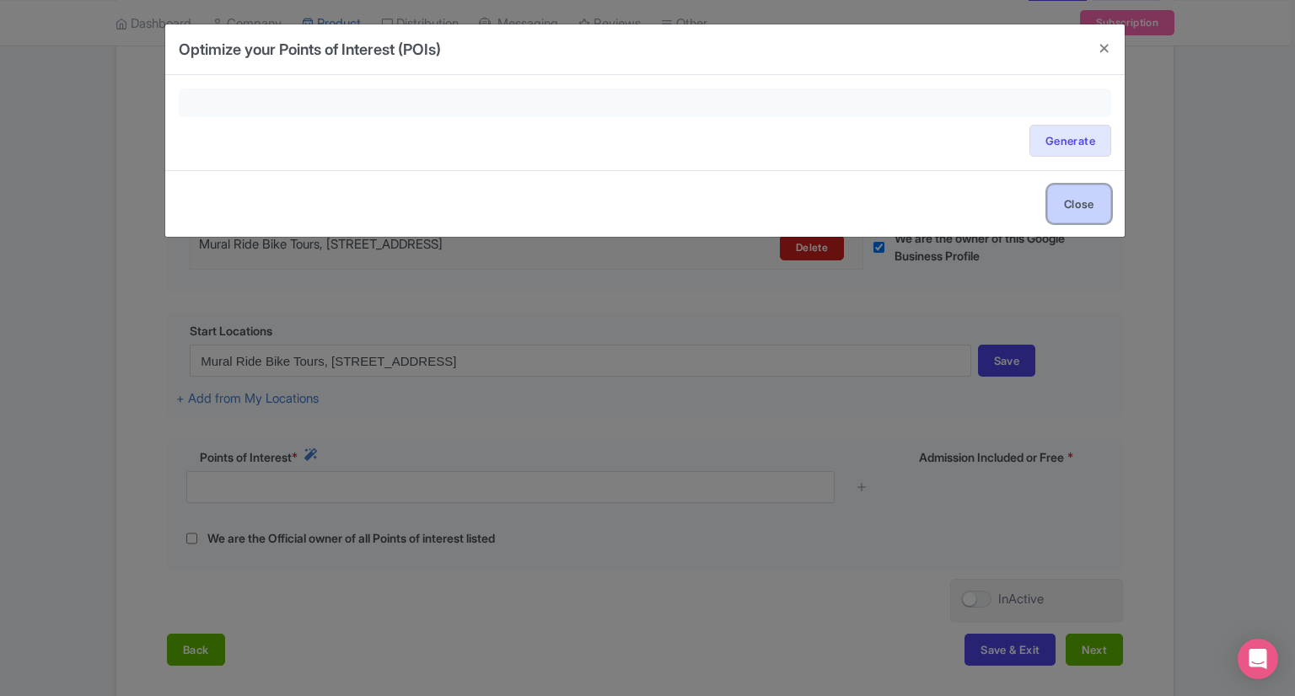
click at [1055, 204] on button "Close" at bounding box center [1079, 204] width 64 height 38
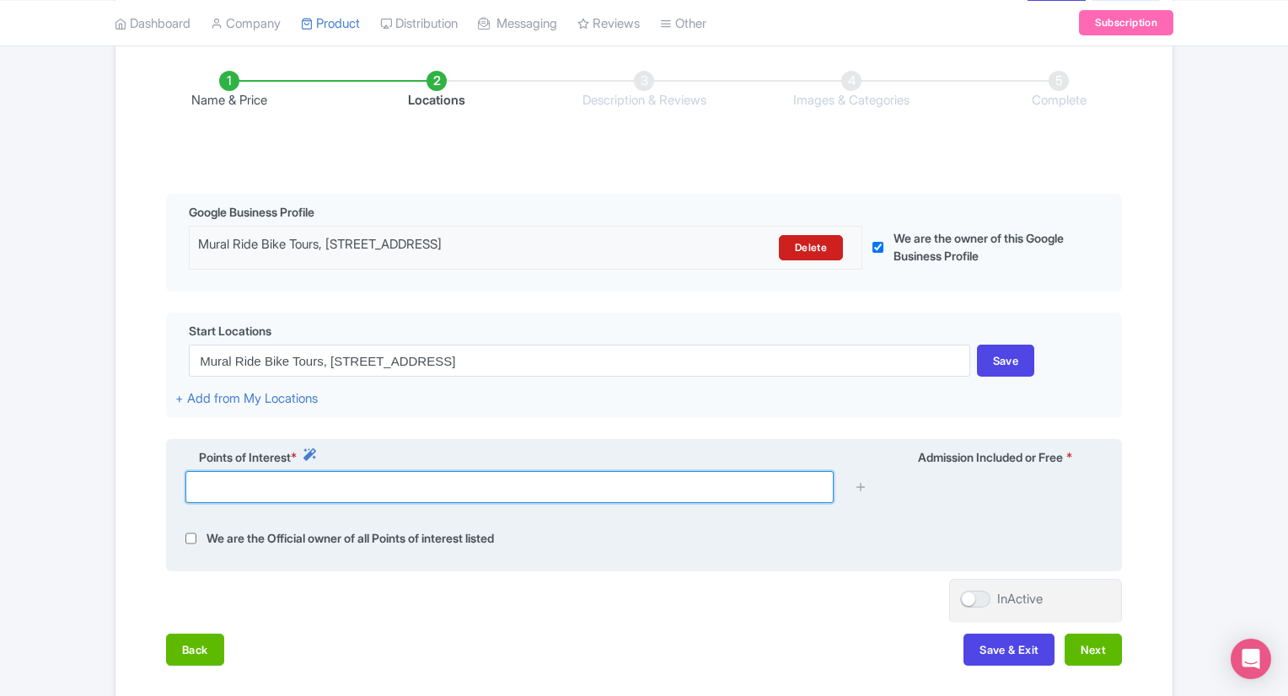
click at [398, 497] on input "text" at bounding box center [509, 487] width 648 height 32
type input "P"
click at [408, 463] on div "Points of Interest *" at bounding box center [526, 459] width 703 height 23
click at [277, 497] on input "The Pearl Disrict" at bounding box center [509, 487] width 648 height 32
type input "The Pearl District"
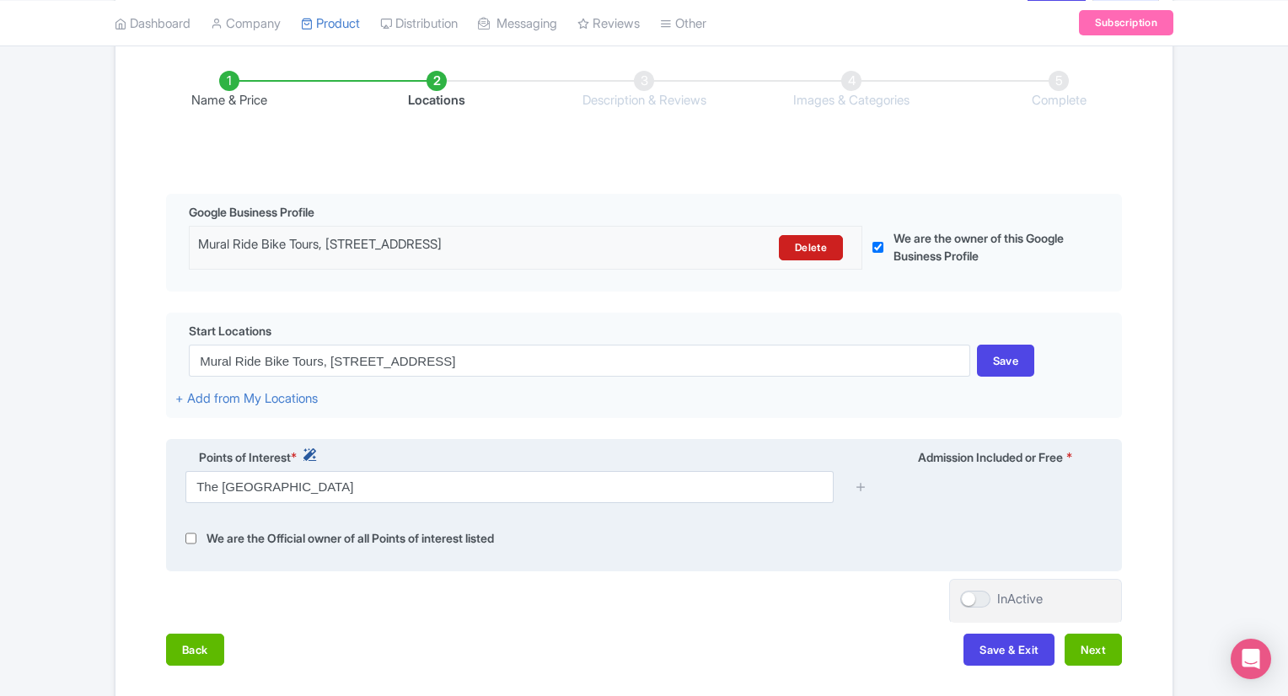
click at [314, 454] on icon at bounding box center [309, 454] width 13 height 13
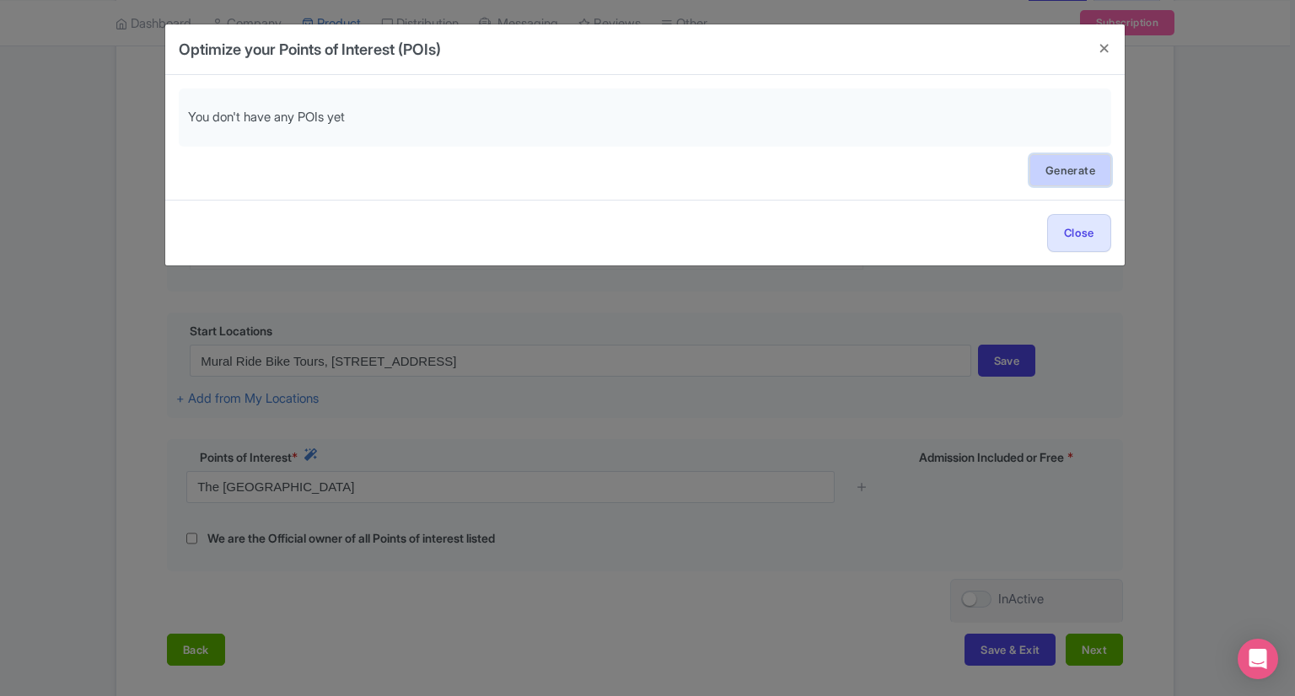
click at [1058, 173] on link "Generate" at bounding box center [1070, 170] width 82 height 32
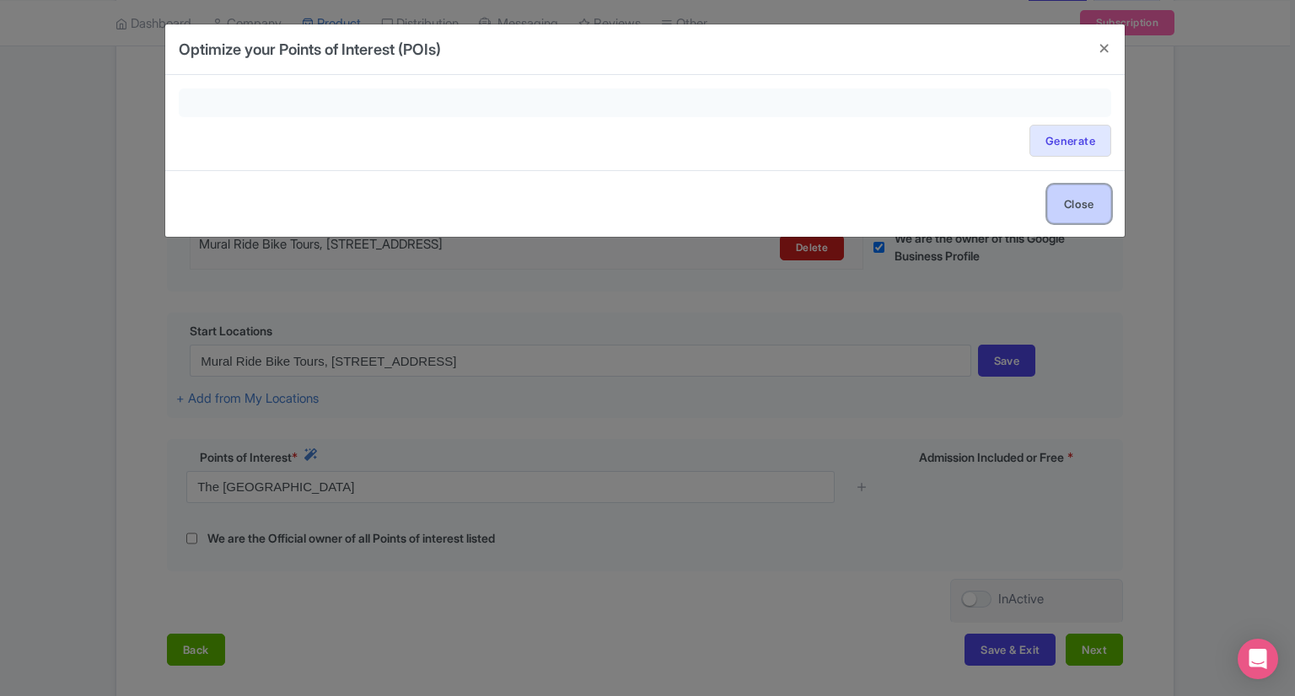
click at [1072, 208] on button "Close" at bounding box center [1079, 204] width 64 height 38
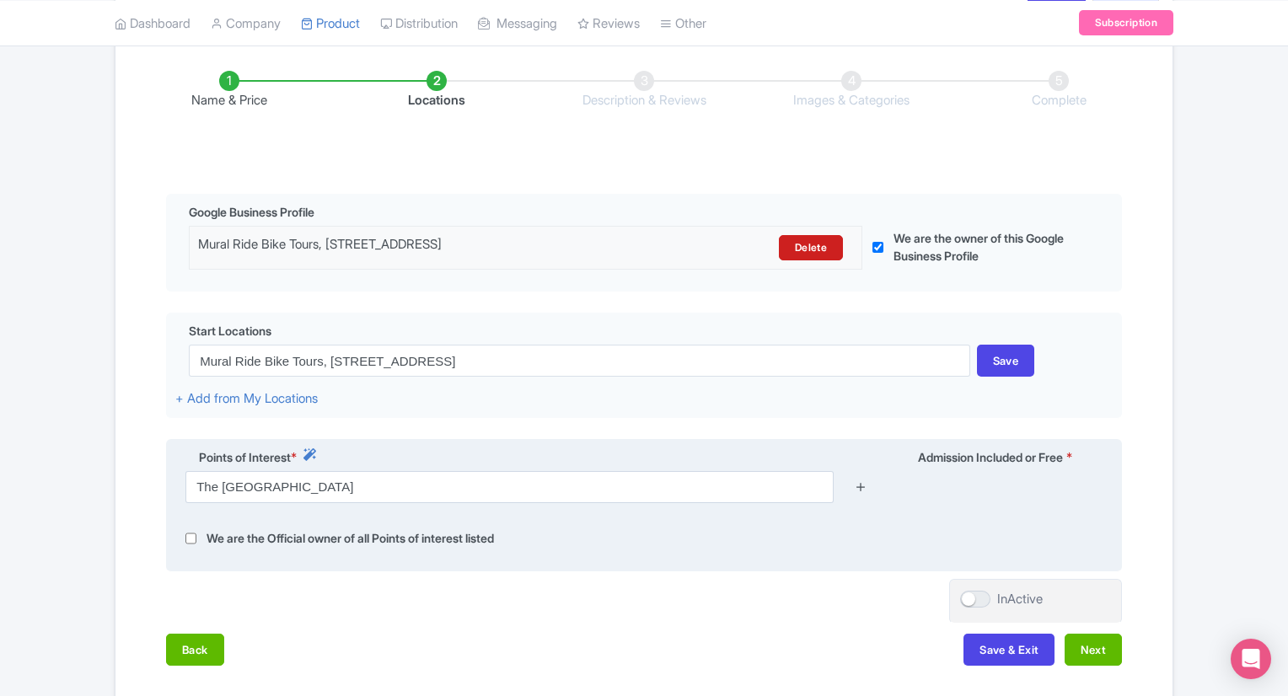
click at [866, 489] on icon at bounding box center [861, 487] width 13 height 13
click at [857, 487] on icon at bounding box center [861, 487] width 13 height 13
click at [862, 487] on icon at bounding box center [861, 487] width 13 height 13
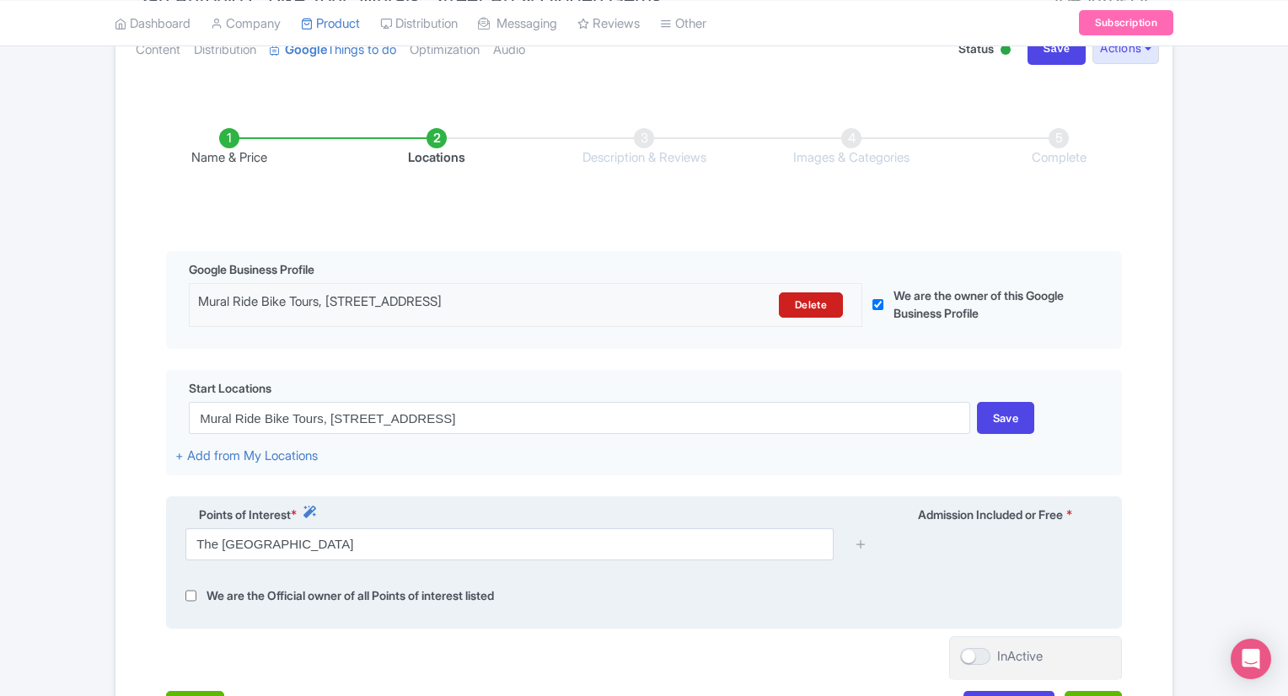
scroll to position [240, 0]
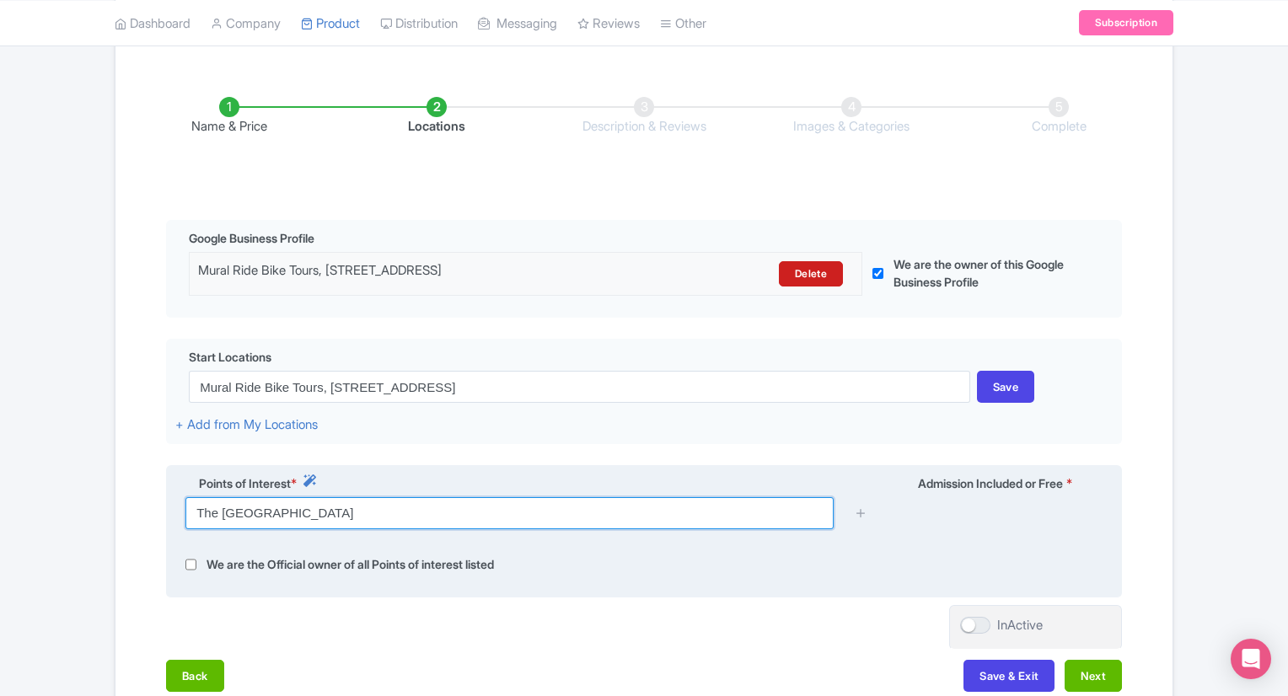
click at [752, 520] on input "The Pearl District" at bounding box center [509, 513] width 648 height 32
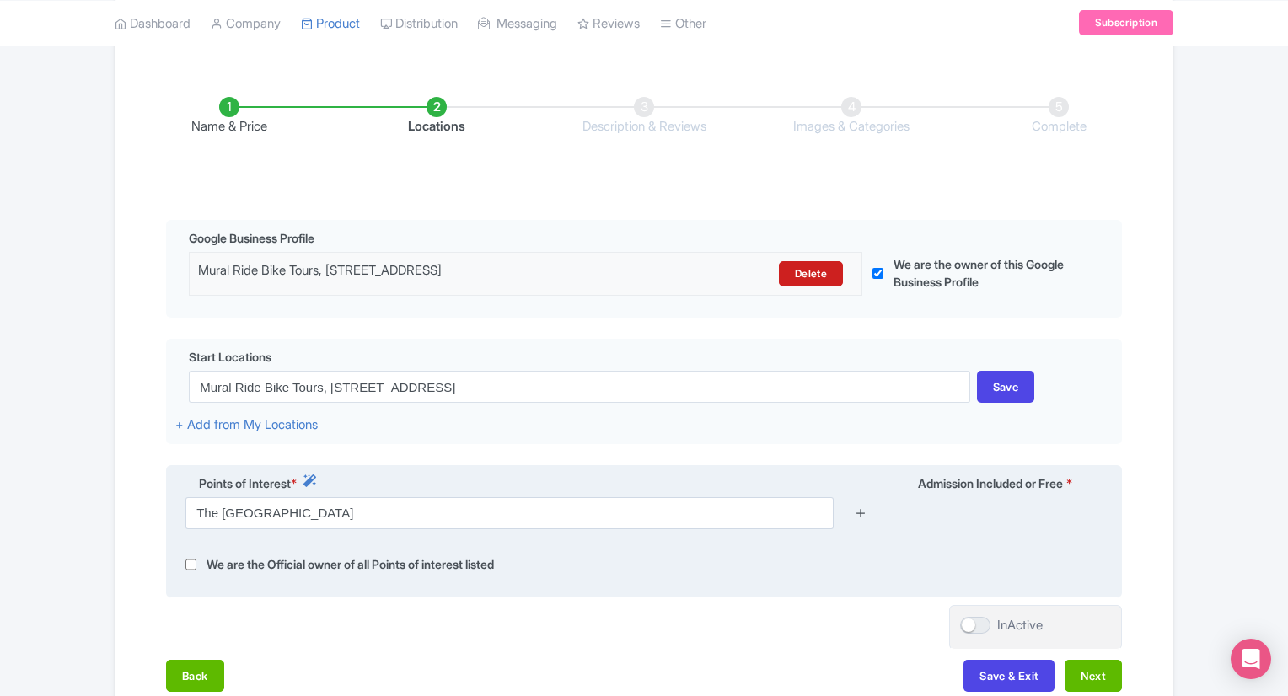
click at [860, 512] on icon at bounding box center [861, 513] width 13 height 13
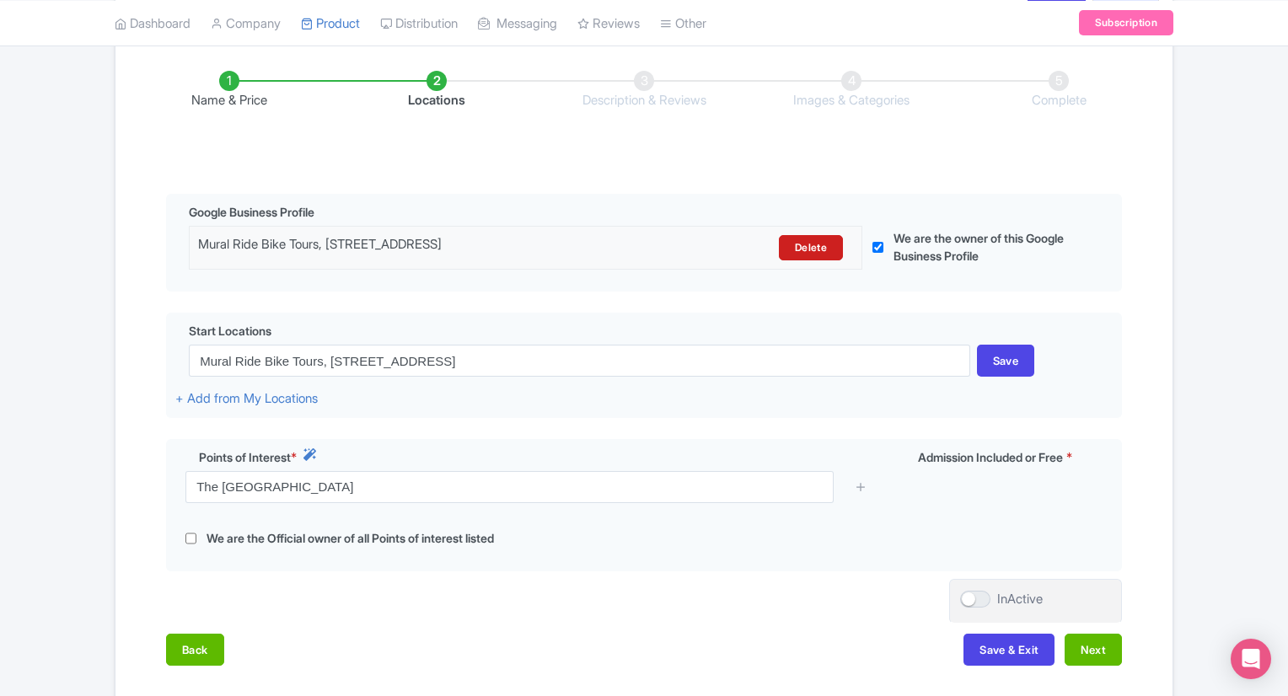
scroll to position [267, 0]
click at [1082, 642] on button "Next" at bounding box center [1093, 649] width 57 height 32
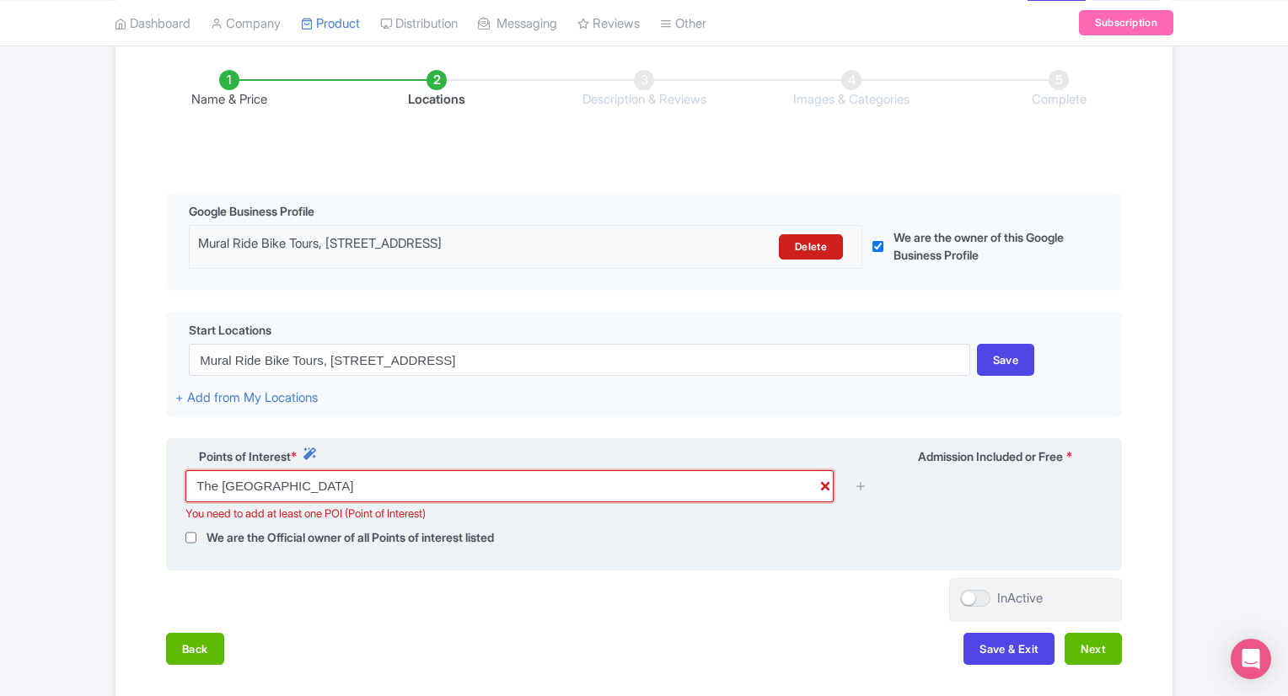
click at [408, 481] on input "The Pearl District" at bounding box center [509, 486] width 648 height 32
click at [829, 486] on input "The Pearl District" at bounding box center [509, 486] width 648 height 32
click at [826, 486] on input "The Pearl District" at bounding box center [509, 486] width 648 height 32
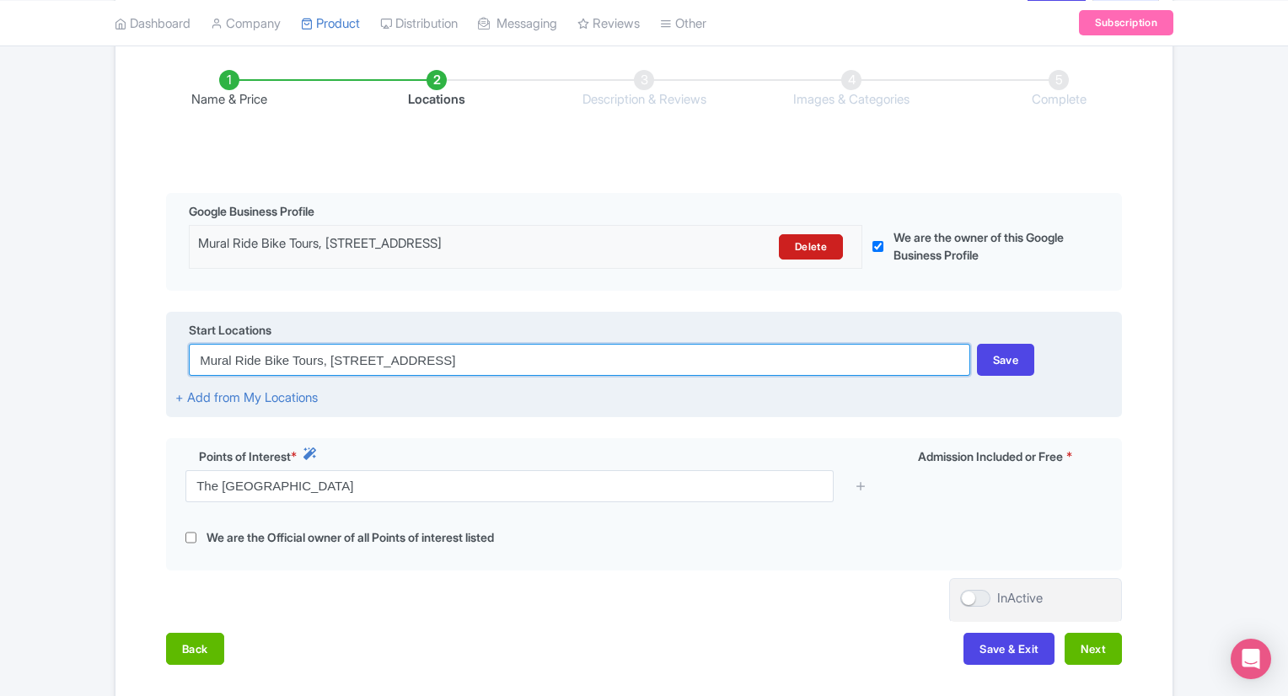
click at [330, 358] on input "Mural Ride Bike Tours, 503 Chestnut St, San Antonio, TX 78202, USA" at bounding box center [579, 360] width 781 height 32
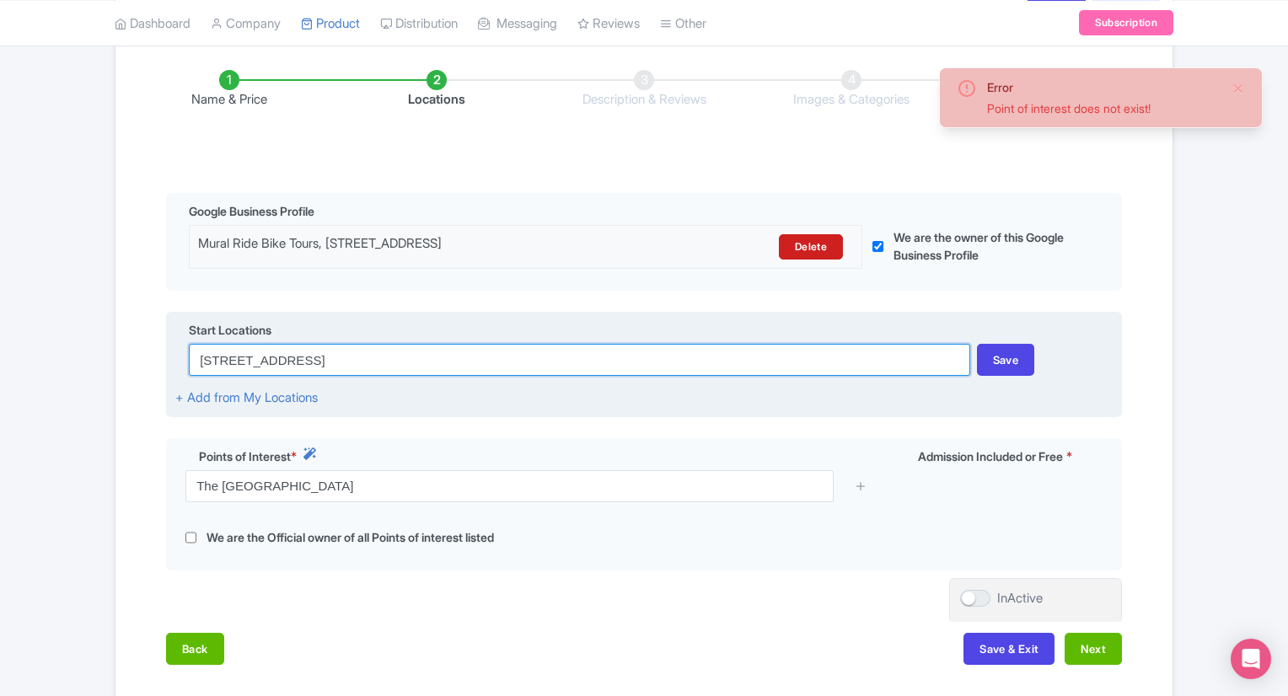
type input "503 Chestnut St, San Antonio, TX 78202, USA"
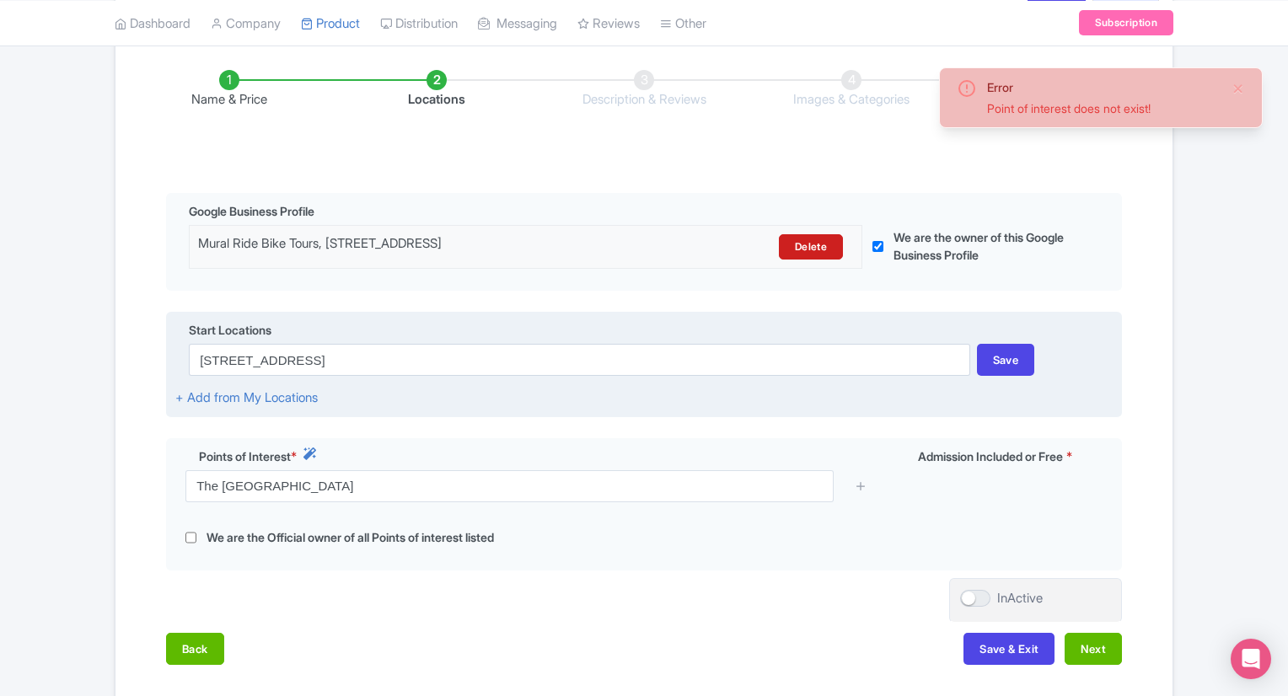
click at [472, 404] on div "Start Locations 503 Chestnut St, San Antonio, TX 78202, USA Save + Add from My …" at bounding box center [644, 365] width 956 height 106
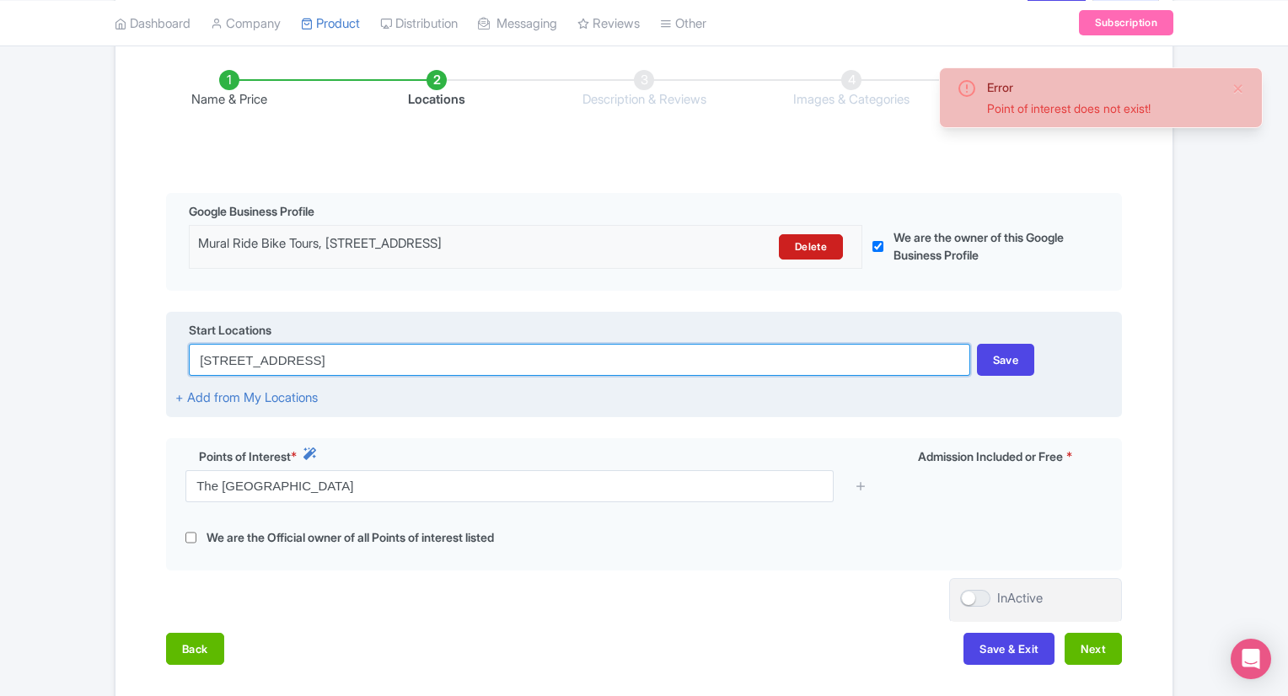
click at [490, 363] on input "503 Chestnut St, San Antonio, TX 78202, USA" at bounding box center [579, 360] width 781 height 32
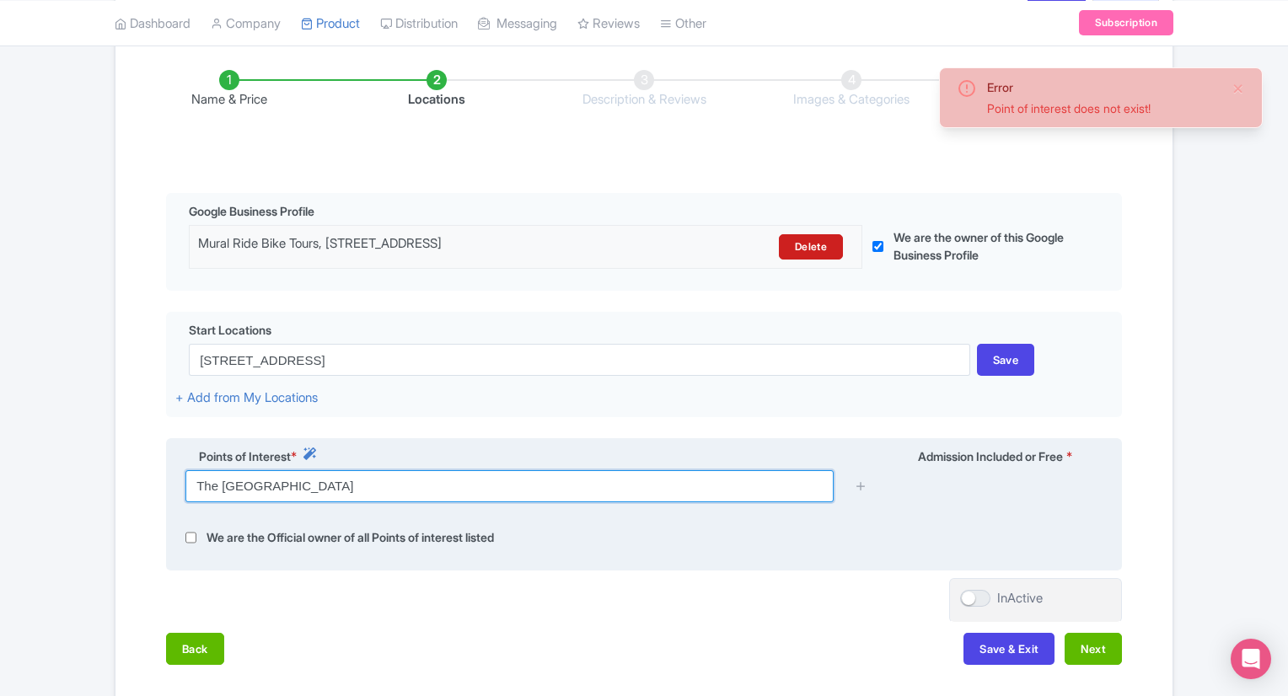
click at [381, 483] on input "The Pearl District" at bounding box center [509, 486] width 648 height 32
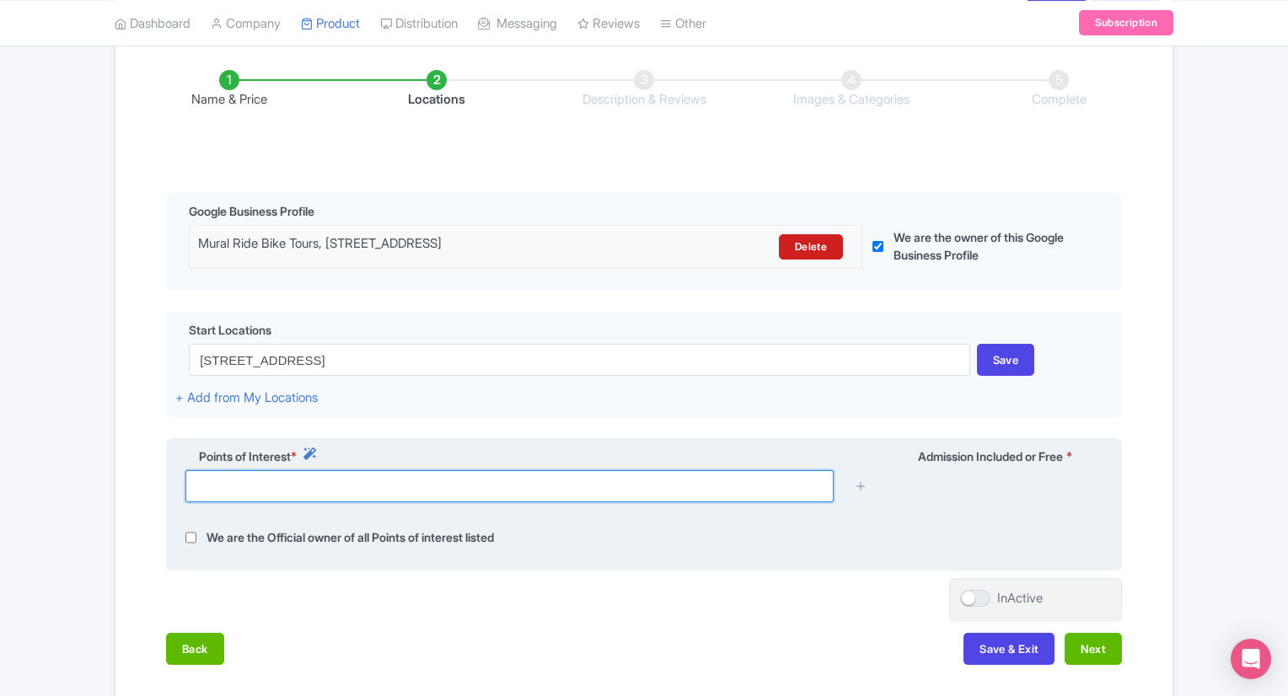
click at [277, 491] on input "text" at bounding box center [509, 486] width 648 height 32
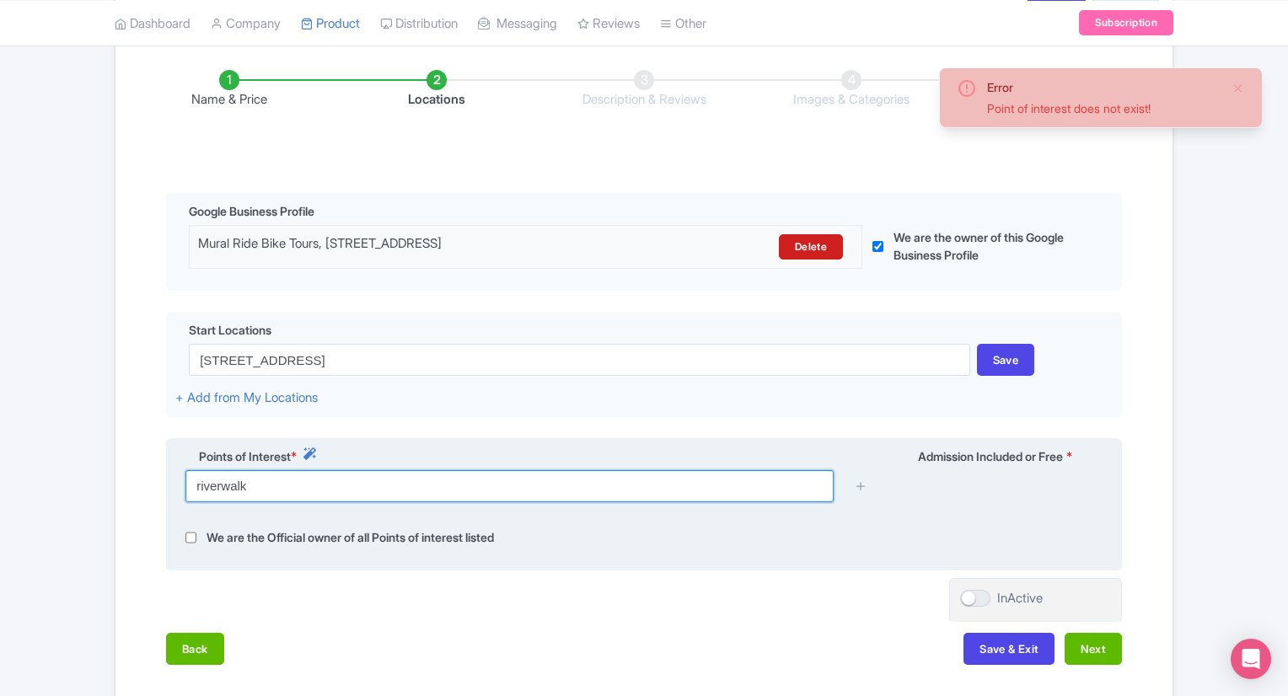
type input "riverwalk"
type input "Saving..."
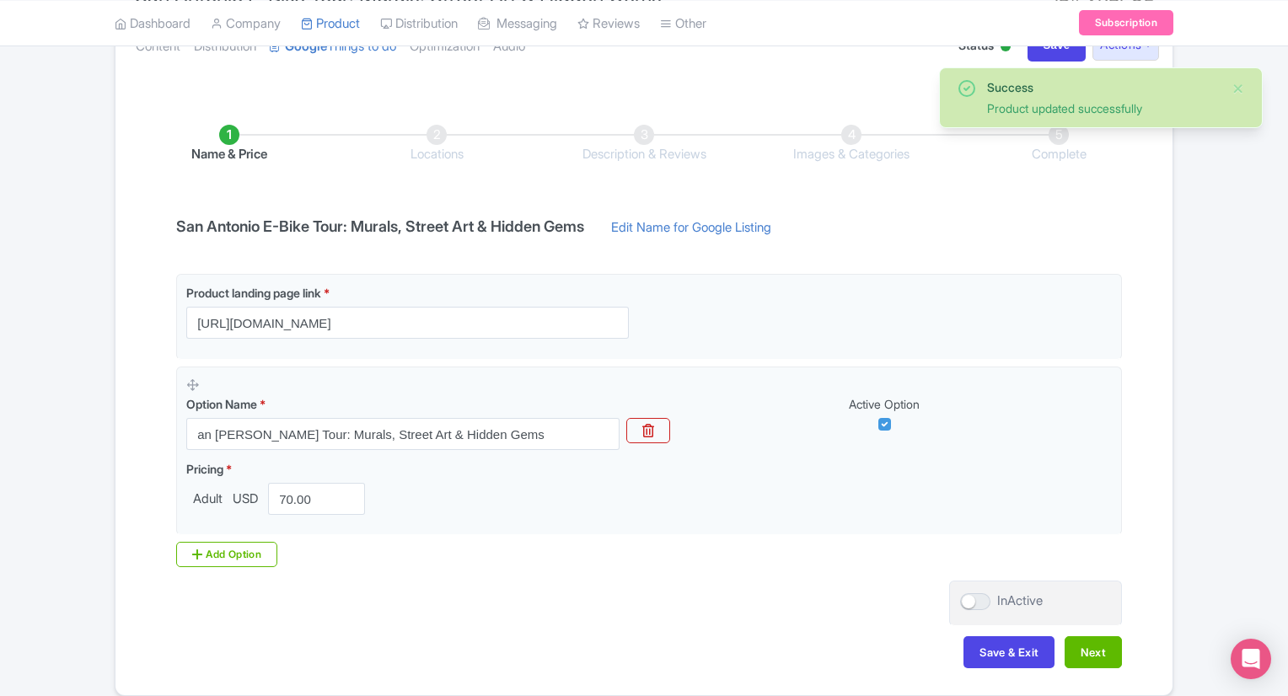
scroll to position [221, 0]
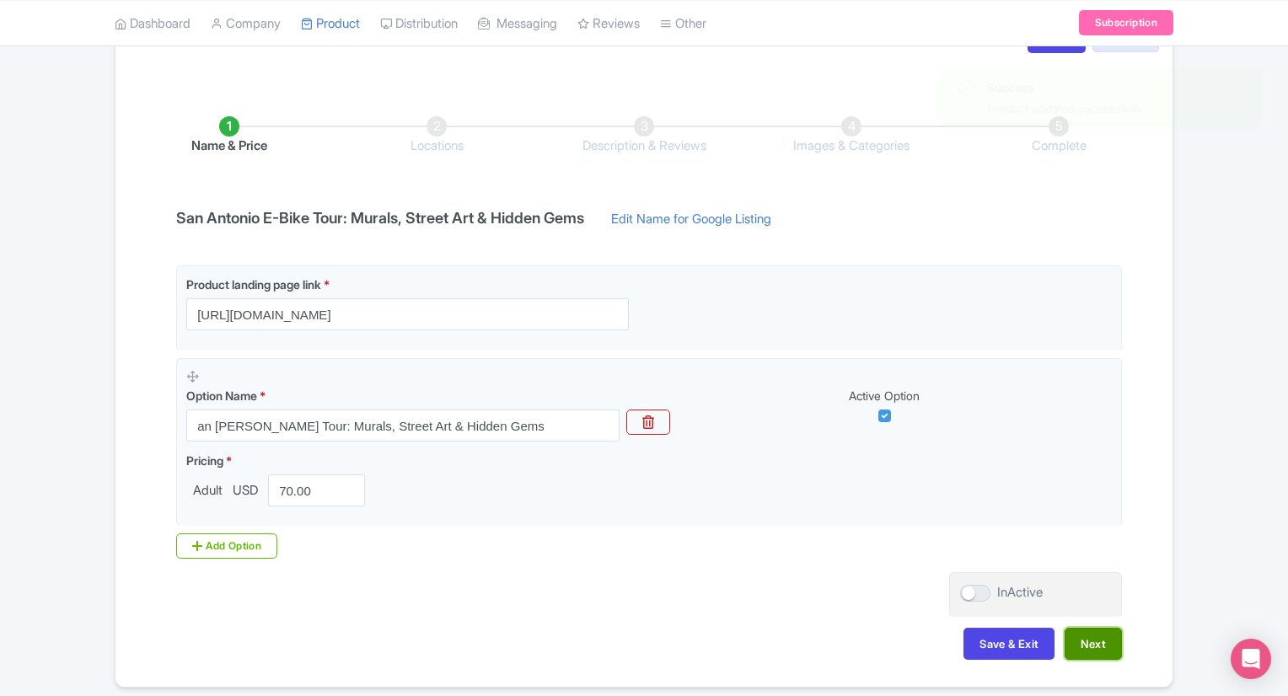
click at [1094, 645] on button "Next" at bounding box center [1093, 644] width 57 height 32
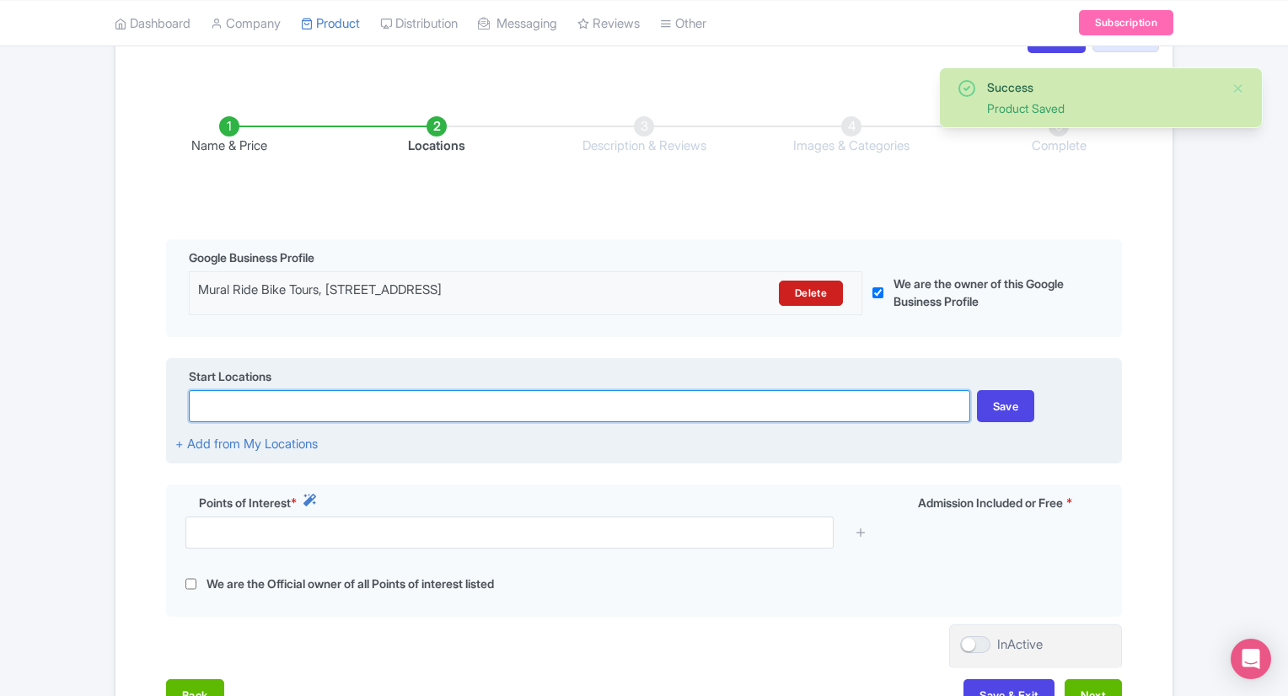
click at [314, 405] on input at bounding box center [579, 406] width 781 height 32
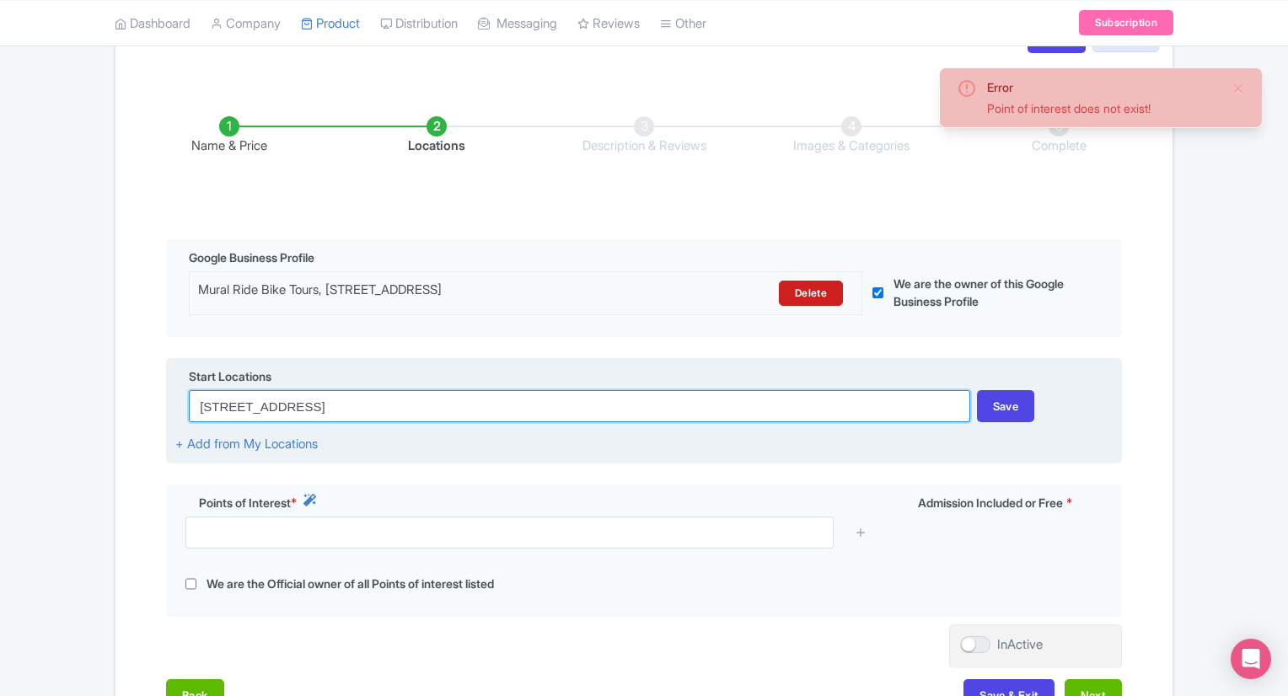
type input "[STREET_ADDRESS]"
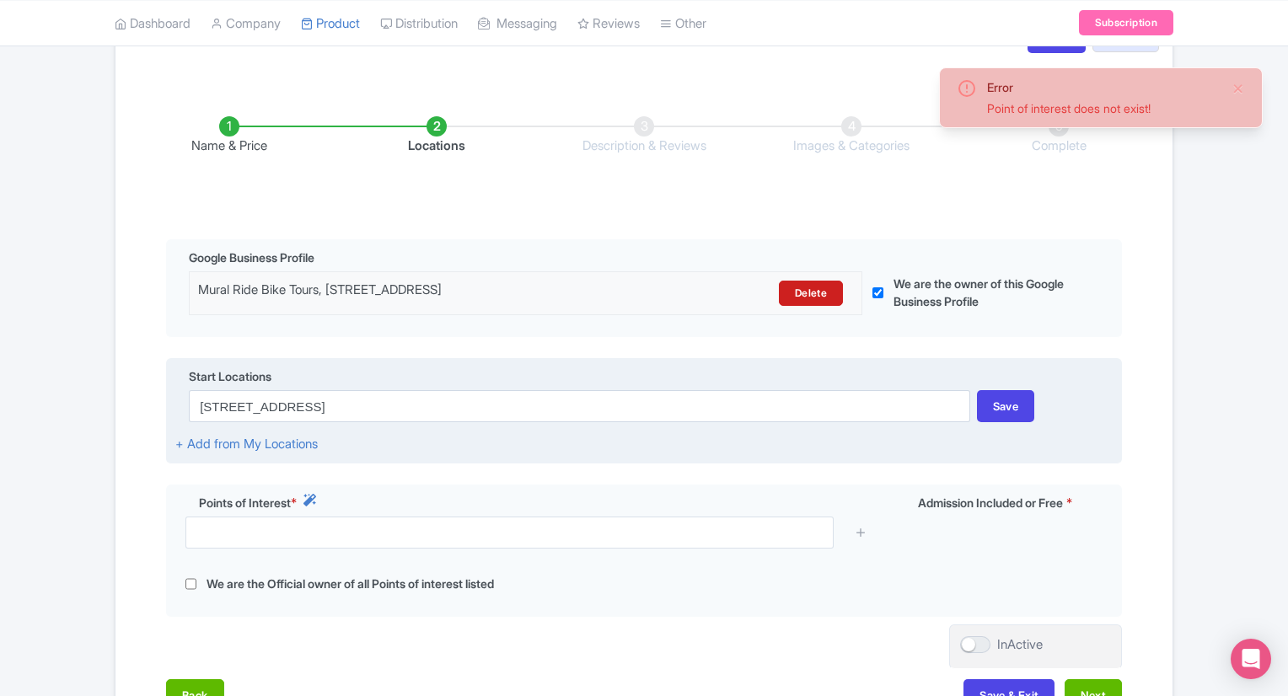
click at [385, 437] on div "Start Locations [STREET_ADDRESS] Save + Add from My Locations" at bounding box center [644, 411] width 956 height 106
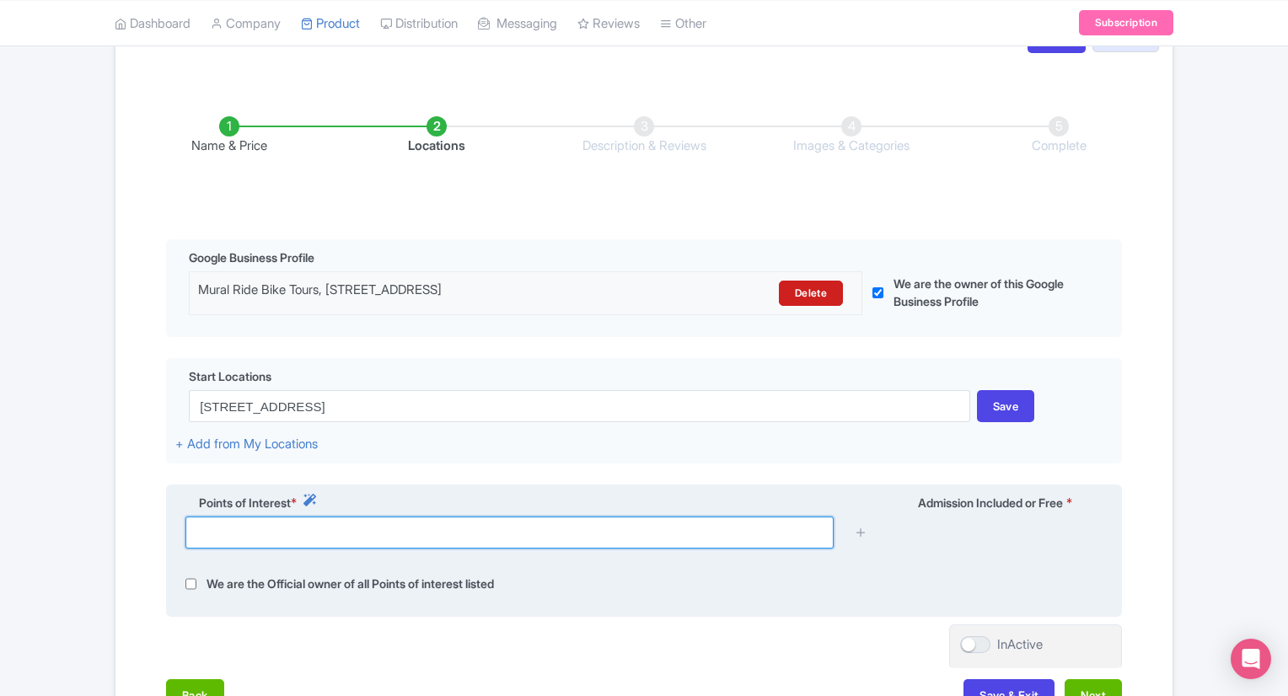
click at [344, 520] on input "text" at bounding box center [509, 533] width 648 height 32
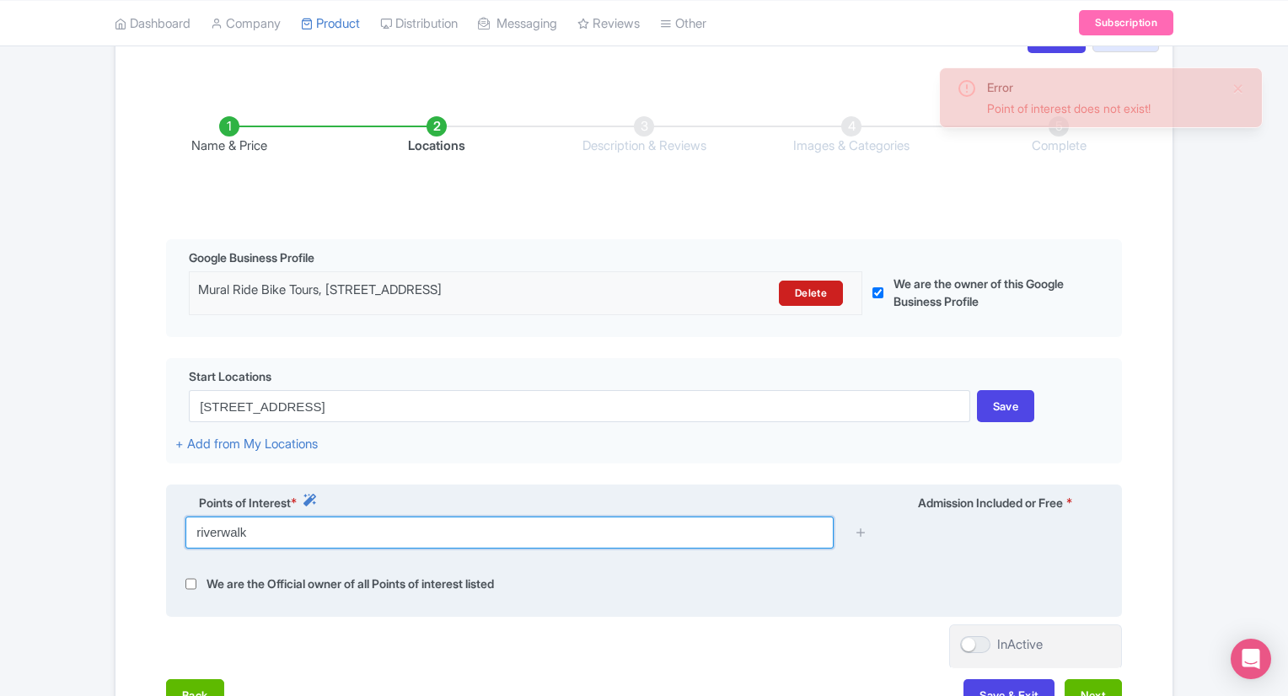
click at [344, 520] on input "riverwalk" at bounding box center [509, 533] width 648 height 32
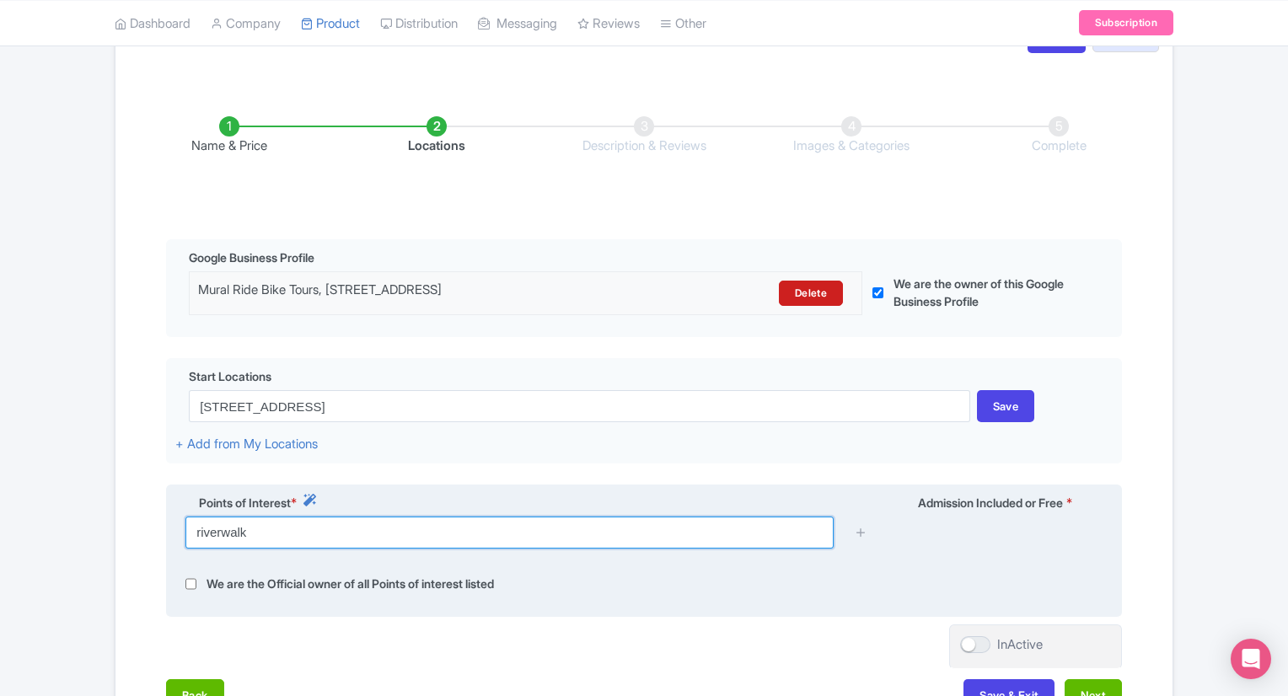
type input "riverwalk"
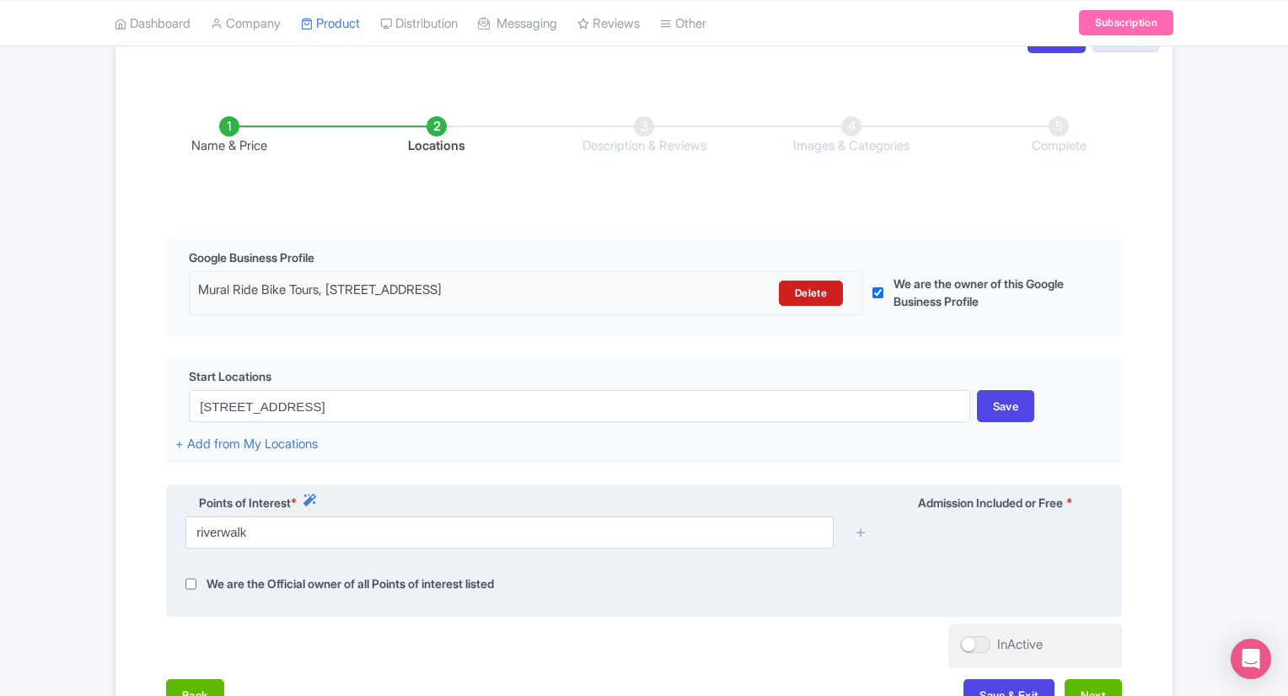
click at [185, 586] on div "We are the Official owner of all Points of interest listed" at bounding box center [643, 584] width 937 height 19
click at [186, 586] on input "checkbox" at bounding box center [190, 584] width 11 height 19
click at [190, 586] on input "checkbox" at bounding box center [190, 584] width 11 height 19
checkbox input "false"
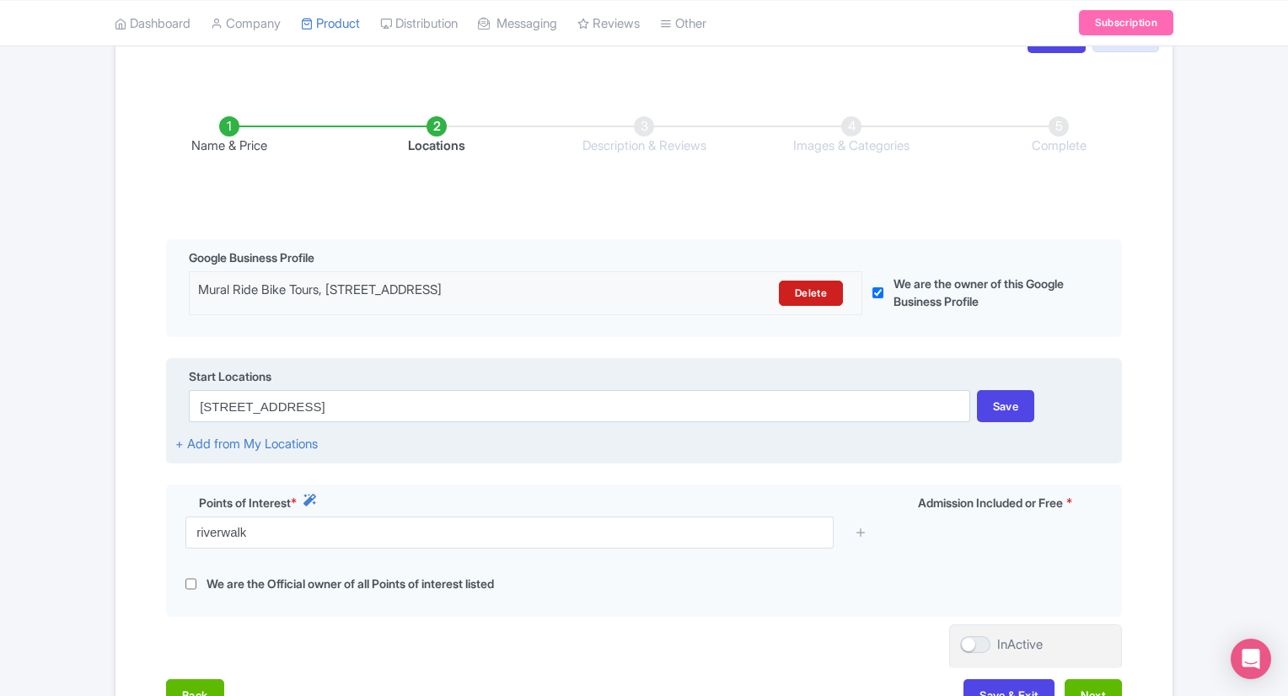
click at [1025, 379] on div "Start Locations" at bounding box center [643, 379] width 937 height 23
click at [1018, 403] on div "Save" at bounding box center [1006, 406] width 58 height 32
click at [1002, 414] on div "Save" at bounding box center [1006, 406] width 58 height 32
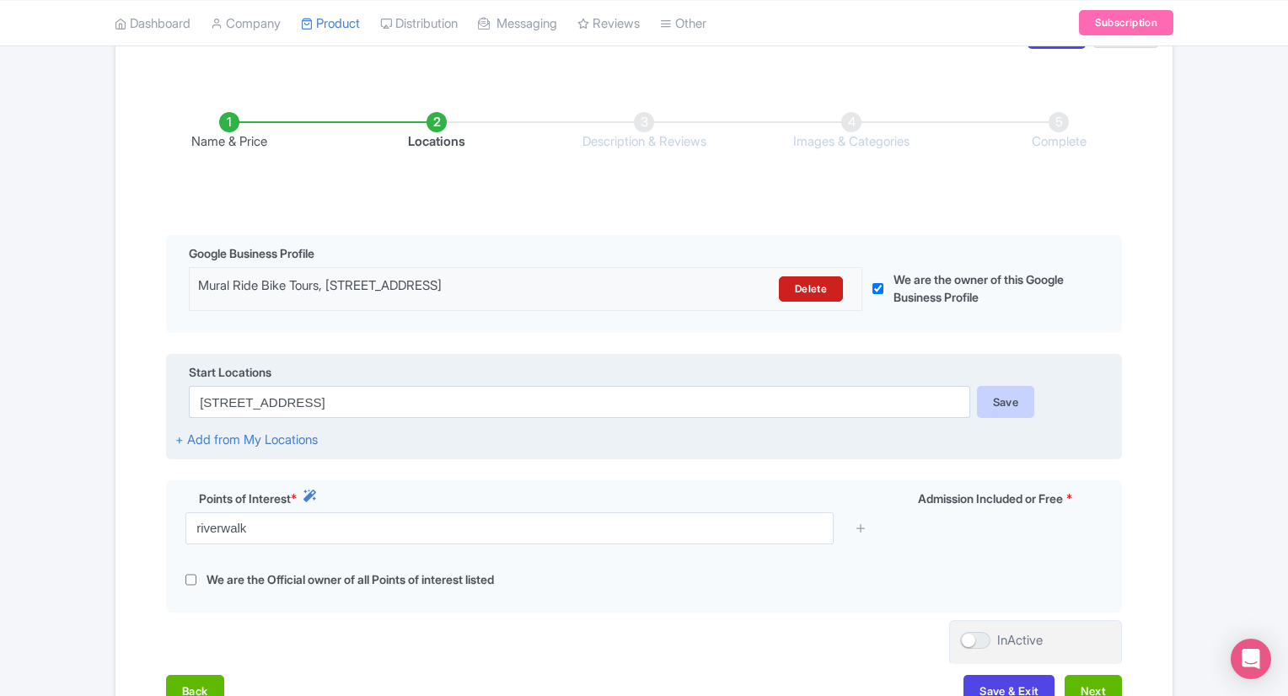
click at [1016, 392] on div "Save" at bounding box center [1006, 402] width 58 height 32
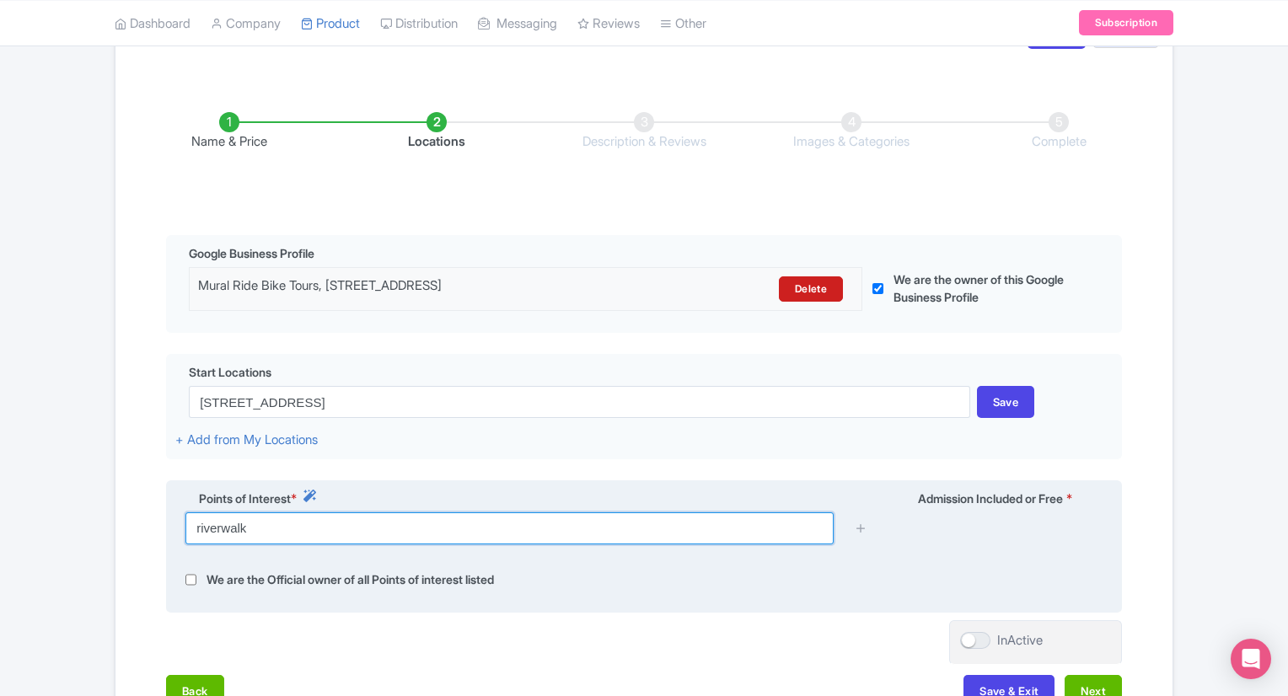
click at [556, 537] on input "riverwalk" at bounding box center [509, 529] width 648 height 32
type input "r"
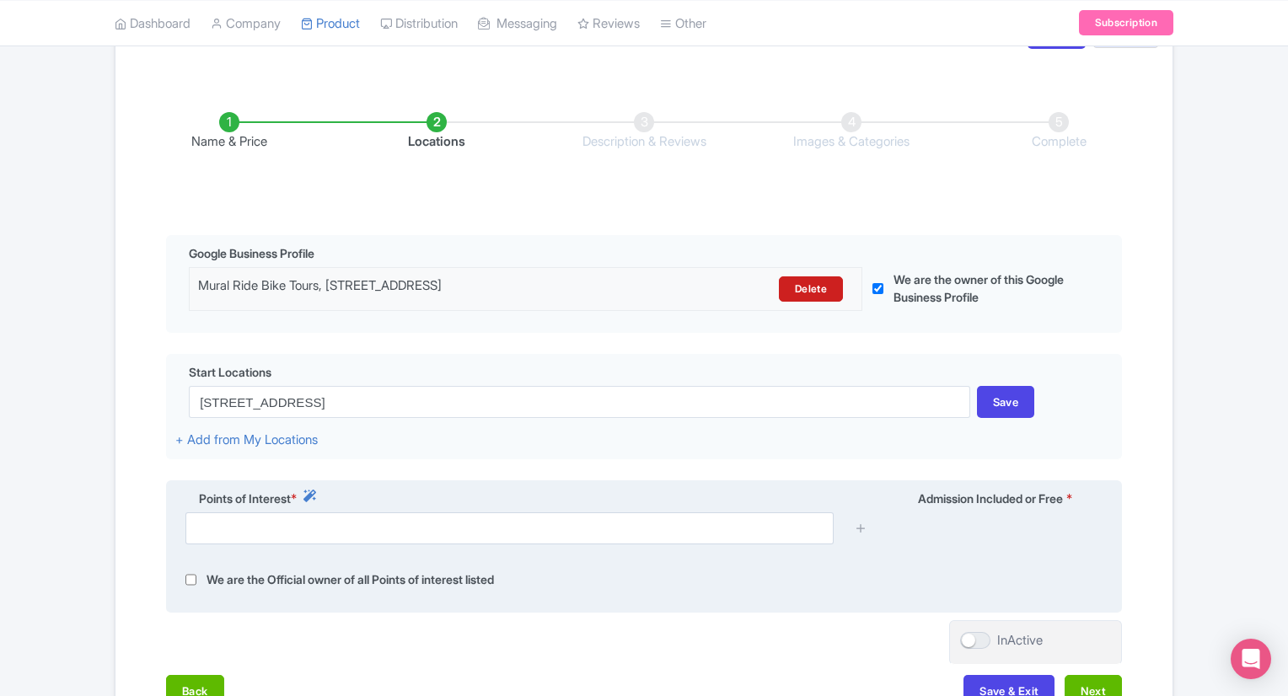
click at [685, 569] on div "Points of Interest * Admission Included or Free * We are the Official owner of …" at bounding box center [644, 547] width 956 height 133
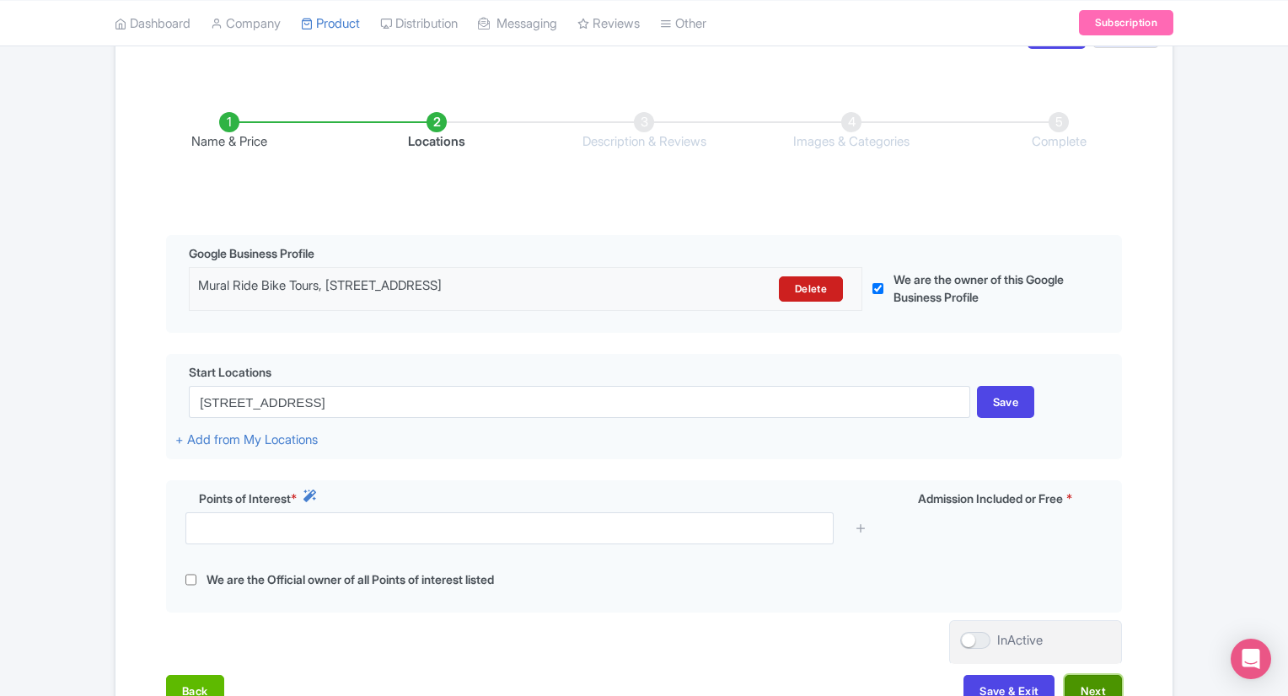
click at [1095, 695] on button "Next" at bounding box center [1093, 691] width 57 height 32
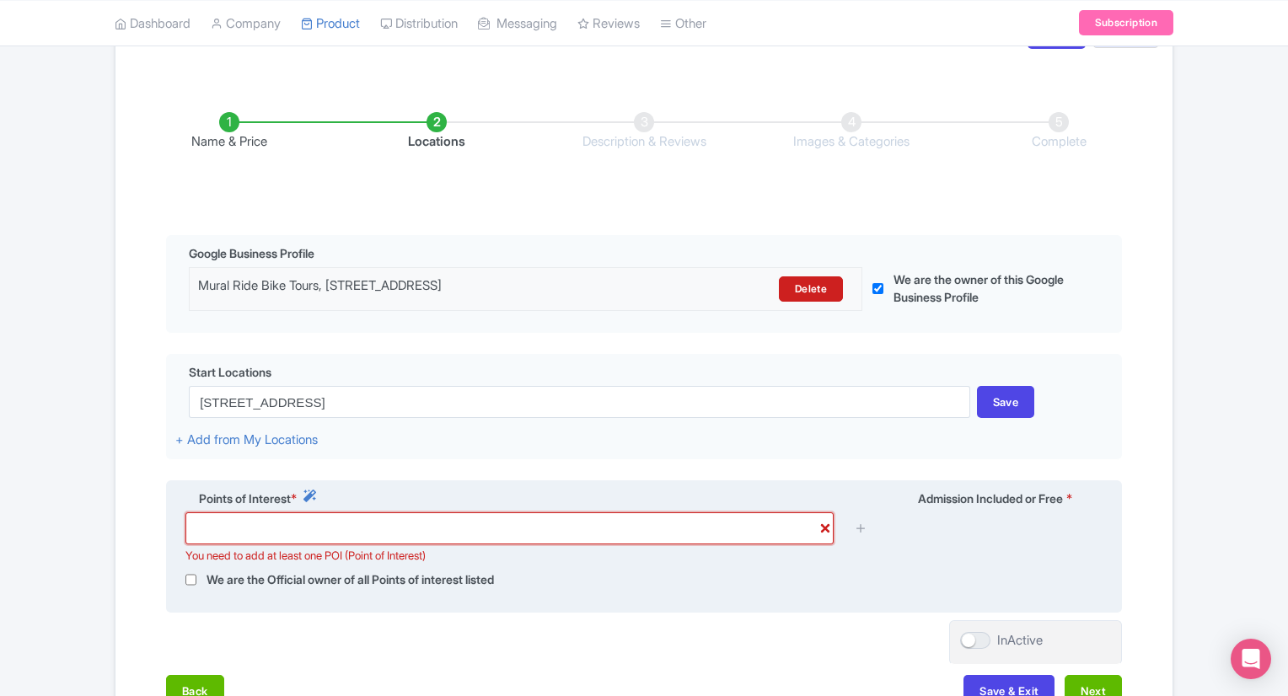
click at [390, 534] on input "text" at bounding box center [509, 529] width 648 height 32
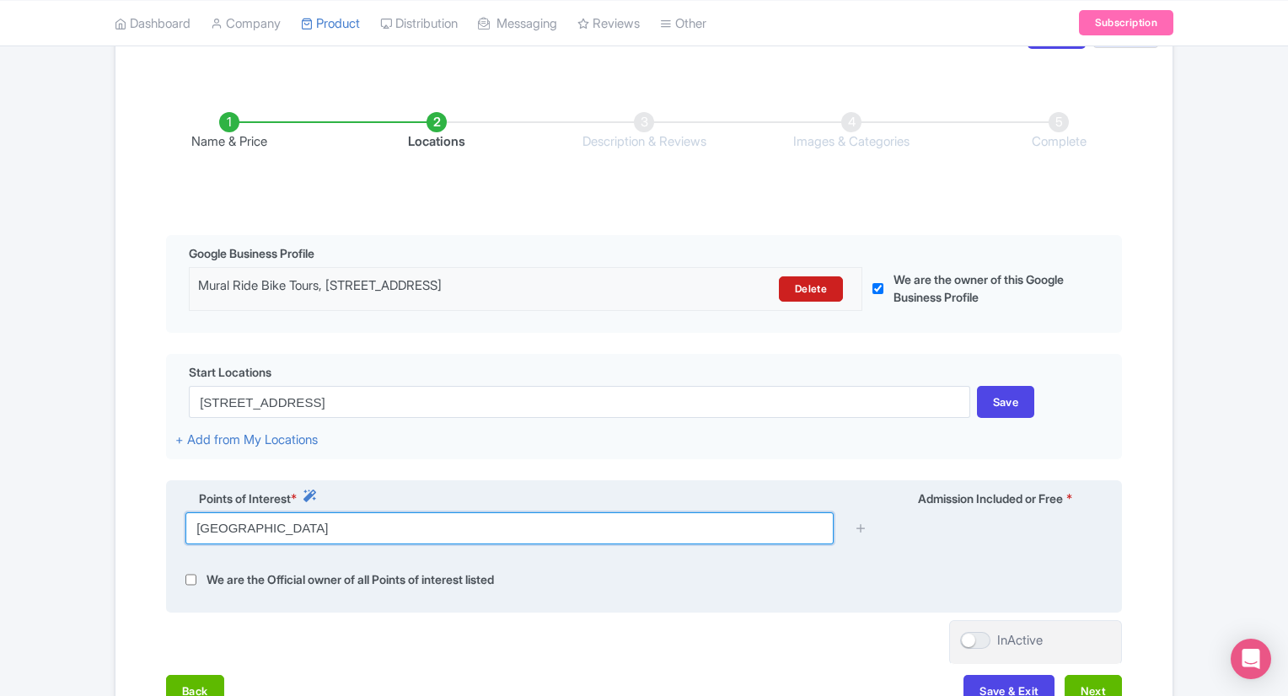
click at [381, 534] on input "goldengate park" at bounding box center [509, 529] width 648 height 32
type input "g"
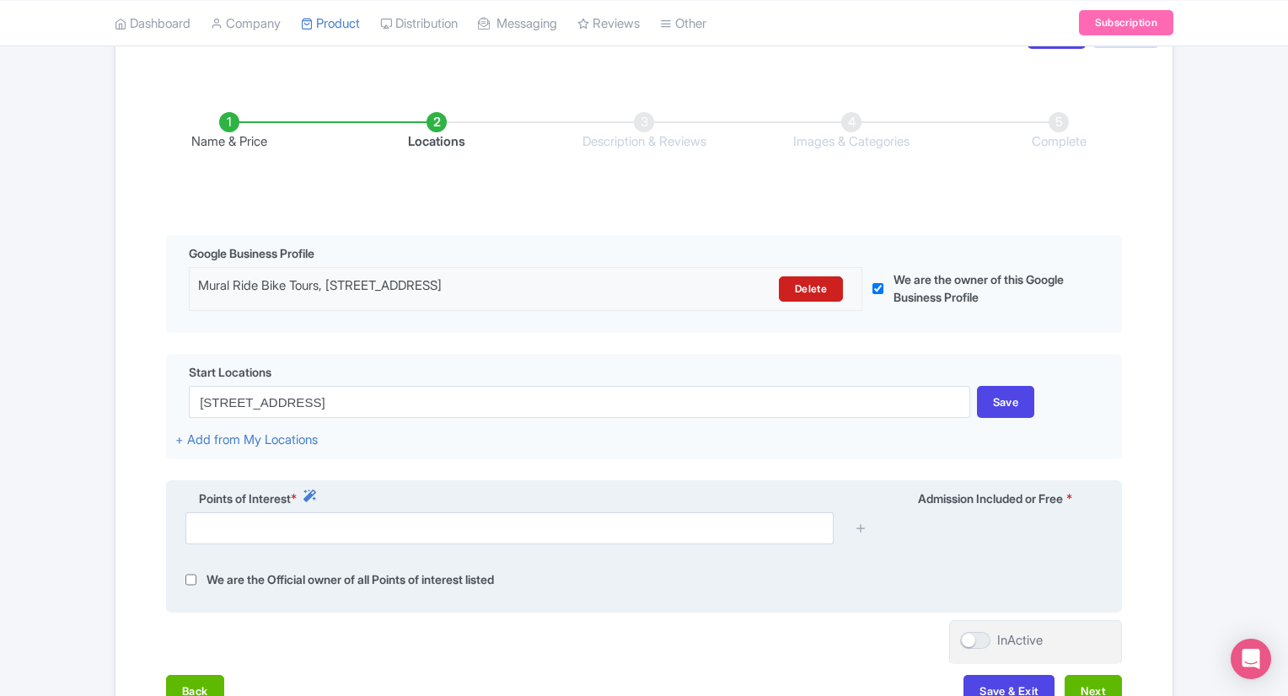
click at [1023, 524] on div at bounding box center [643, 535] width 937 height 45
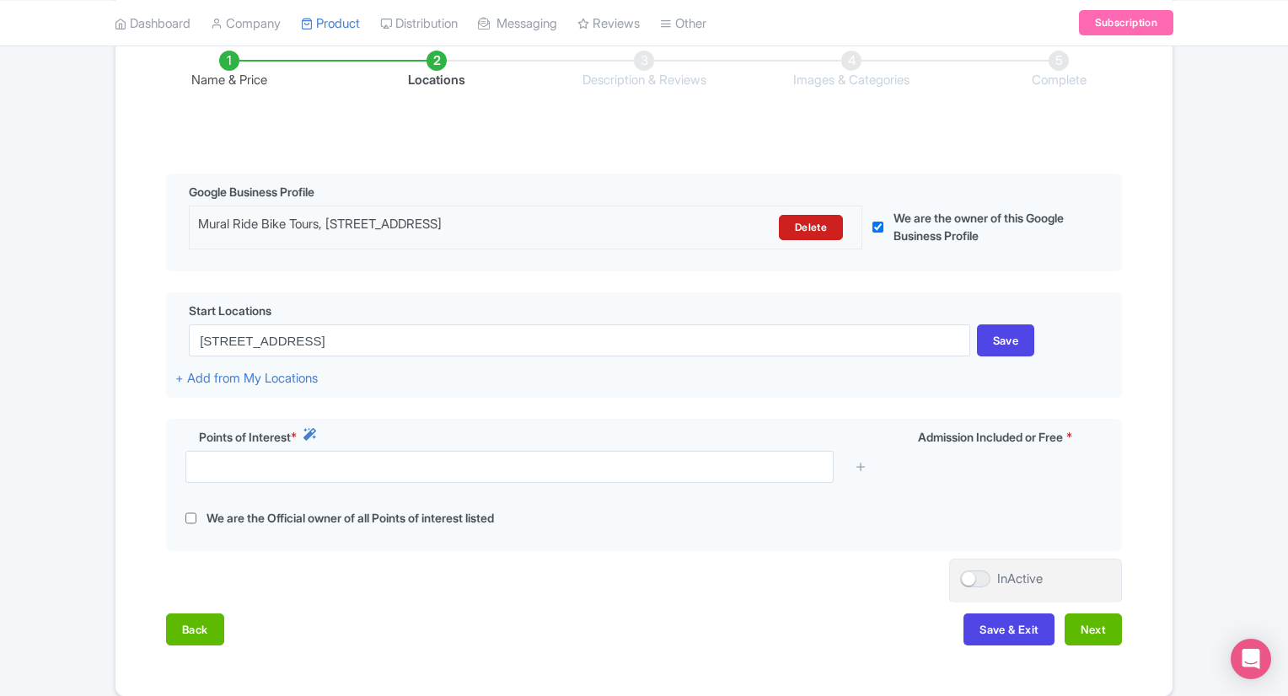
scroll to position [288, 0]
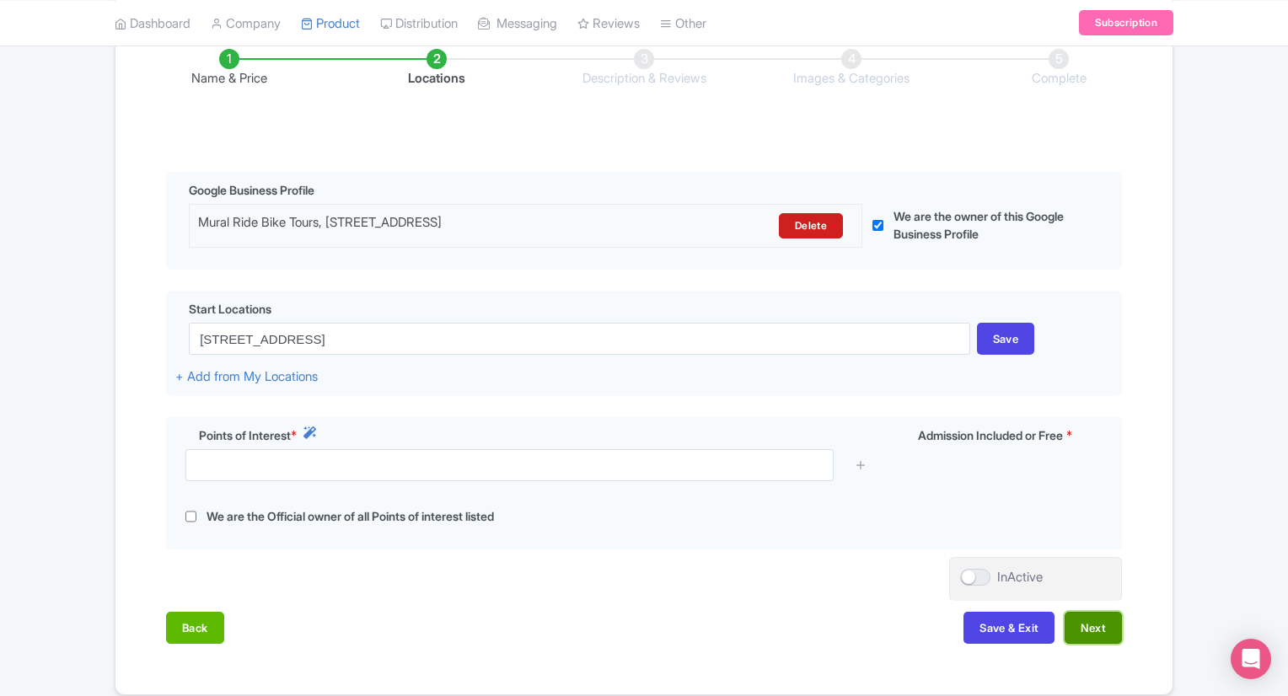
click at [1091, 635] on button "Next" at bounding box center [1093, 628] width 57 height 32
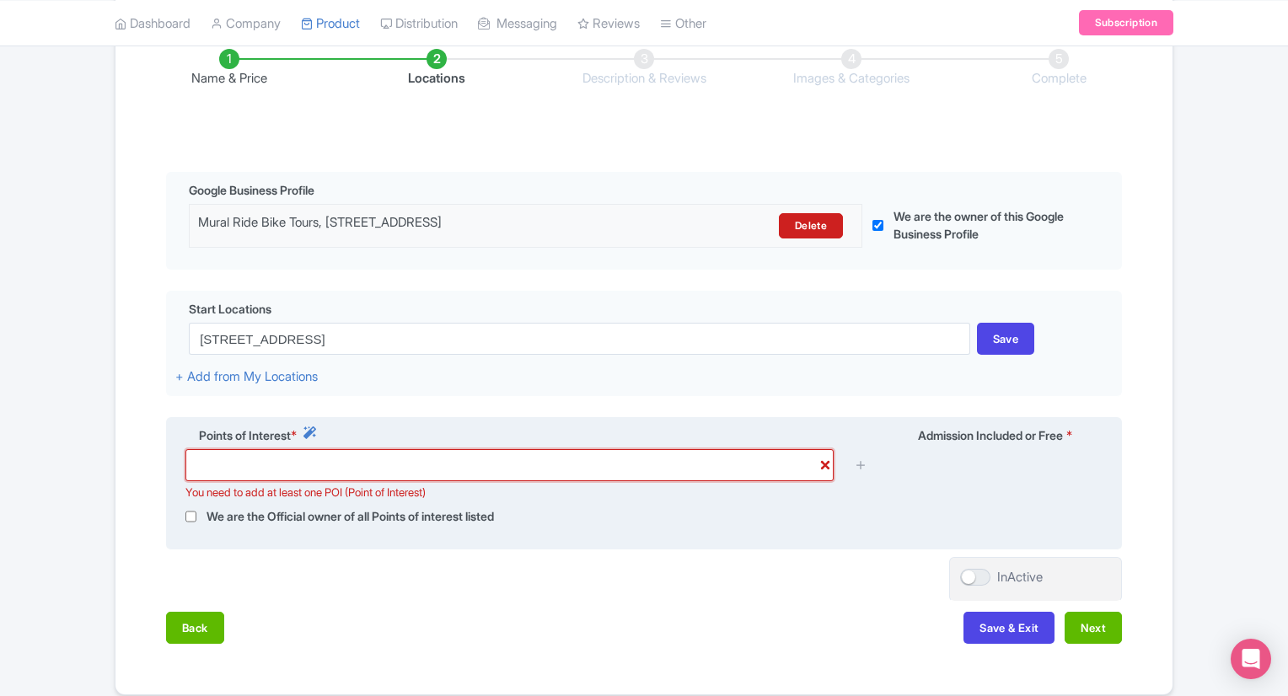
click at [760, 464] on input "text" at bounding box center [509, 465] width 648 height 32
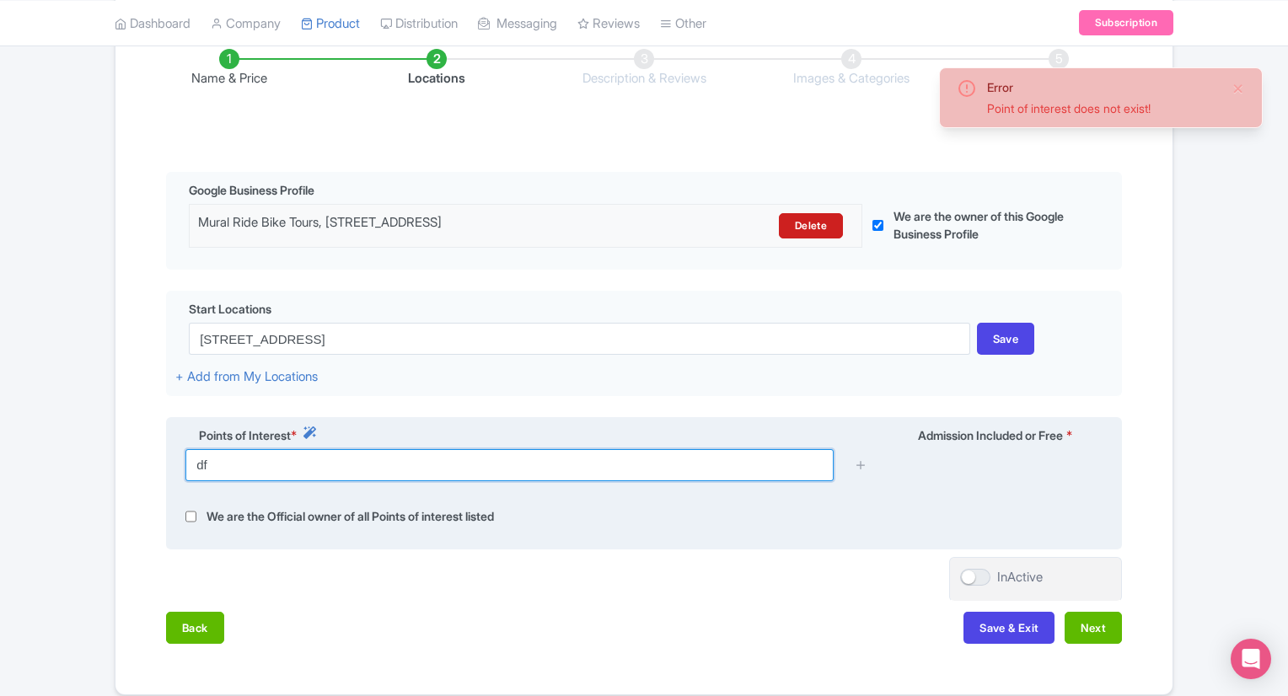
type input "d"
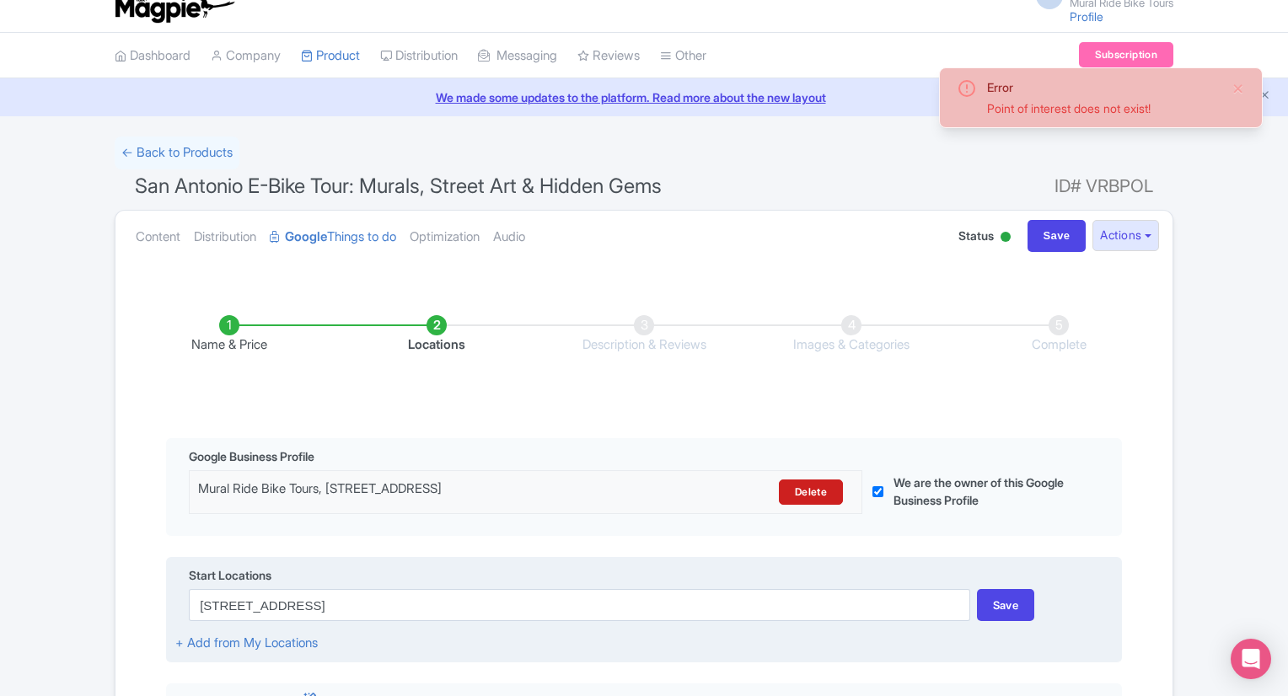
scroll to position [20, 0]
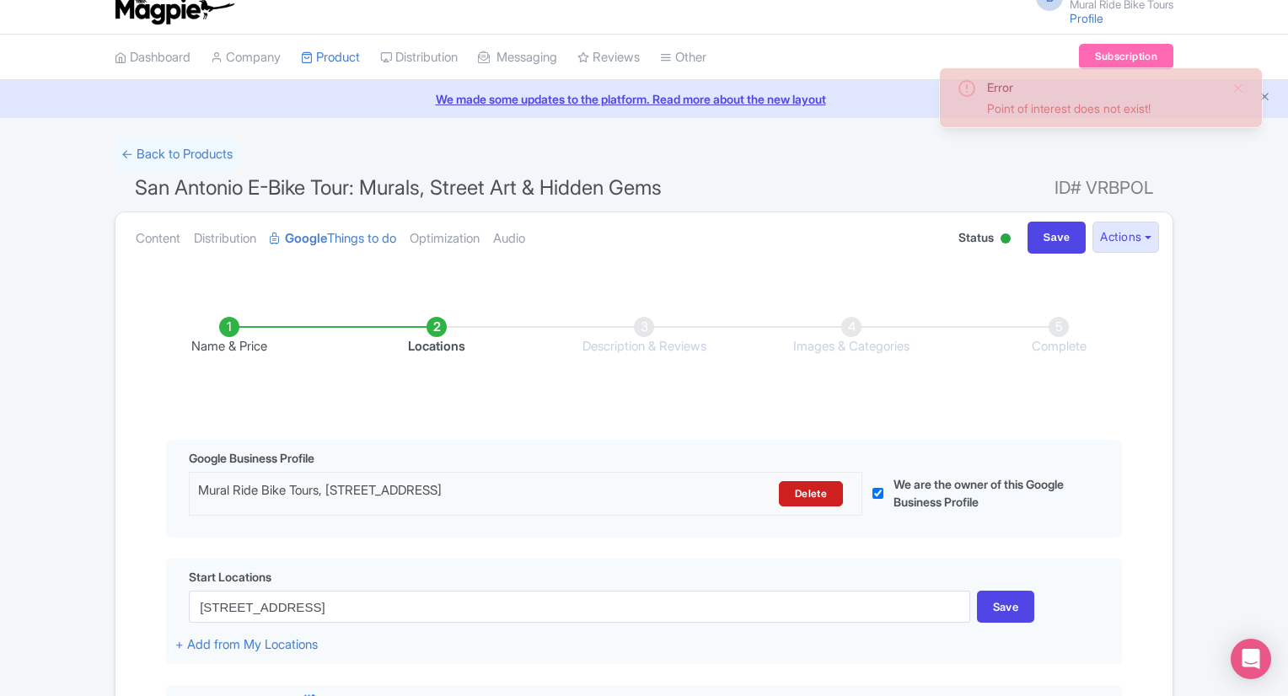
click at [1159, 239] on div "Content Distribution Google Things to do Optimization Audio Status Active Inact…" at bounding box center [643, 237] width 1057 height 51
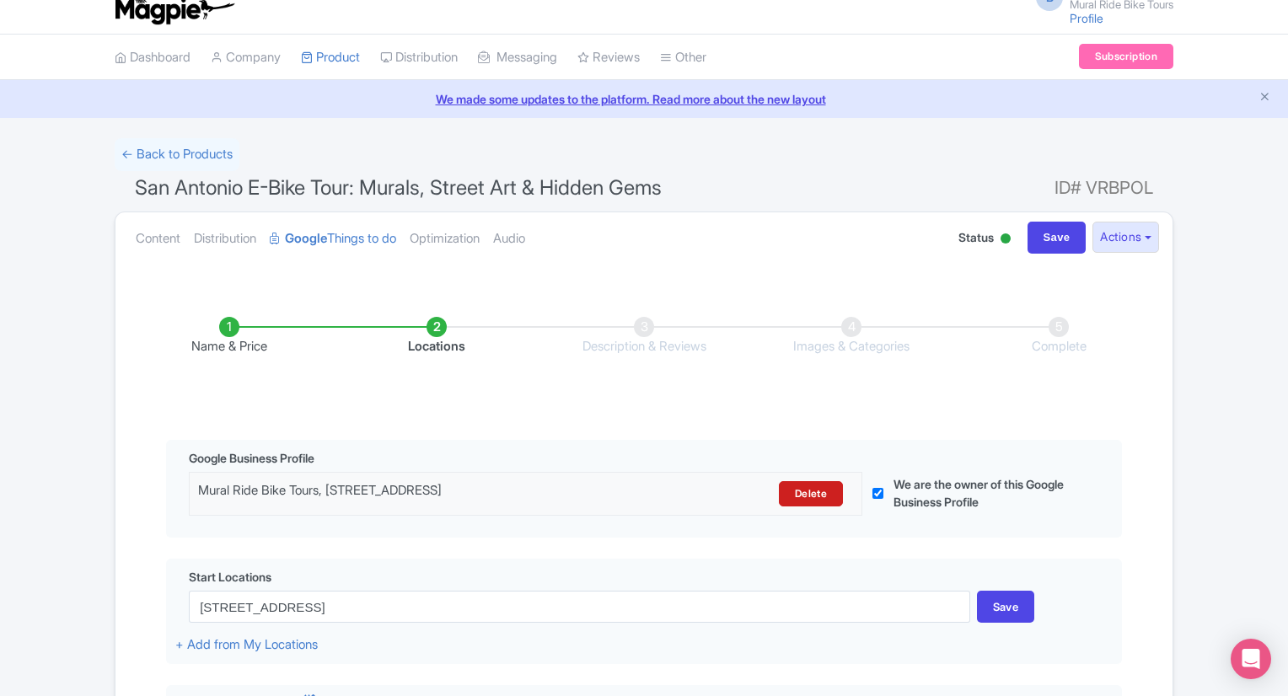
click at [1159, 239] on div "Content Distribution Google Things to do Optimization Audio Status Active Inact…" at bounding box center [643, 237] width 1057 height 51
click at [1150, 239] on button "Actions" at bounding box center [1126, 237] width 67 height 31
click at [1066, 271] on link "View on Magpie" at bounding box center [1072, 275] width 174 height 26
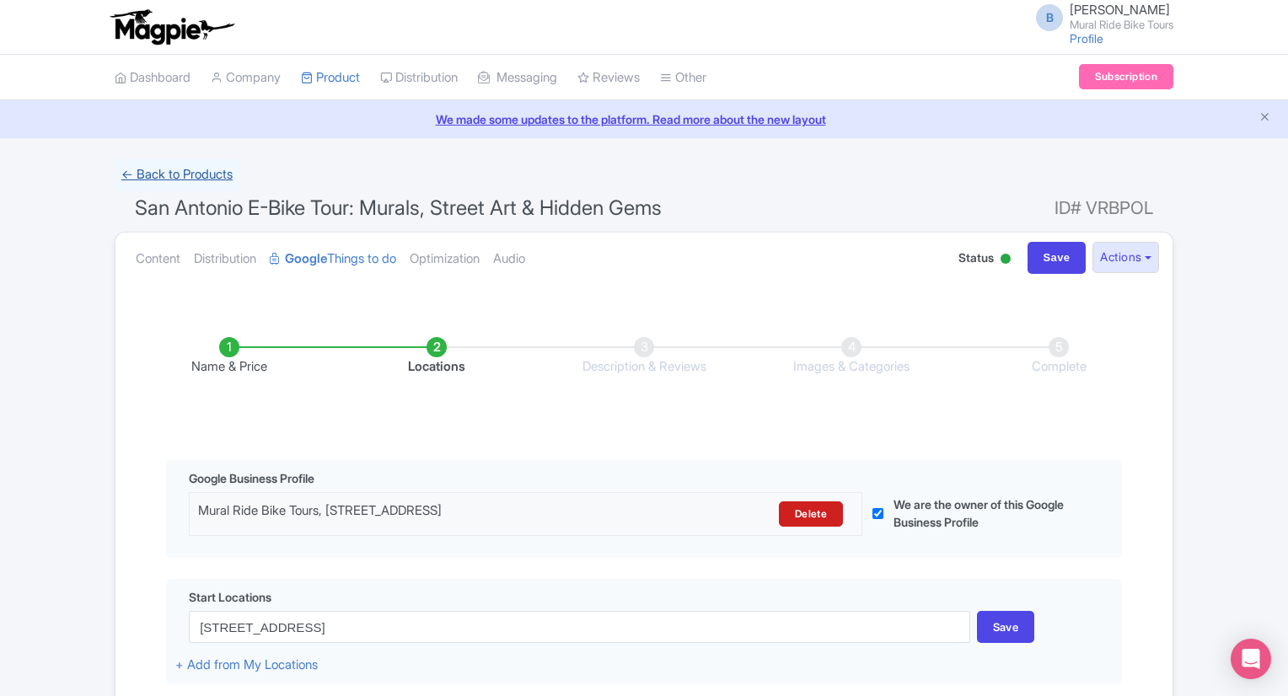
click at [217, 169] on link "← Back to Products" at bounding box center [177, 174] width 125 height 33
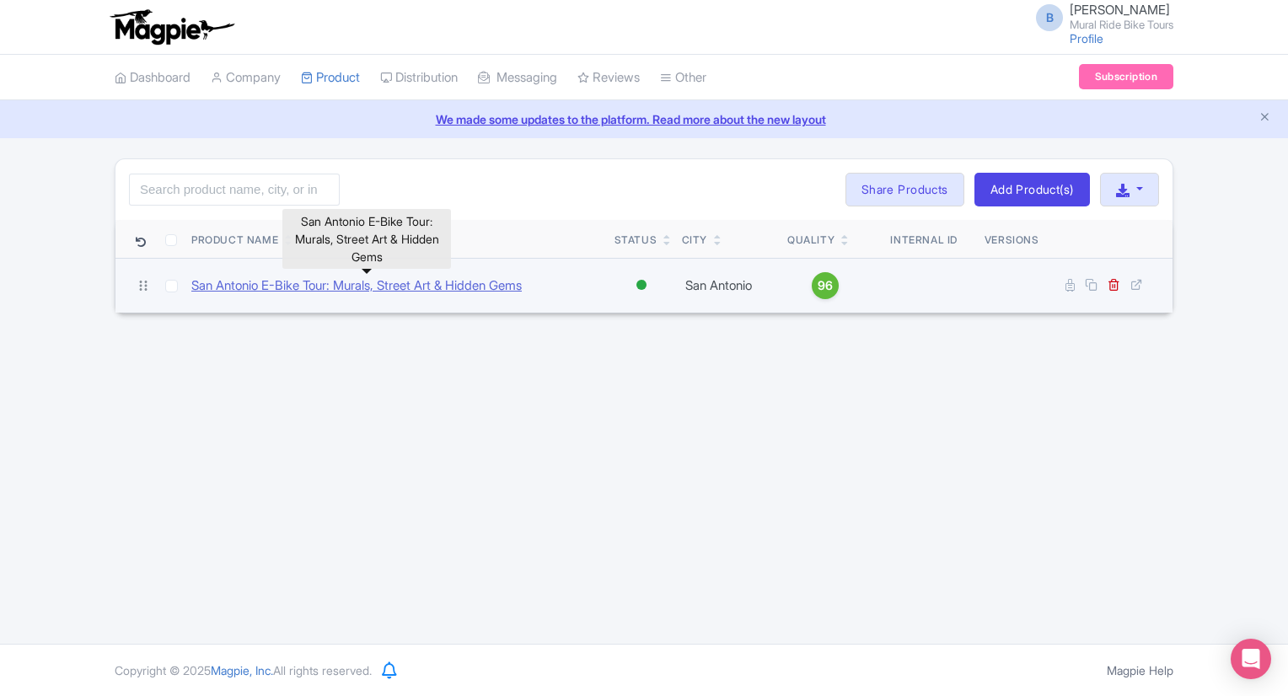
click at [464, 289] on link "San Antonio E-Bike Tour: Murals, Street Art & Hidden Gems" at bounding box center [356, 286] width 330 height 19
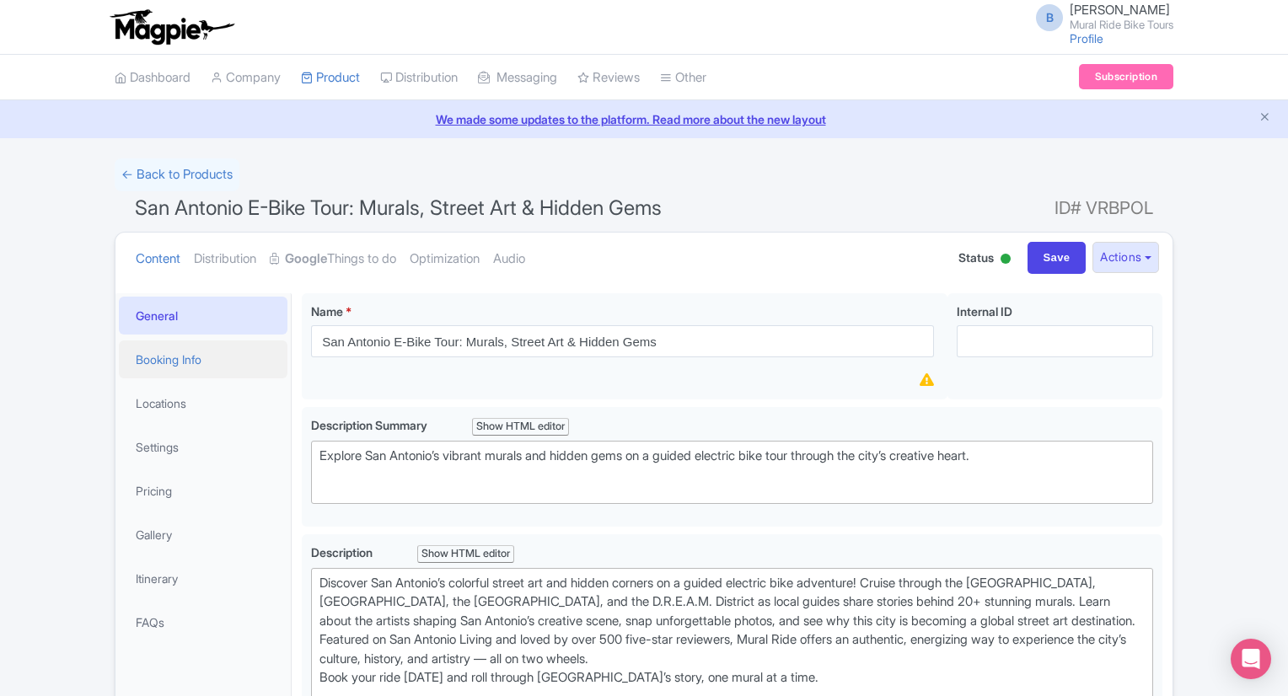
click at [206, 370] on link "Booking Info" at bounding box center [203, 360] width 169 height 38
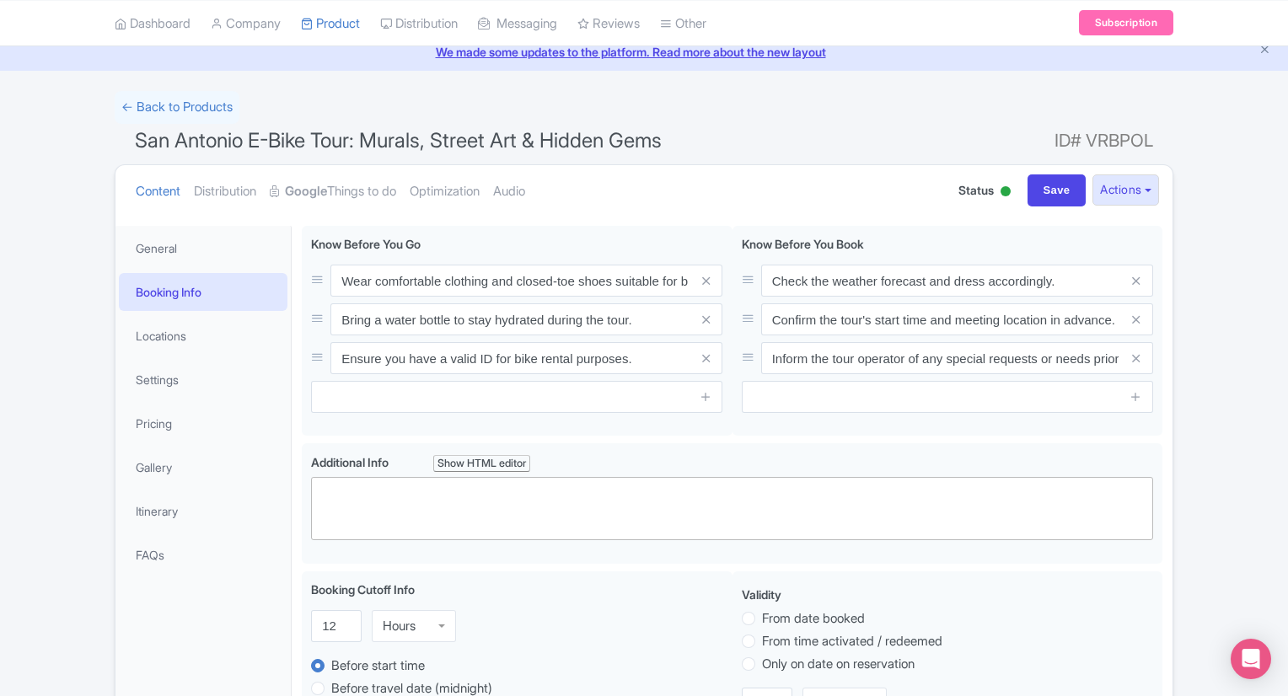
scroll to position [69, 0]
click at [192, 341] on link "Locations" at bounding box center [203, 334] width 169 height 38
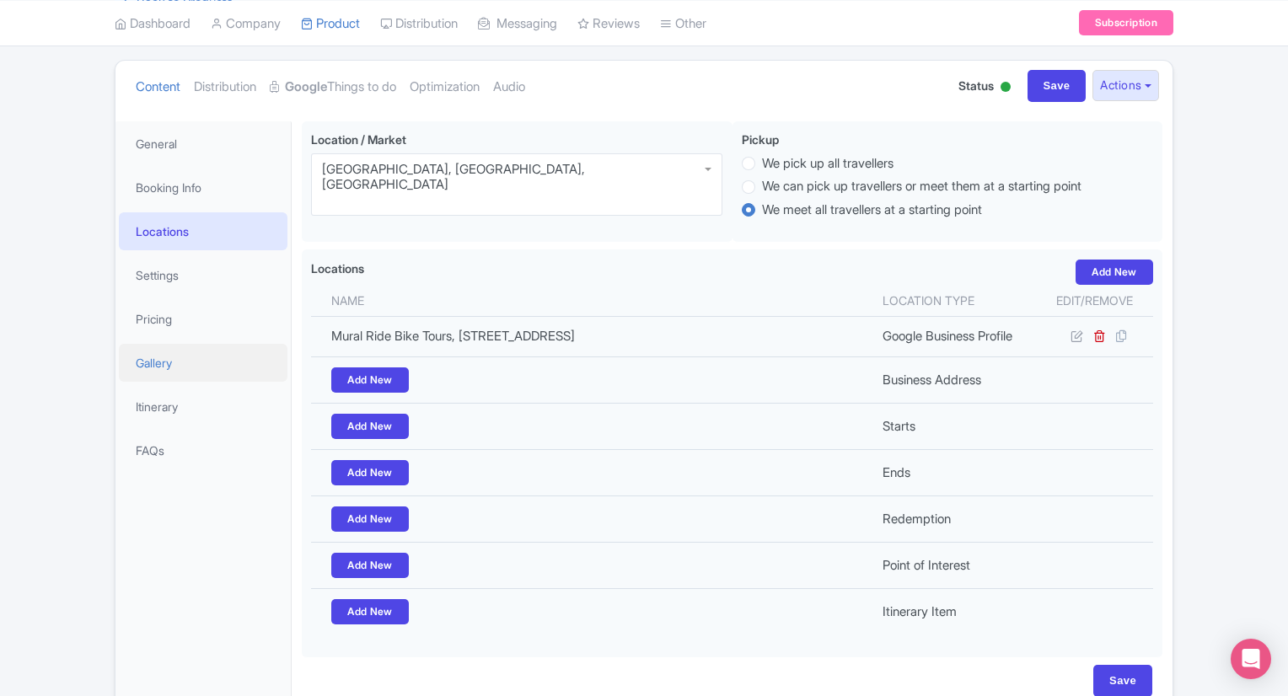
scroll to position [175, 0]
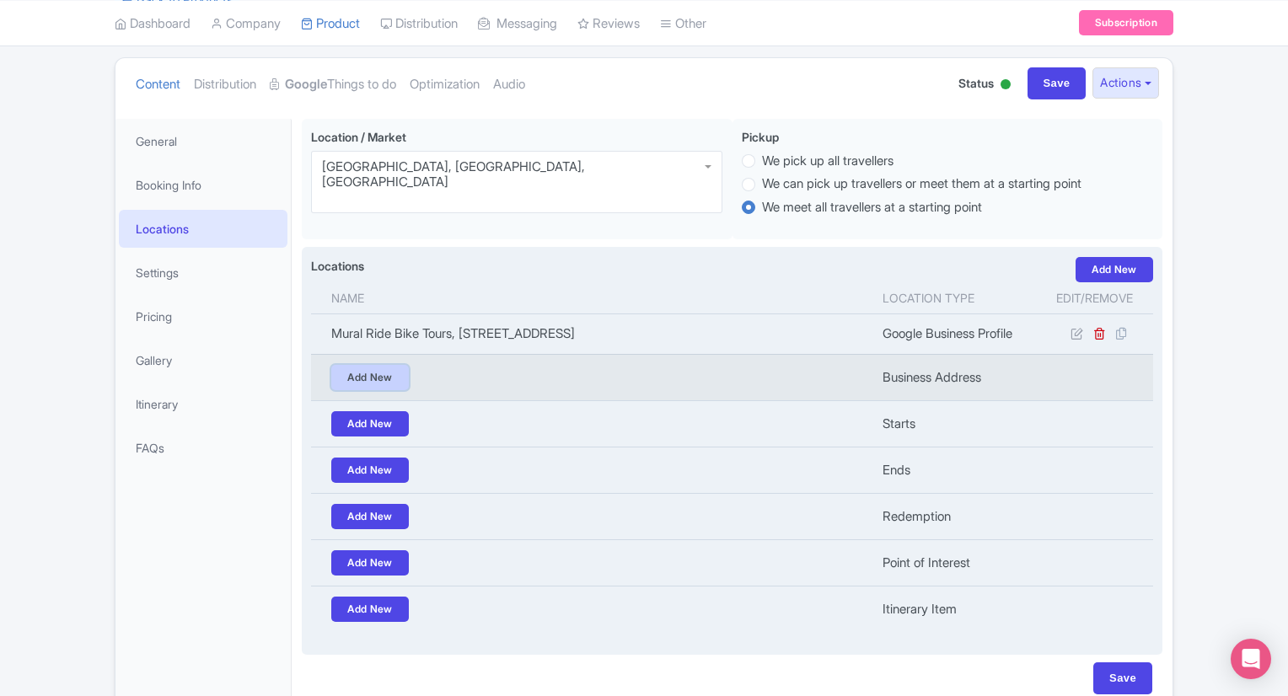
click at [377, 379] on link "Add New" at bounding box center [370, 377] width 78 height 25
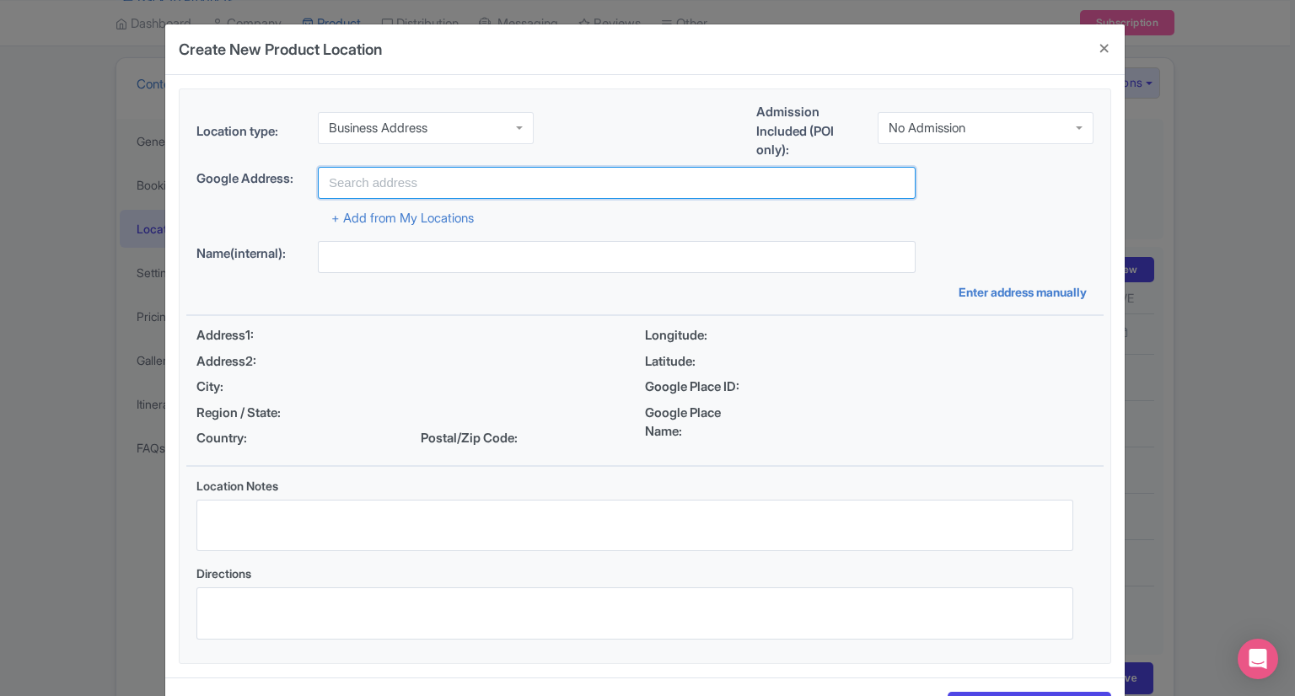
click at [381, 185] on input "text" at bounding box center [617, 183] width 598 height 32
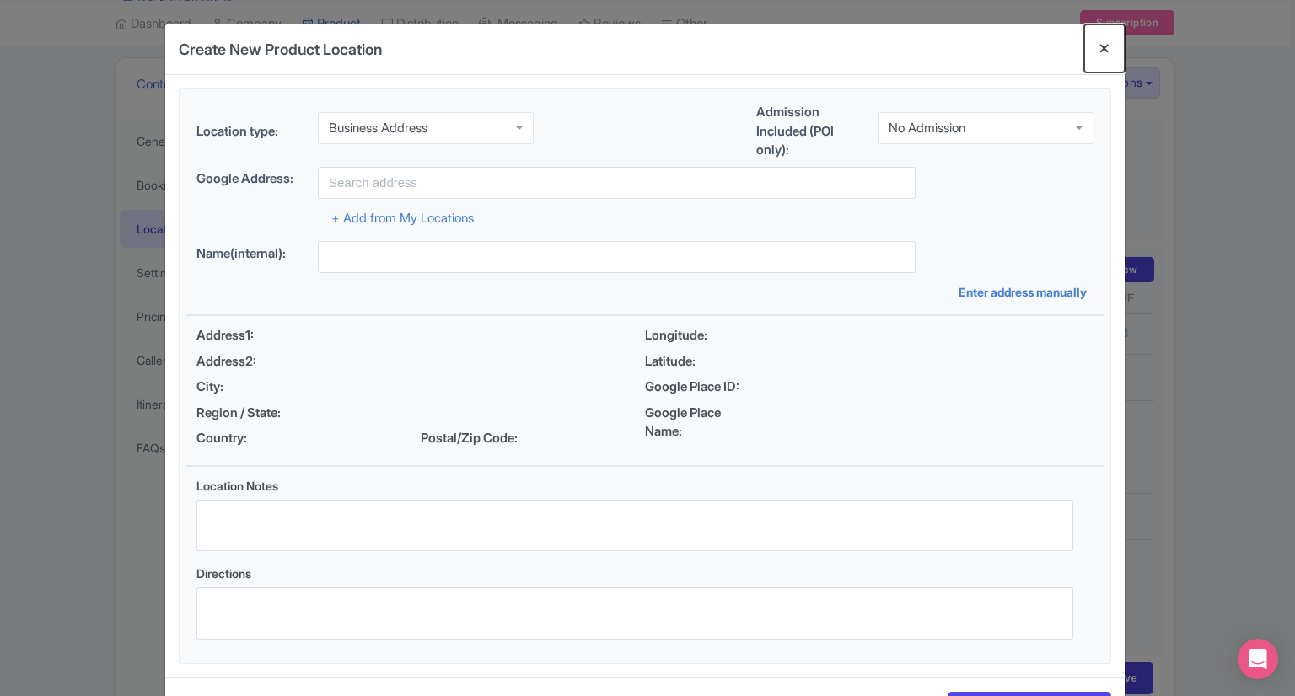
click at [1105, 42] on button "Close" at bounding box center [1104, 48] width 40 height 48
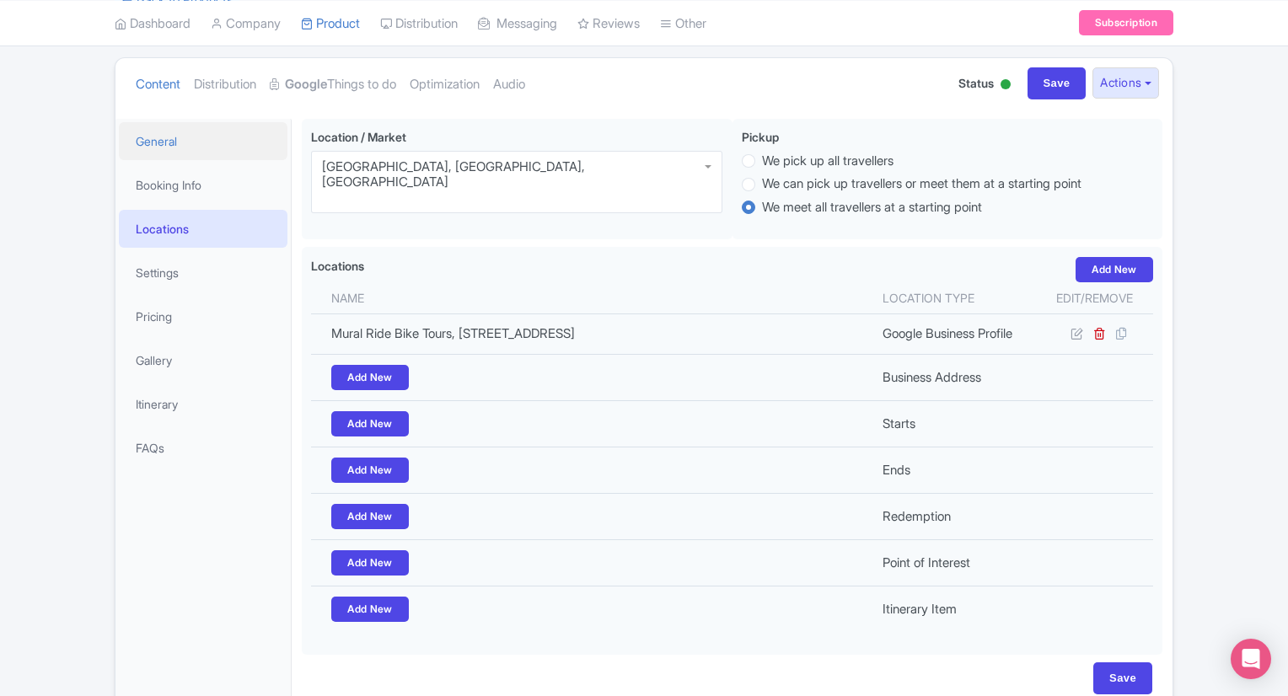
click at [153, 154] on link "General" at bounding box center [203, 141] width 169 height 38
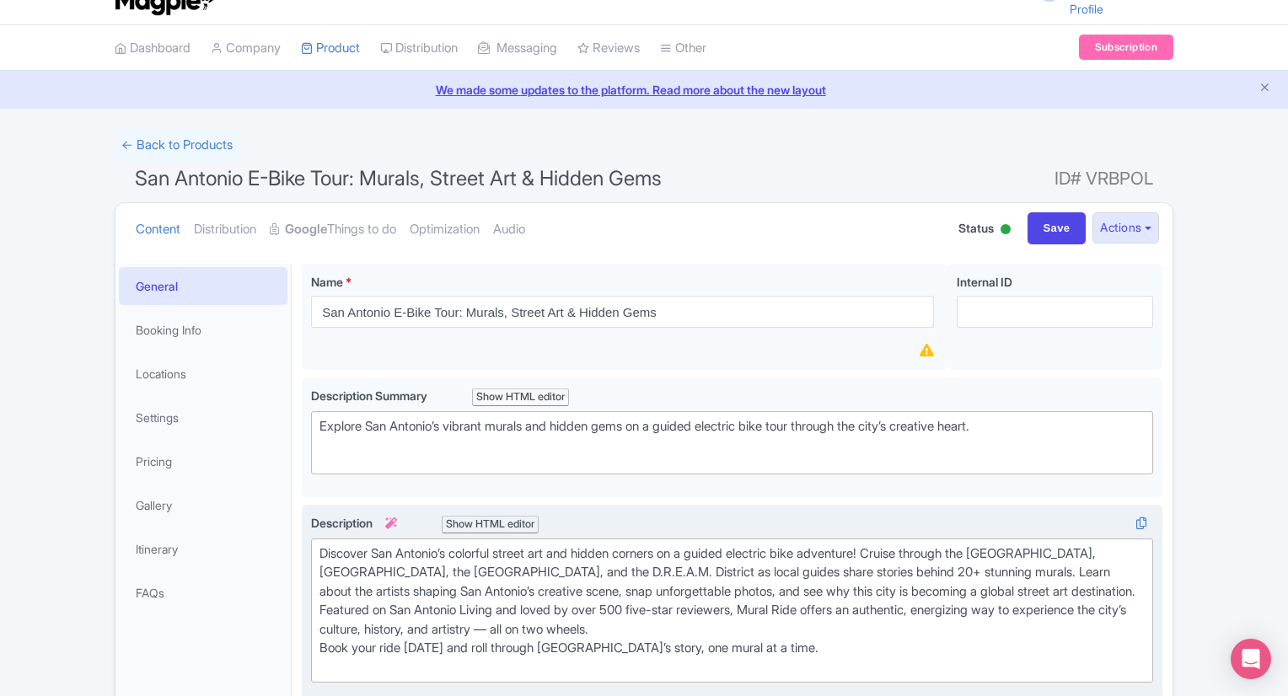
scroll to position [0, 0]
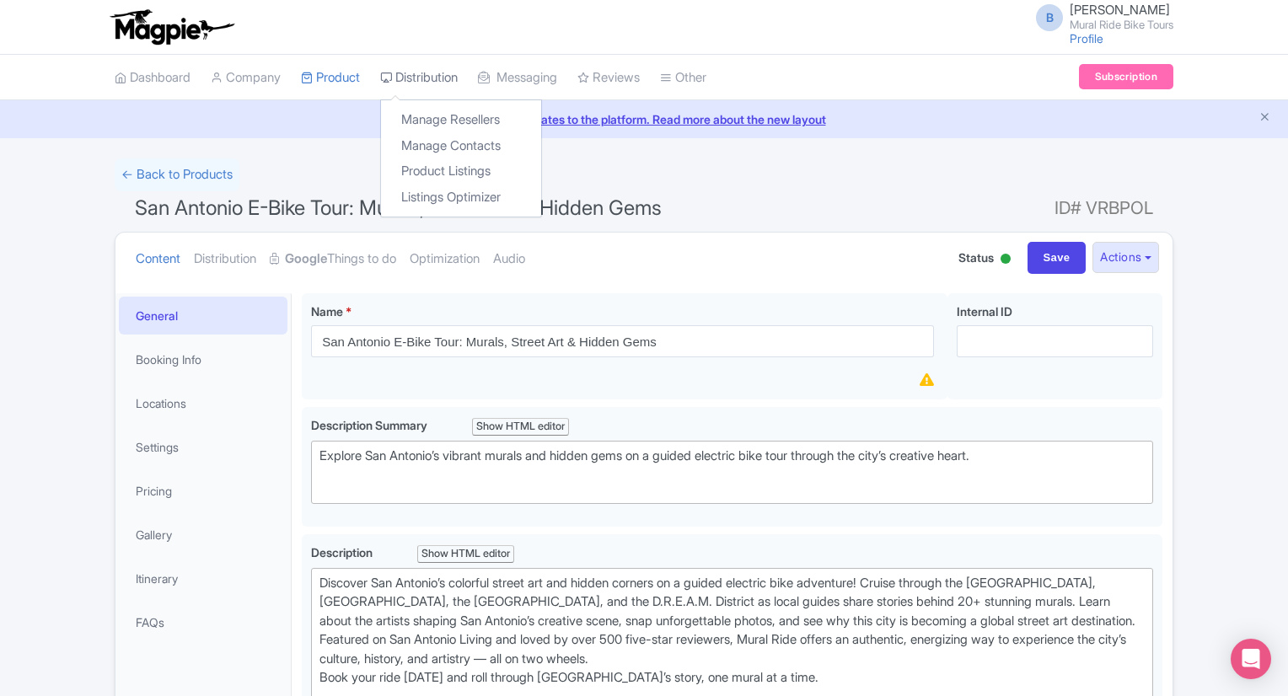
click at [411, 78] on link "Distribution" at bounding box center [419, 78] width 78 height 46
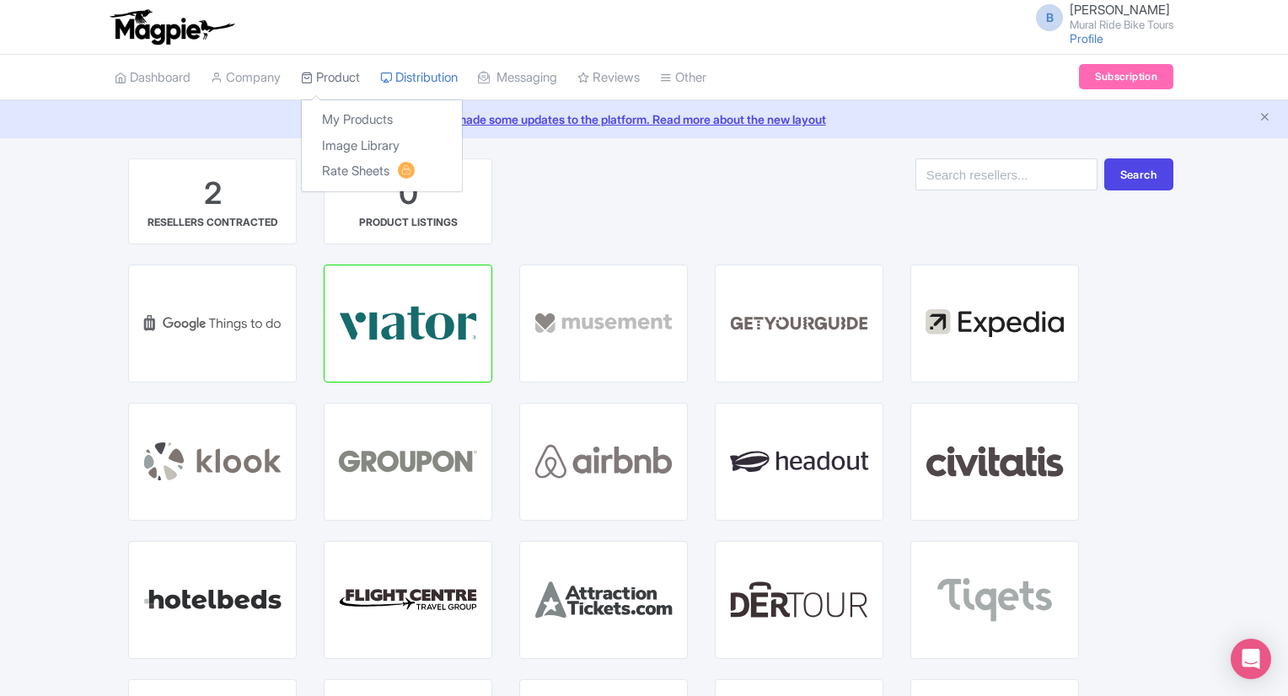
click at [348, 76] on link "Product" at bounding box center [330, 78] width 59 height 46
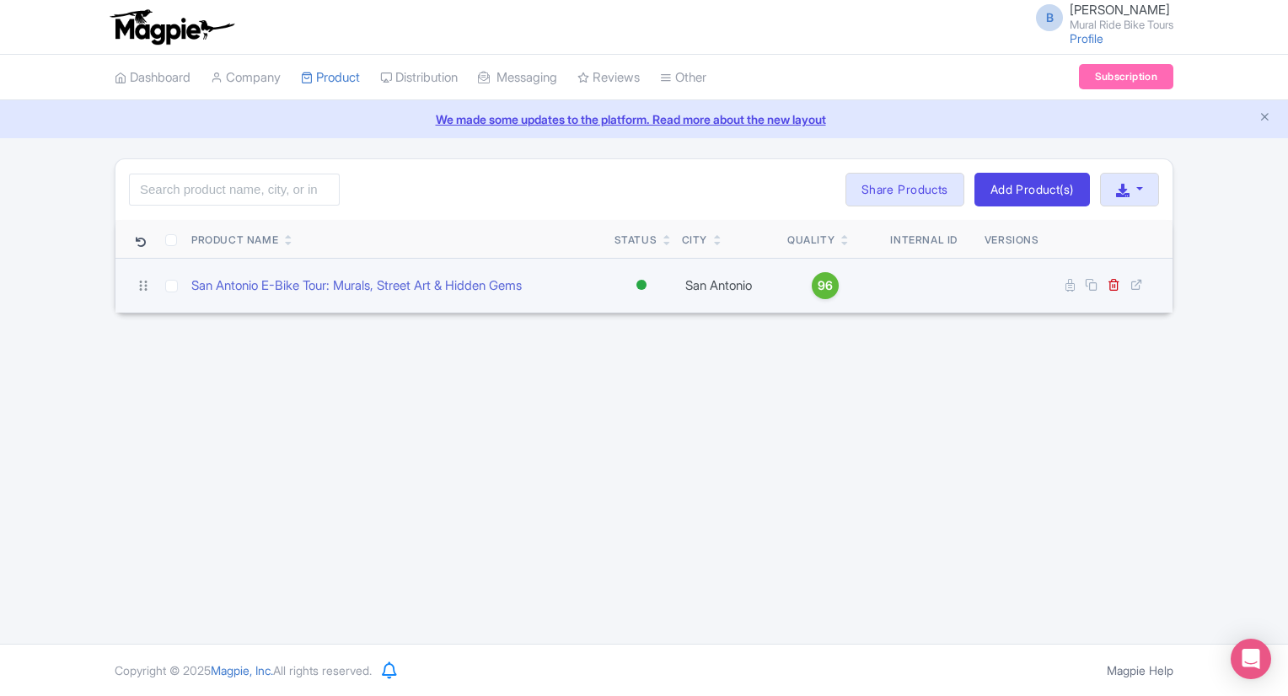
click at [824, 287] on span "96" at bounding box center [825, 286] width 15 height 19
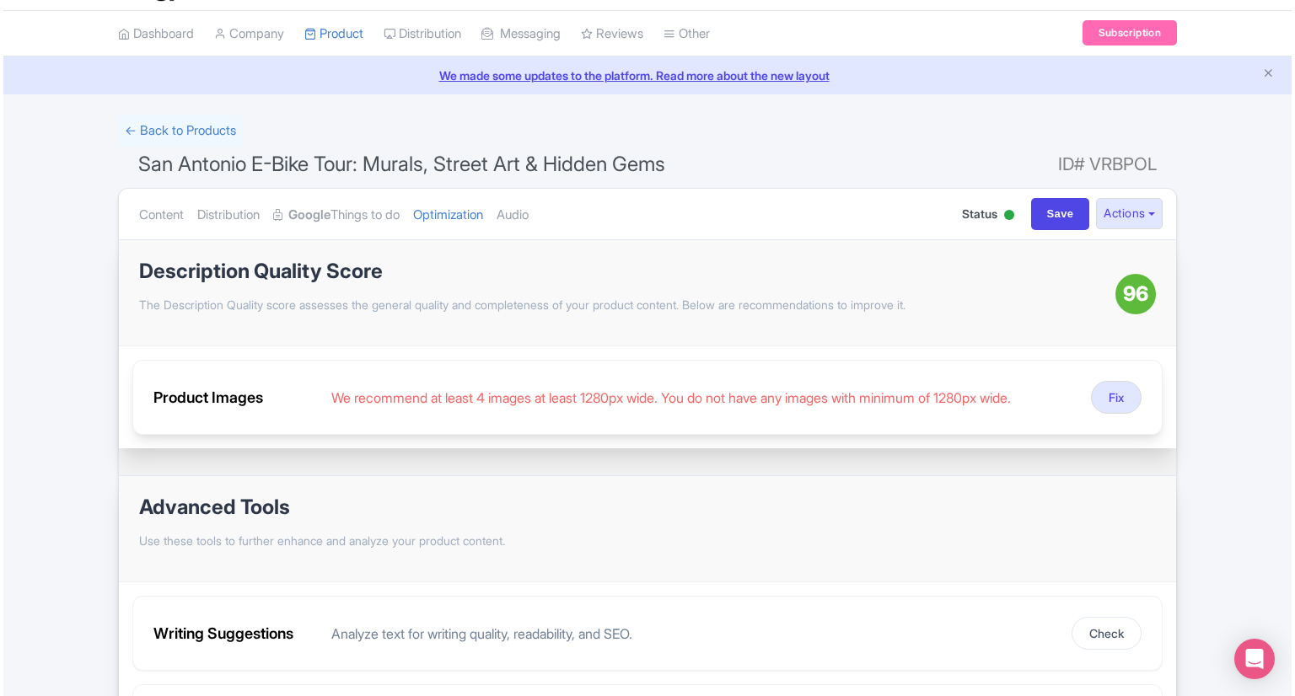
scroll to position [46, 0]
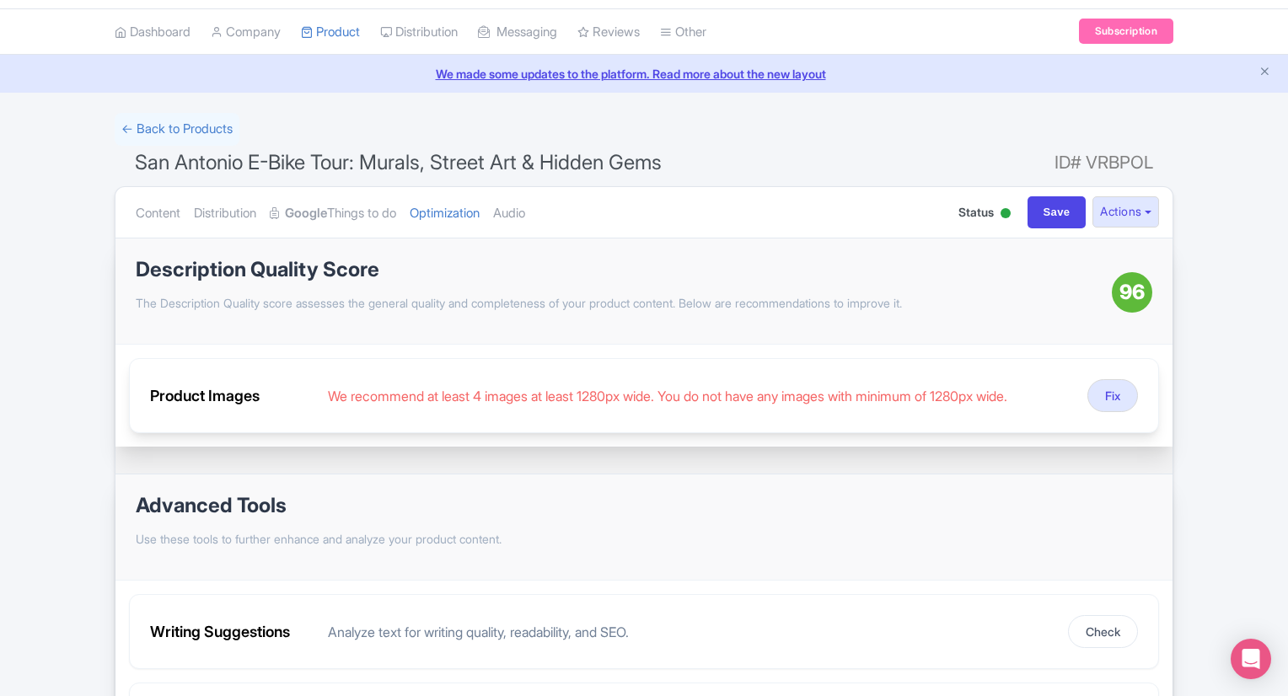
click at [1089, 383] on link "Fix" at bounding box center [1113, 395] width 51 height 33
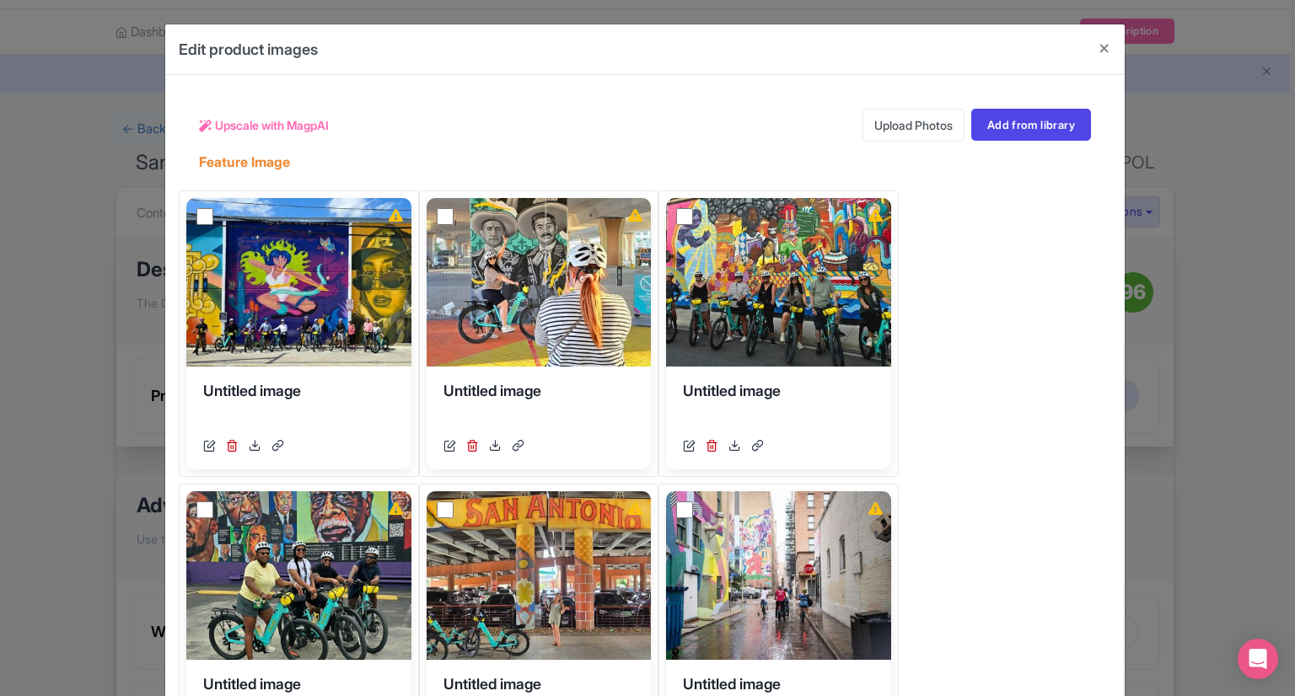
click at [908, 126] on link "Upload Photos" at bounding box center [913, 125] width 102 height 33
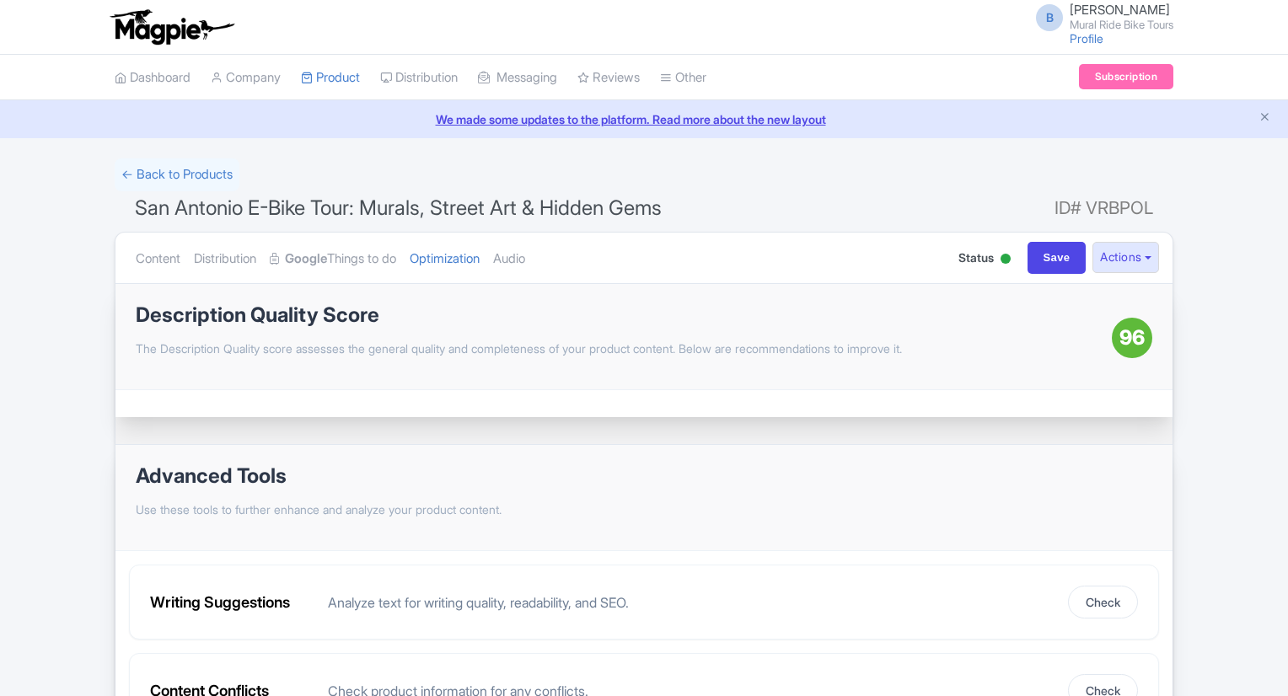
click at [920, 574] on div "Writing Suggestions Analyze text for writing quality, readability, and SEO. Che…" at bounding box center [644, 602] width 1030 height 75
click at [1130, 338] on span "96" at bounding box center [1132, 338] width 25 height 30
click at [1045, 261] on input "Save" at bounding box center [1057, 258] width 59 height 32
type input "Saving..."
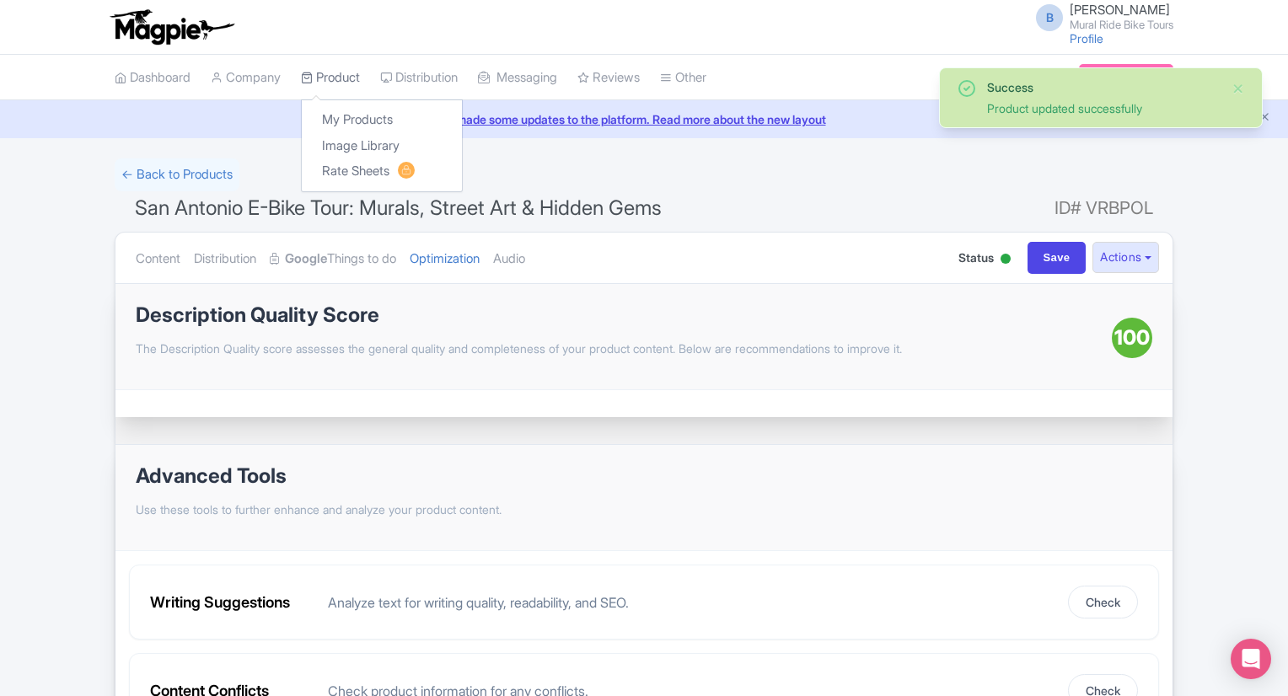
click at [334, 83] on link "Product" at bounding box center [330, 78] width 59 height 46
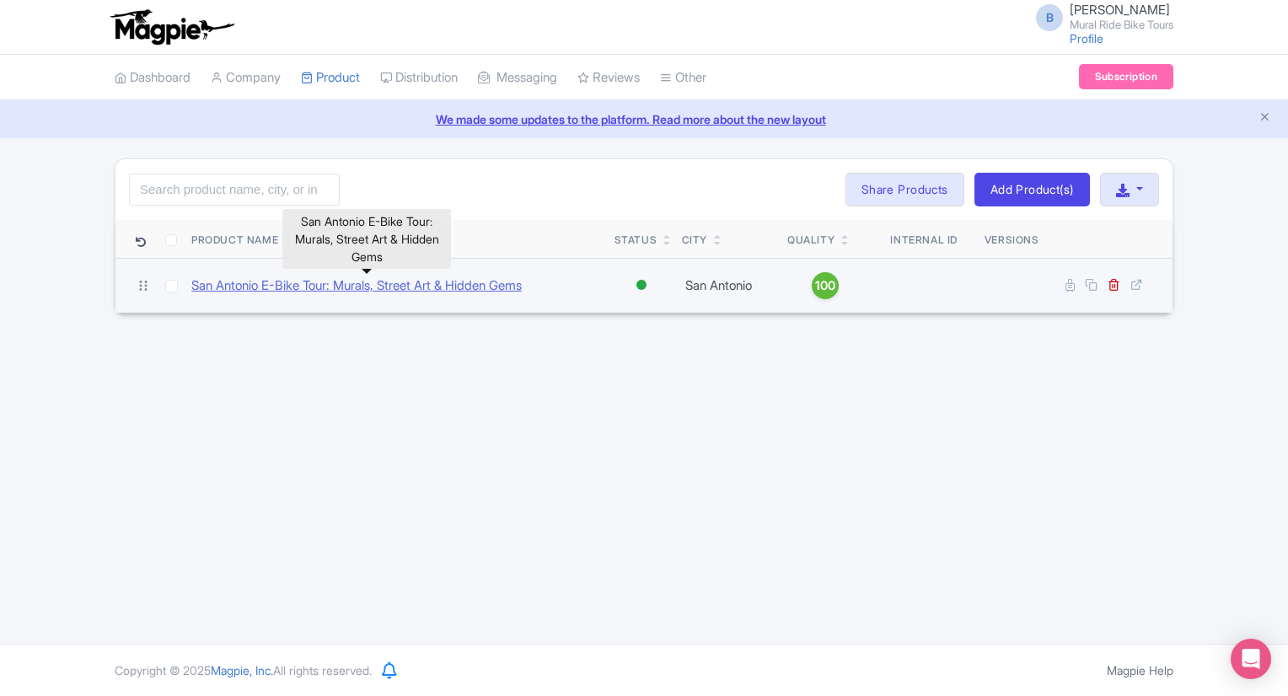
click at [293, 279] on link "San Antonio E-Bike Tour: Murals, Street Art & Hidden Gems" at bounding box center [356, 286] width 330 height 19
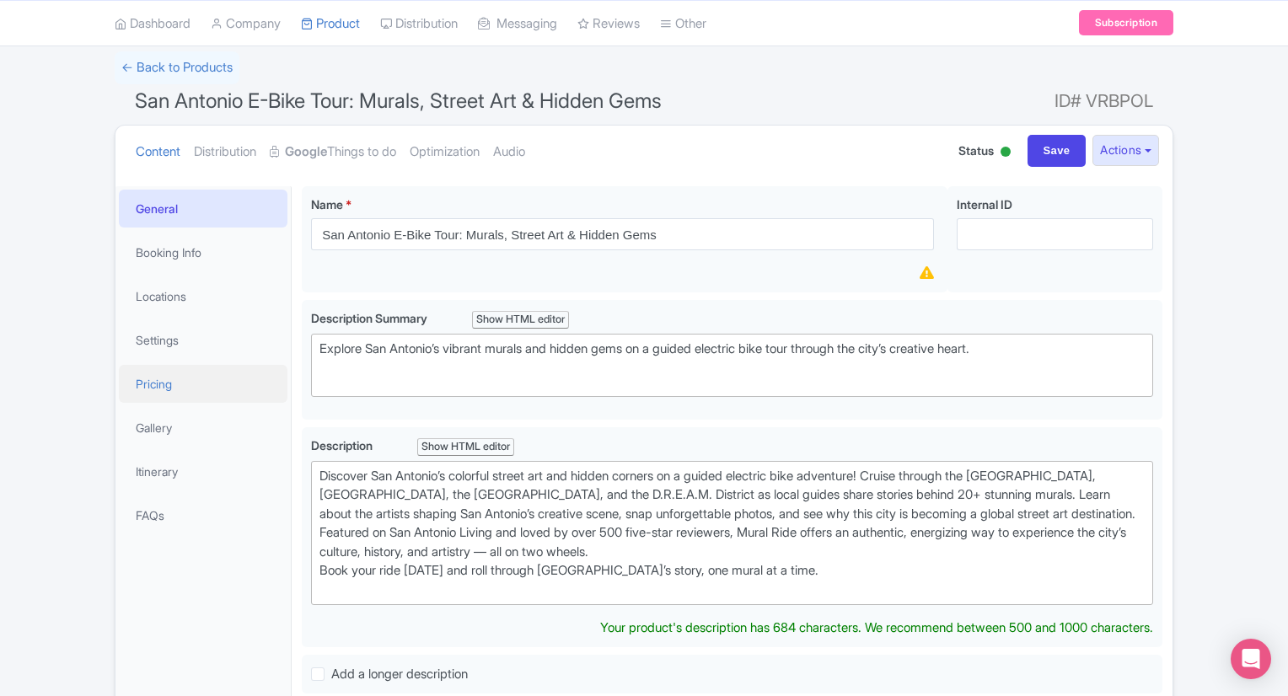
scroll to position [103, 0]
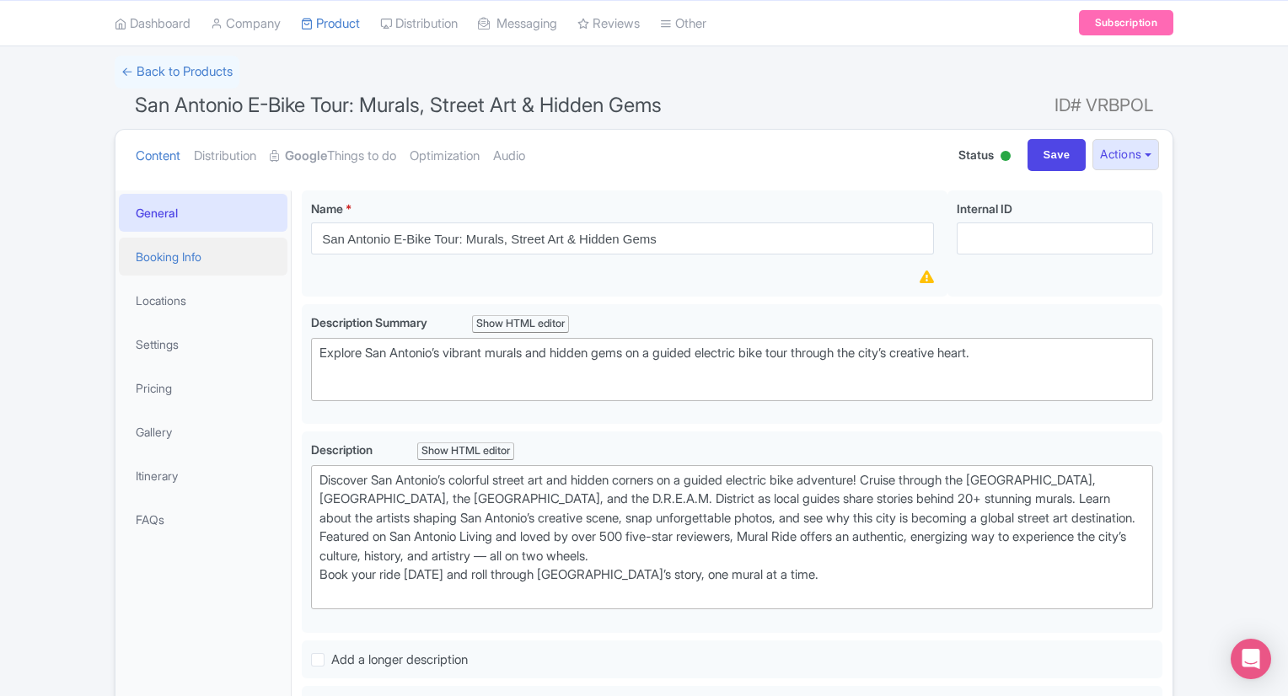
click at [151, 261] on link "Booking Info" at bounding box center [203, 257] width 169 height 38
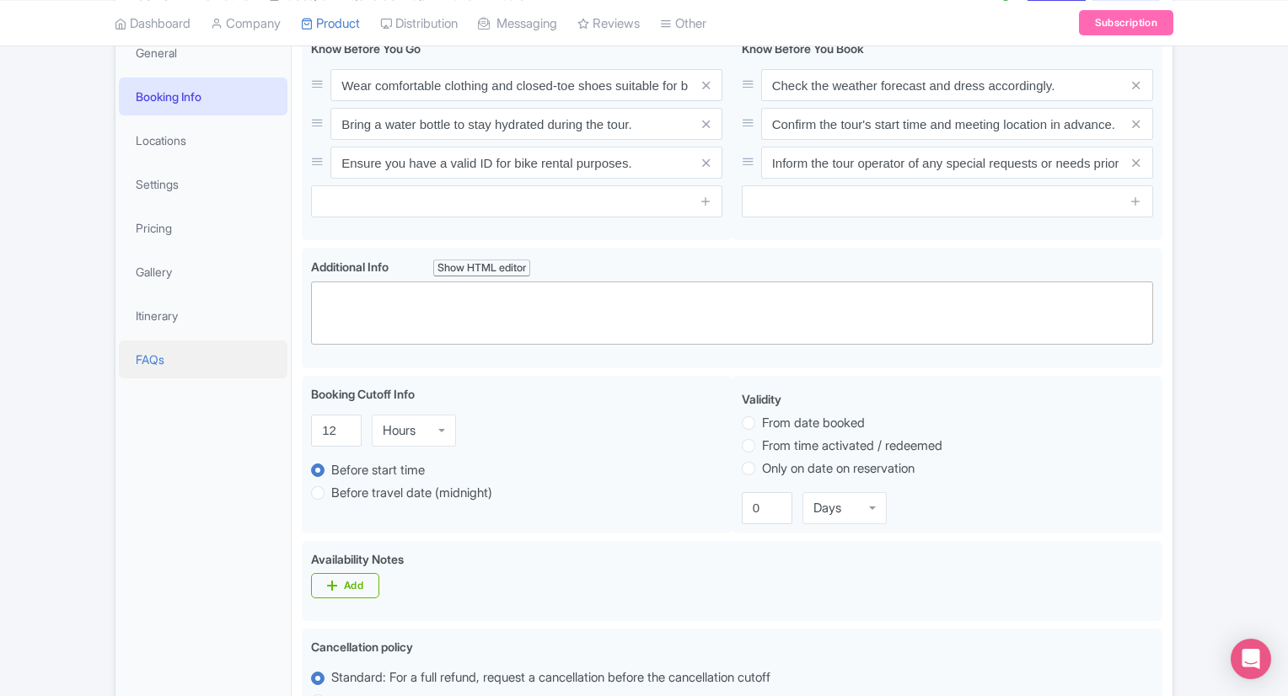
scroll to position [263, 0]
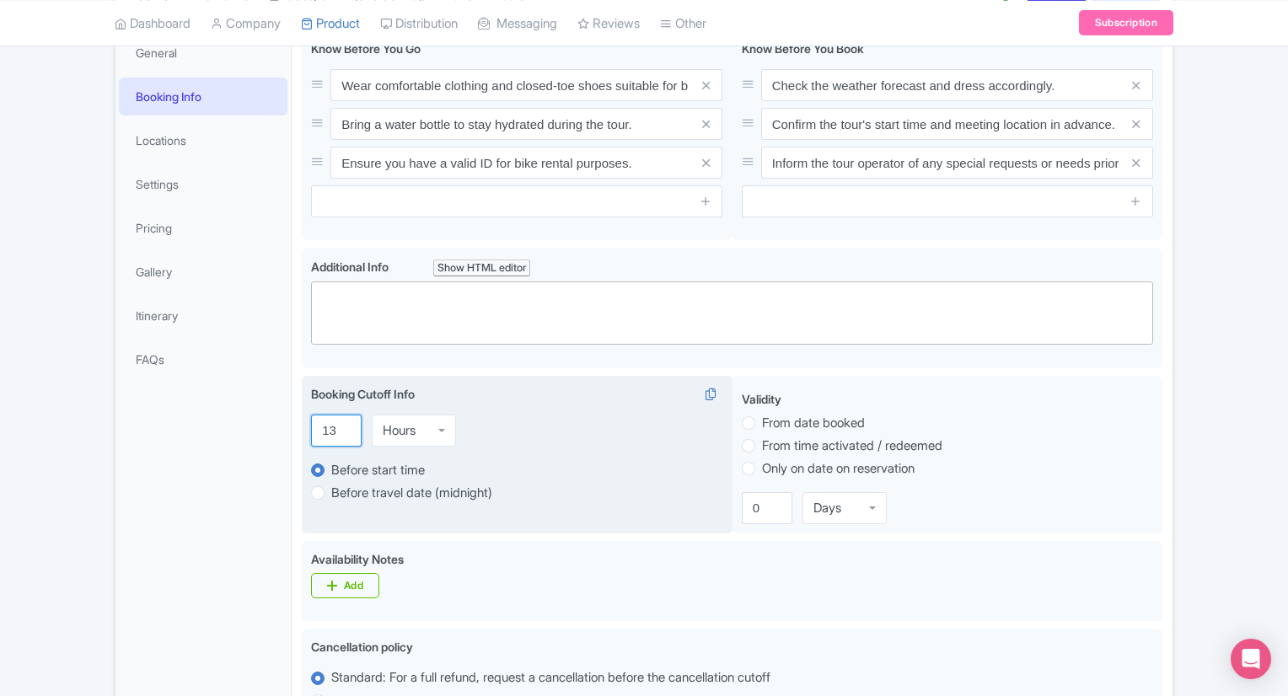
click at [345, 426] on input "13" at bounding box center [336, 431] width 51 height 32
click at [345, 426] on input "14" at bounding box center [336, 431] width 51 height 32
click at [345, 426] on input "15" at bounding box center [336, 431] width 51 height 32
click at [344, 429] on input "14" at bounding box center [336, 431] width 51 height 32
click at [344, 429] on input "13" at bounding box center [336, 431] width 51 height 32
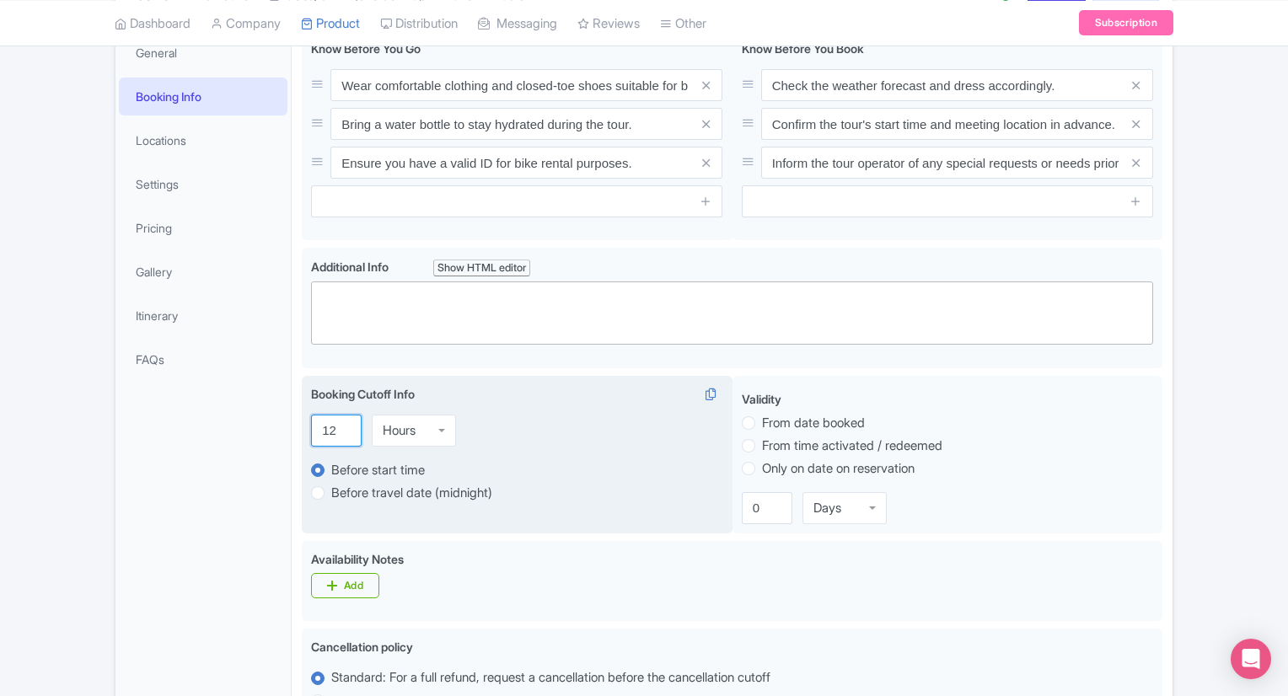
click at [344, 429] on input "12" at bounding box center [336, 431] width 51 height 32
click at [344, 429] on input "11" at bounding box center [336, 431] width 51 height 32
click at [344, 429] on input "10" at bounding box center [336, 431] width 51 height 32
click at [344, 429] on input "9" at bounding box center [336, 431] width 51 height 32
click at [344, 429] on input "8" at bounding box center [336, 431] width 51 height 32
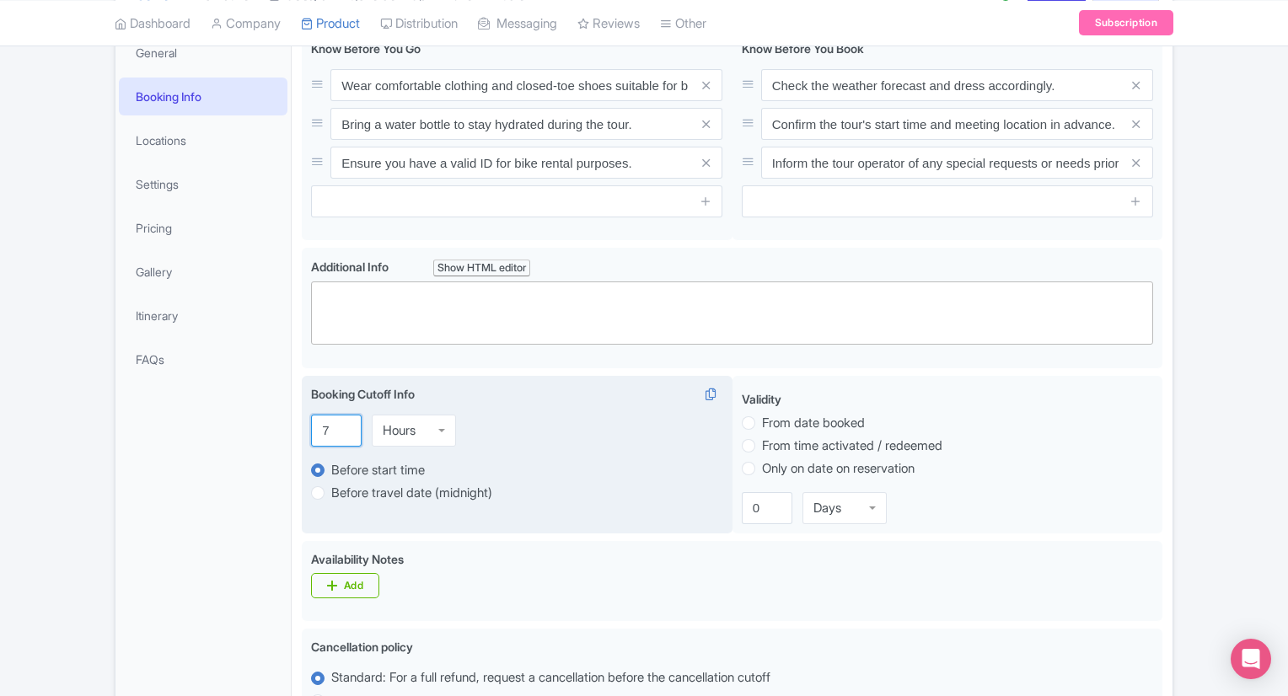
click at [344, 429] on input "7" at bounding box center [336, 431] width 51 height 32
click at [344, 429] on input "6" at bounding box center [336, 431] width 51 height 32
click at [344, 429] on input "5" at bounding box center [336, 431] width 51 height 32
type input "4"
click at [344, 429] on input "4" at bounding box center [336, 431] width 51 height 32
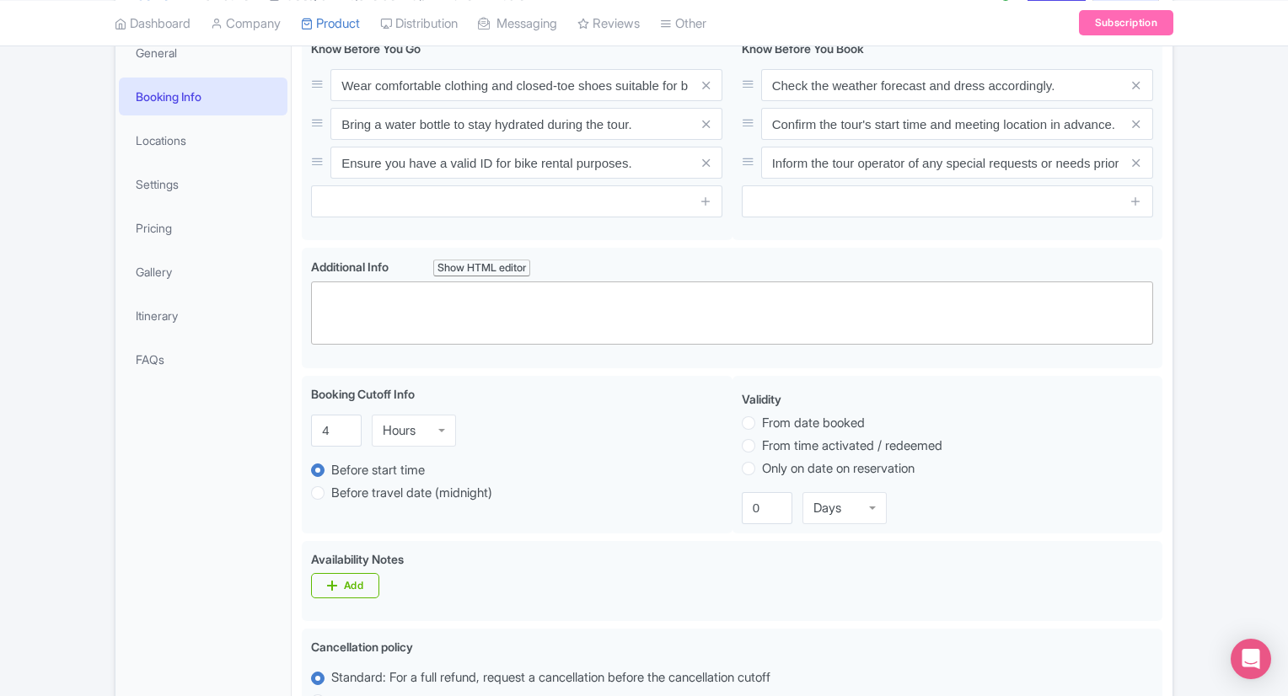
click at [239, 448] on div "General Booking Info Locations Settings Pricing Gallery Itinerary FAQs" at bounding box center [203, 647] width 176 height 1235
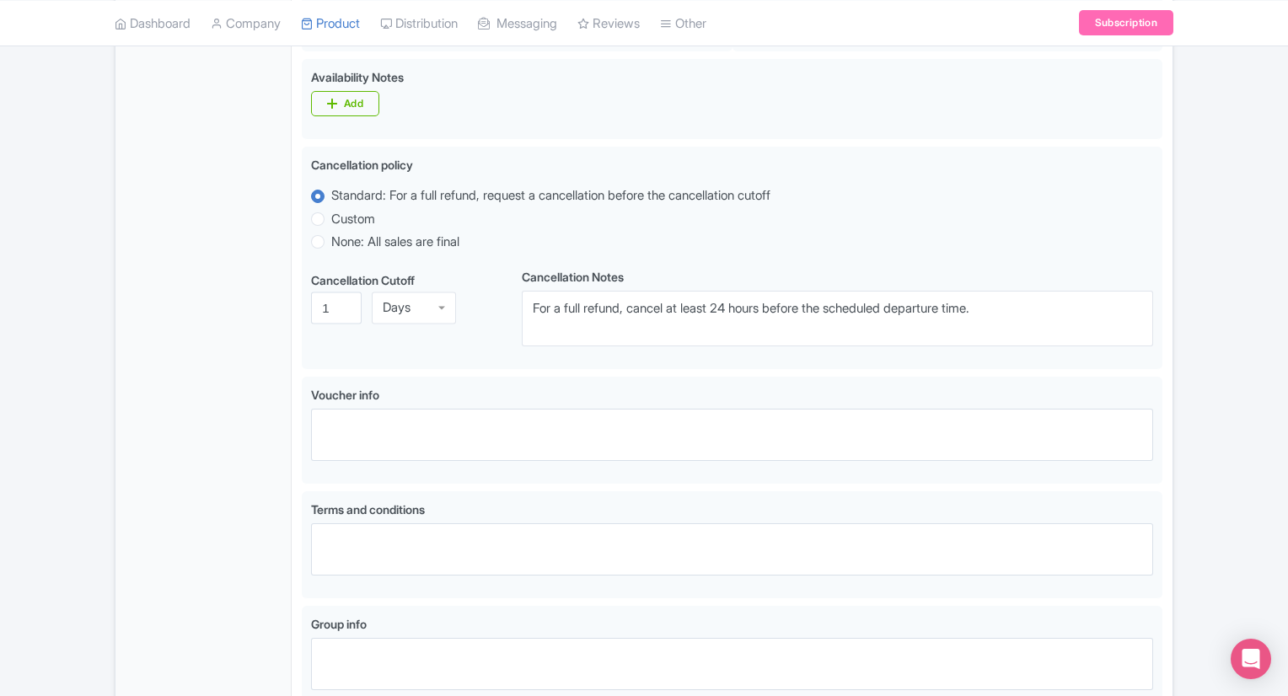
scroll to position [902, 0]
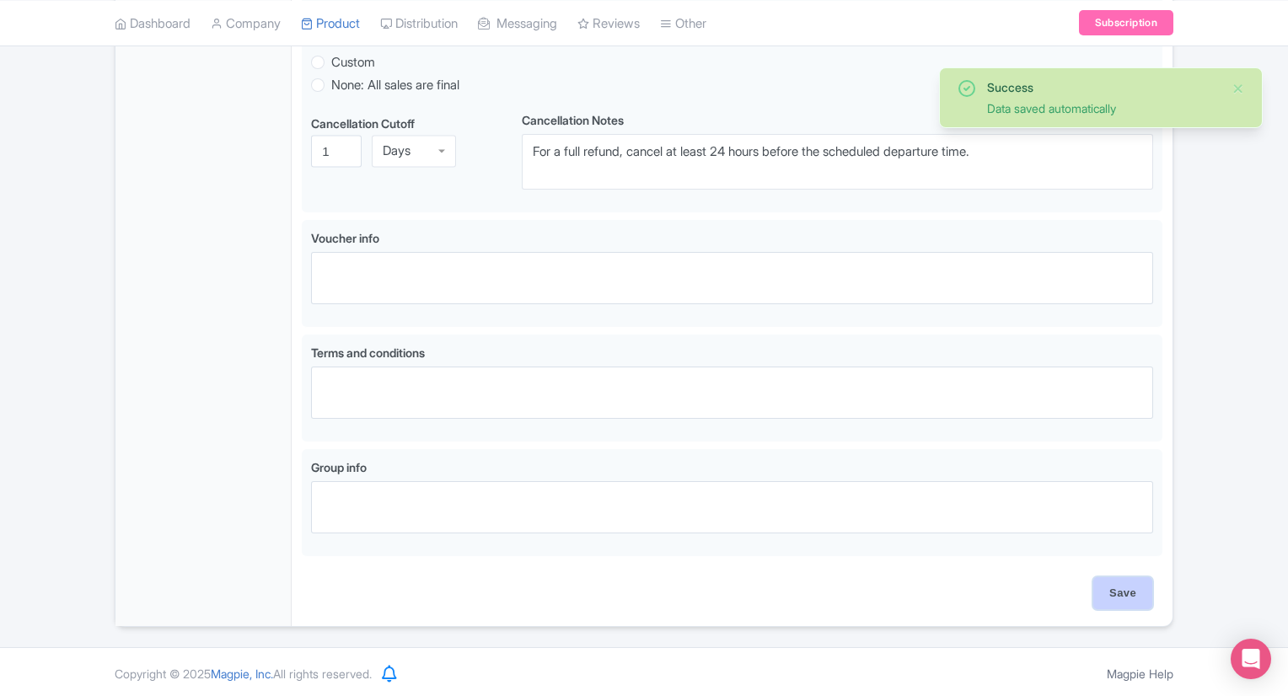
click at [1112, 593] on input "Save" at bounding box center [1122, 593] width 59 height 32
type input "Saving..."
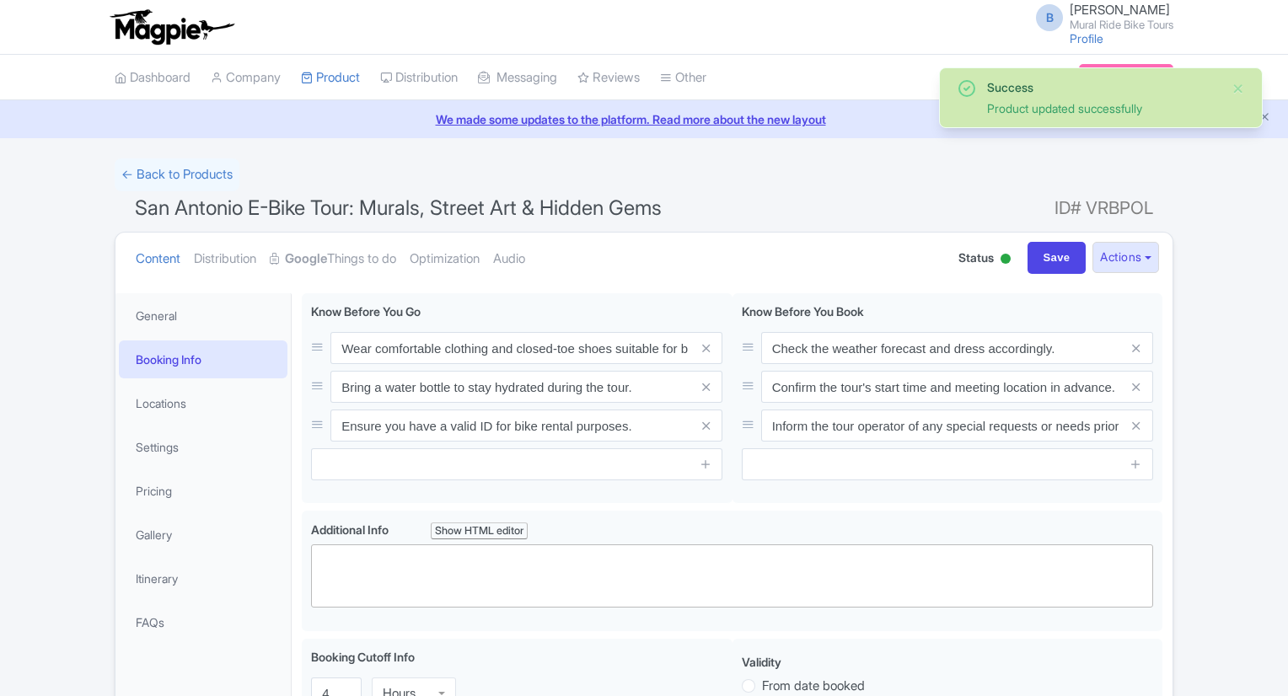
scroll to position [293, 0]
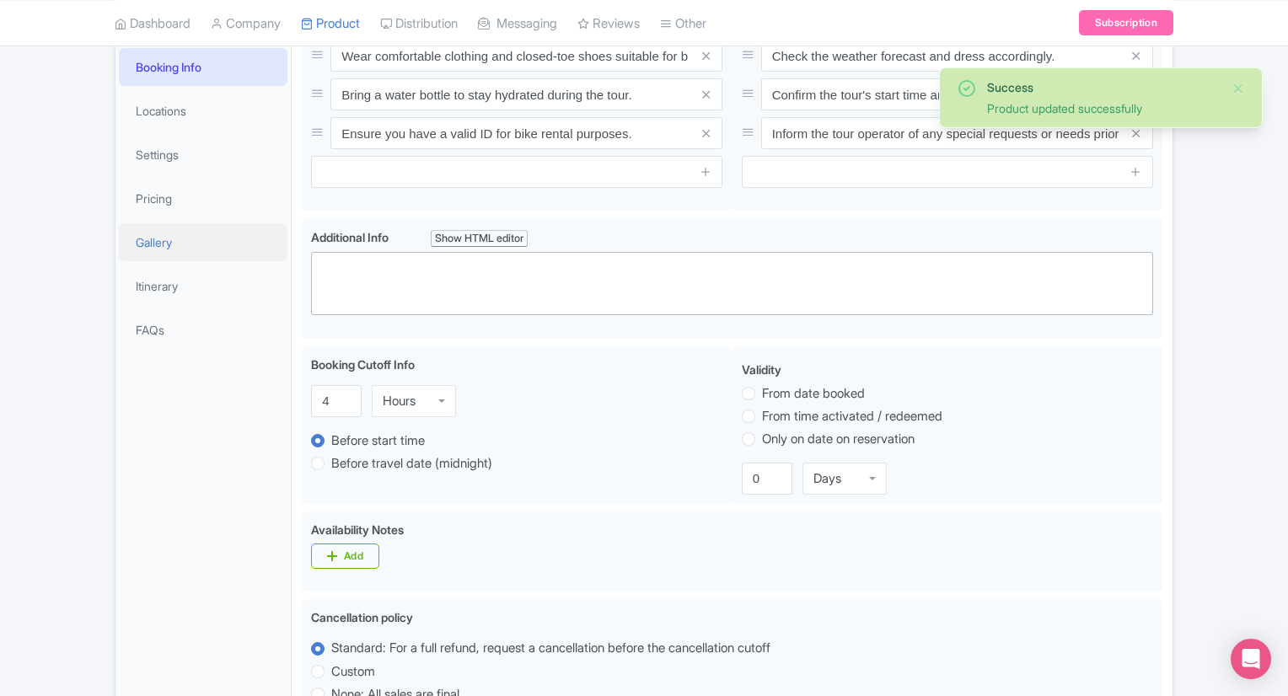
click at [163, 244] on link "Gallery" at bounding box center [203, 242] width 169 height 38
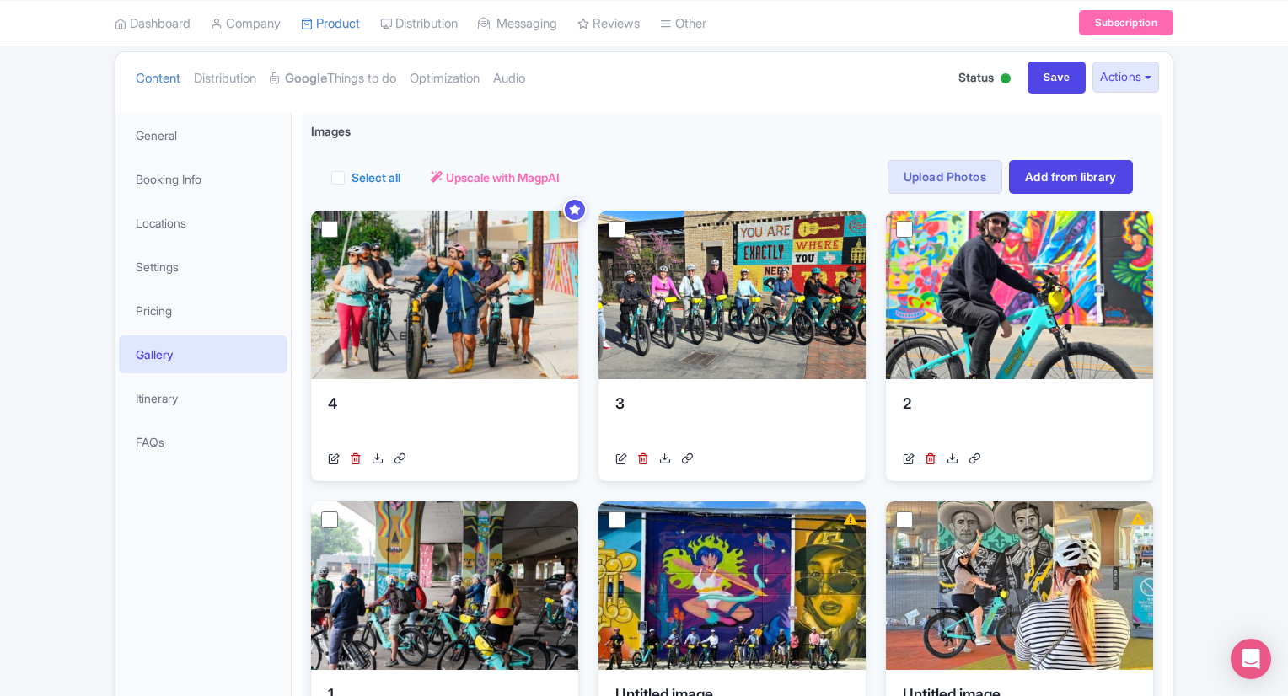
scroll to position [0, 0]
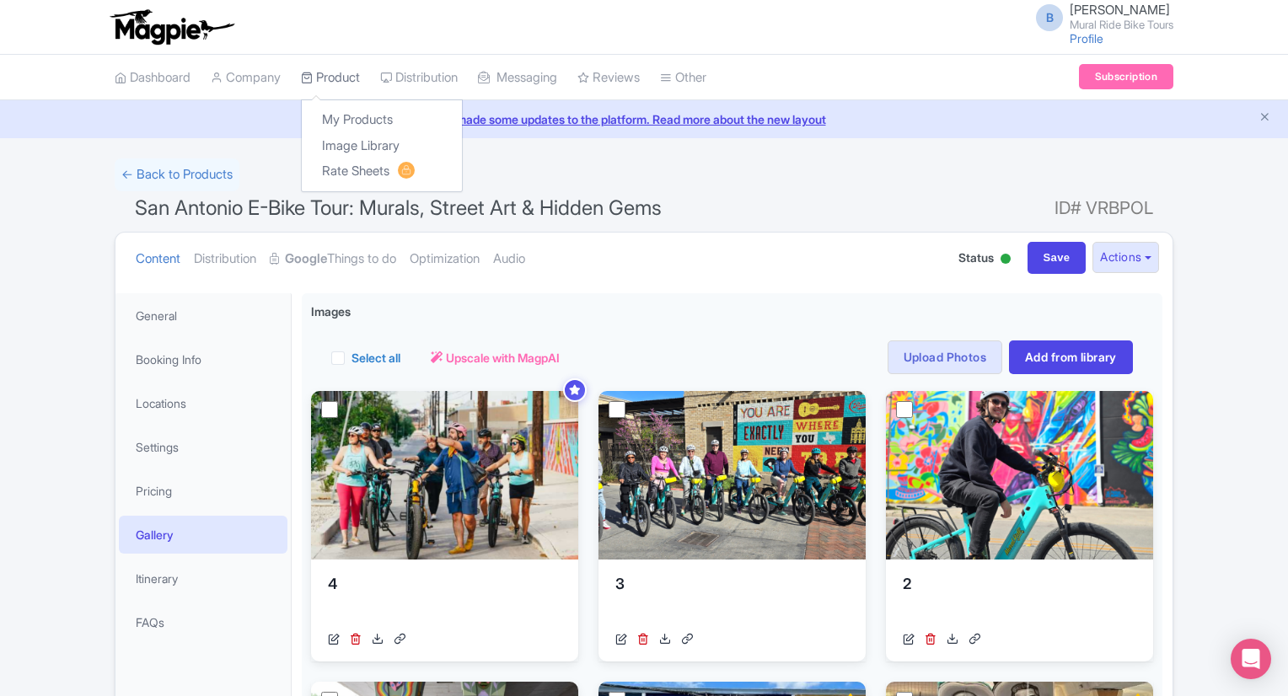
click at [353, 78] on link "Product" at bounding box center [330, 78] width 59 height 46
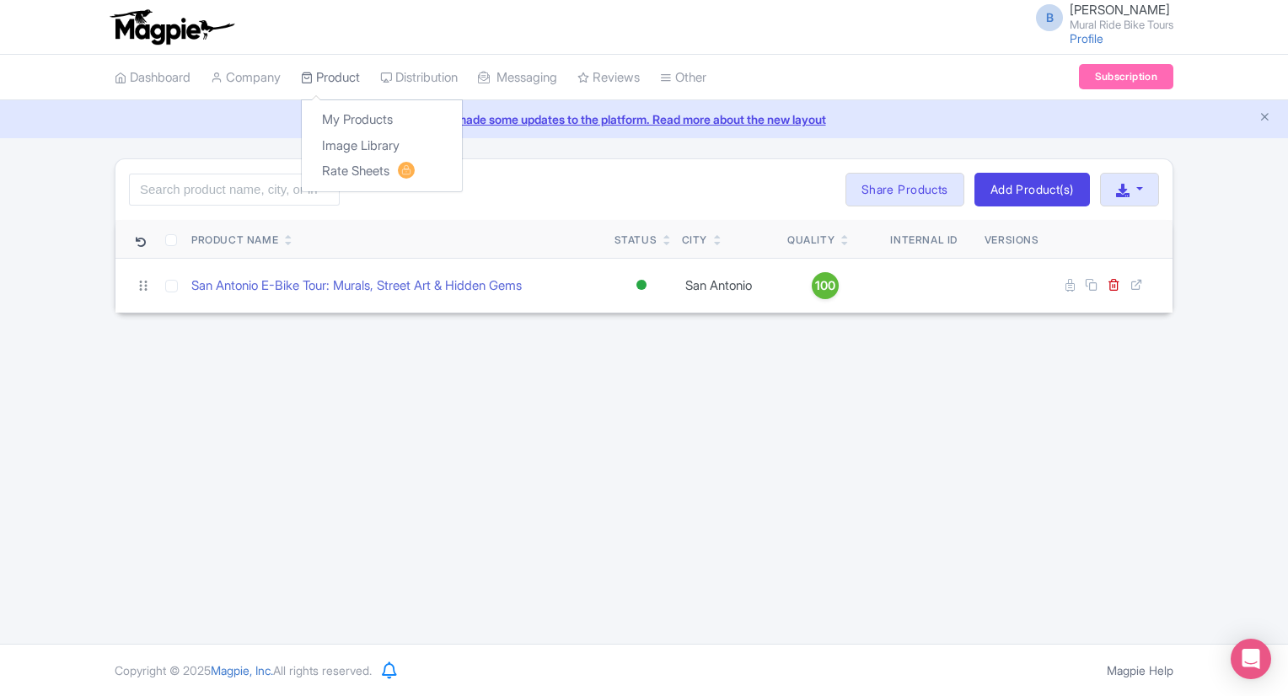
click at [352, 76] on link "Product" at bounding box center [330, 78] width 59 height 46
click at [494, 129] on div "We made some updates to the platform. Read more about the new layout" at bounding box center [644, 119] width 1288 height 38
click at [496, 124] on link "We made some updates to the platform. Read more about the new layout" at bounding box center [644, 119] width 1268 height 18
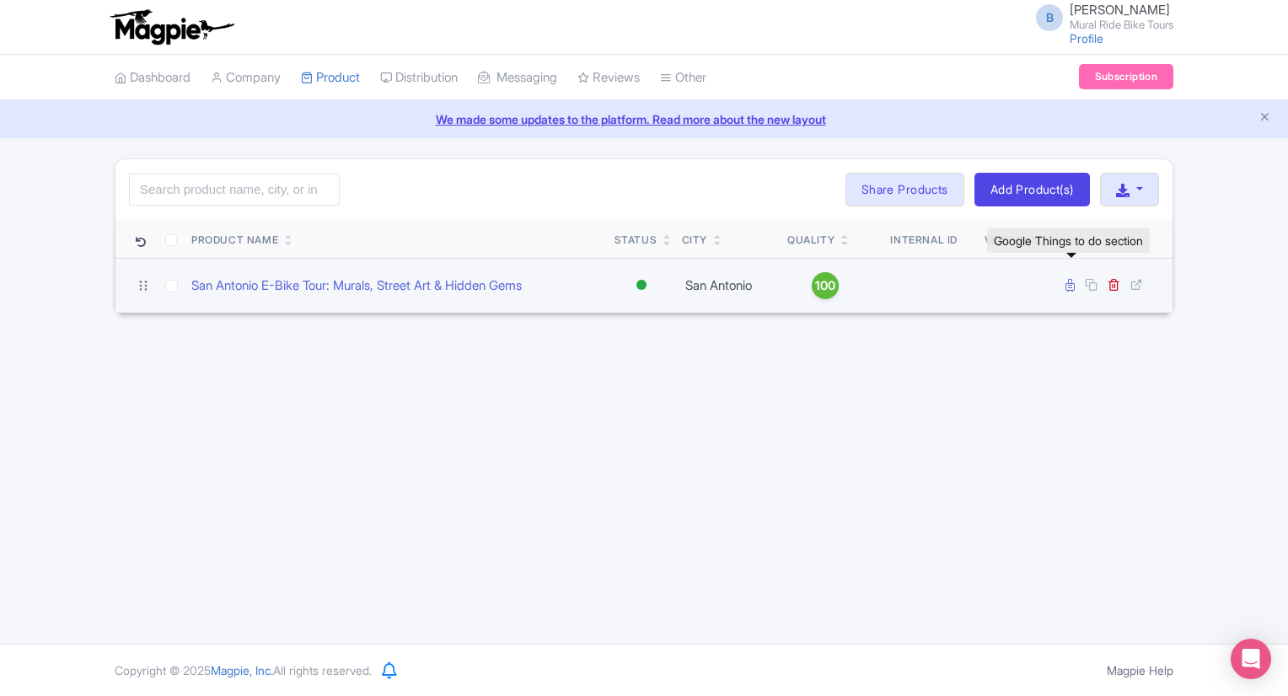
click at [1066, 282] on icon at bounding box center [1070, 285] width 9 height 13
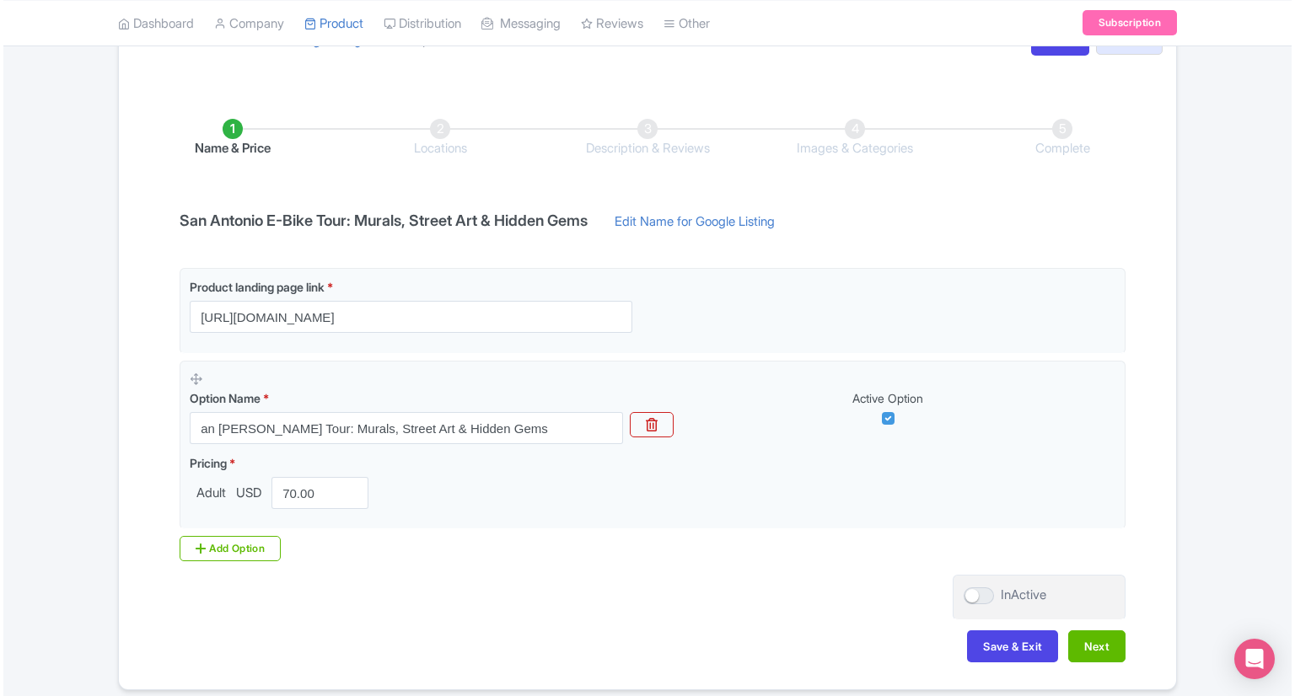
scroll to position [221, 0]
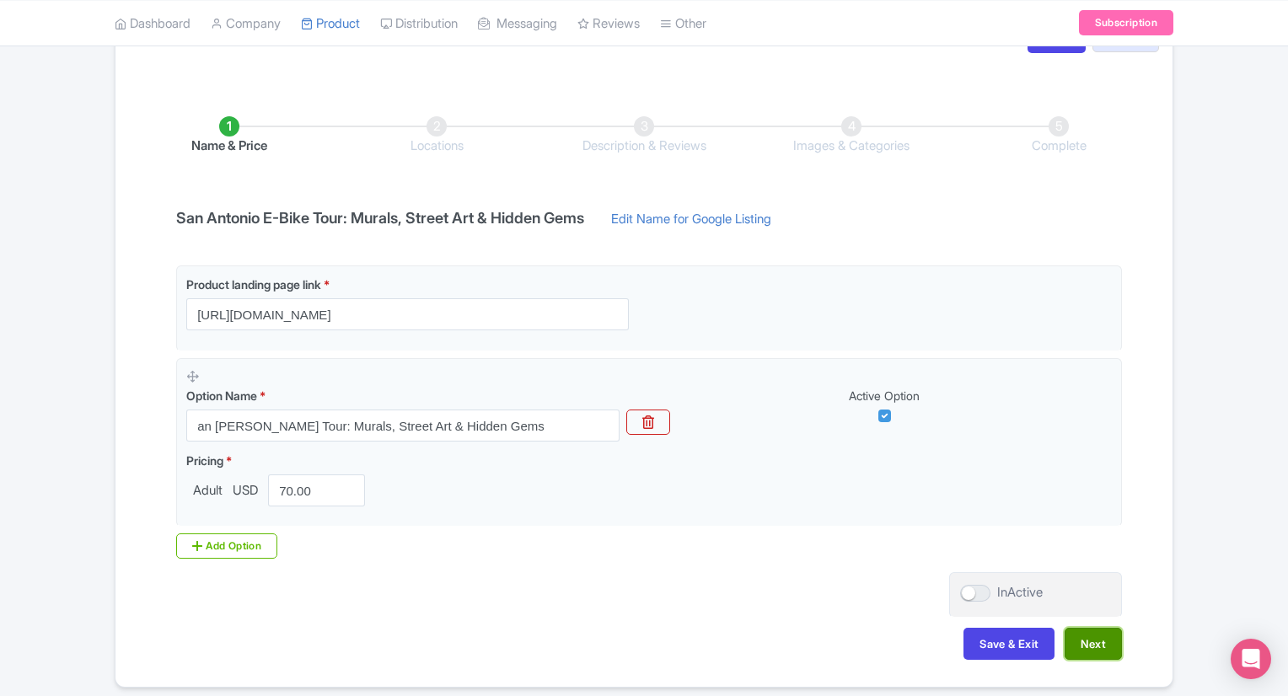
click at [1079, 642] on button "Next" at bounding box center [1093, 644] width 57 height 32
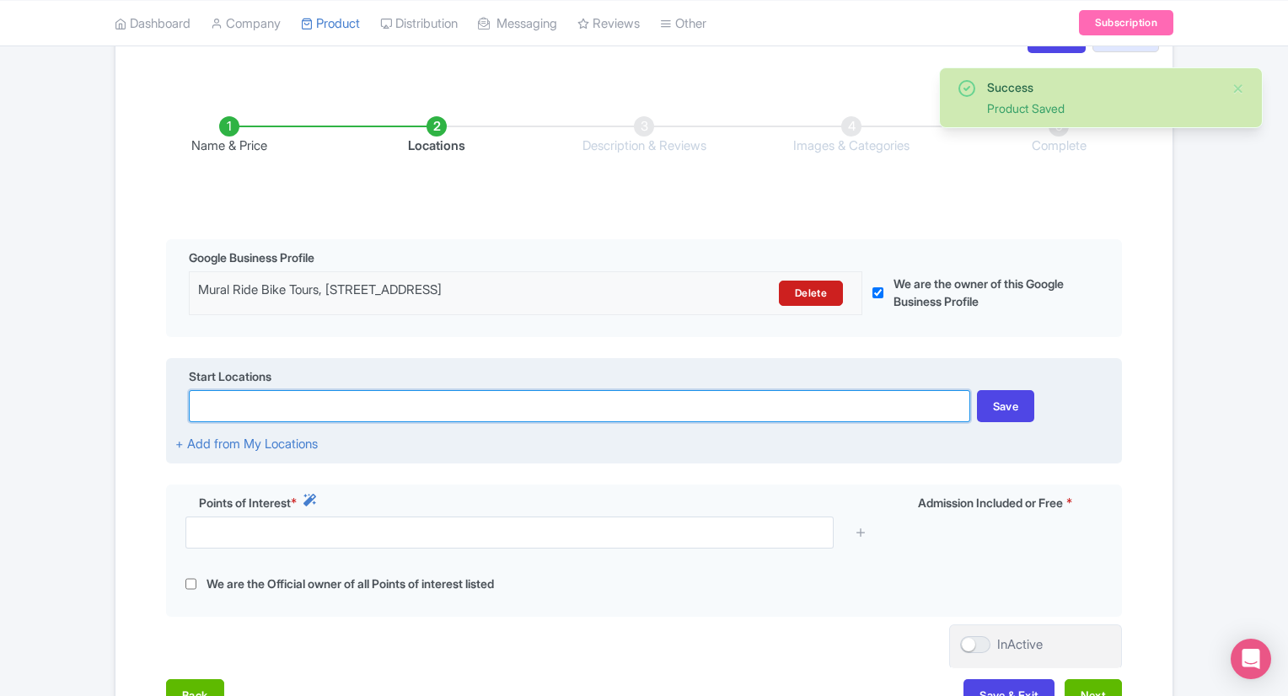
click at [475, 409] on input at bounding box center [579, 406] width 781 height 32
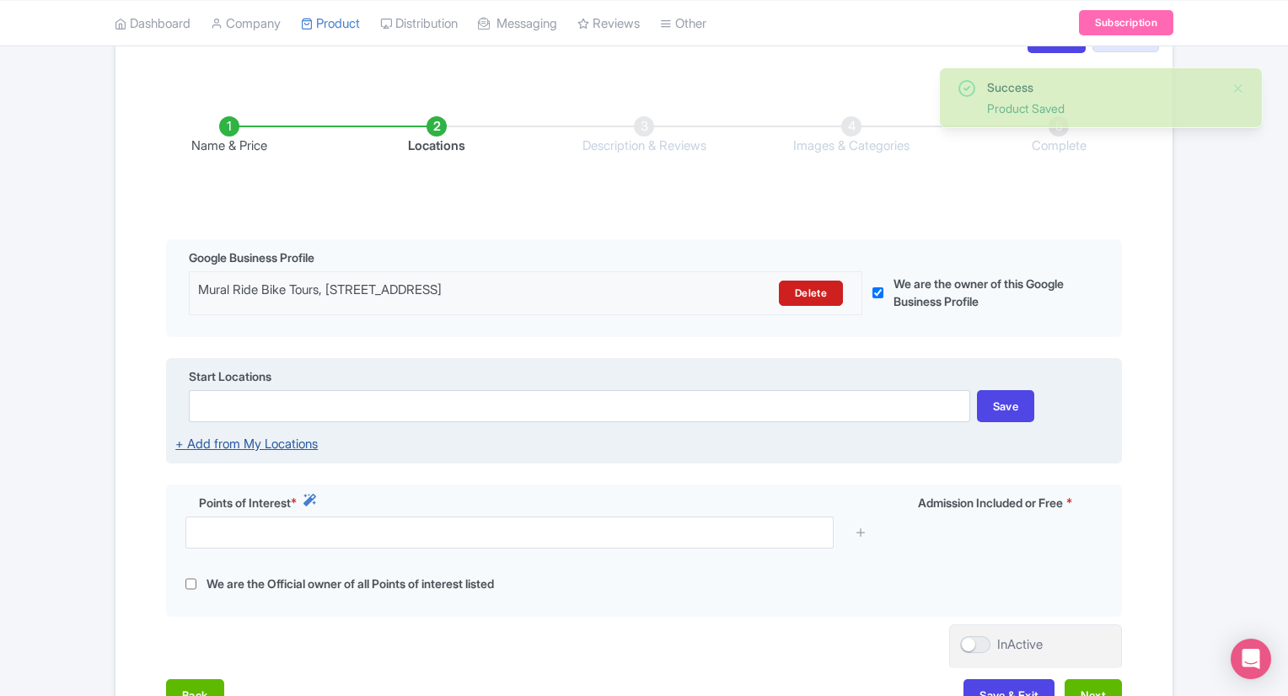
click at [293, 438] on link "+ Add from My Locations" at bounding box center [246, 444] width 142 height 16
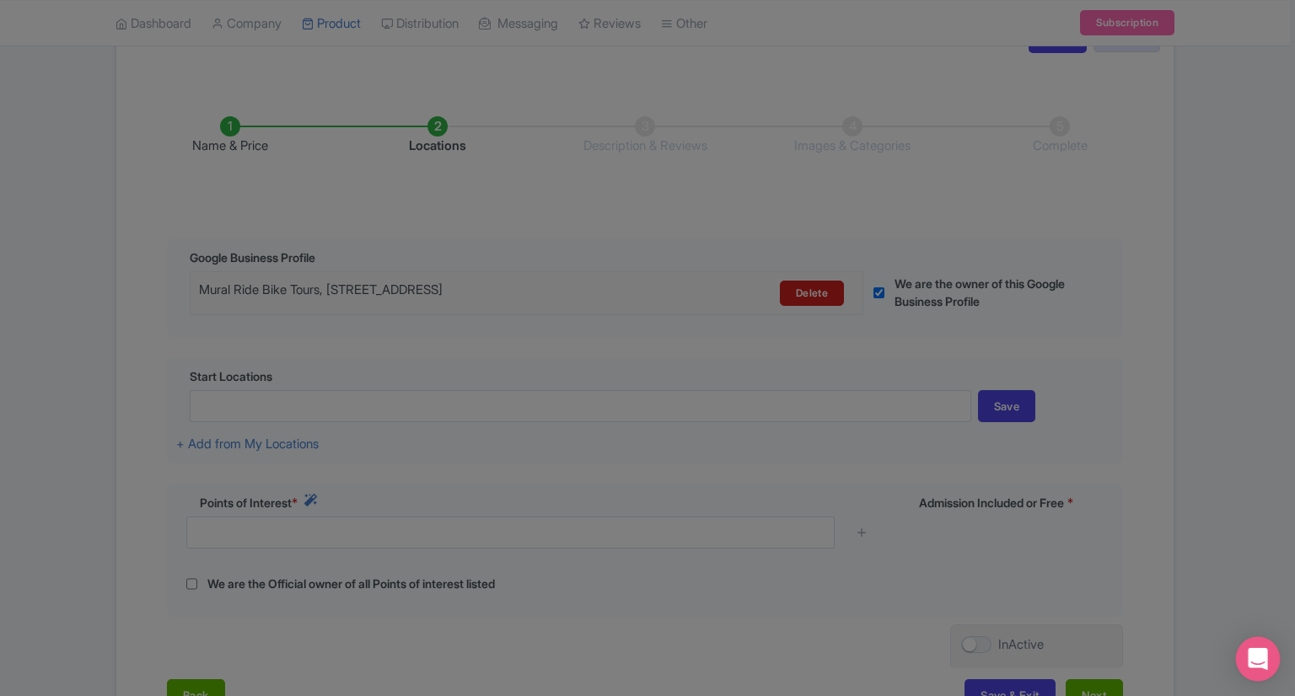
click at [1263, 656] on icon "Open Intercom Messenger" at bounding box center [1257, 659] width 19 height 22
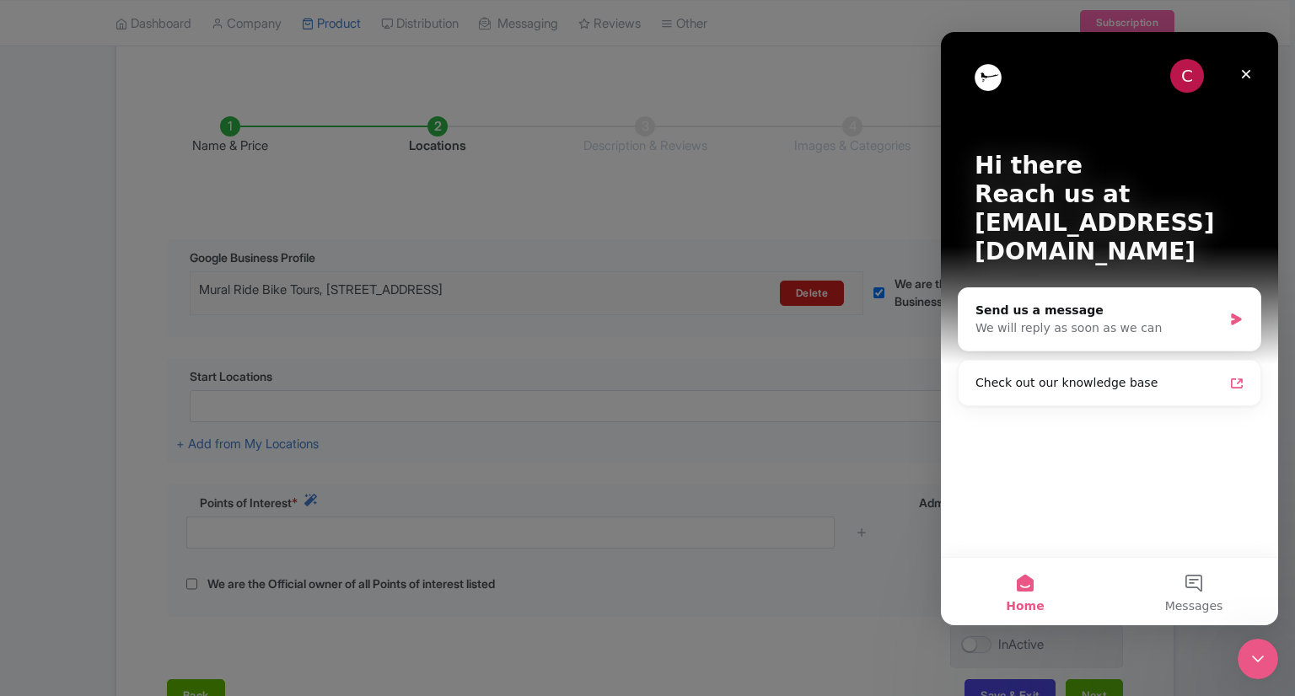
scroll to position [0, 0]
click at [1216, 642] on div at bounding box center [647, 348] width 1295 height 696
click at [1245, 79] on icon "Close" at bounding box center [1245, 73] width 13 height 13
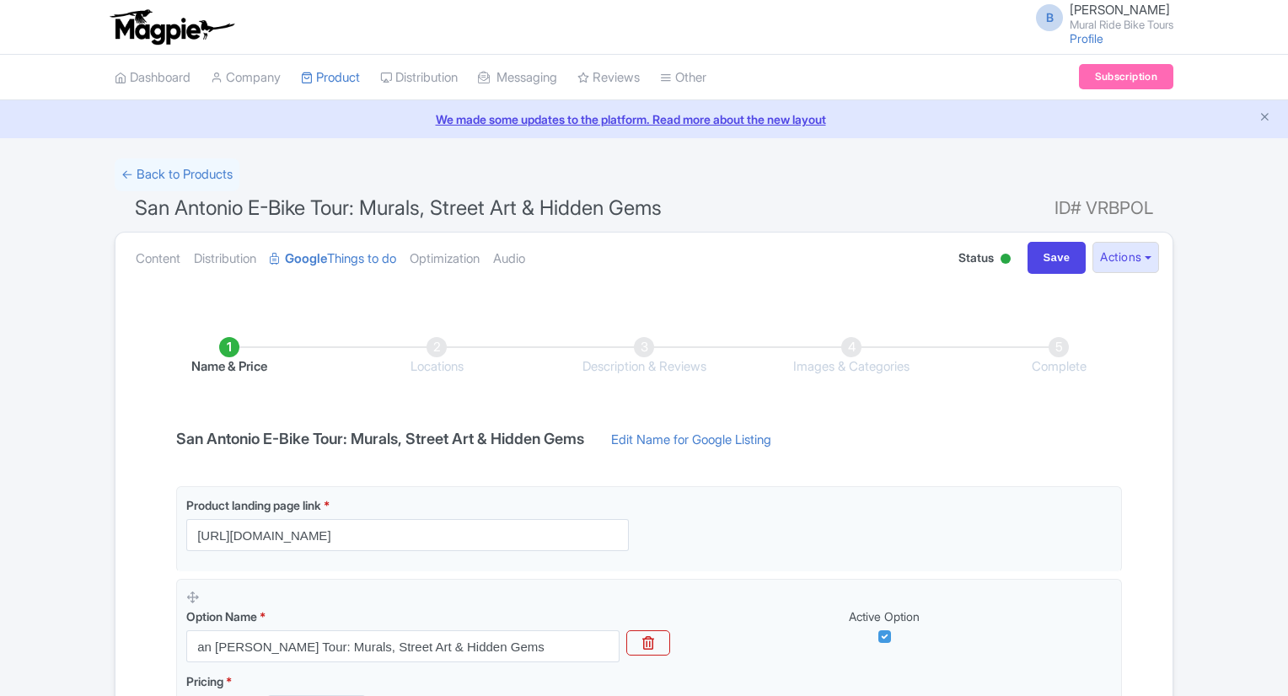
scroll to position [221, 0]
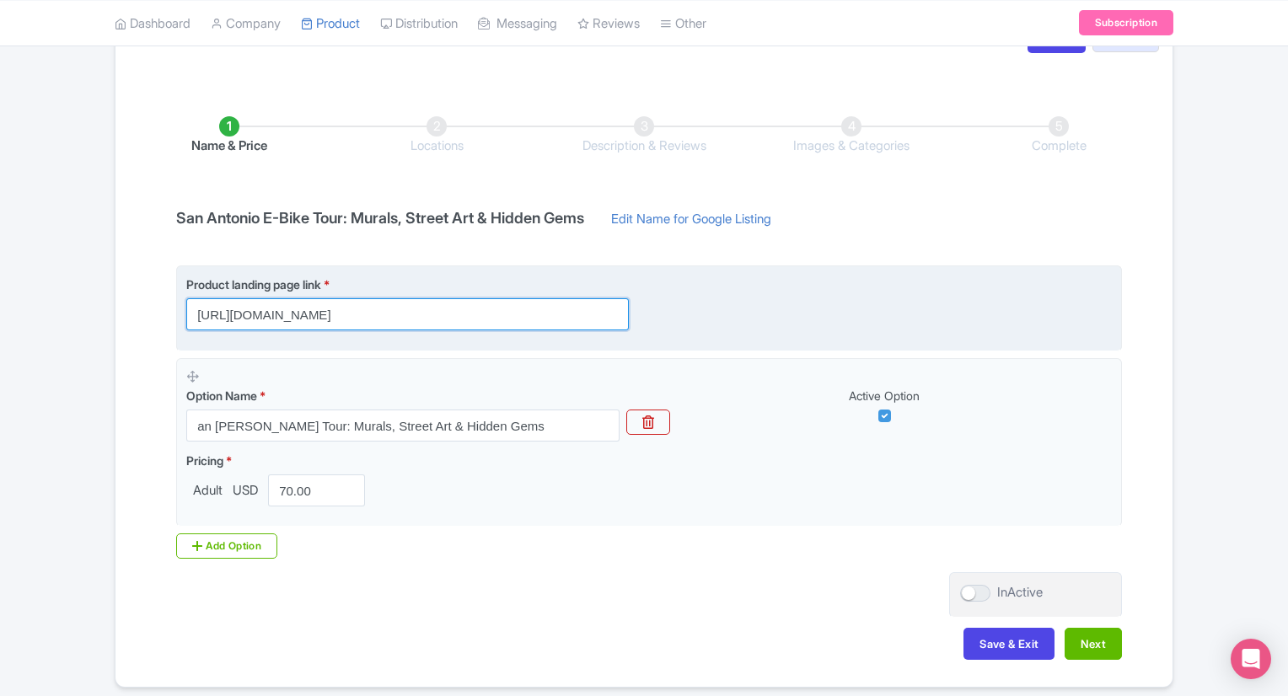
click at [533, 320] on input "[URL][DOMAIN_NAME]" at bounding box center [407, 314] width 443 height 32
click at [533, 320] on input "https://shop.live.rc.viator.com/tours/San-Antonio/Mural-Ride-Bike-Tour/d910-163…" at bounding box center [407, 314] width 443 height 32
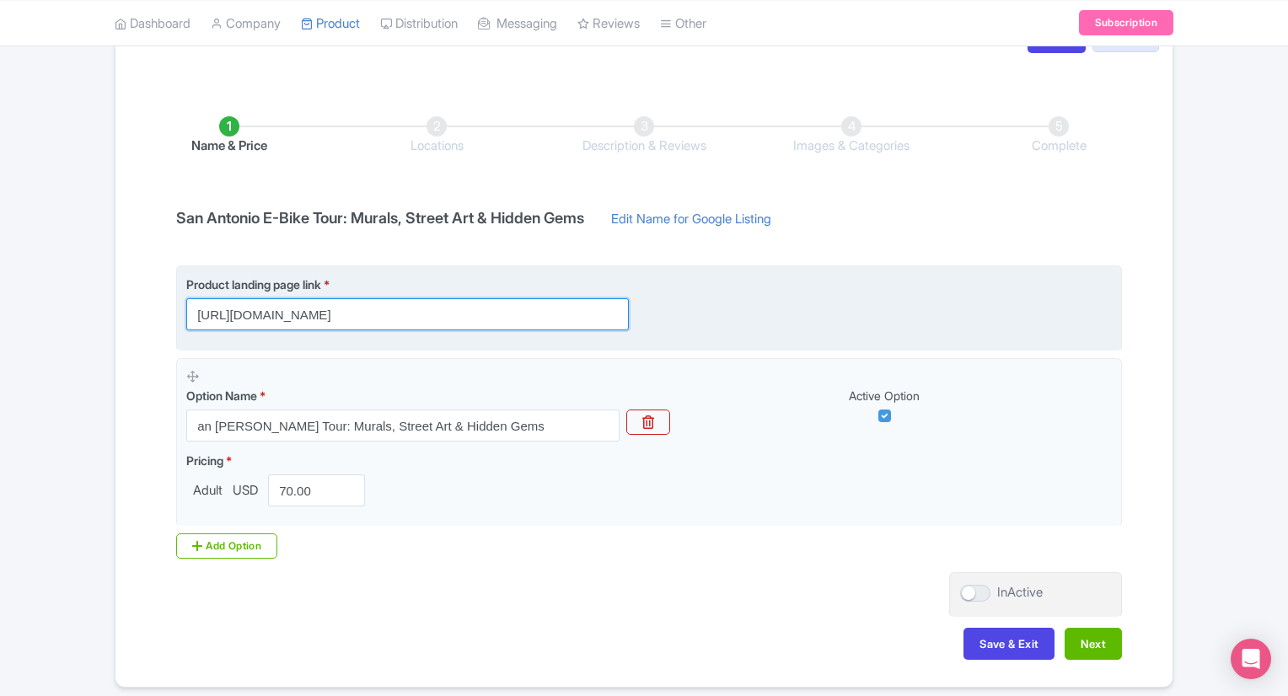
click at [533, 320] on input "https://shop.live.rc.viator.com/tours/San-Antonio/Mural-Ride-Bike-Tour/d910-163…" at bounding box center [407, 314] width 443 height 32
paste input "book.peek.com/s/ca0ae94f-a5fa-4588-97b2-b07197122111/E0BO"
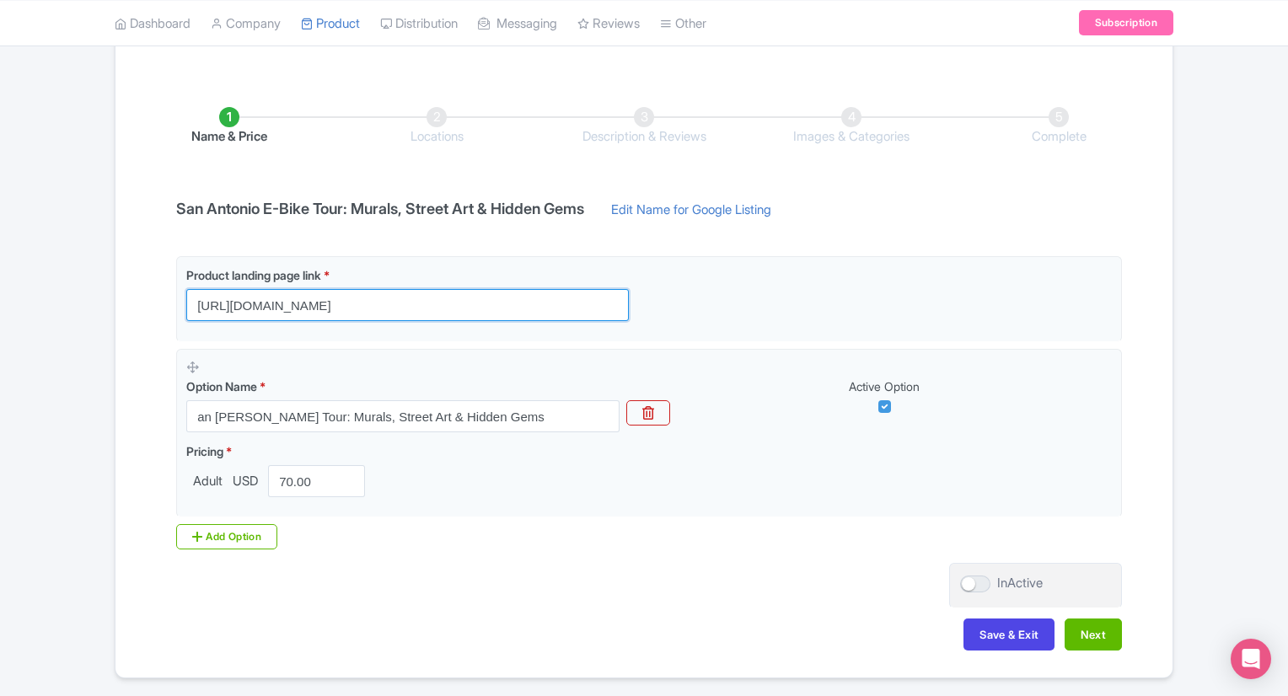
scroll to position [229, 0]
type input "https://book.peek.com/s/ca0ae94f-a5fa-4588-97b2-b07197122111/E0BO"
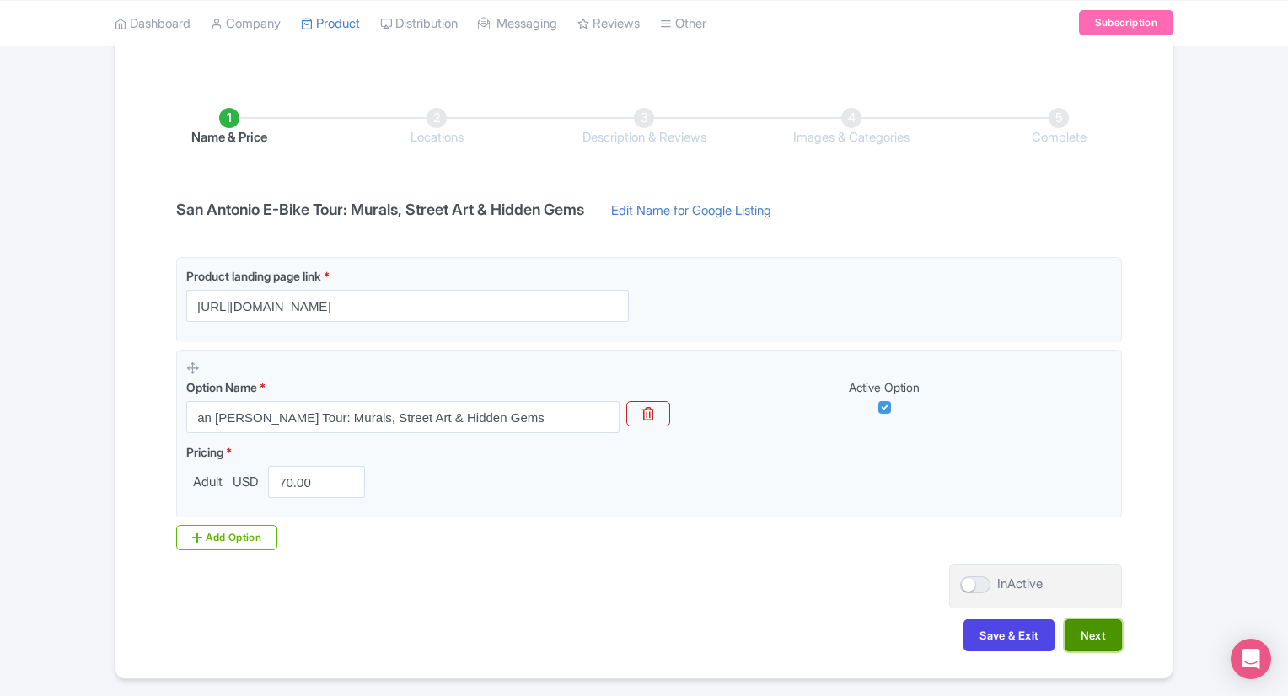
click at [1072, 628] on button "Next" at bounding box center [1093, 636] width 57 height 32
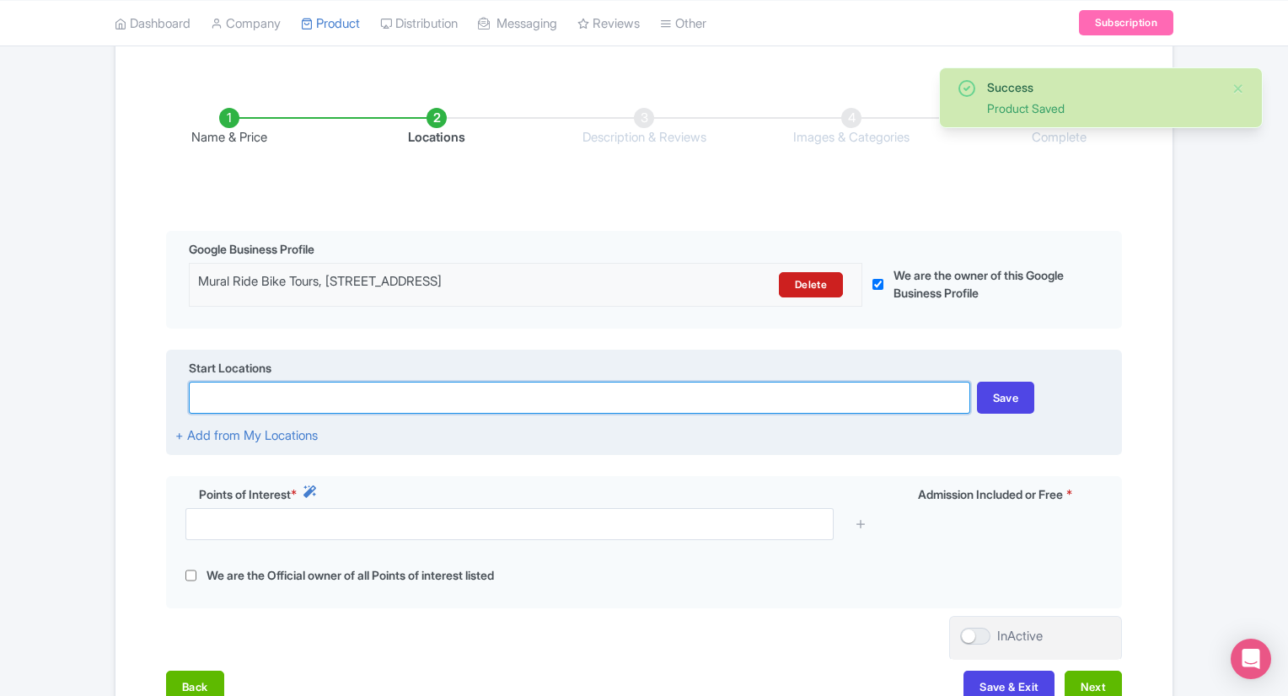
click at [452, 395] on input at bounding box center [579, 398] width 781 height 32
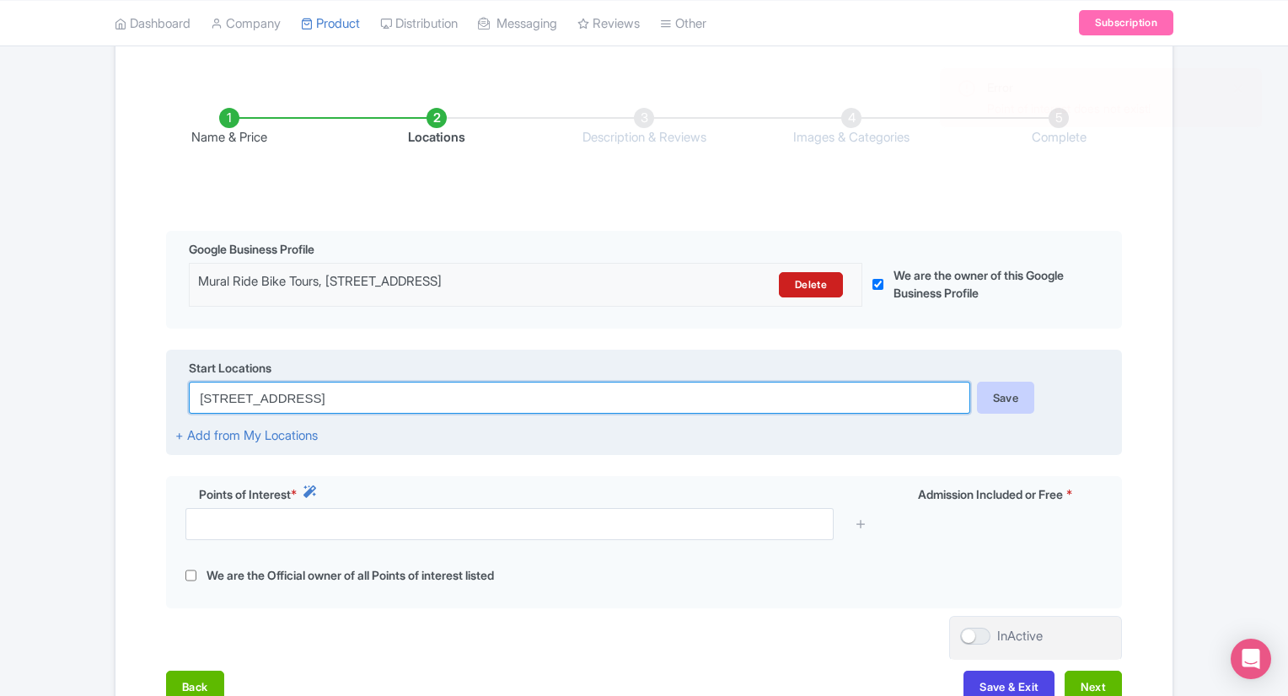
type input "503 Chestnut St, San Antonio, TX 78202, USA"
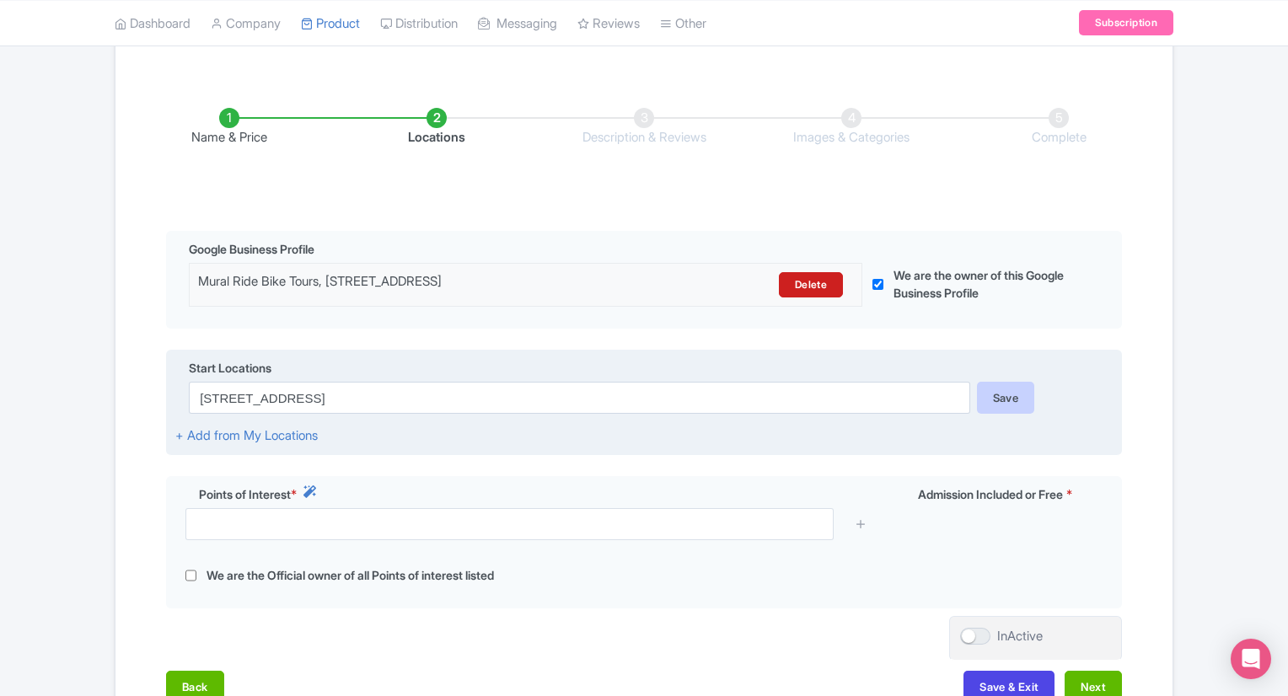
click at [987, 395] on div "Save" at bounding box center [1006, 398] width 58 height 32
click at [1015, 400] on div "Save" at bounding box center [1006, 398] width 58 height 32
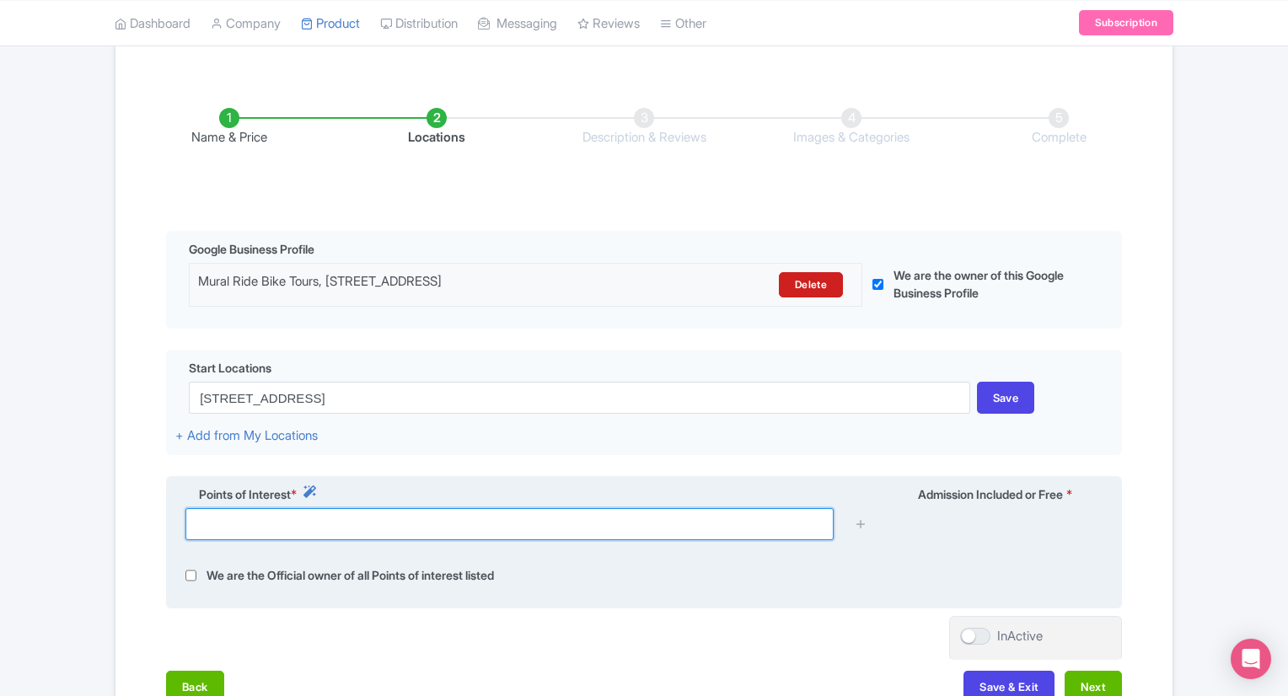
click at [593, 530] on input "text" at bounding box center [509, 524] width 648 height 32
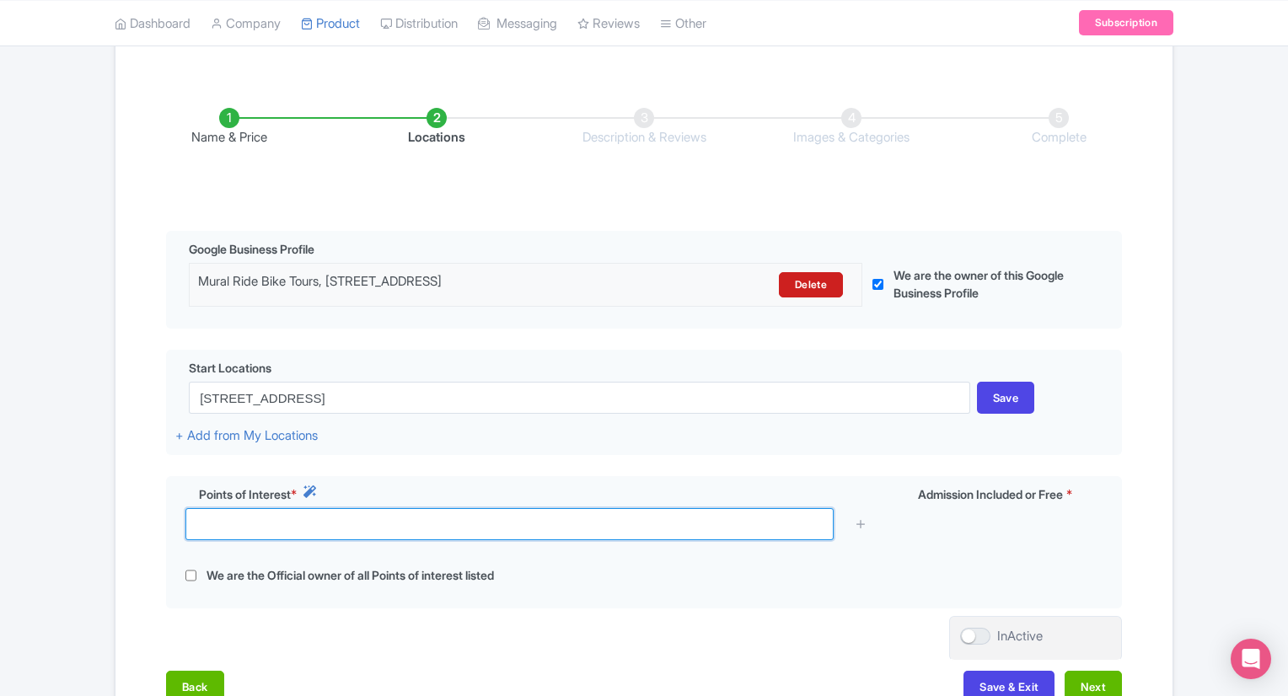
scroll to position [263, 0]
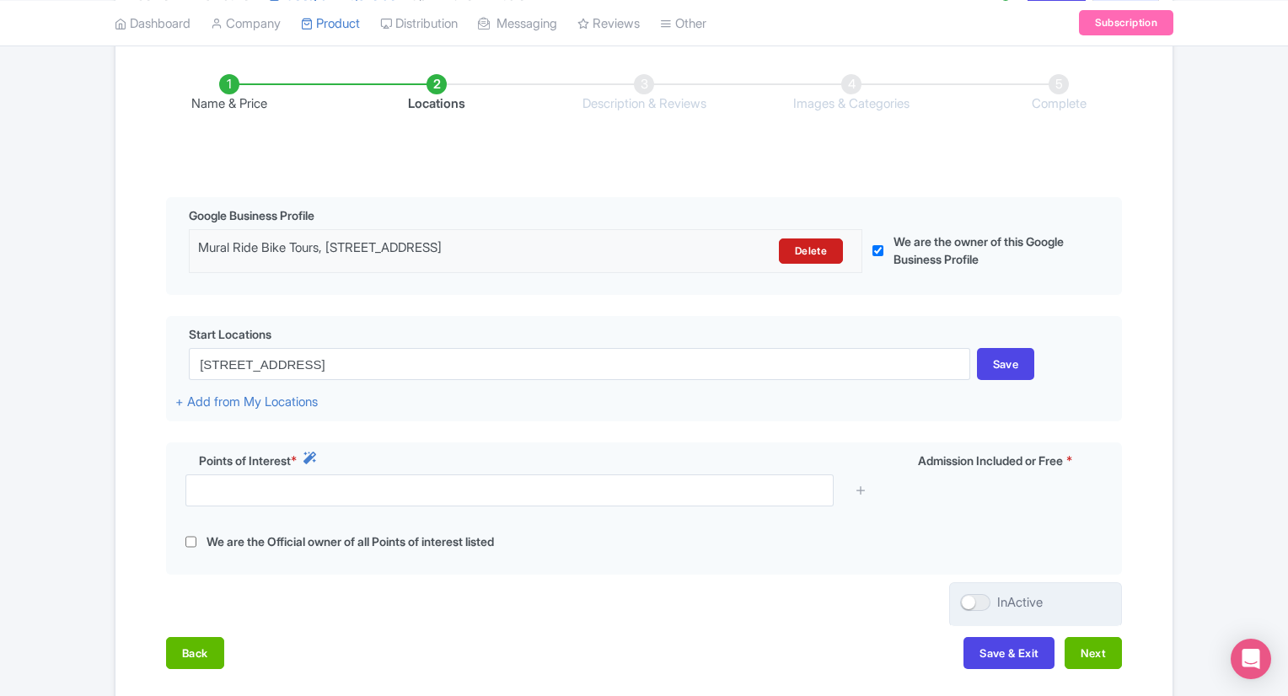
click at [975, 606] on div at bounding box center [975, 602] width 30 height 17
click at [971, 606] on input "InActive" at bounding box center [965, 602] width 11 height 11
checkbox input "true"
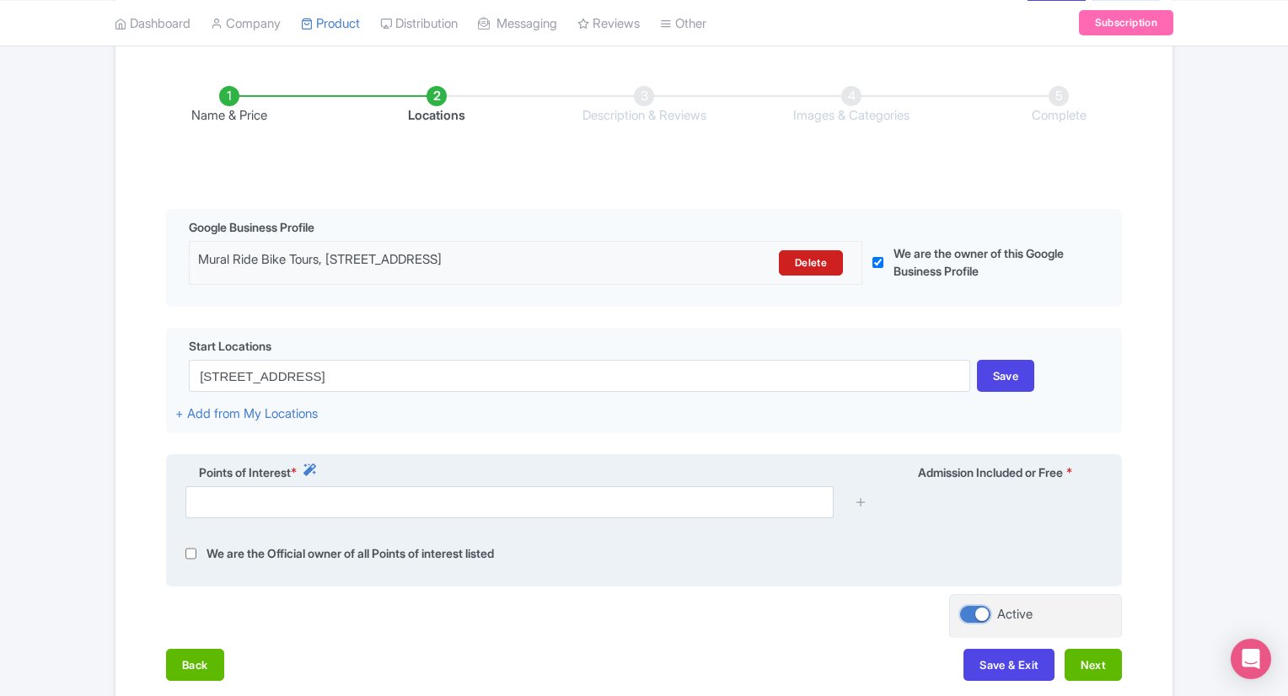
scroll to position [250, 0]
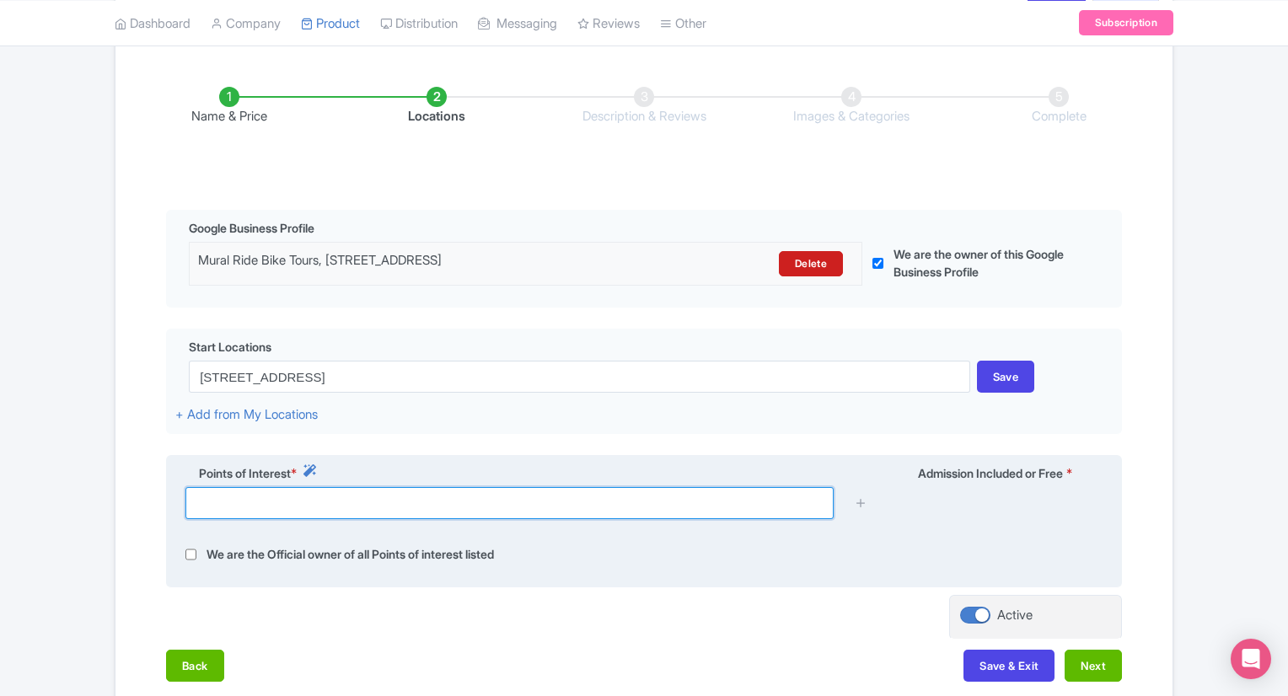
click at [587, 513] on input "text" at bounding box center [509, 503] width 648 height 32
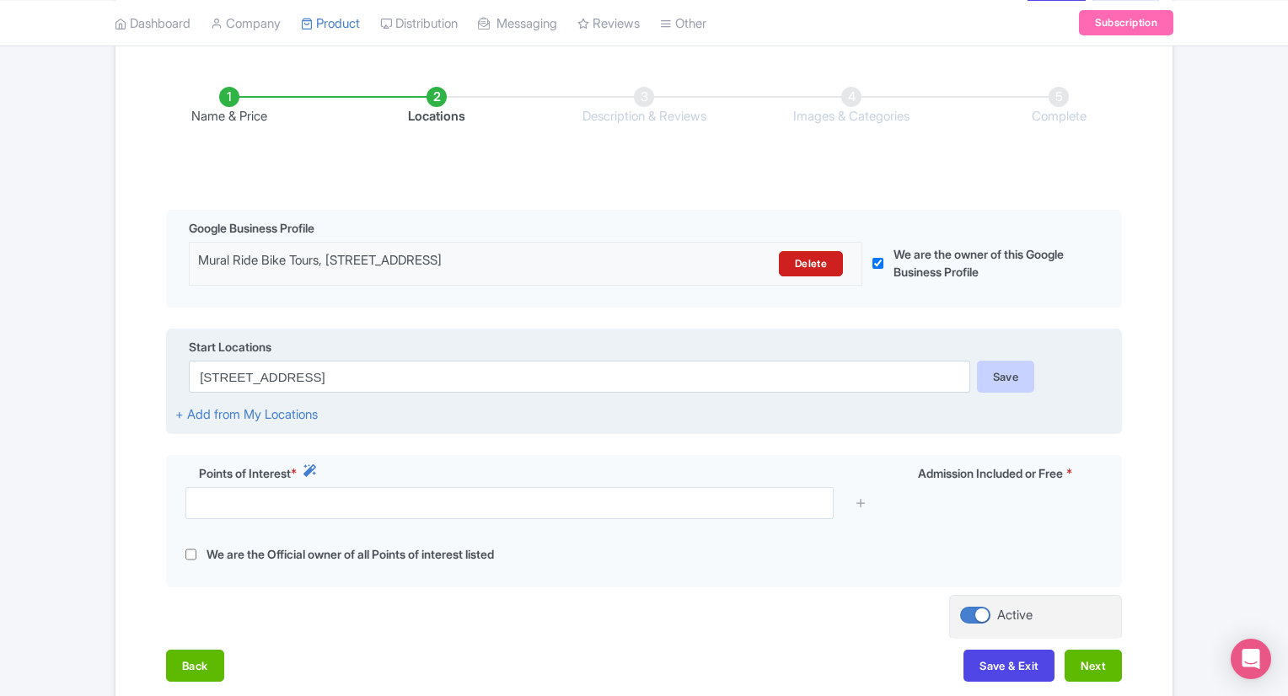
click at [997, 368] on div "Save" at bounding box center [1006, 377] width 58 height 32
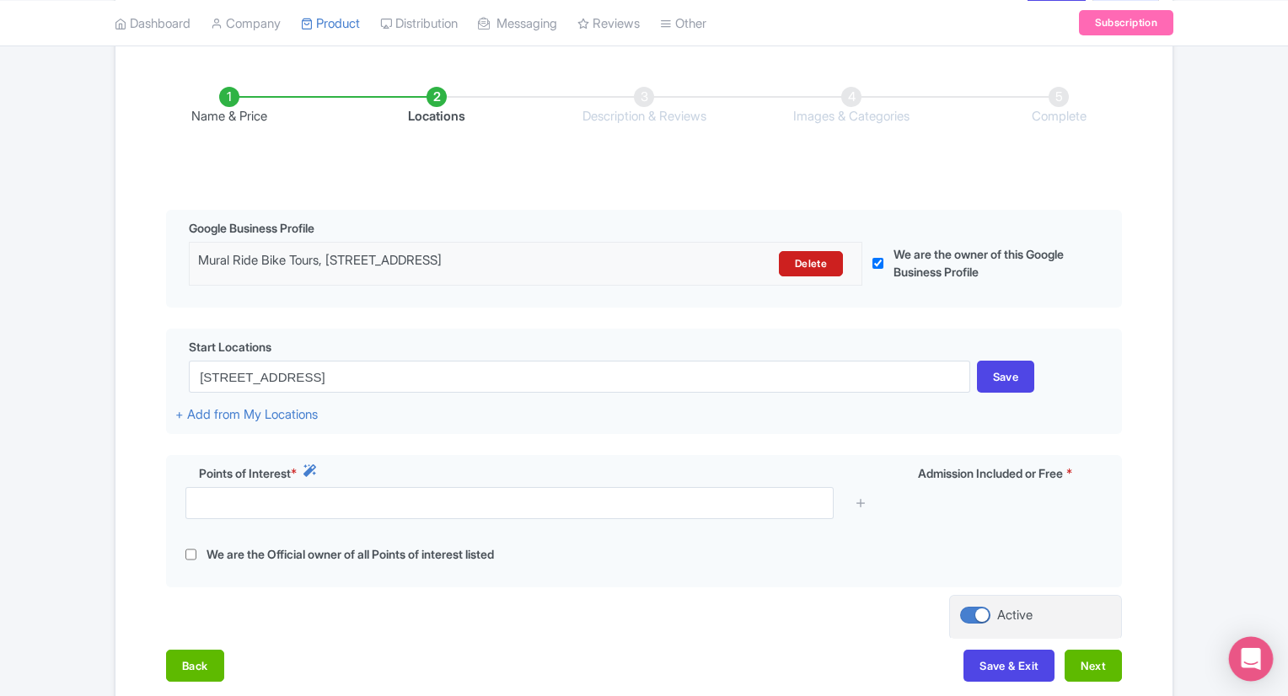
click at [1249, 647] on div "Open Intercom Messenger" at bounding box center [1251, 659] width 45 height 45
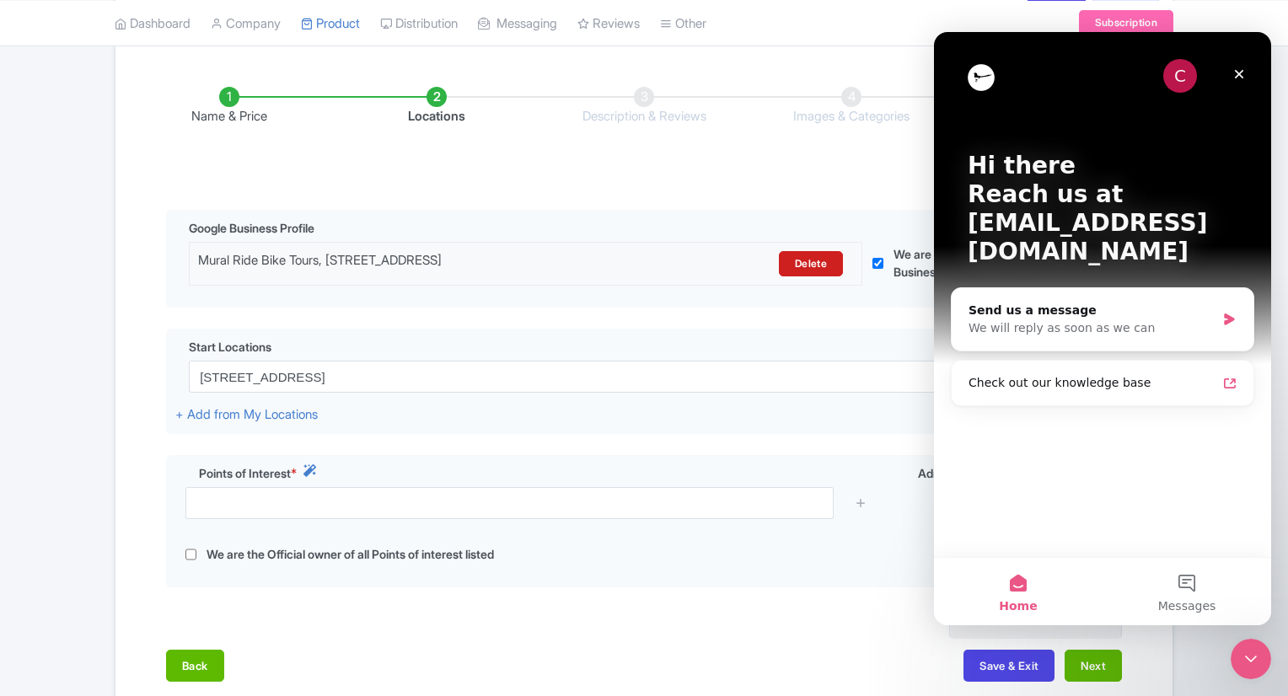
scroll to position [0, 0]
click at [1087, 302] on div "Send us a message" at bounding box center [1092, 311] width 247 height 18
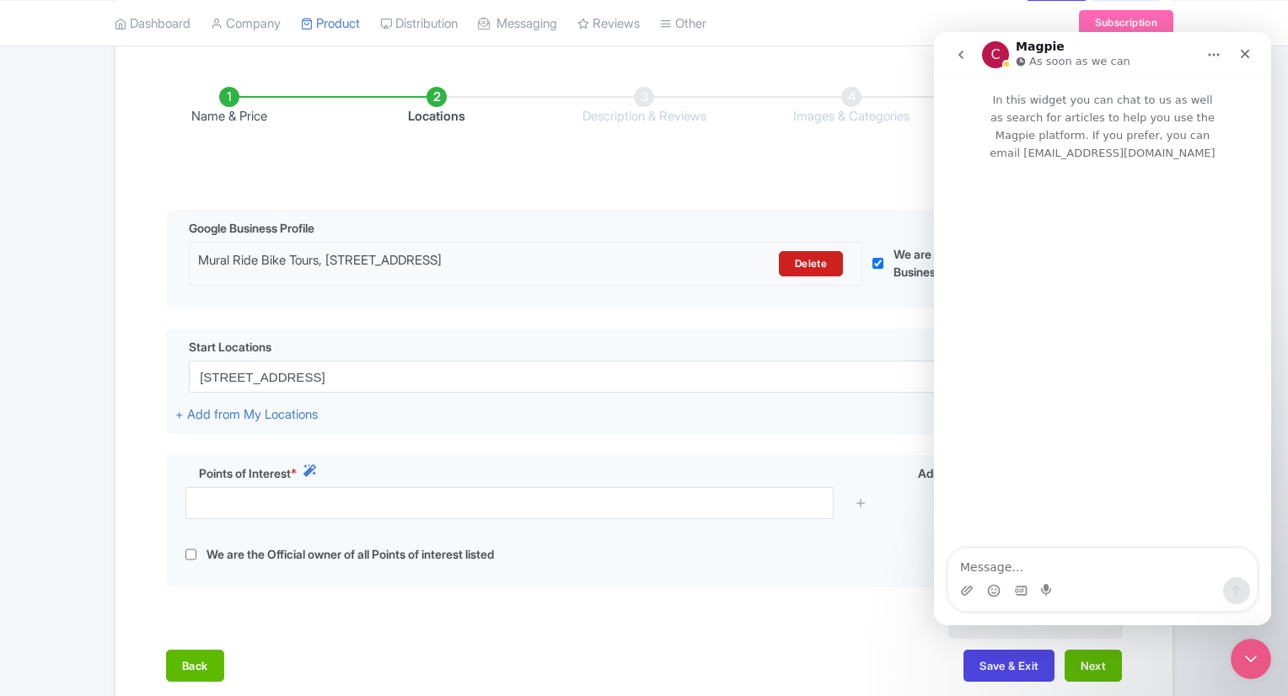
click at [1019, 556] on textarea "Message…" at bounding box center [1102, 563] width 309 height 29
type textarea "I cant get past points of interest - it wont allow me to enter anything"
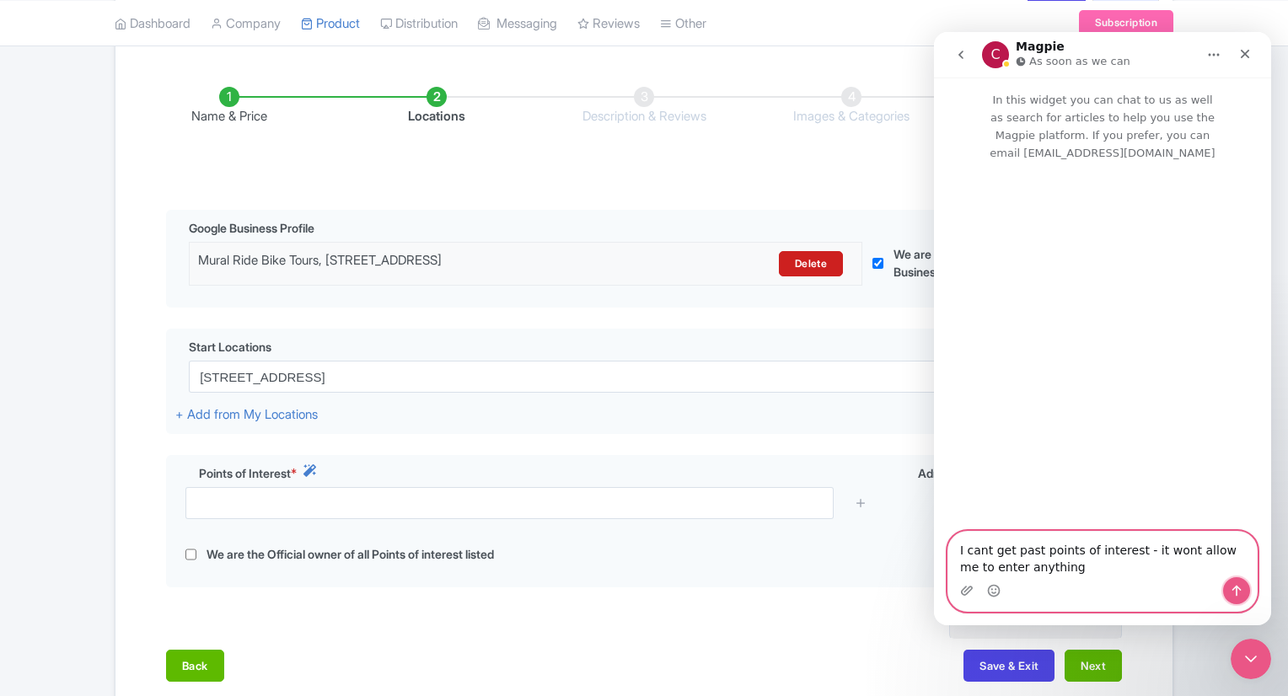
click at [1231, 595] on icon "Send a message…" at bounding box center [1236, 590] width 13 height 13
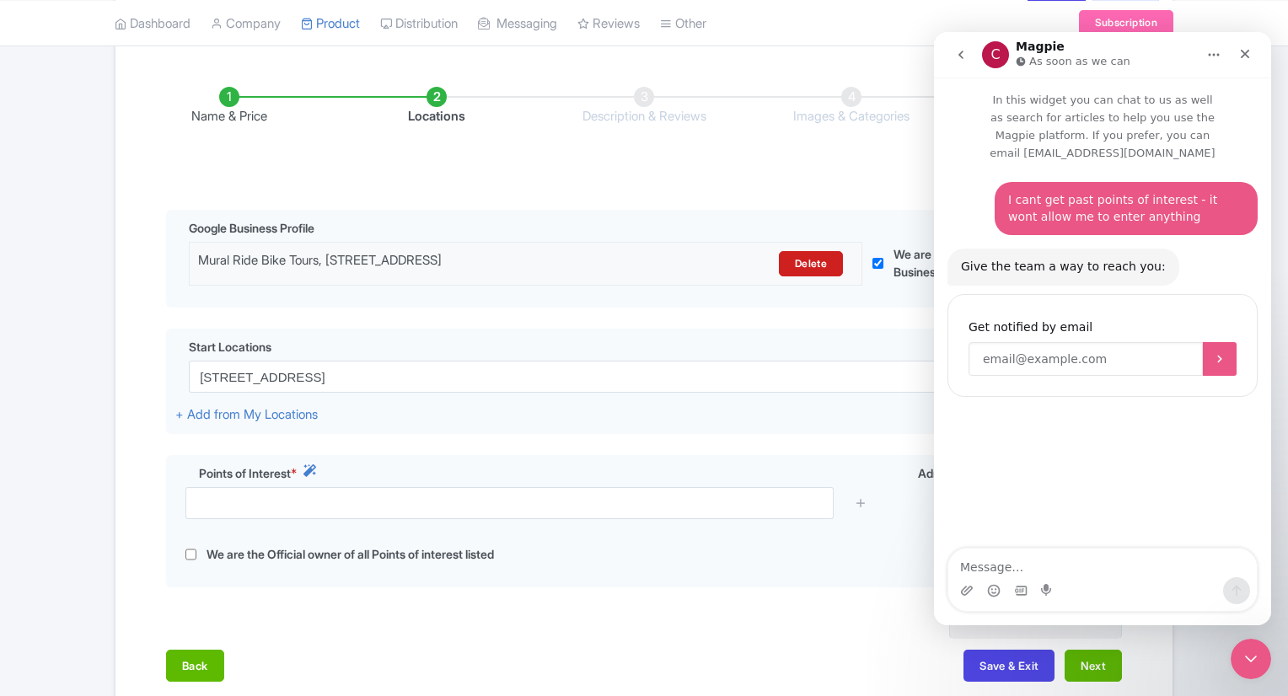
click at [1018, 351] on input "Enter your email" at bounding box center [1086, 359] width 234 height 34
type input "[PERSON_NAME][EMAIL_ADDRESS][DOMAIN_NAME]"
click at [1209, 354] on button "Submit" at bounding box center [1220, 359] width 34 height 34
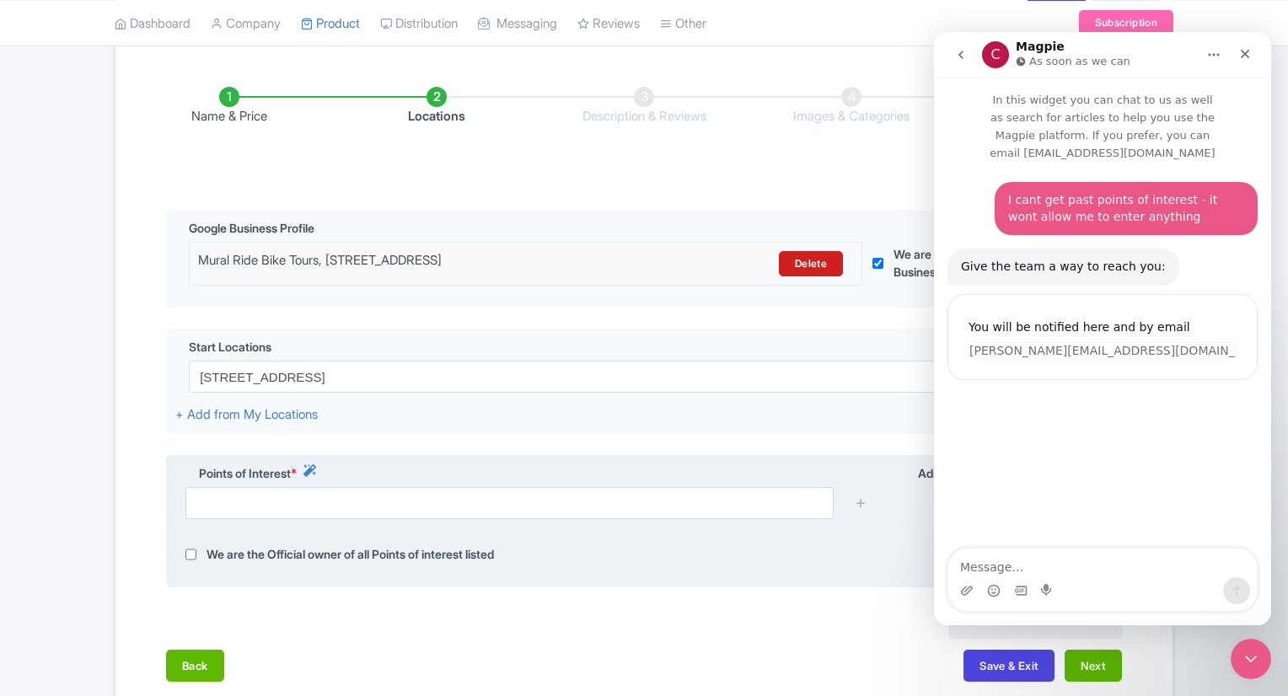
click at [816, 456] on div "Points of Interest * Admission Included or Free * We are the Official owner of …" at bounding box center [644, 521] width 956 height 133
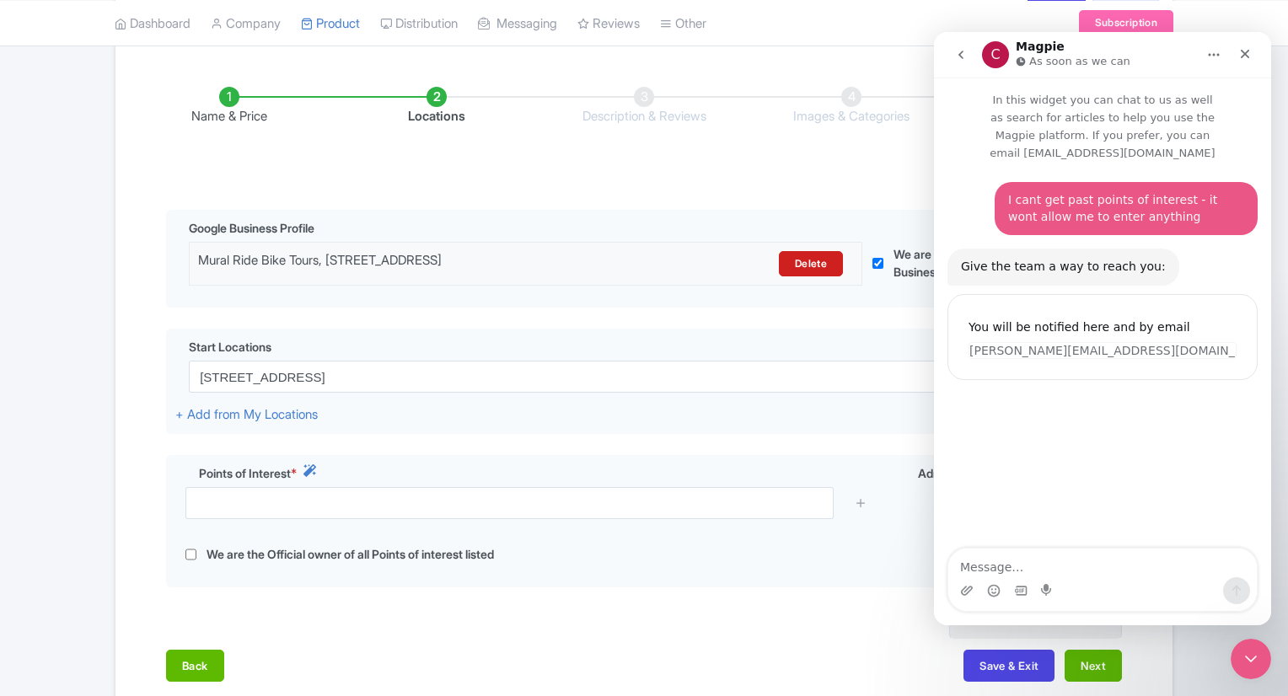
click at [834, 605] on div "Name & Price Locations Description & Reviews Images & Categories Complete Edit …" at bounding box center [644, 376] width 1037 height 646
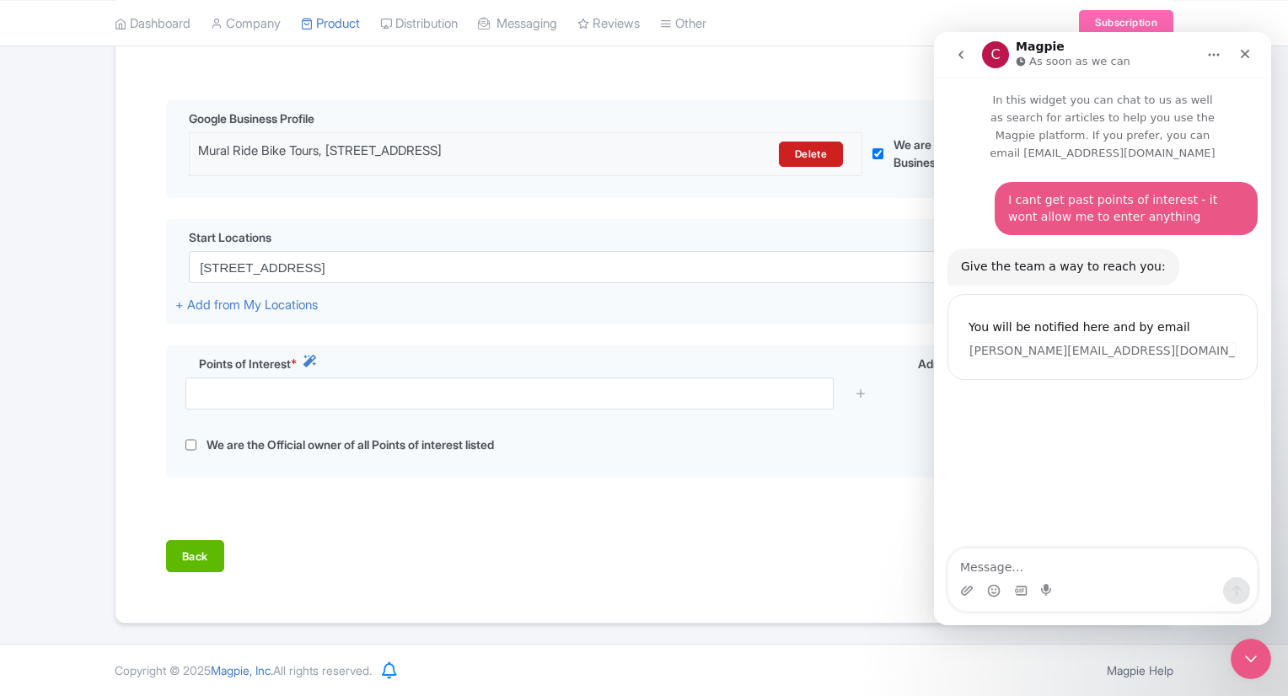
click at [857, 587] on div "Back Save & Exit Next" at bounding box center [644, 564] width 956 height 49
click at [1237, 59] on div "Close" at bounding box center [1245, 54] width 30 height 30
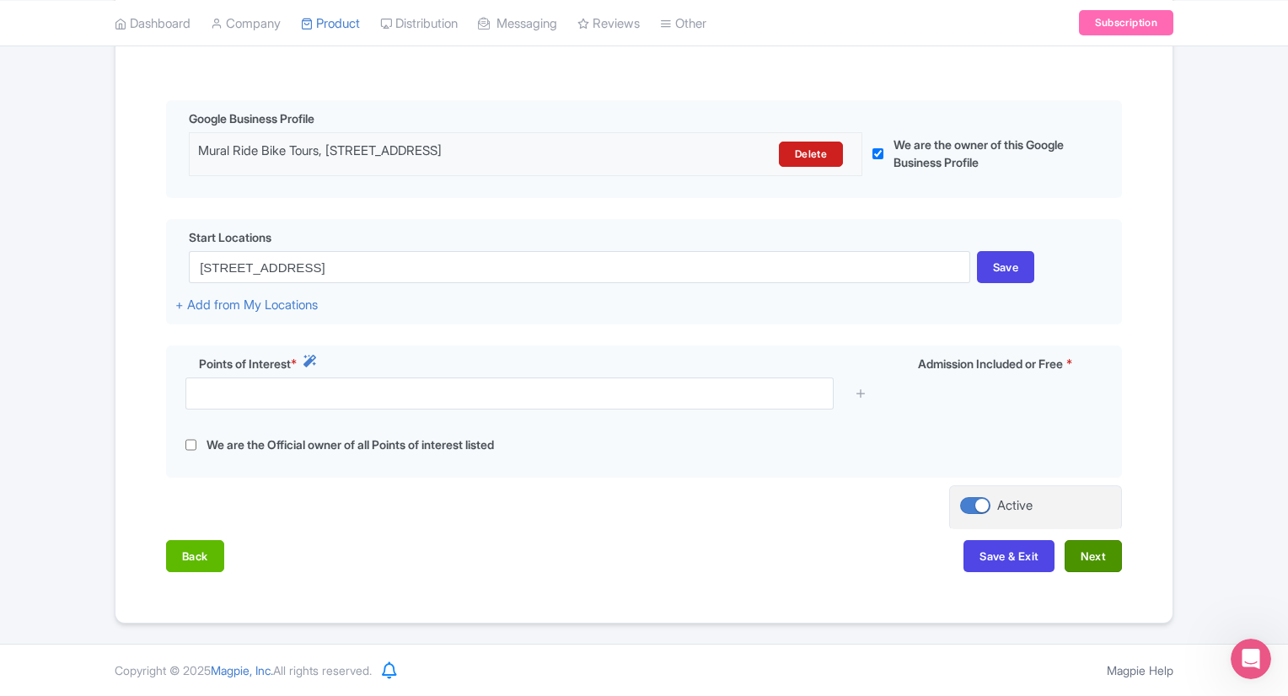
scroll to position [0, 0]
click at [975, 543] on button "Save & Exit" at bounding box center [1009, 556] width 91 height 32
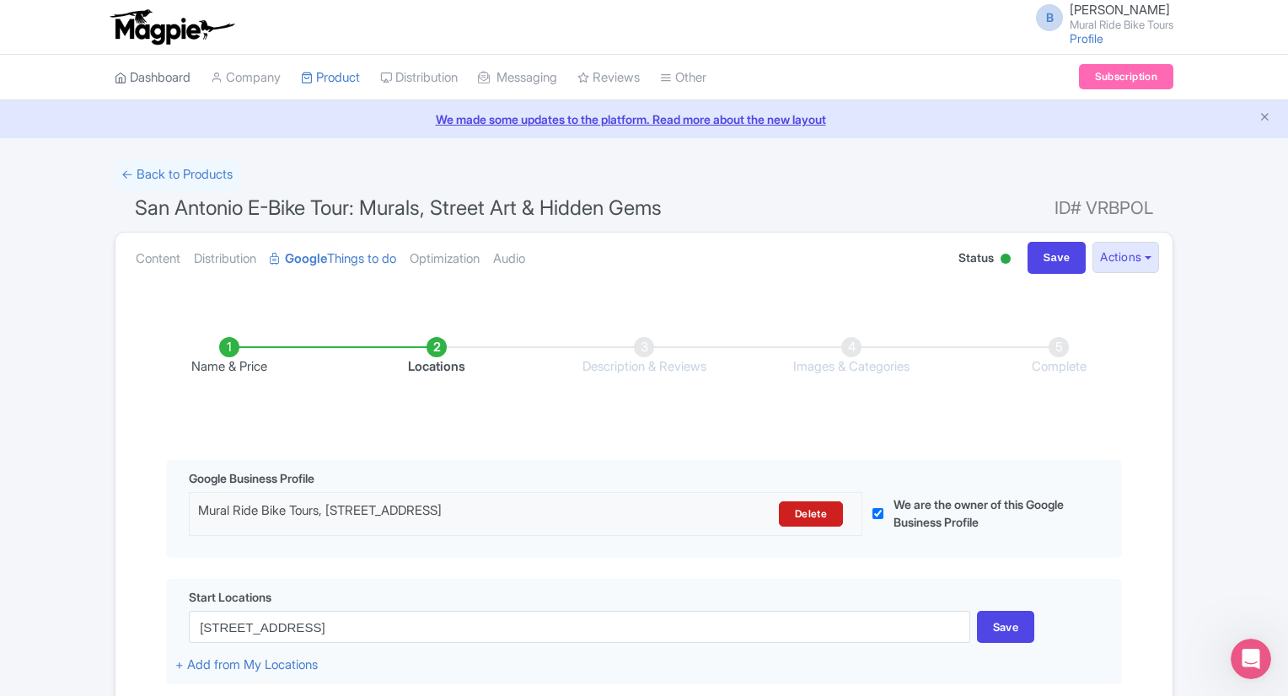
click at [155, 88] on link "Dashboard" at bounding box center [153, 78] width 76 height 46
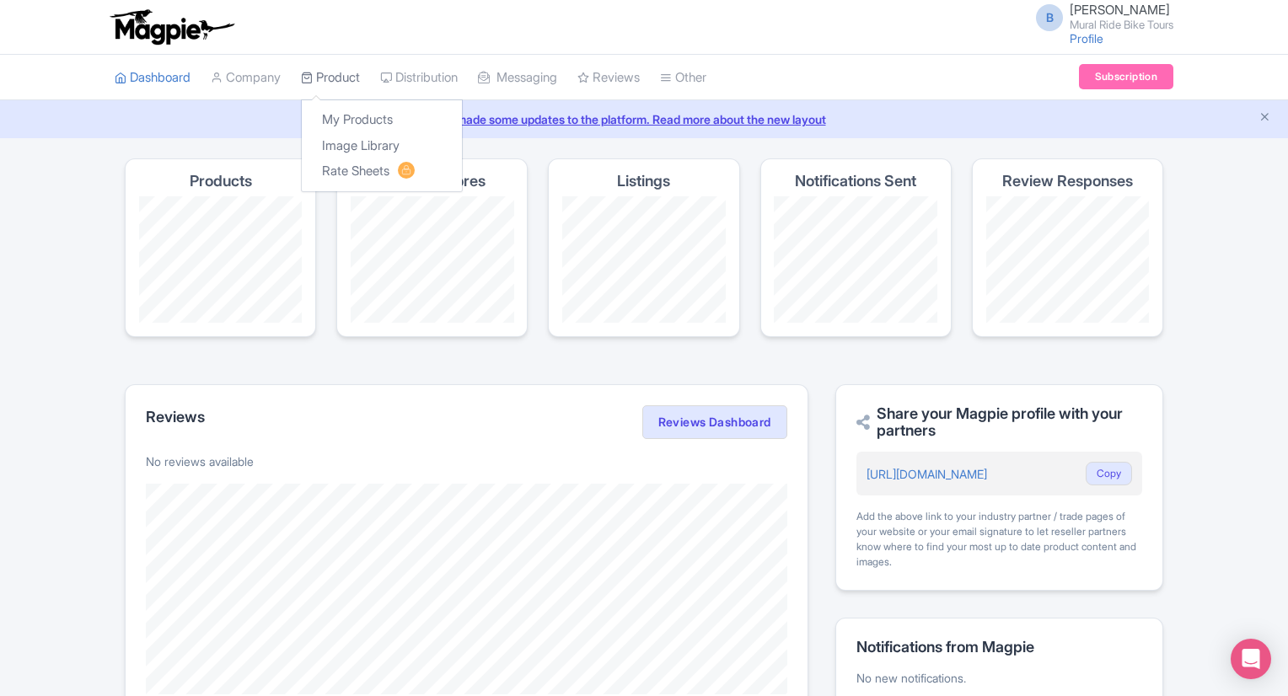
click at [332, 74] on link "Product" at bounding box center [330, 78] width 59 height 46
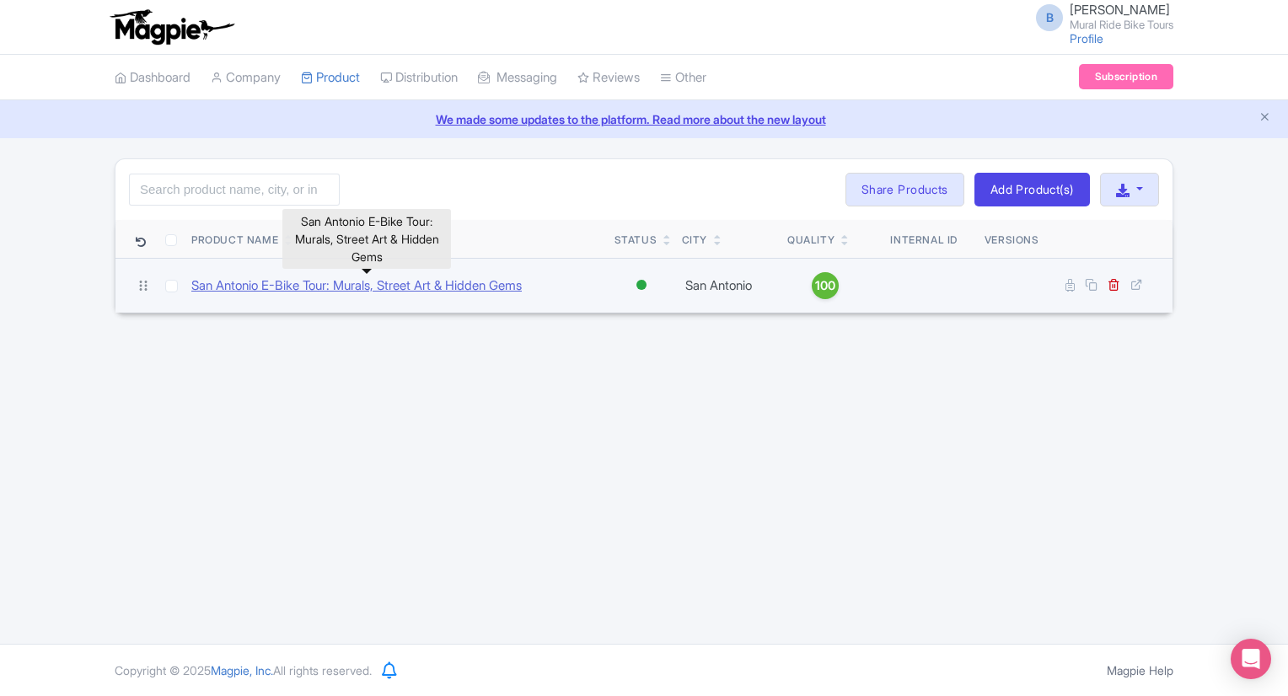
click at [332, 283] on link "San Antonio E-Bike Tour: Murals, Street Art & Hidden Gems" at bounding box center [356, 286] width 330 height 19
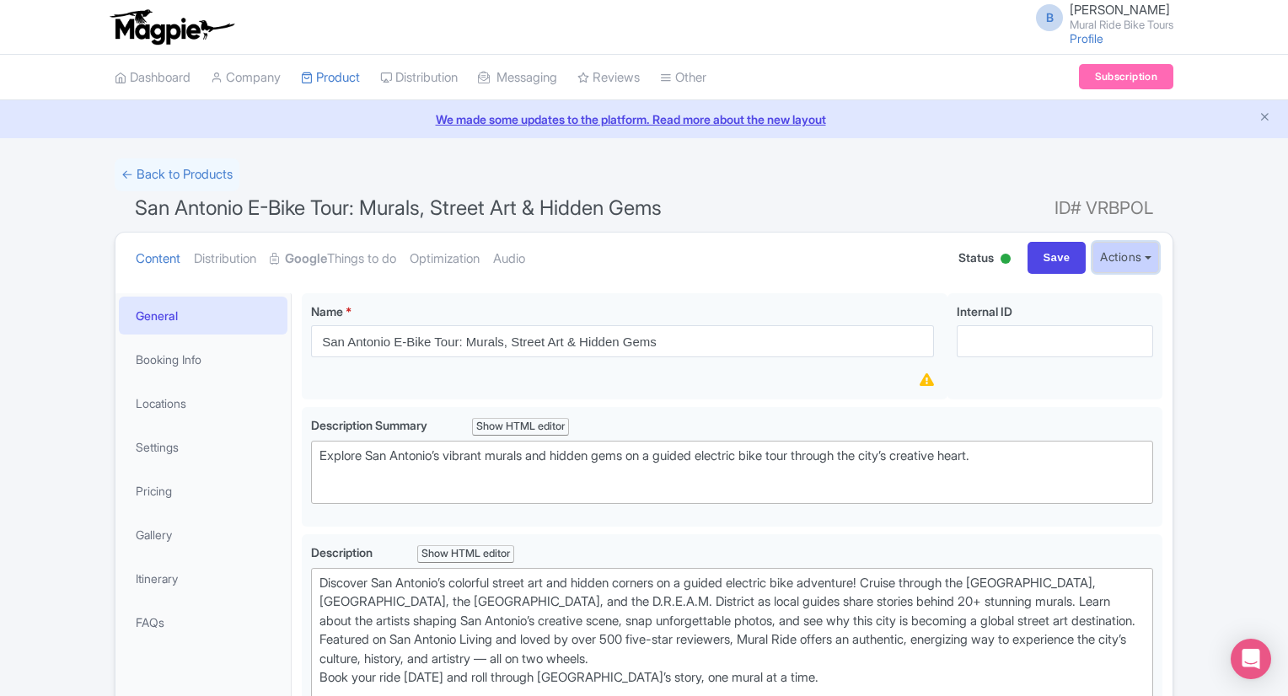
click at [1124, 255] on button "Actions" at bounding box center [1126, 257] width 67 height 31
click at [327, 257] on strong "Google" at bounding box center [306, 259] width 42 height 19
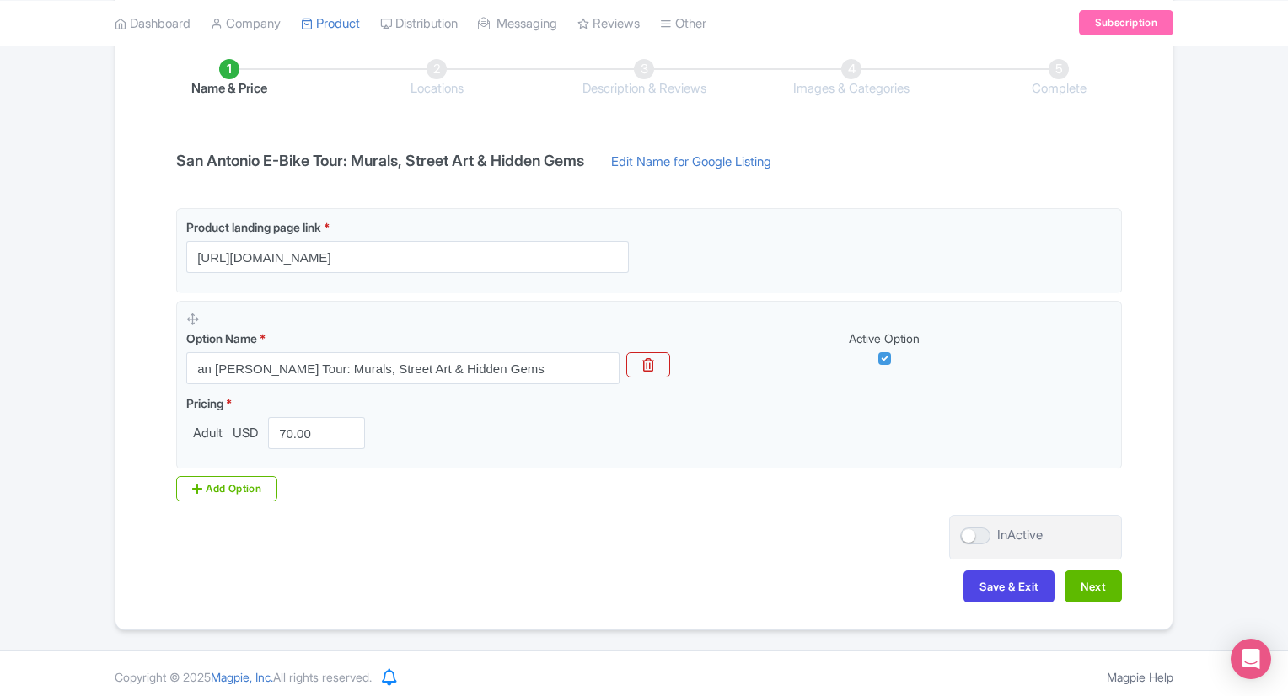
scroll to position [283, 0]
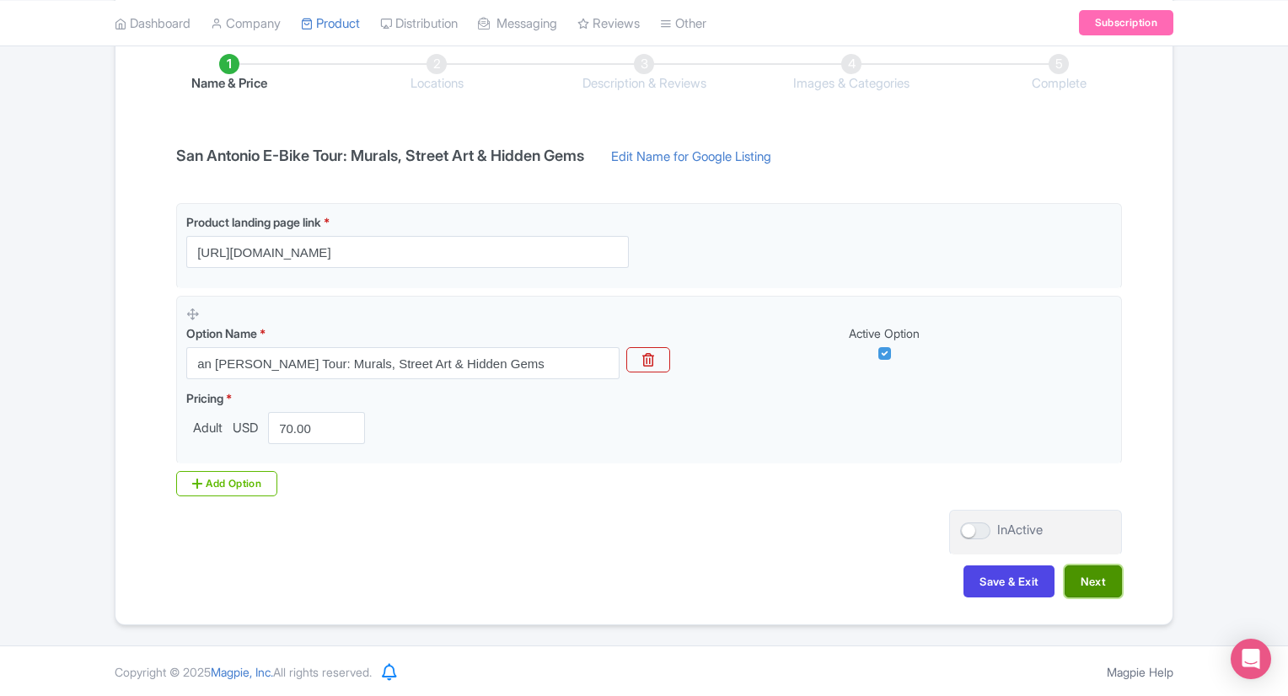
click at [1087, 584] on button "Next" at bounding box center [1093, 582] width 57 height 32
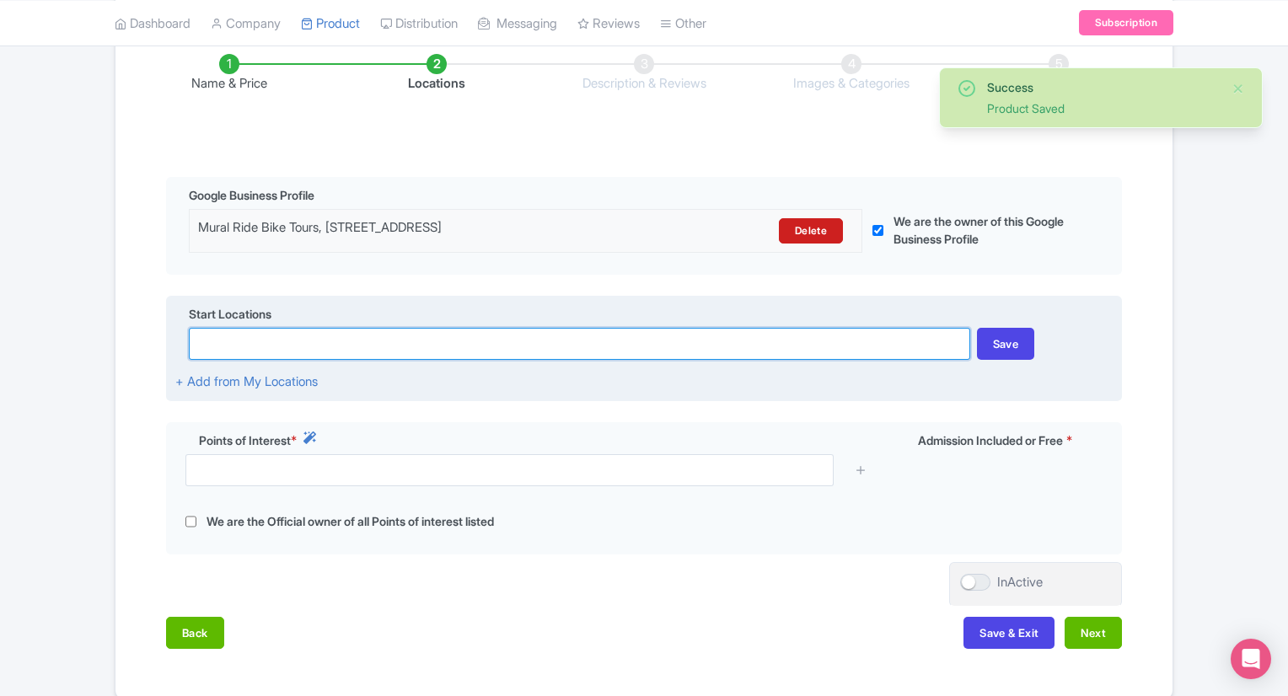
click at [533, 340] on input at bounding box center [579, 344] width 781 height 32
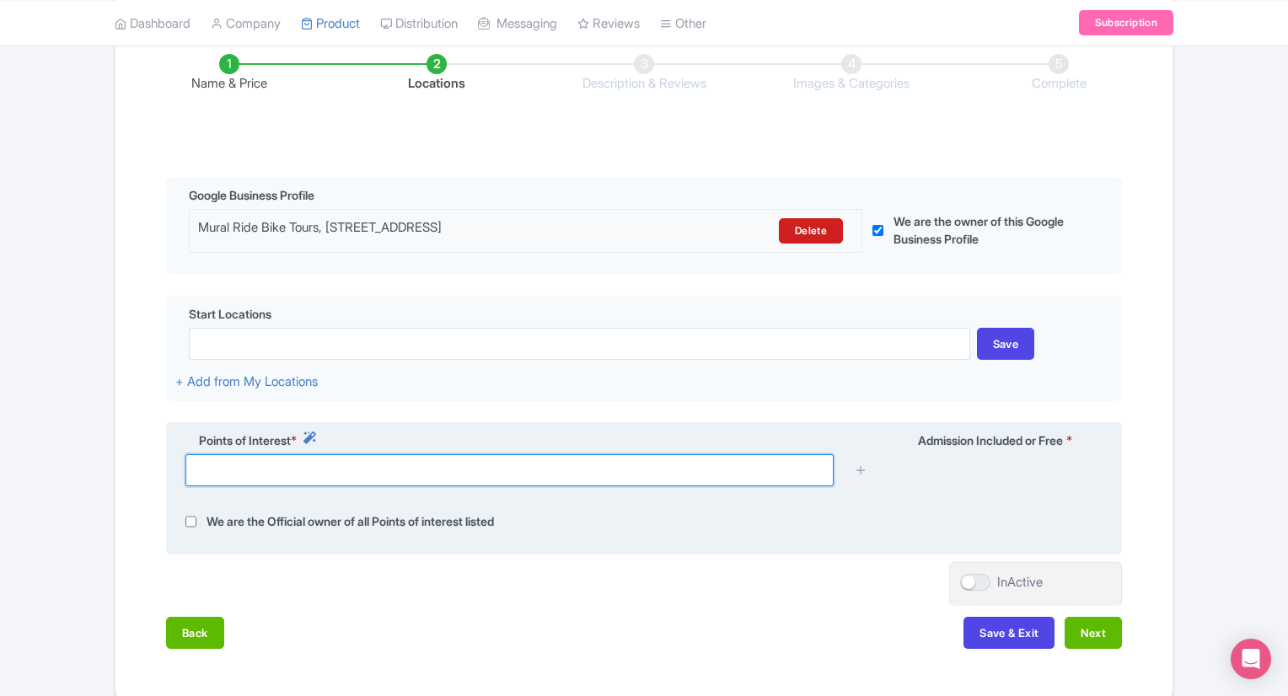
click at [293, 472] on input "text" at bounding box center [509, 470] width 648 height 32
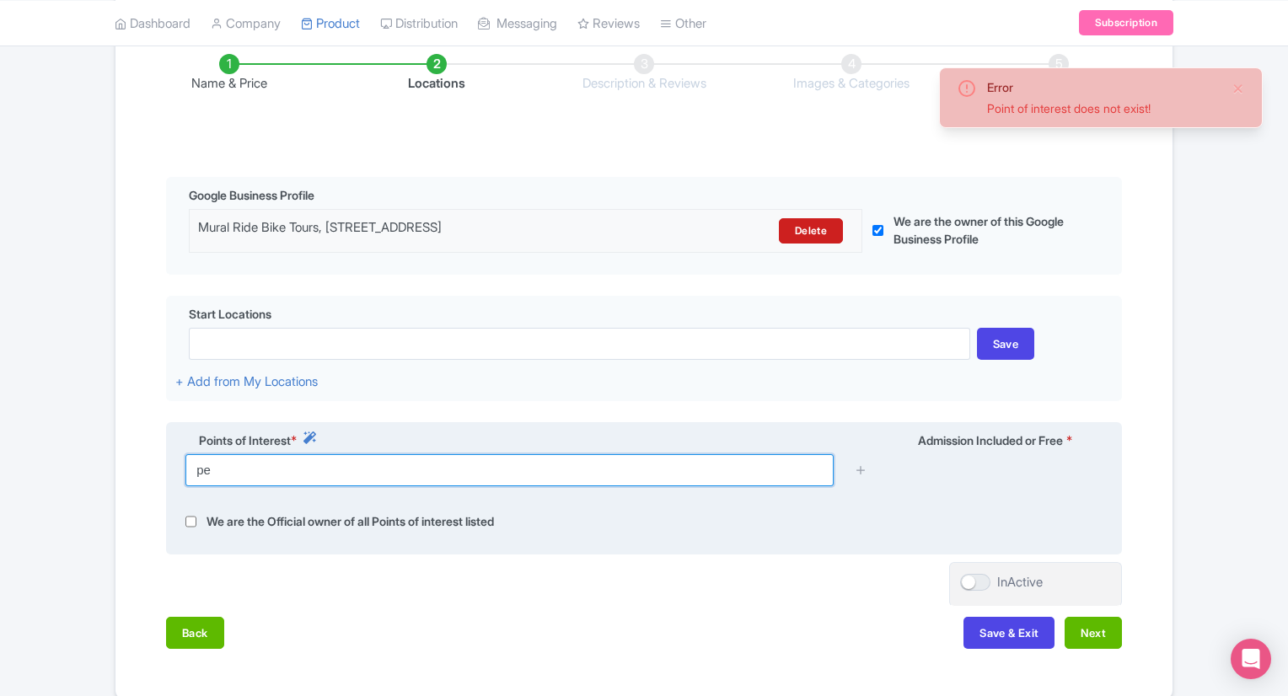
type input "p"
type input "t"
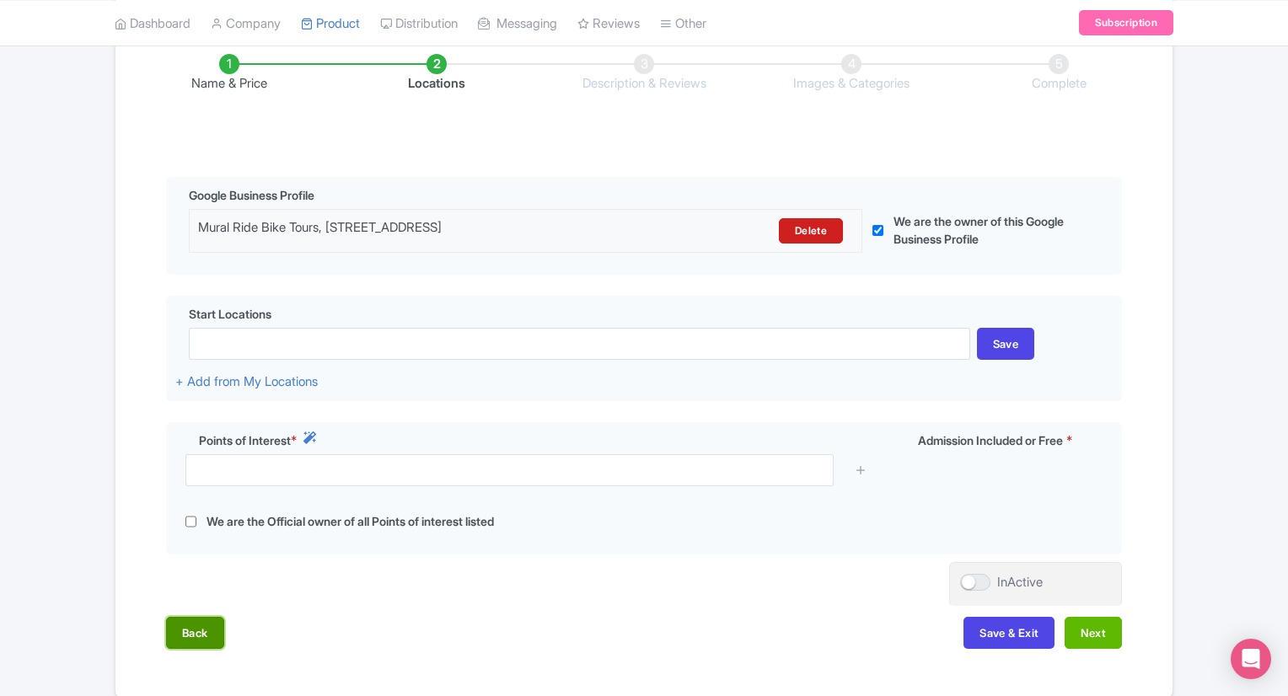
click at [196, 628] on button "Back" at bounding box center [195, 633] width 58 height 32
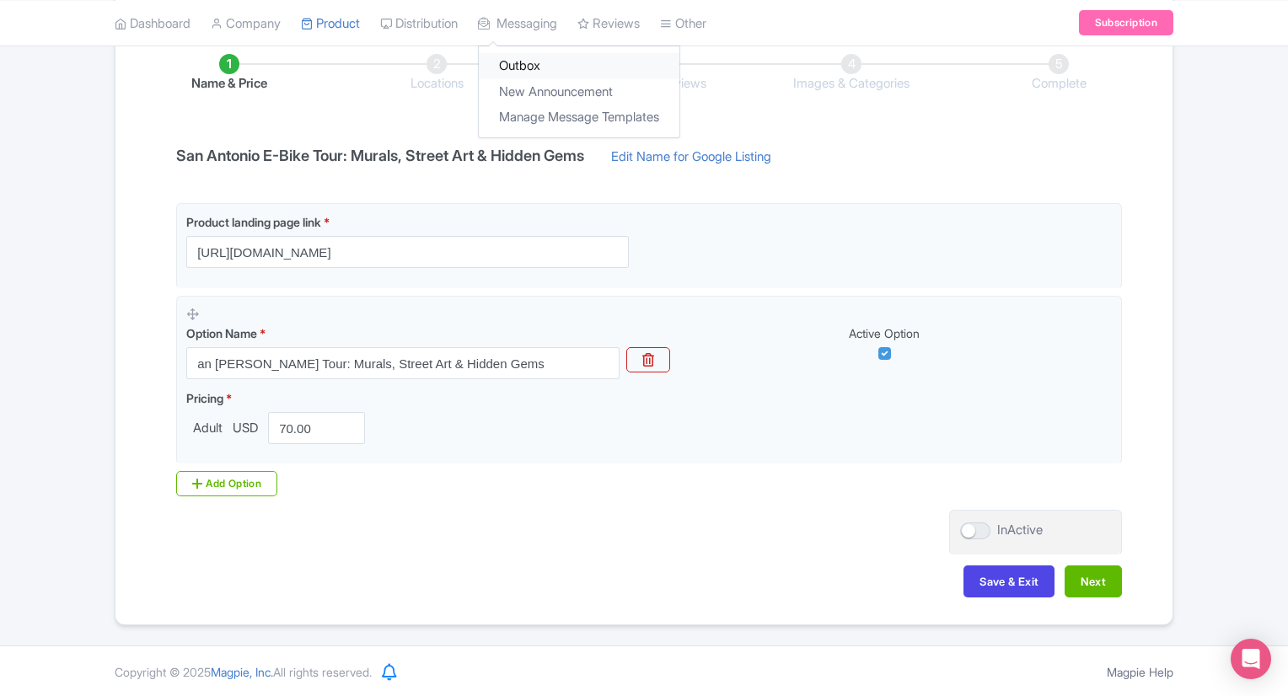
click at [543, 62] on link "Outbox" at bounding box center [579, 66] width 201 height 26
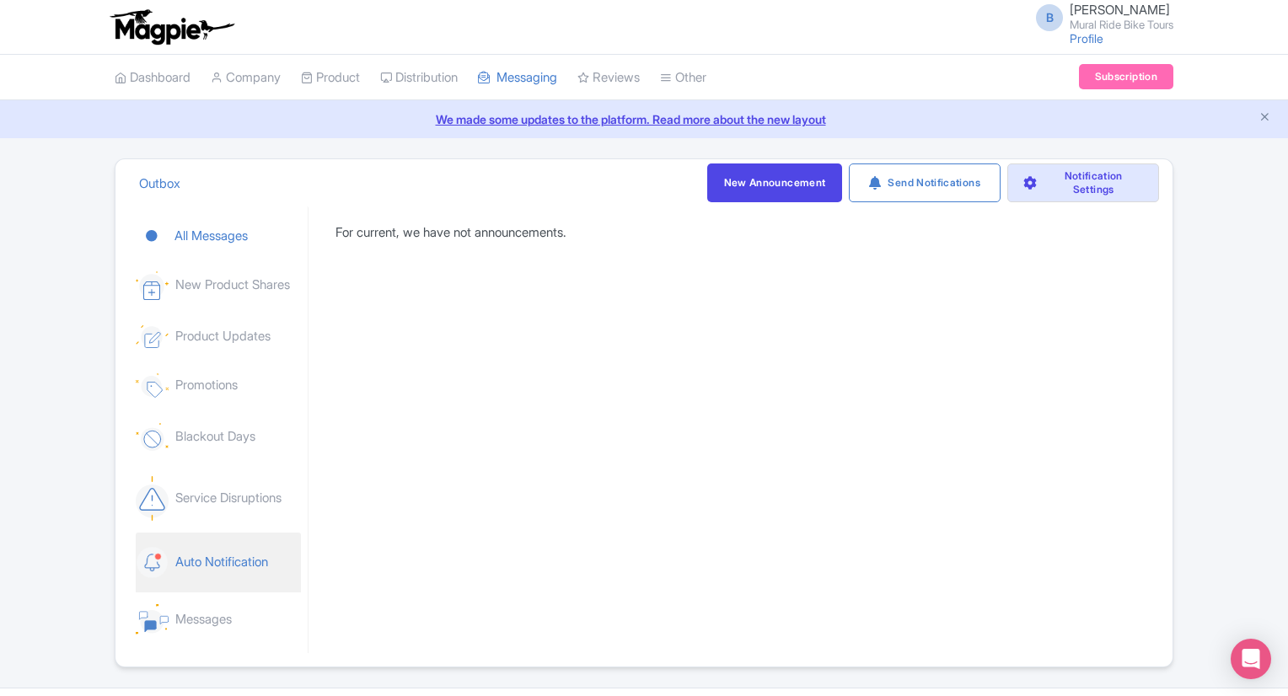
click at [236, 564] on link "Auto Notification" at bounding box center [218, 563] width 165 height 60
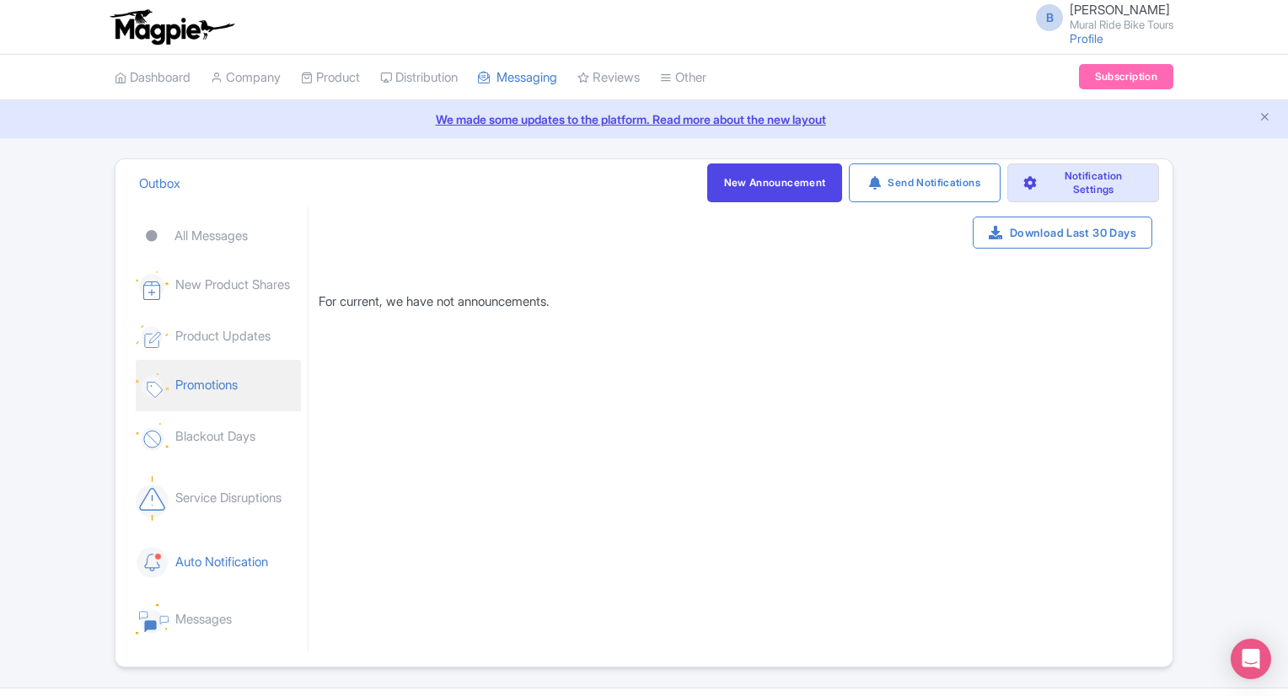
click at [193, 386] on link "Promotions" at bounding box center [218, 385] width 165 height 51
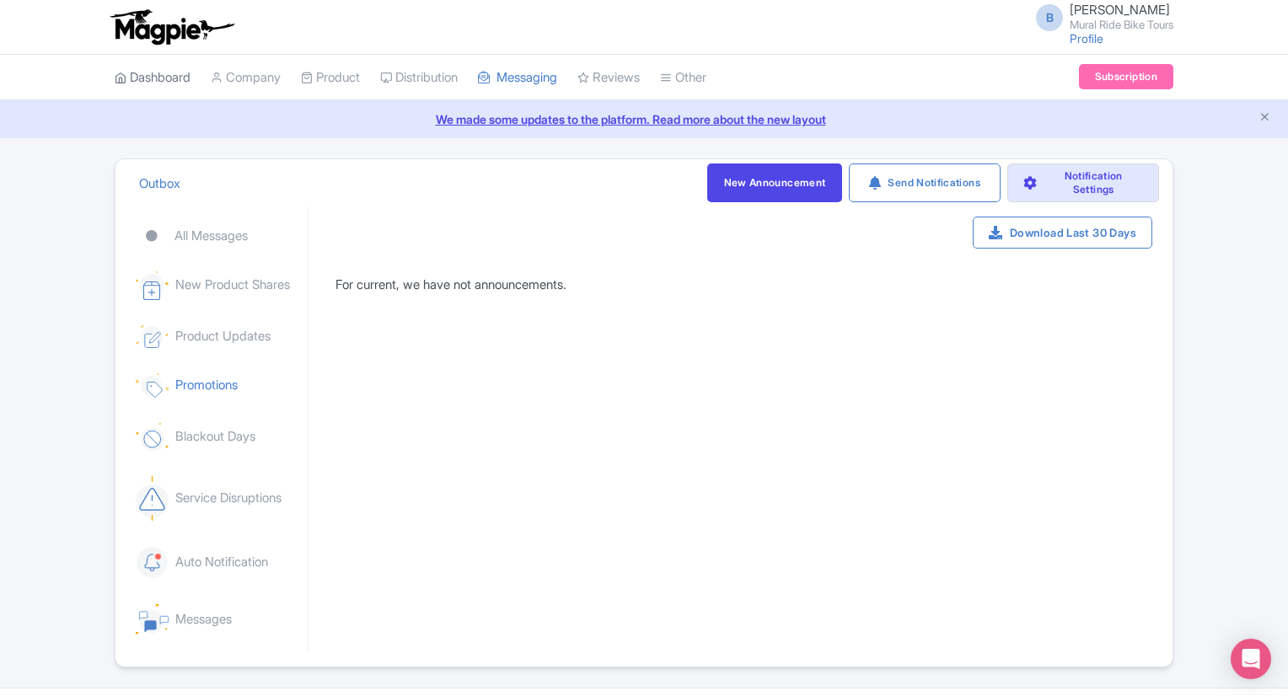
click at [163, 82] on link "Dashboard" at bounding box center [153, 78] width 76 height 46
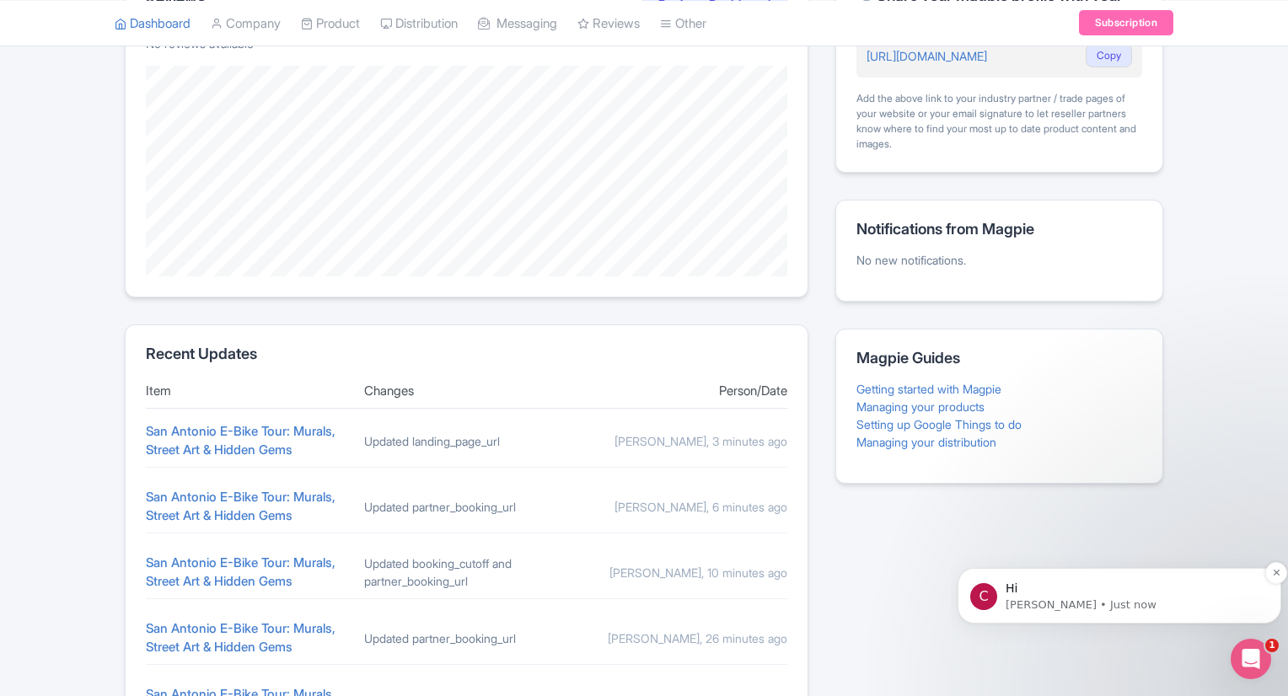
click at [1047, 599] on p "[PERSON_NAME] • Just now" at bounding box center [1133, 605] width 255 height 15
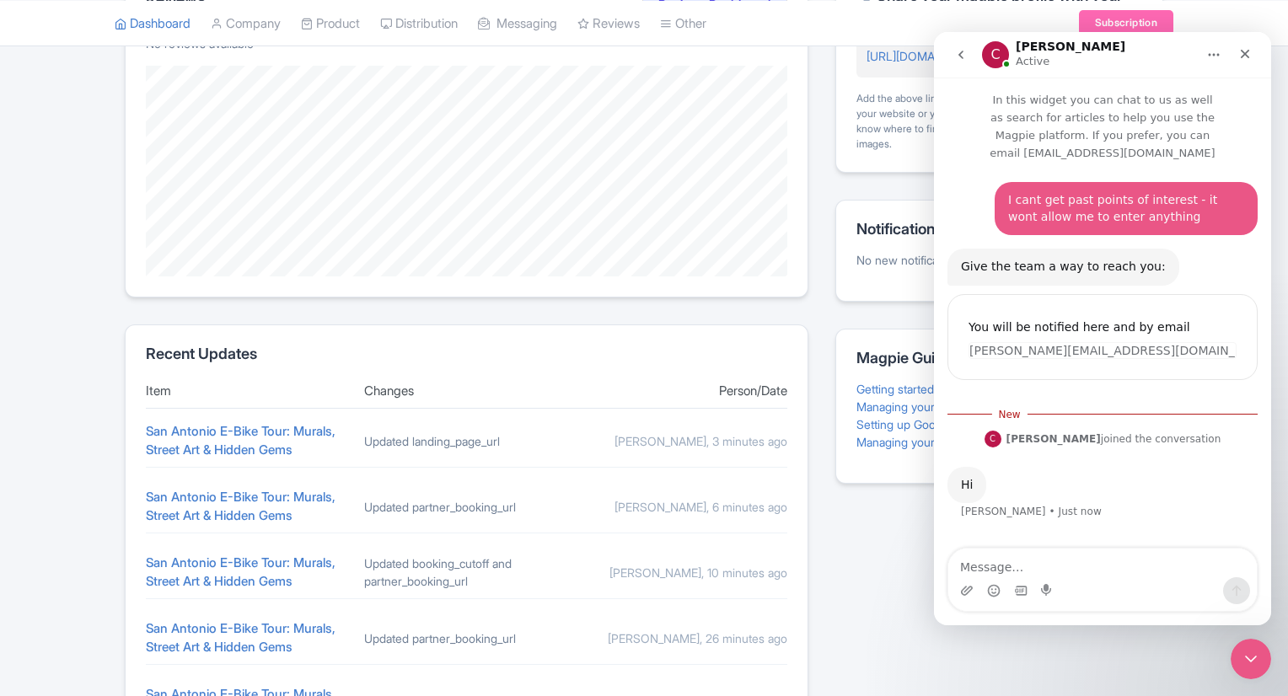
scroll to position [3, 0]
click at [1050, 568] on textarea "Message…" at bounding box center [1102, 563] width 309 height 29
type textarea "Hey there [PERSON_NAME]"
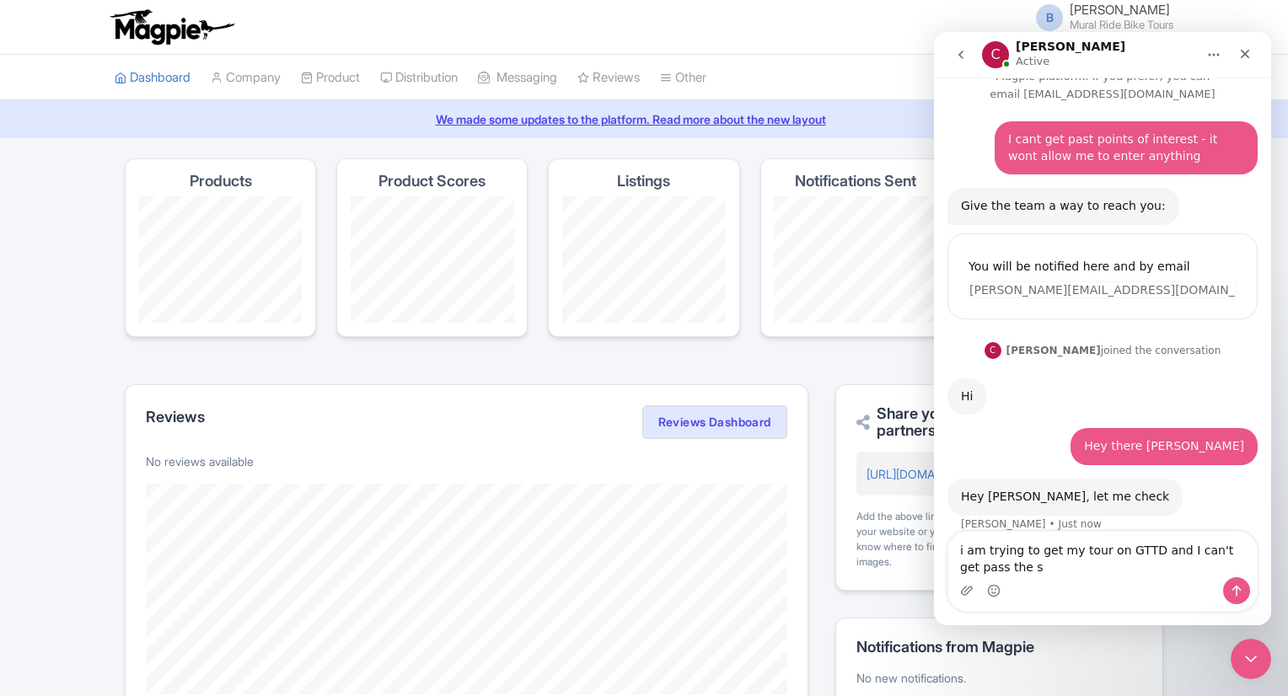
scroll to position [61, 0]
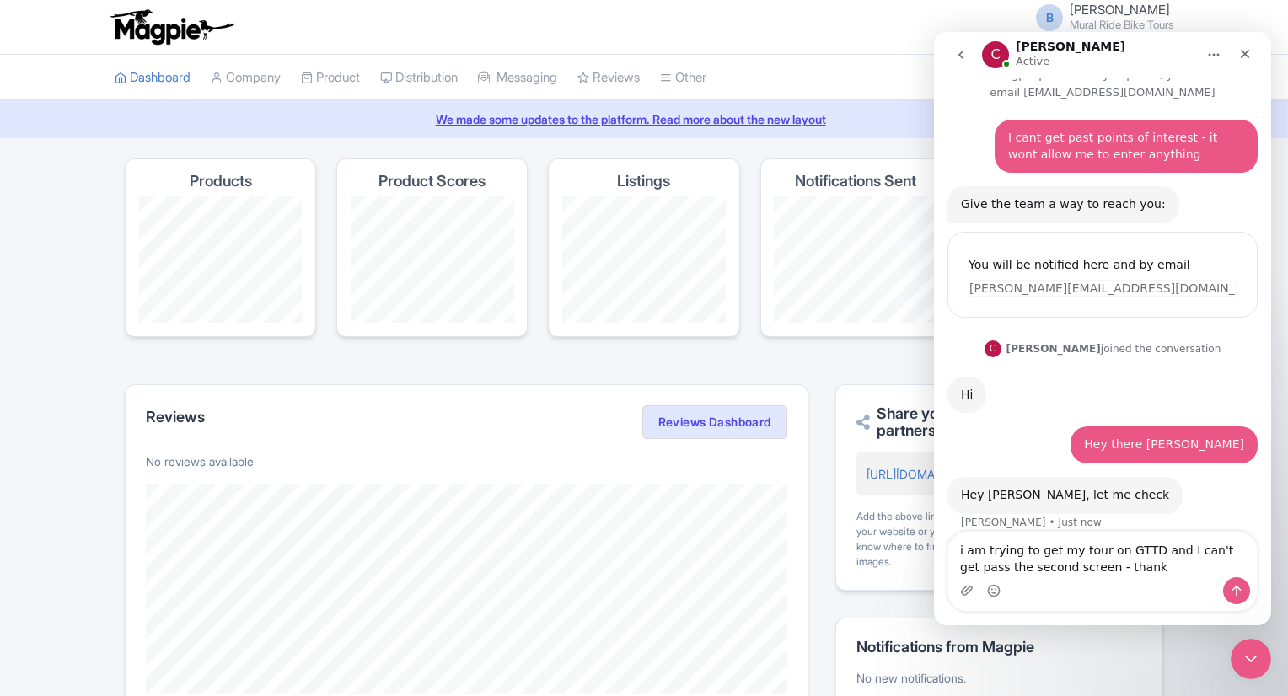
type textarea "i am trying to get my tour on GTTD and I can't get pass the second screen - tha…"
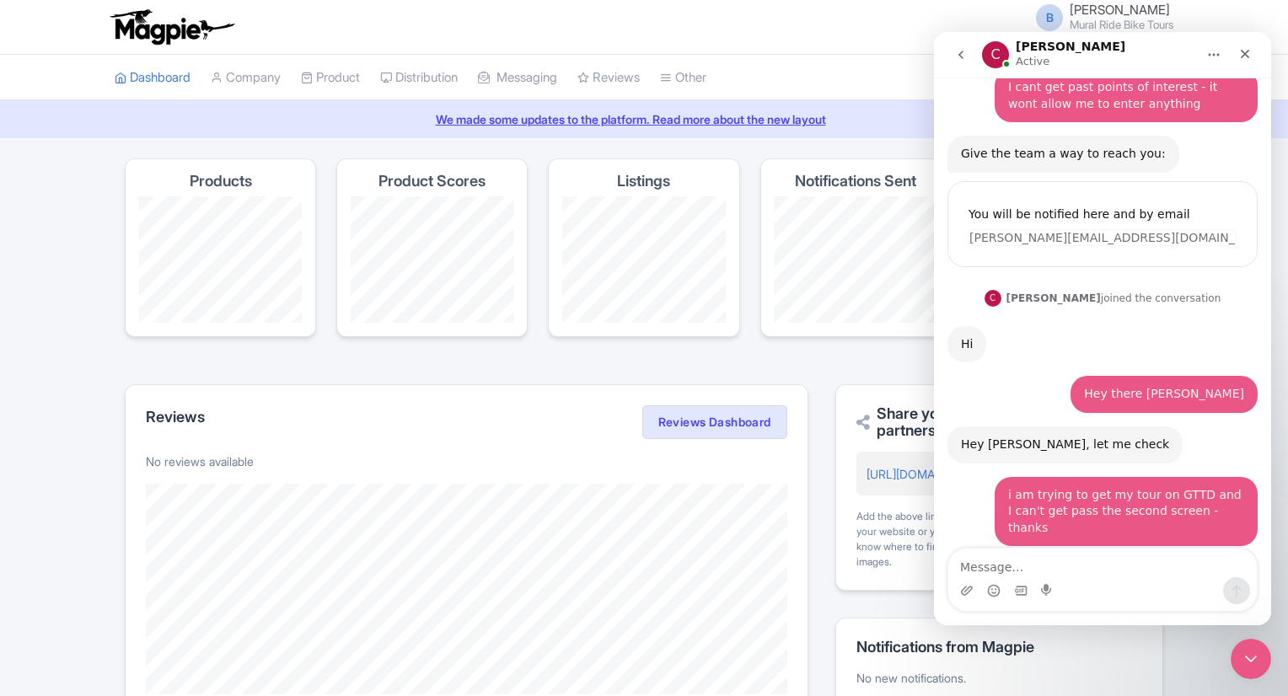
scroll to position [178, 0]
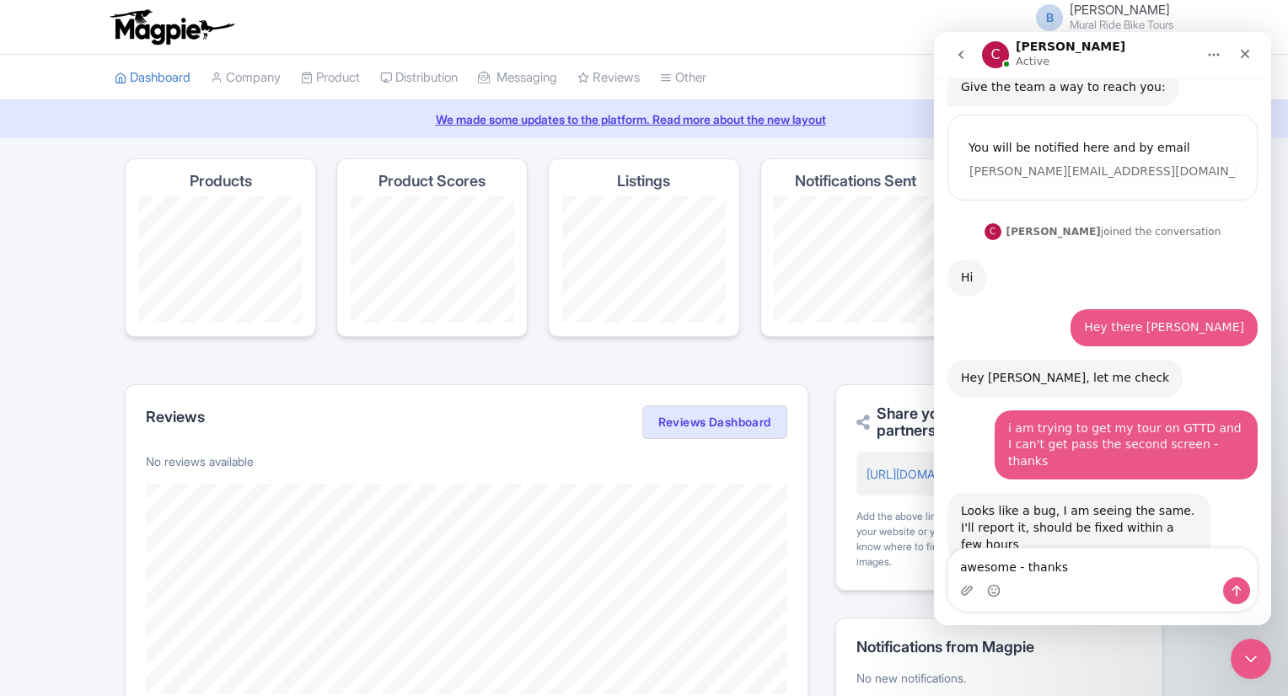
type textarea "awesome - thanks!"
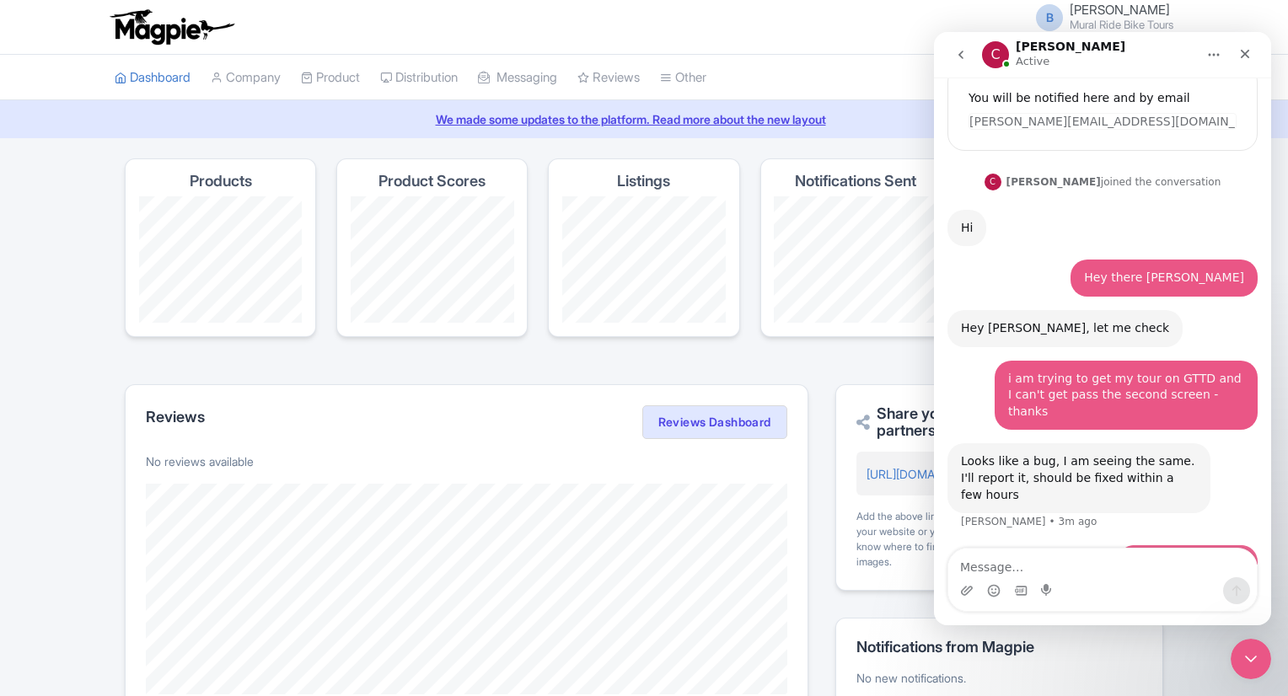
scroll to position [228, 0]
type textarea "will i get notified or do i just try back?"
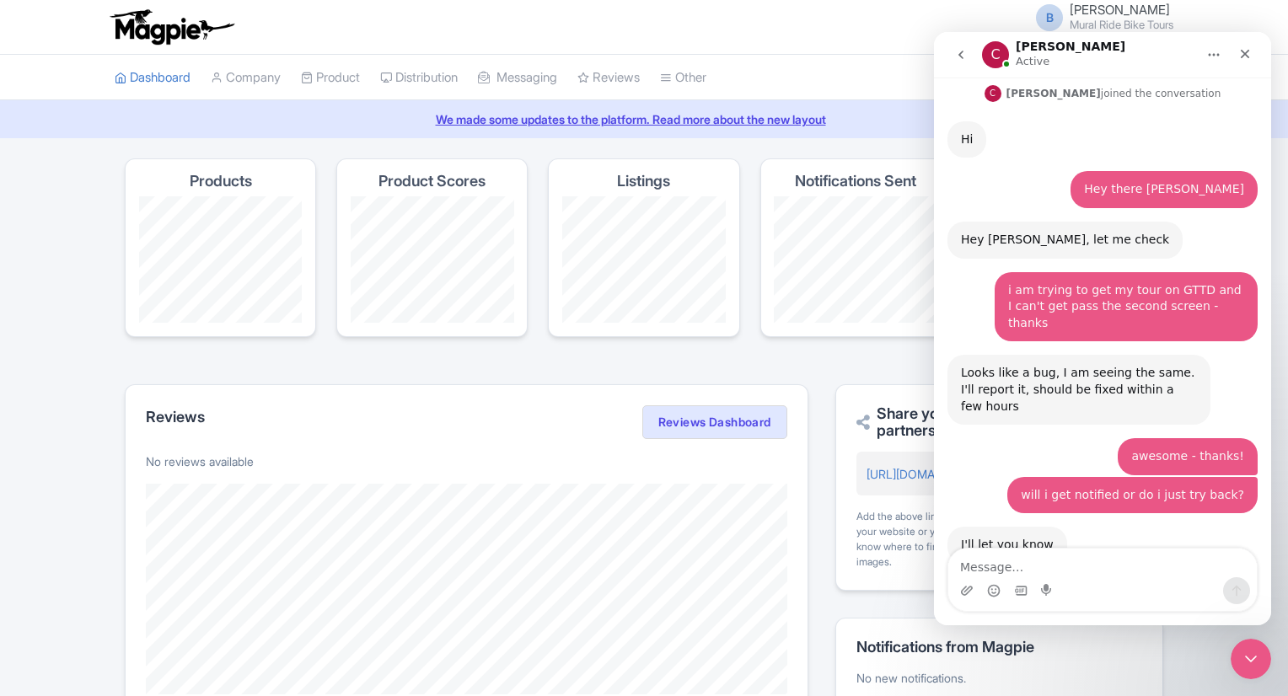
scroll to position [317, 0]
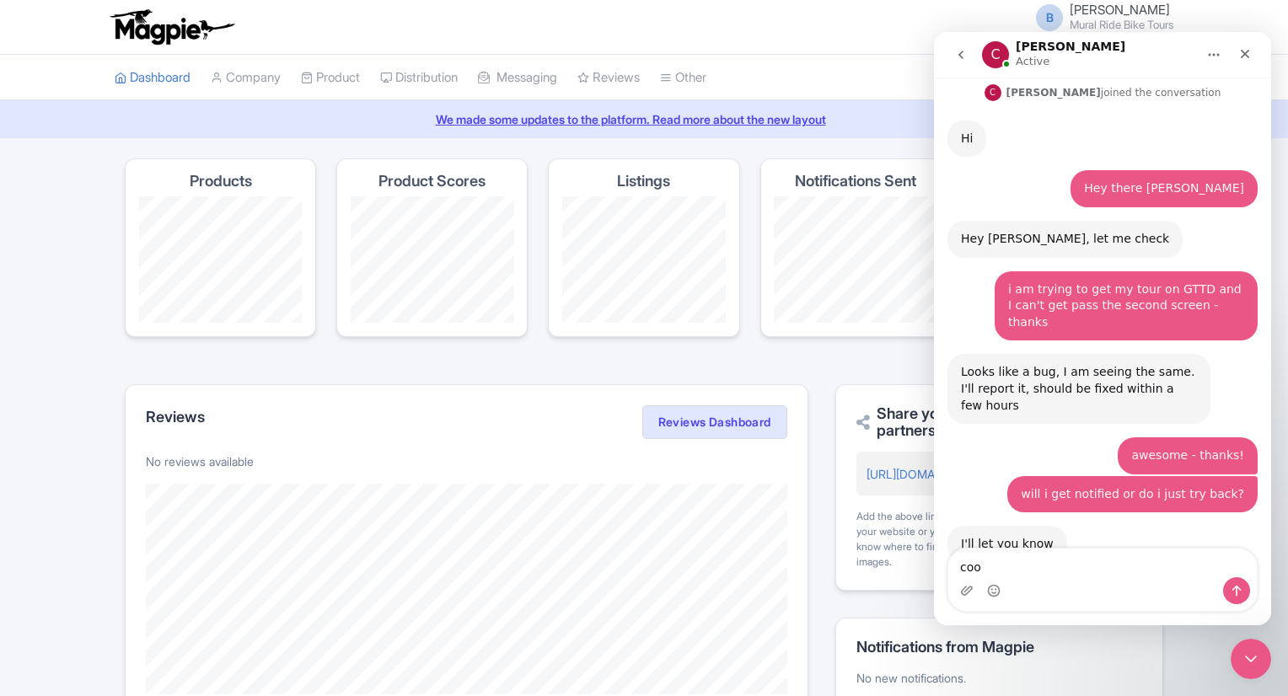
type textarea "cool"
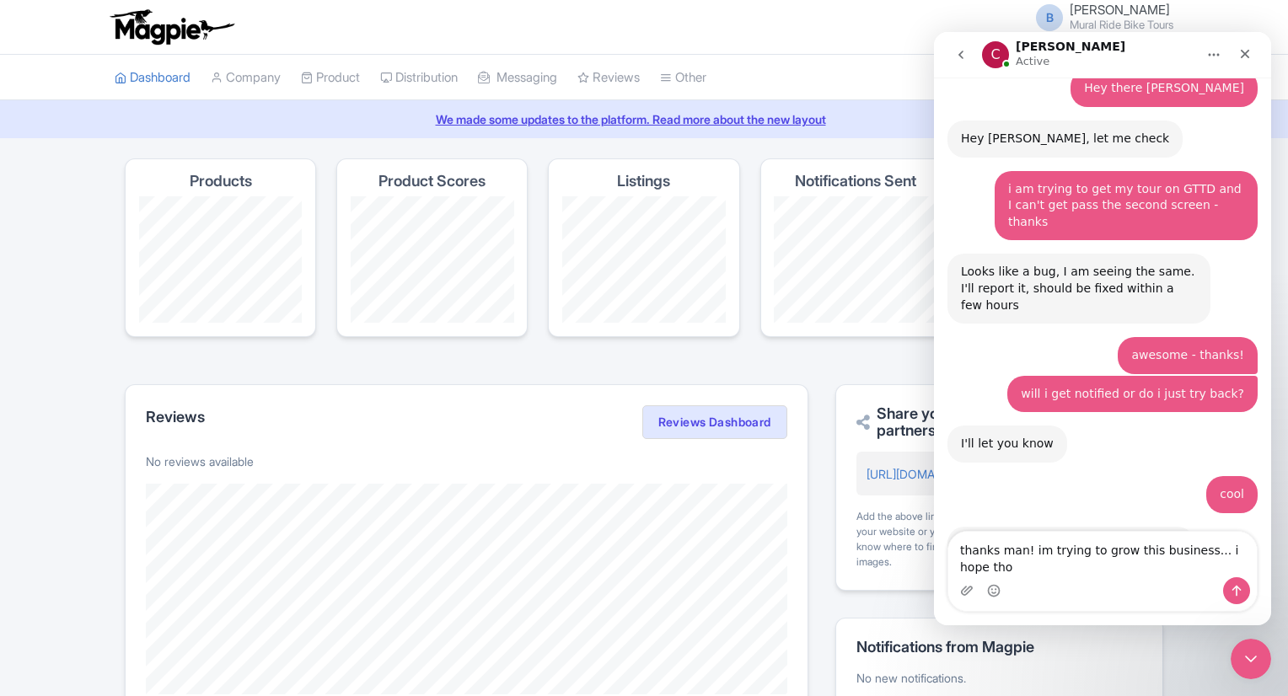
scroll to position [434, 0]
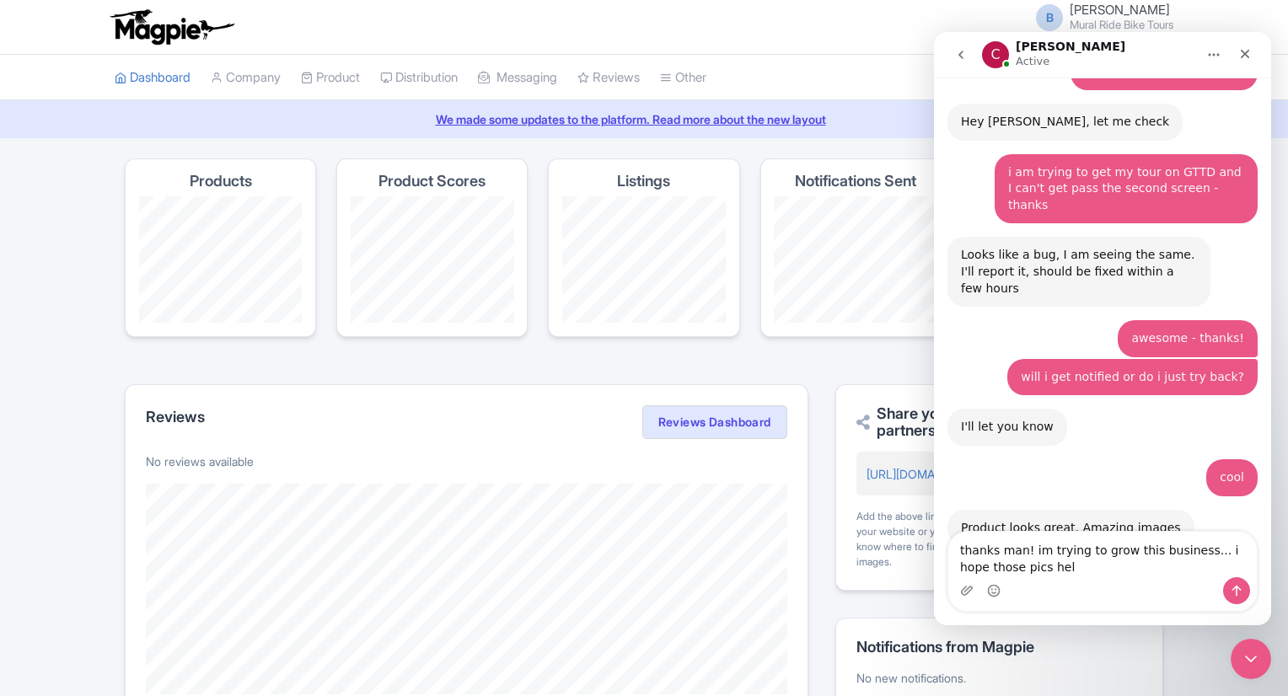
type textarea "thanks man! im trying to grow this business... i hope those pics help"
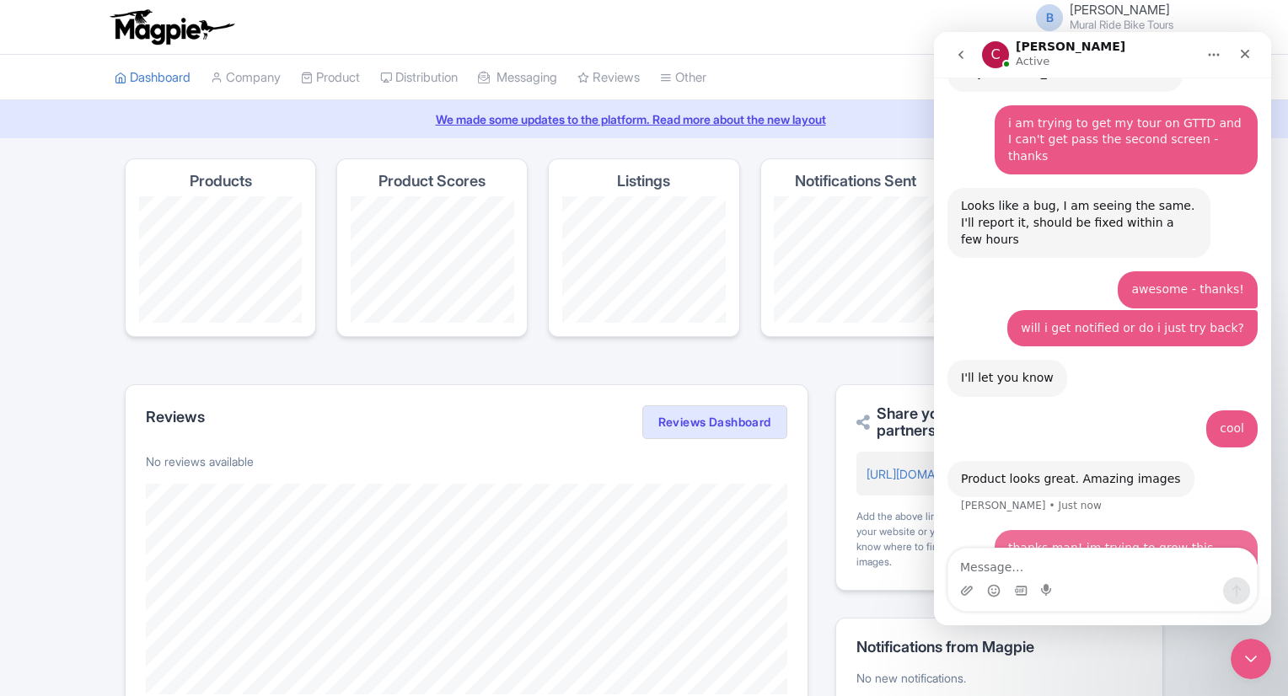
scroll to position [484, 0]
